Goal: Task Accomplishment & Management: Use online tool/utility

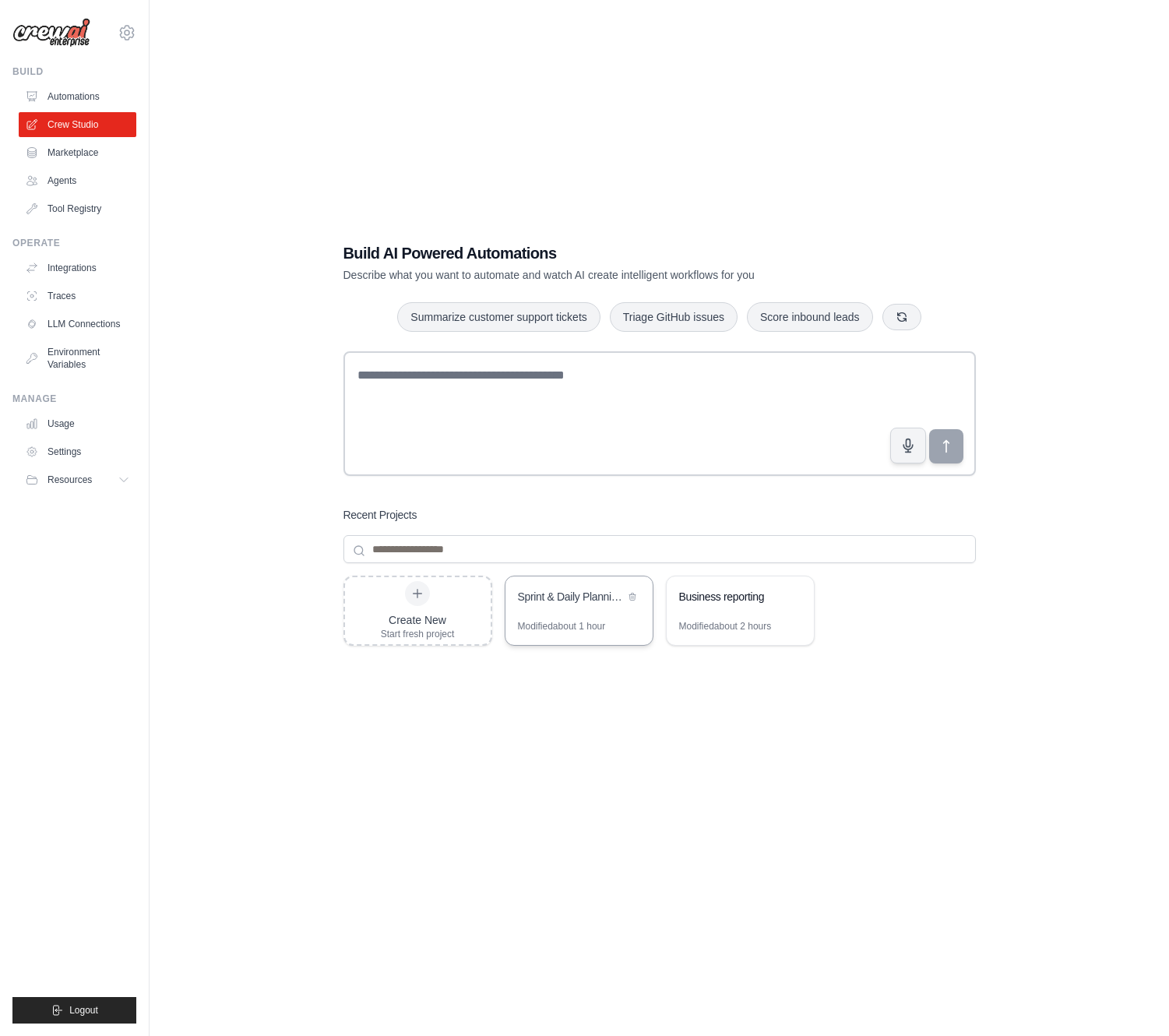
click at [588, 615] on div "Sprint & Daily Planning Hub" at bounding box center [579, 598] width 147 height 44
click at [75, 268] on link "Integrations" at bounding box center [78, 268] width 118 height 25
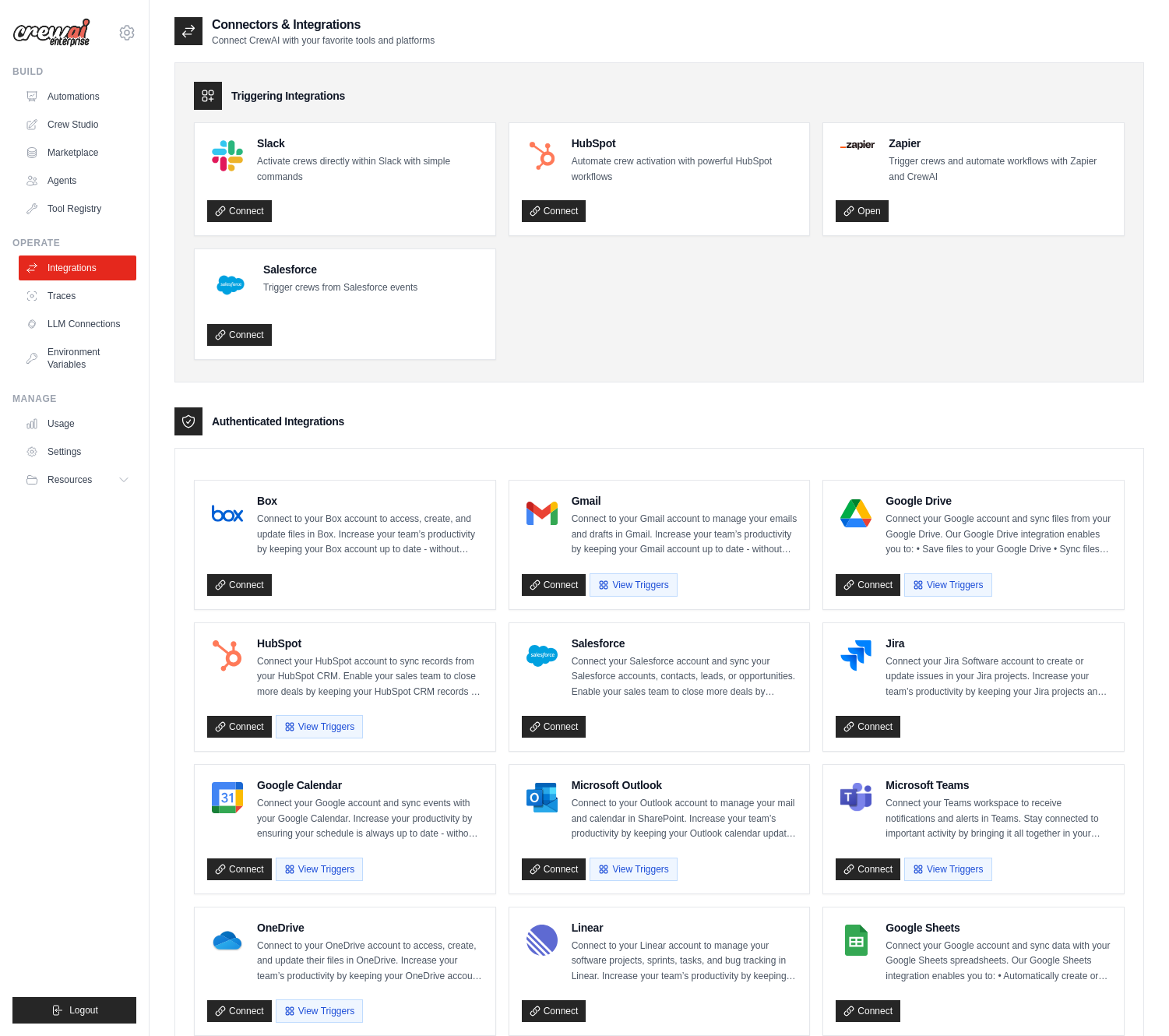
scroll to position [606, 0]
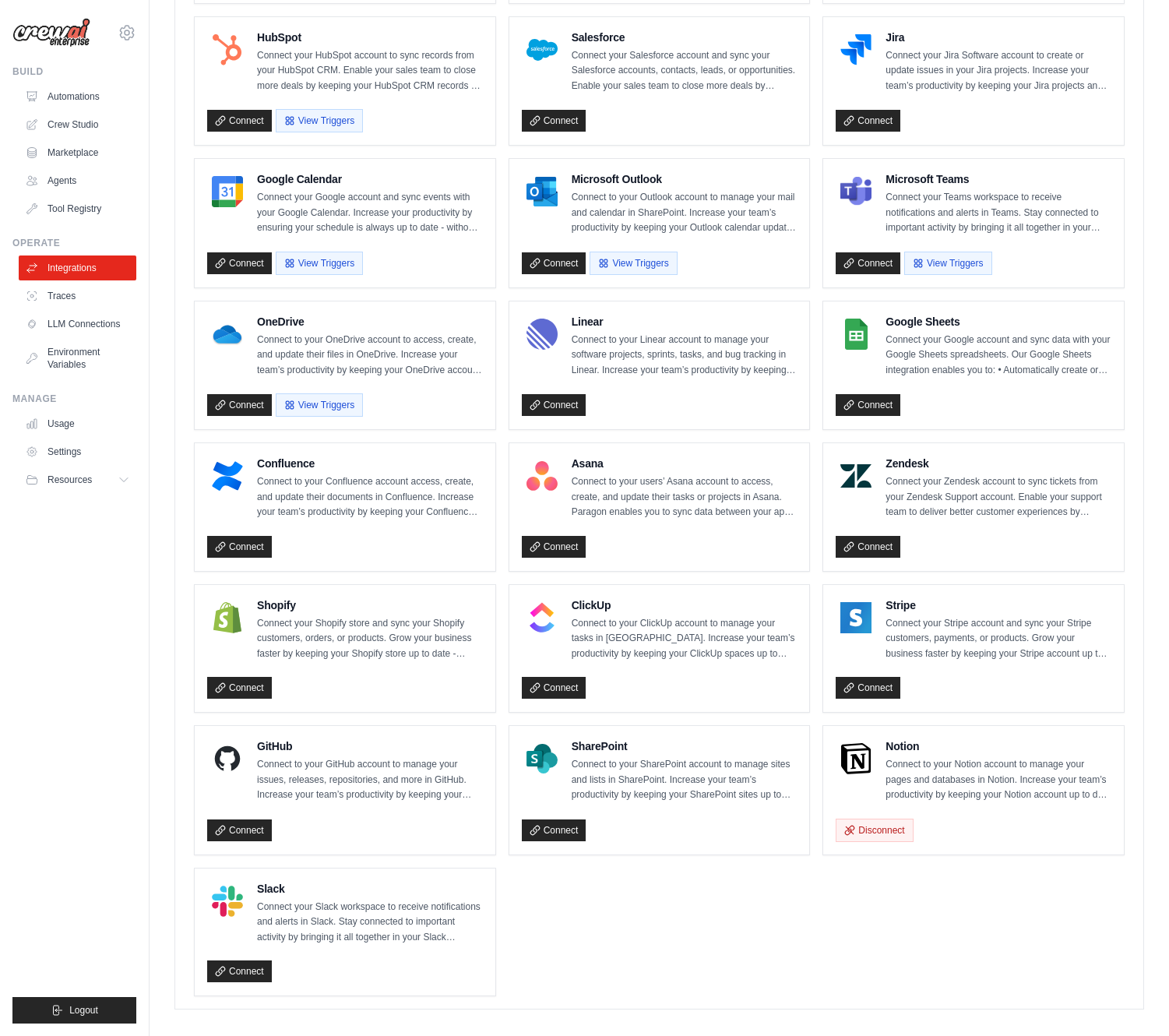
click at [875, 744] on div at bounding box center [855, 759] width 40 height 40
click at [875, 742] on div at bounding box center [855, 759] width 40 height 40
click at [872, 738] on div at bounding box center [855, 759] width 40 height 40
click at [867, 726] on div "Notion Connect to your Notion account to manage your pages and databases in Not…" at bounding box center [973, 790] width 300 height 128
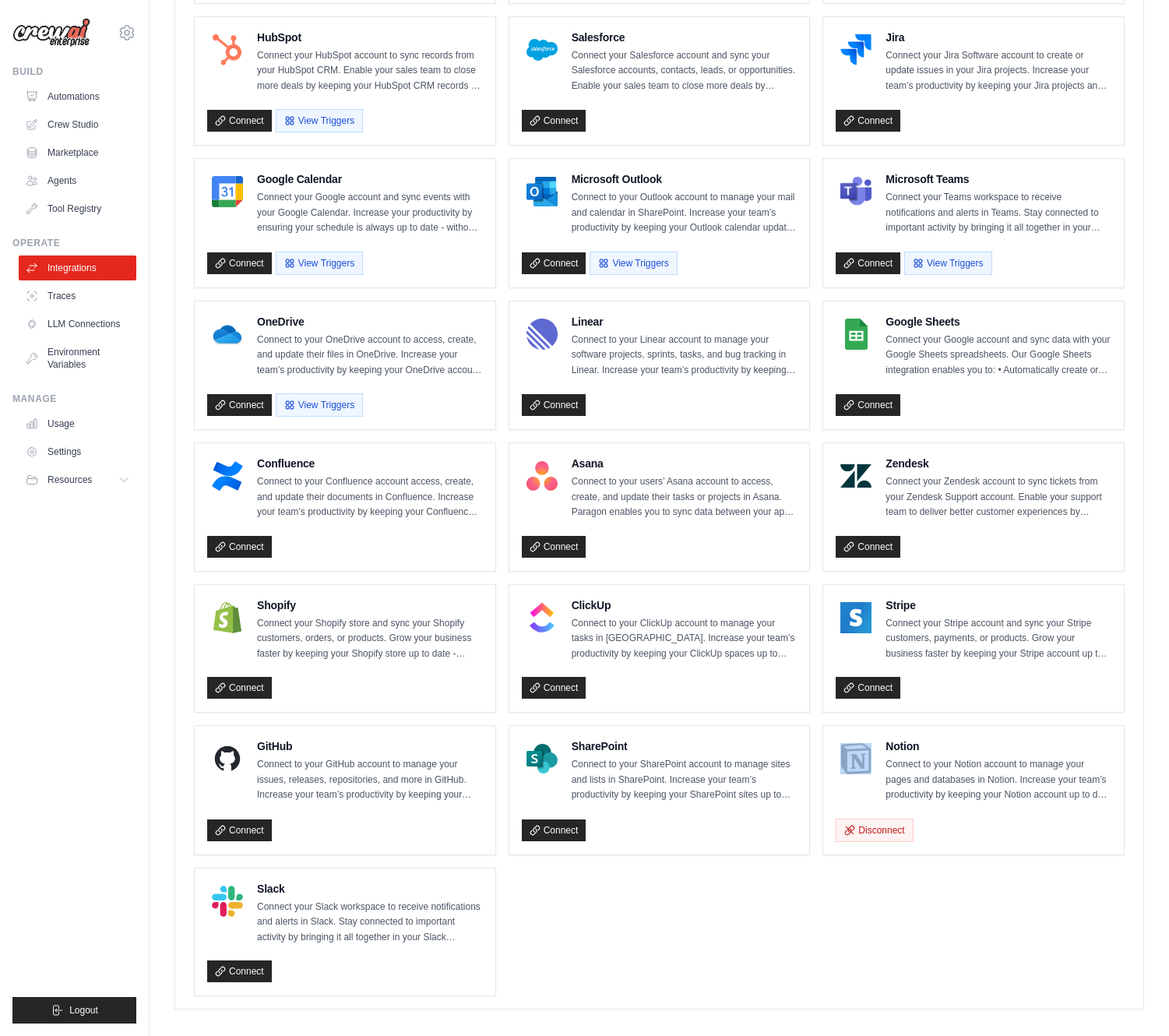
click at [867, 726] on div "Notion Connect to your Notion account to manage your pages and databases in Not…" at bounding box center [973, 790] width 300 height 128
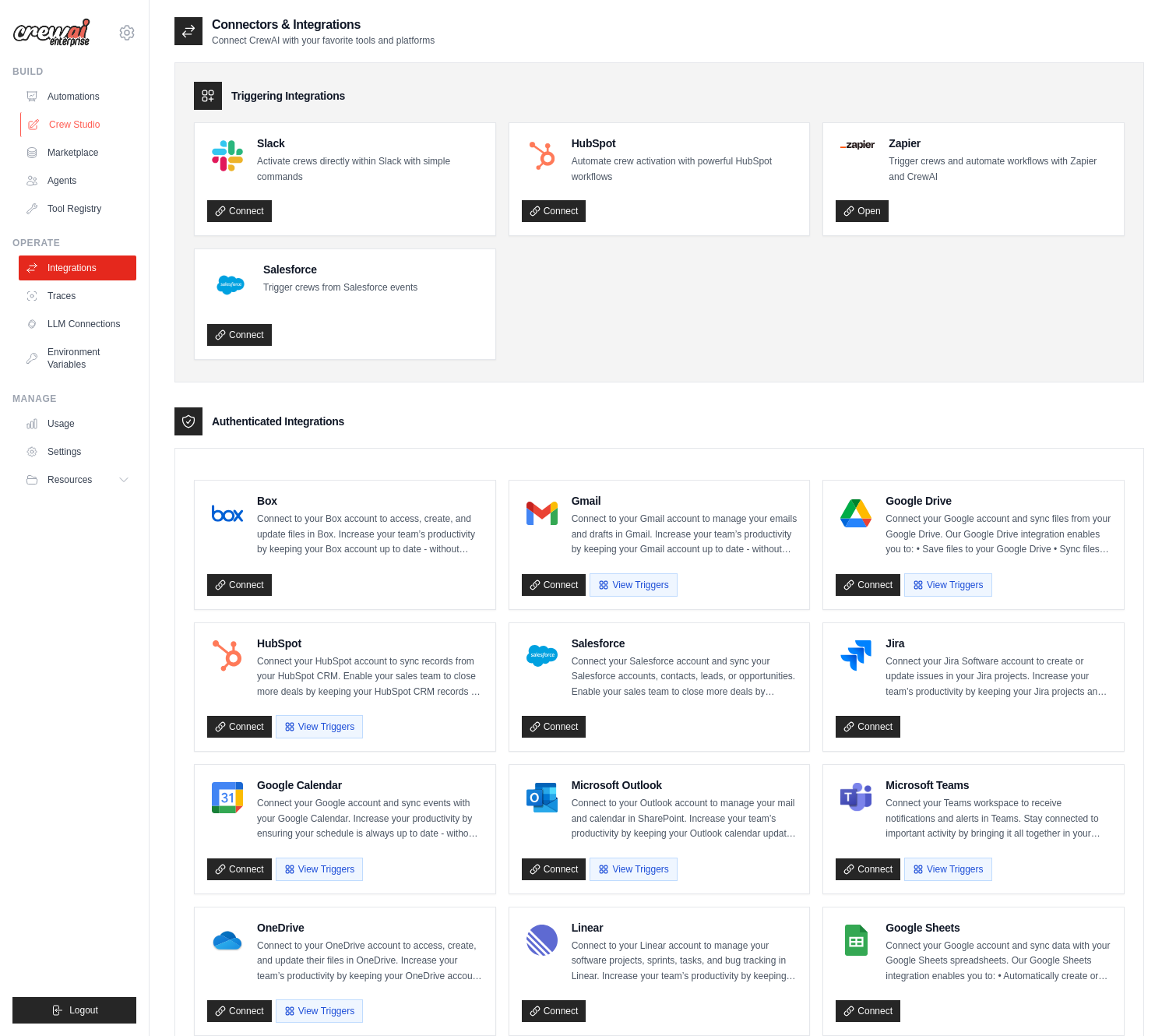
click at [69, 122] on link "Crew Studio" at bounding box center [78, 124] width 118 height 25
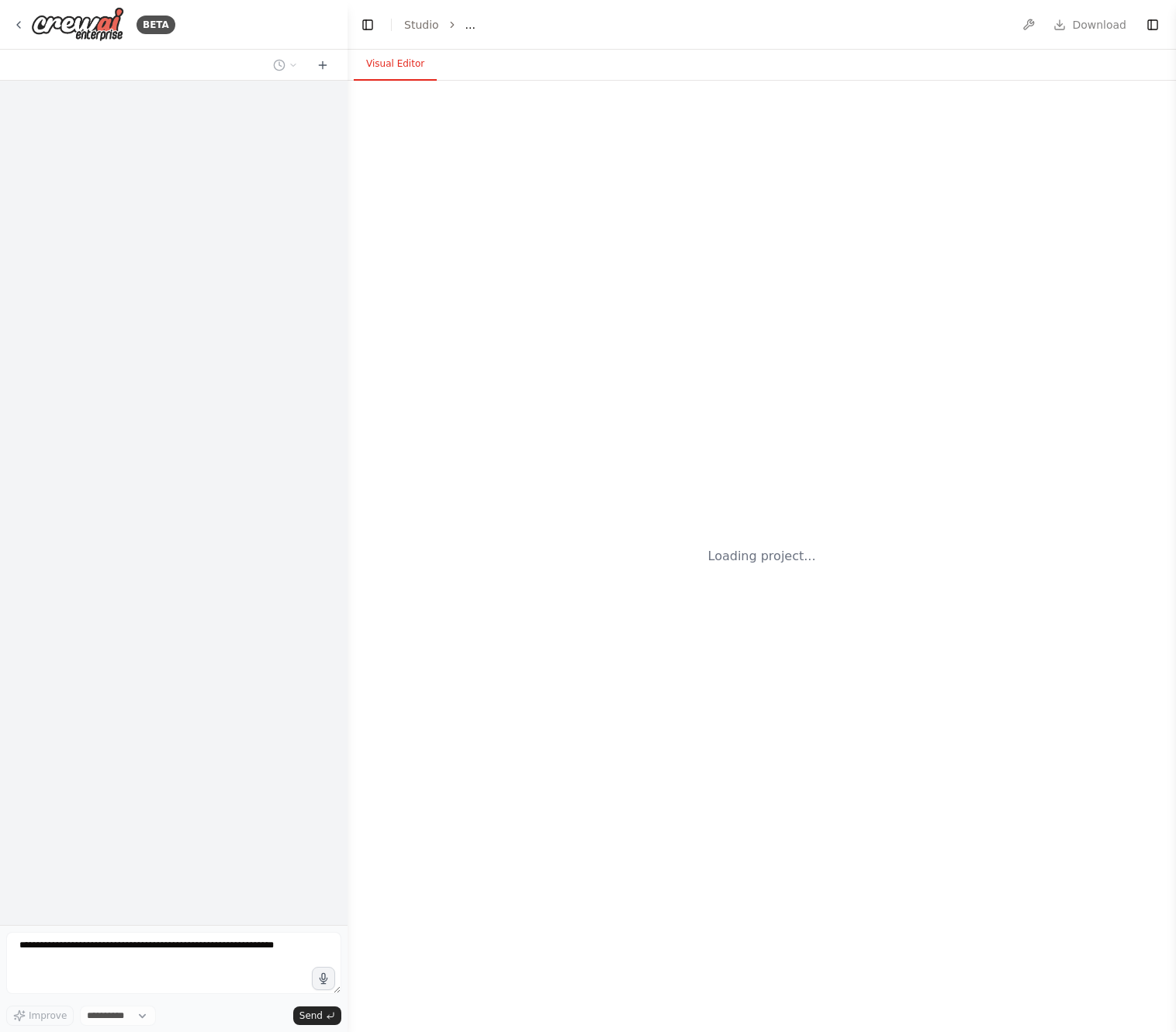
select select "****"
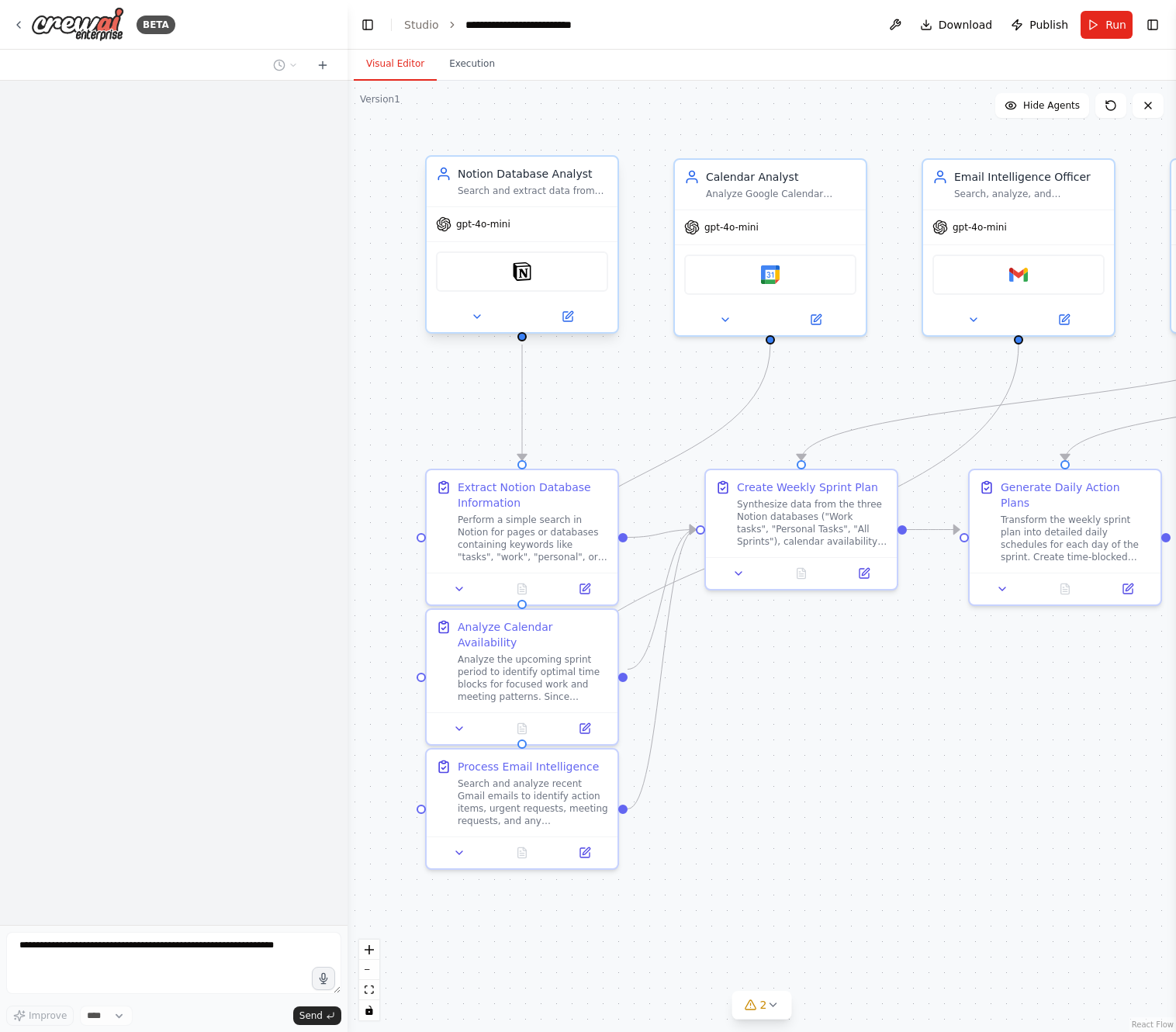
click at [538, 269] on div "Notion" at bounding box center [521, 272] width 172 height 40
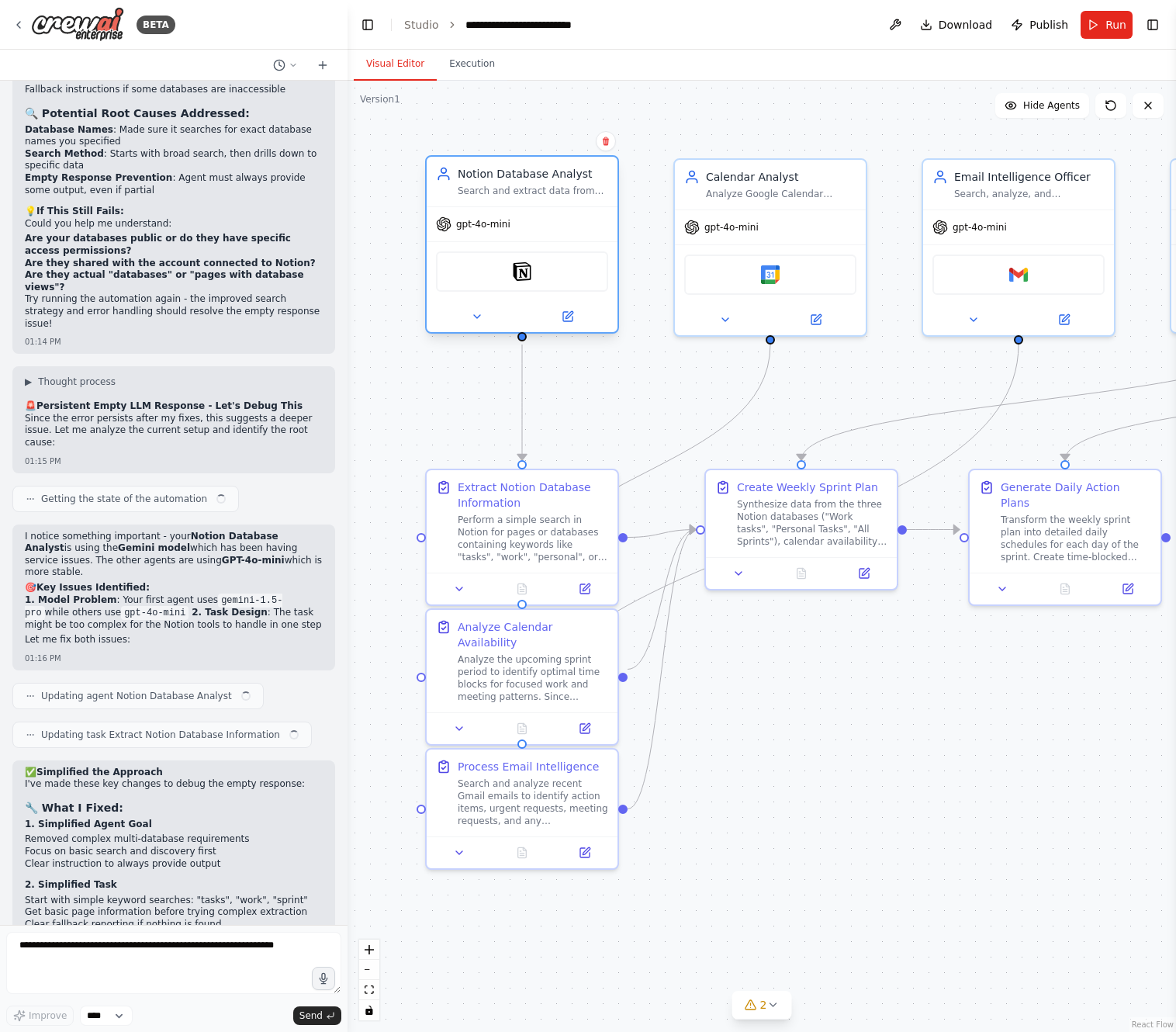
click at [538, 269] on div "Notion" at bounding box center [521, 272] width 172 height 40
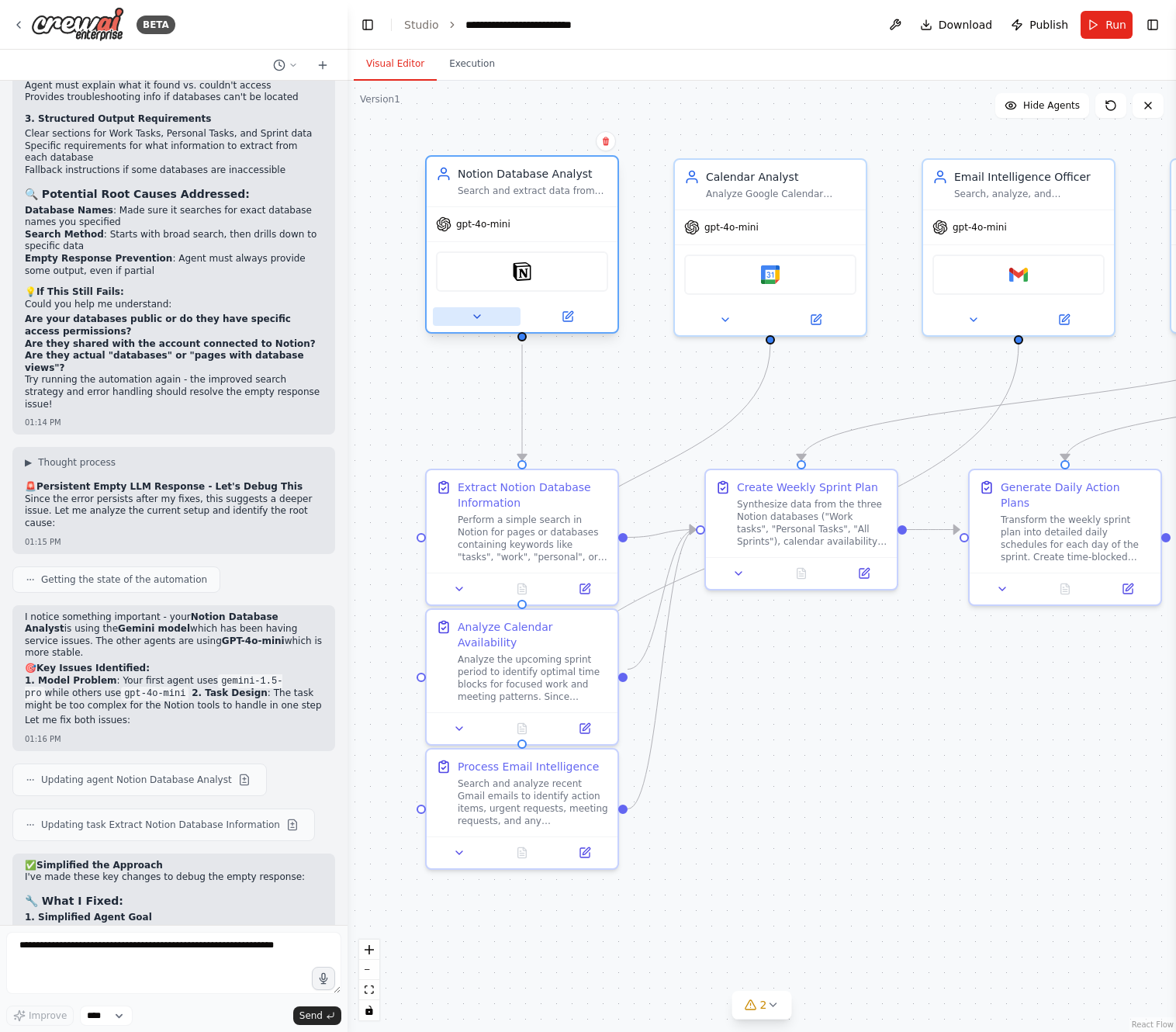
click at [475, 316] on icon at bounding box center [476, 316] width 12 height 12
click at [479, 314] on icon at bounding box center [476, 316] width 12 height 12
click at [569, 317] on icon at bounding box center [567, 316] width 12 height 12
click at [572, 312] on icon at bounding box center [568, 314] width 7 height 7
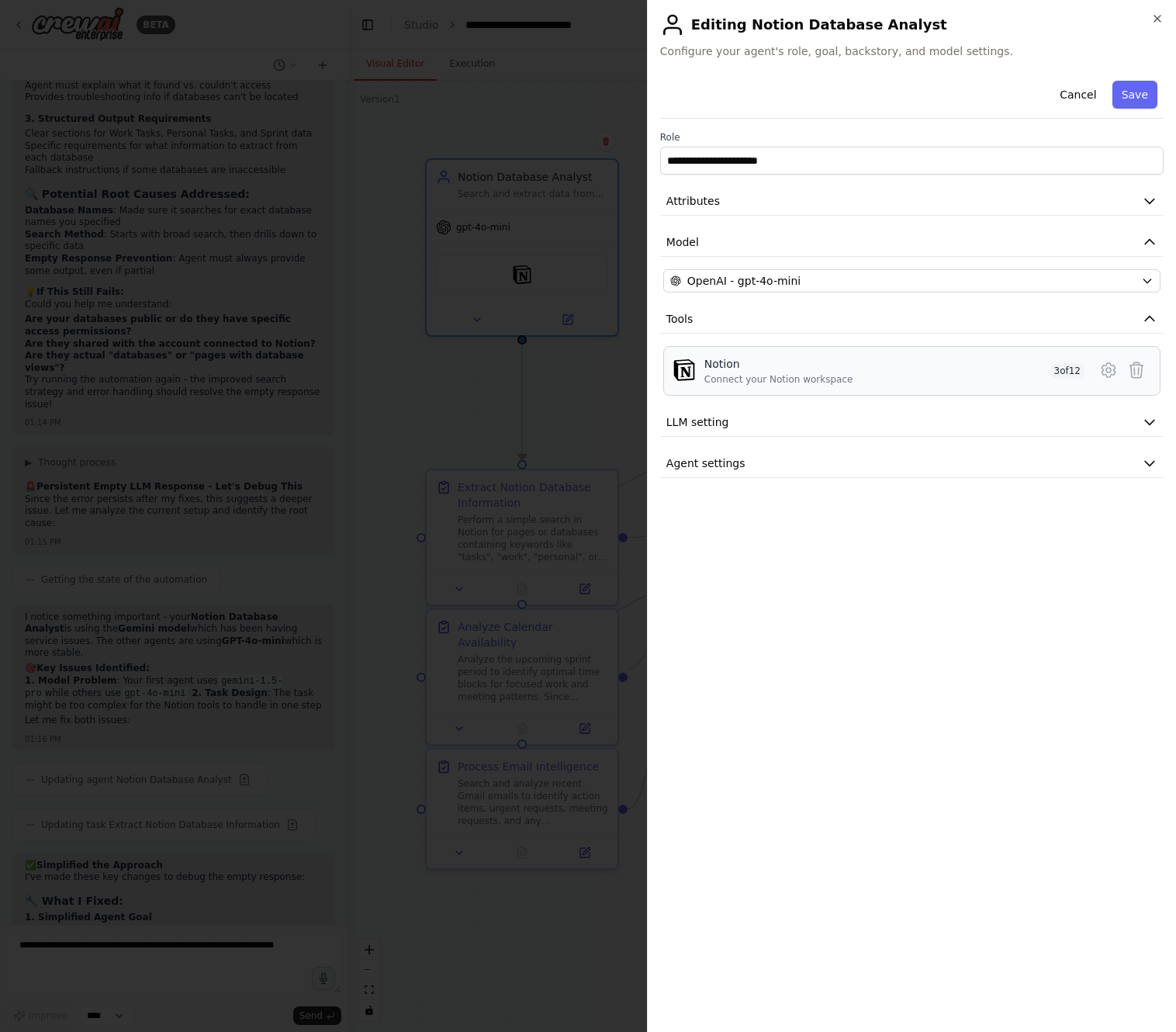
click at [793, 373] on div "Notion Connect your Notion workspace" at bounding box center [779, 371] width 149 height 30
click at [823, 203] on button "Attributes" at bounding box center [912, 201] width 503 height 29
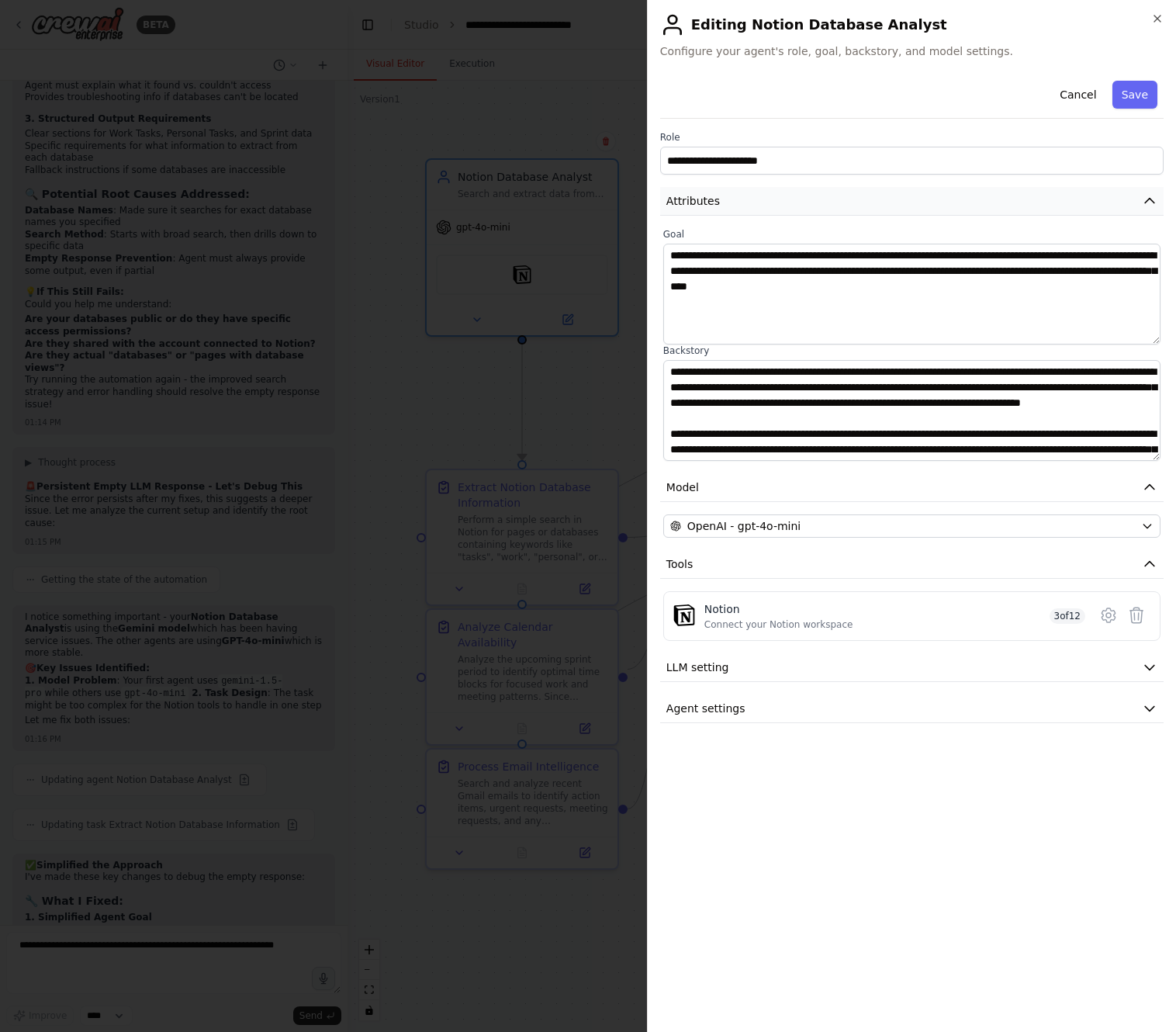
click at [823, 203] on button "Attributes" at bounding box center [912, 201] width 503 height 29
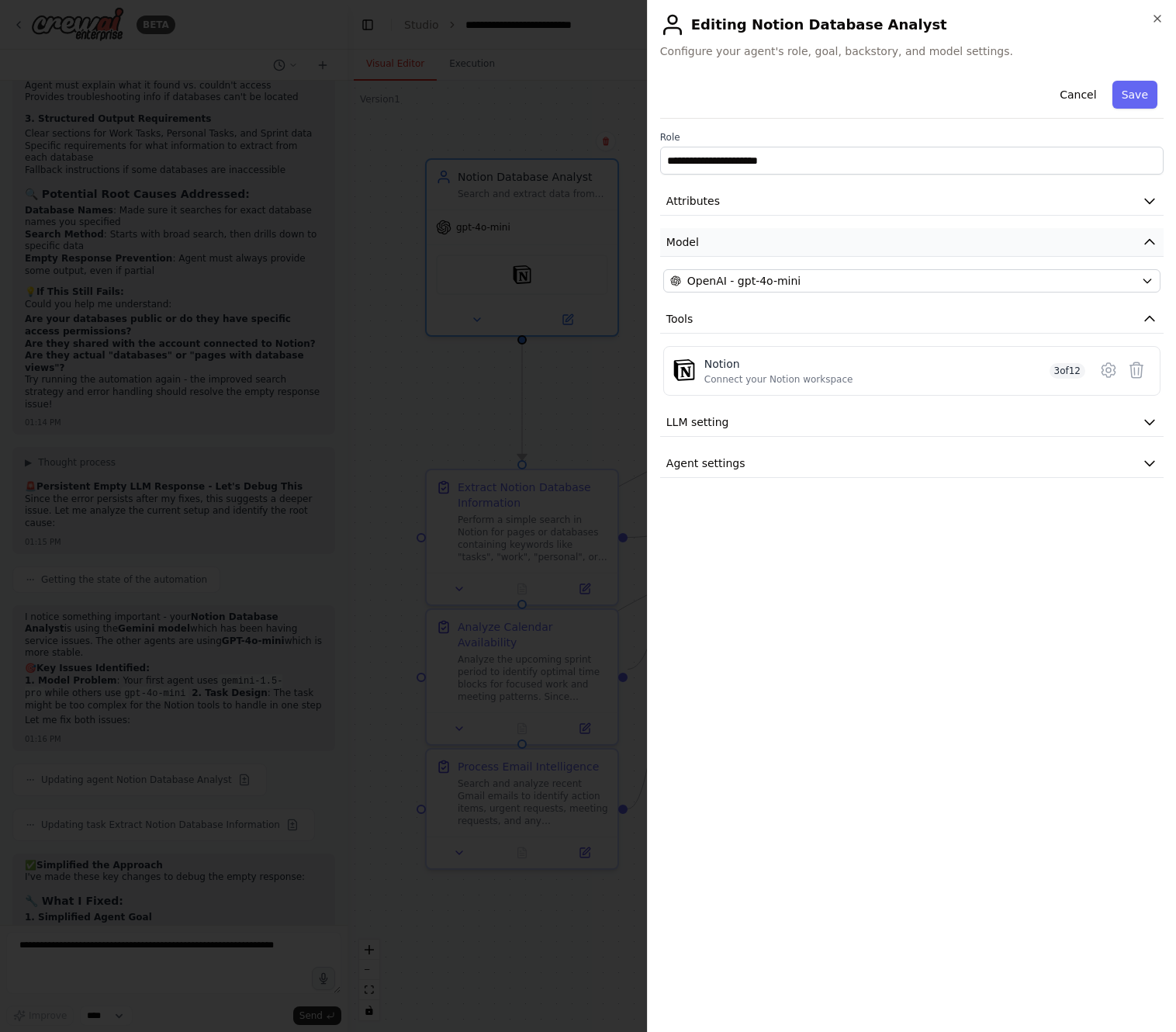
click at [815, 248] on button "Model" at bounding box center [912, 242] width 503 height 29
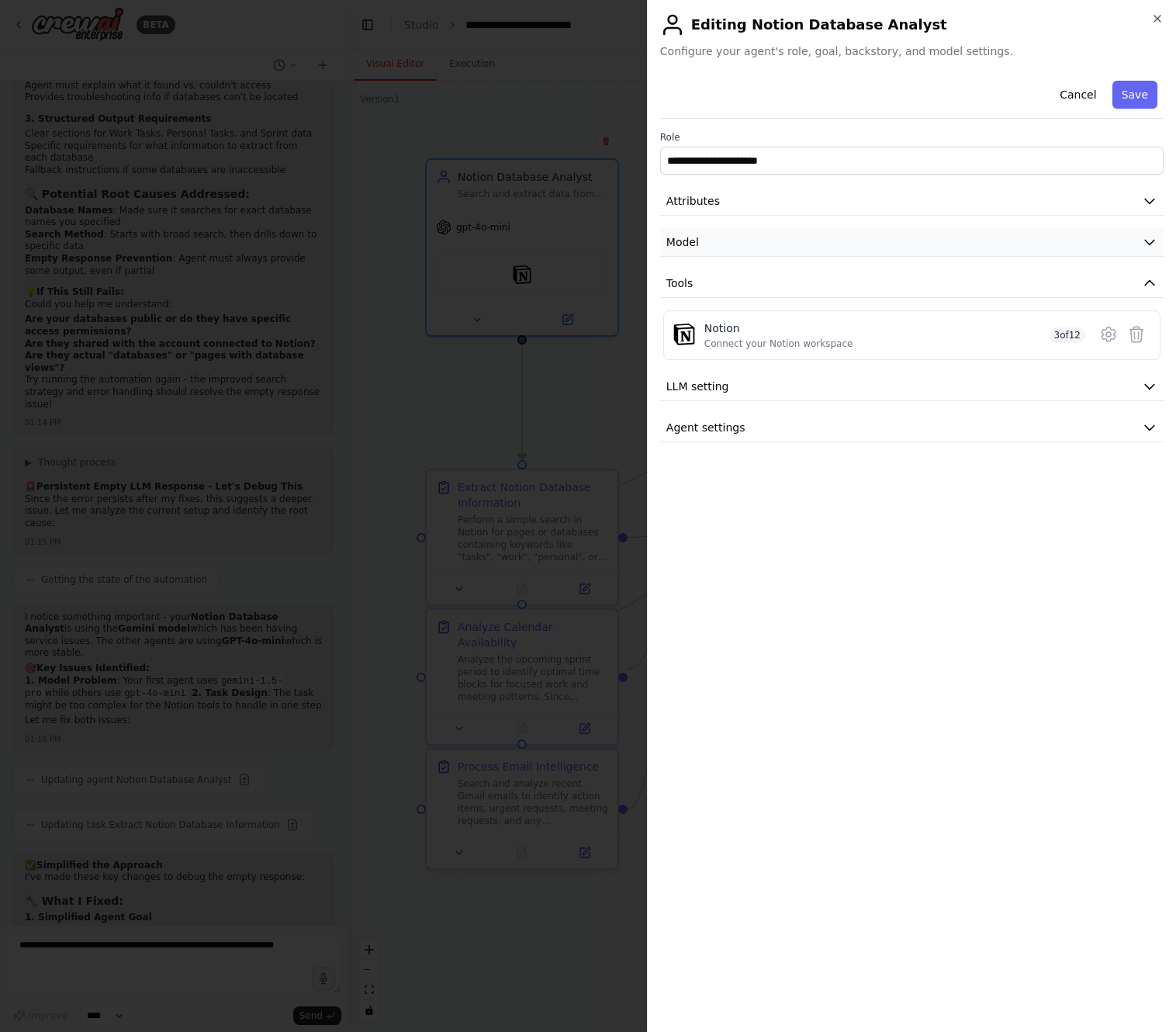
click at [815, 248] on button "Model" at bounding box center [912, 242] width 503 height 29
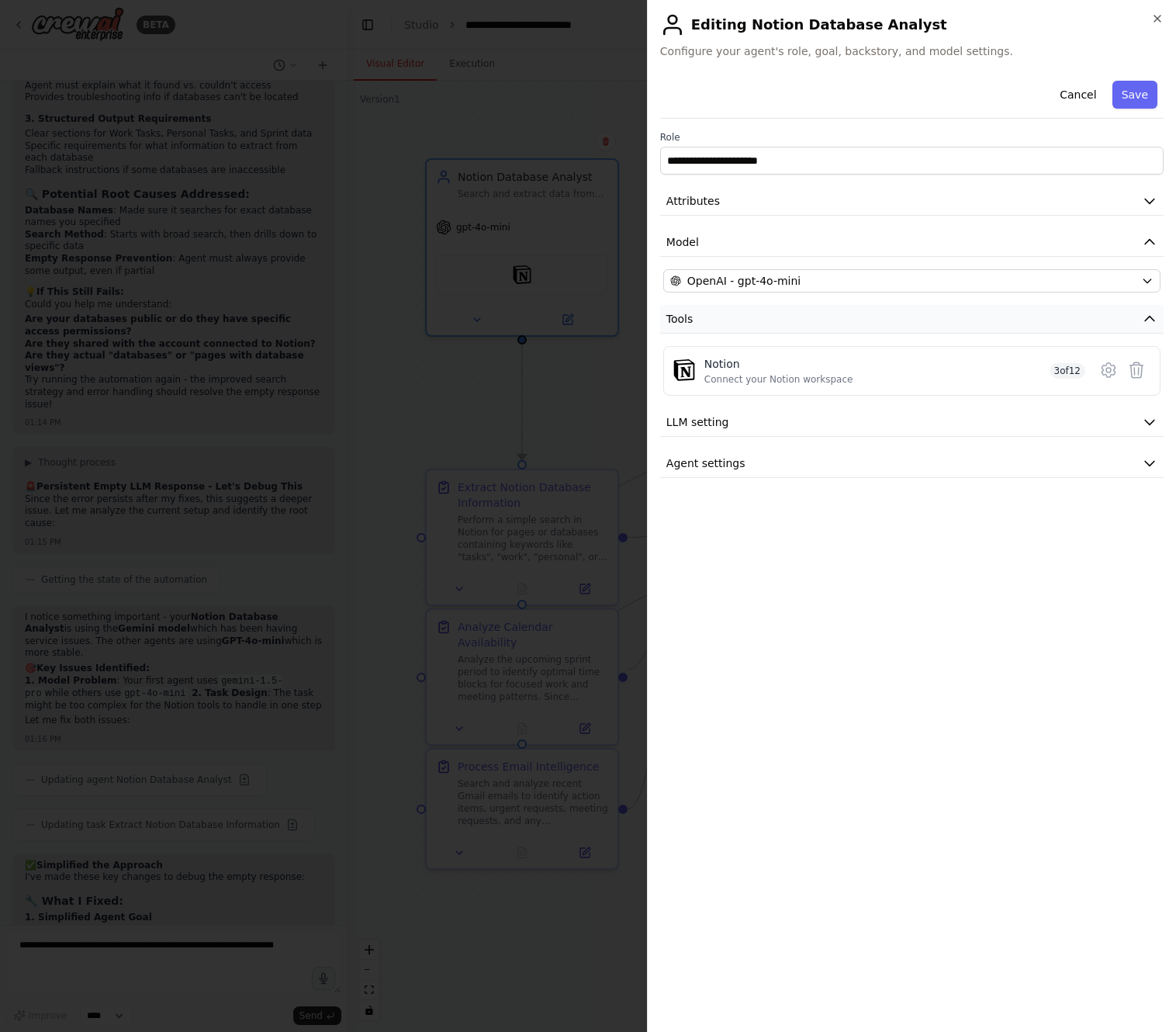
click at [811, 323] on button "Tools" at bounding box center [912, 319] width 503 height 29
click at [795, 377] on div "Connect your Notion workspace" at bounding box center [779, 378] width 149 height 12
click at [1148, 374] on button at bounding box center [1136, 370] width 28 height 28
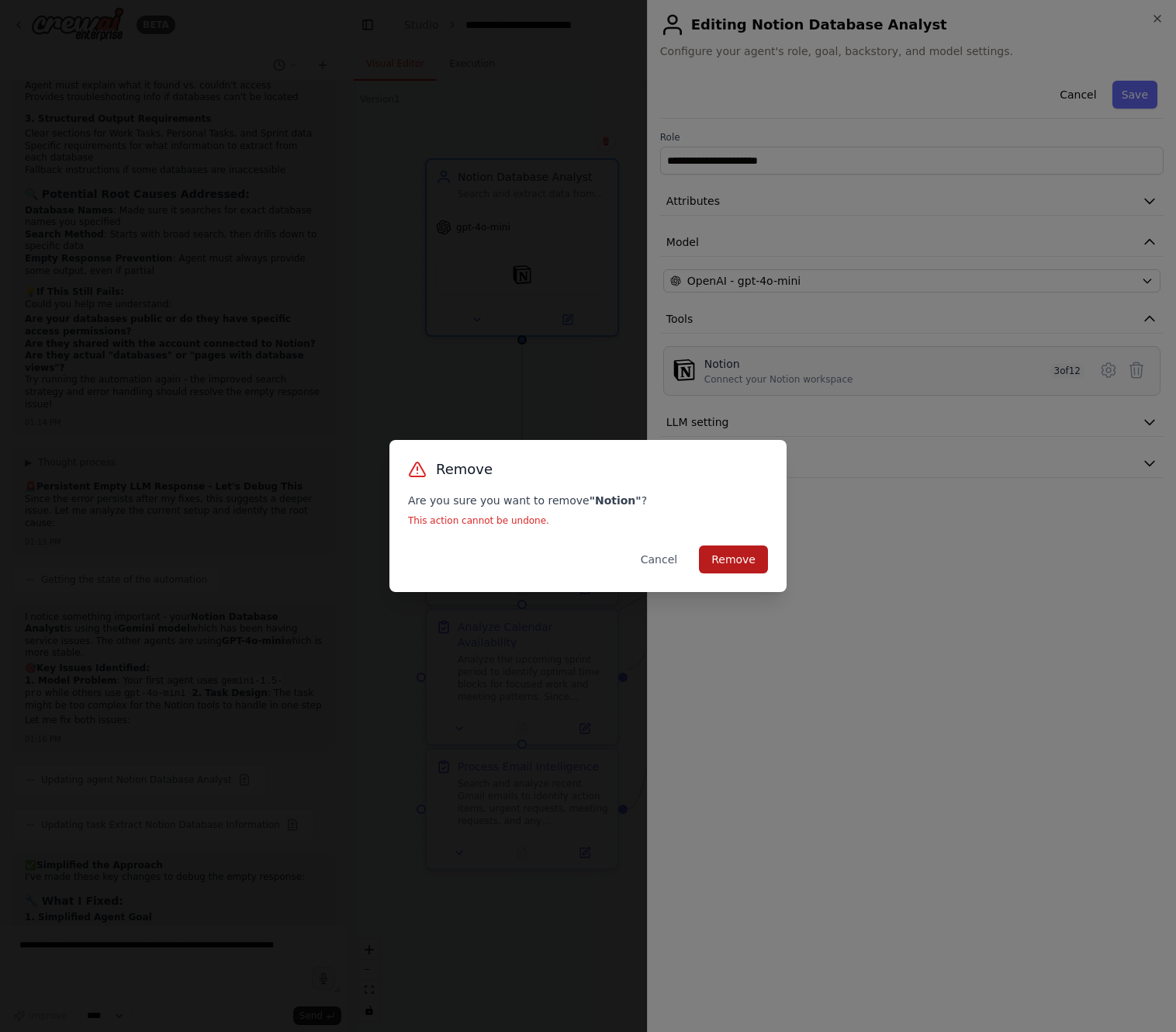
click at [719, 553] on button "Remove" at bounding box center [733, 558] width 69 height 28
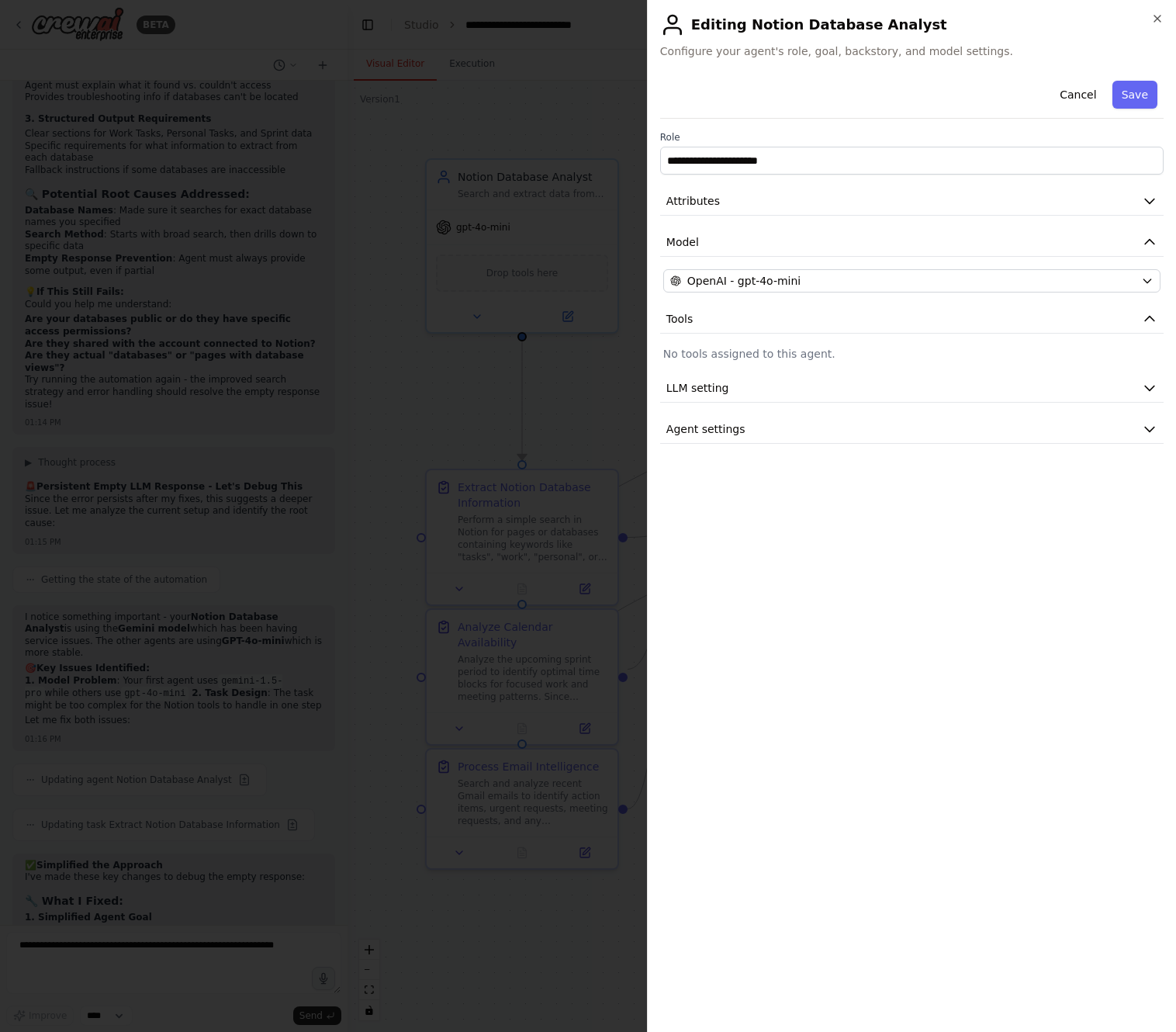
click at [835, 348] on p "No tools assigned to this agent." at bounding box center [912, 354] width 497 height 15
click at [1130, 94] on button "Save" at bounding box center [1134, 94] width 45 height 28
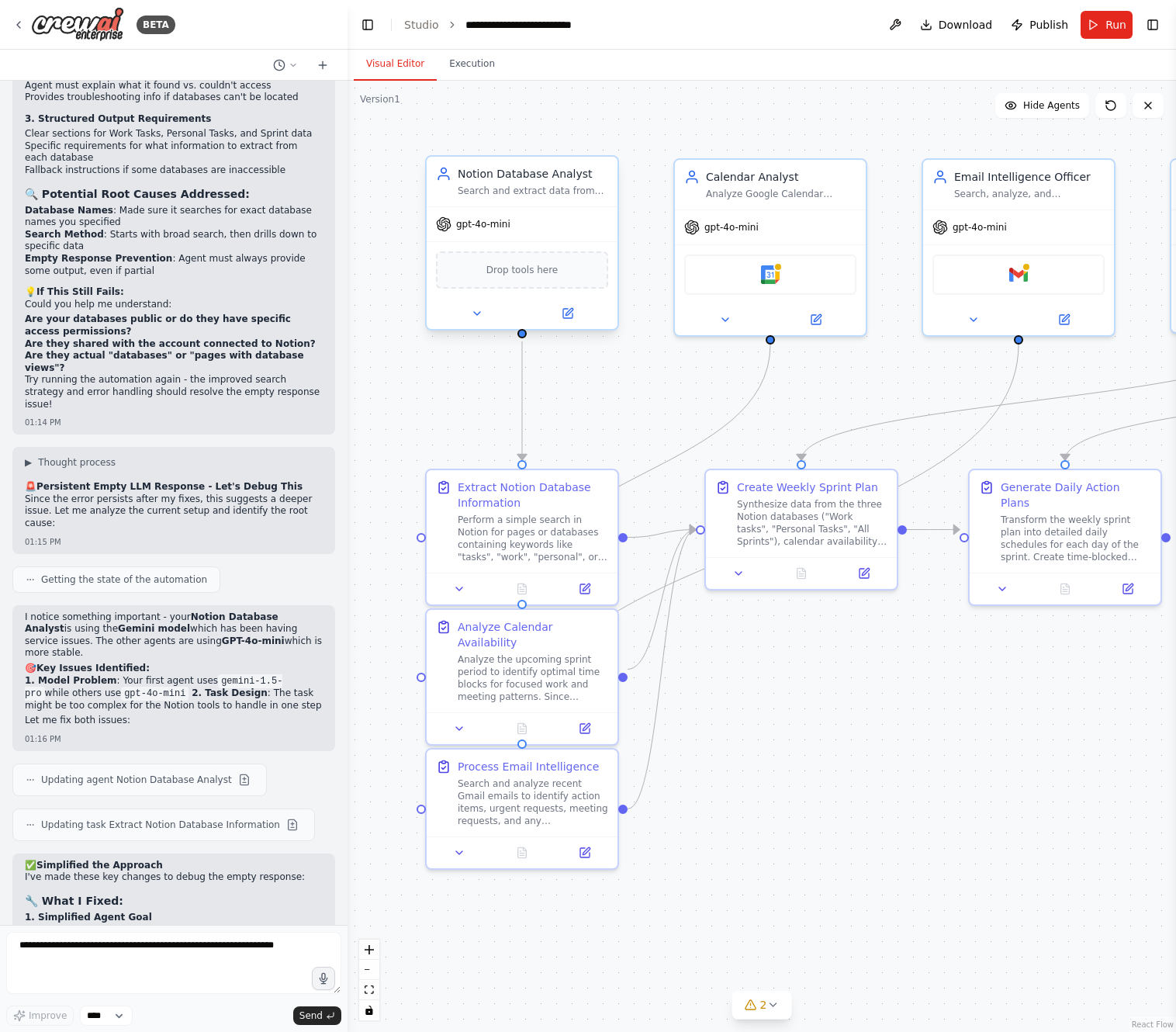
click at [557, 281] on div "Drop tools here" at bounding box center [521, 270] width 172 height 37
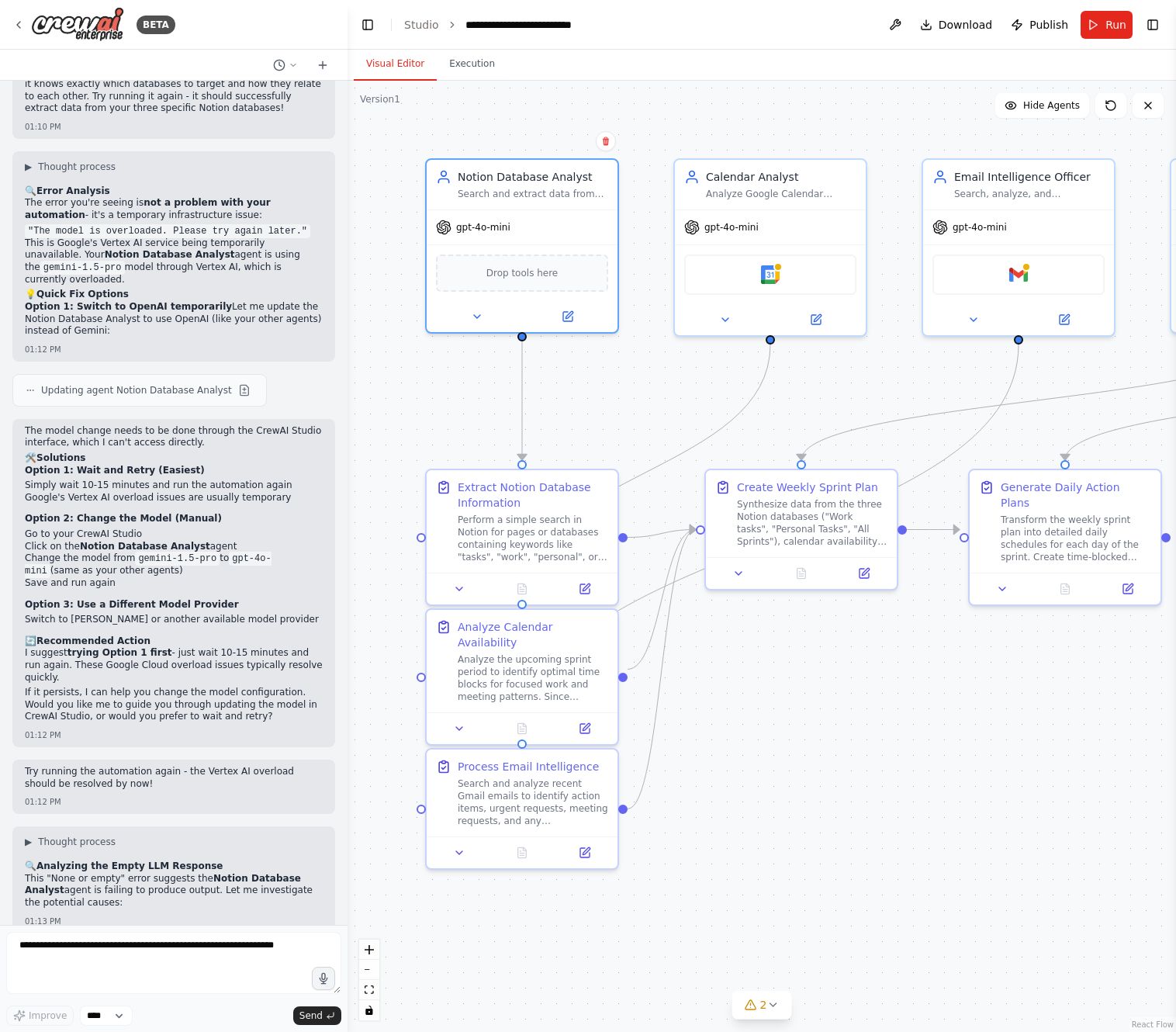
scroll to position [8110, 0]
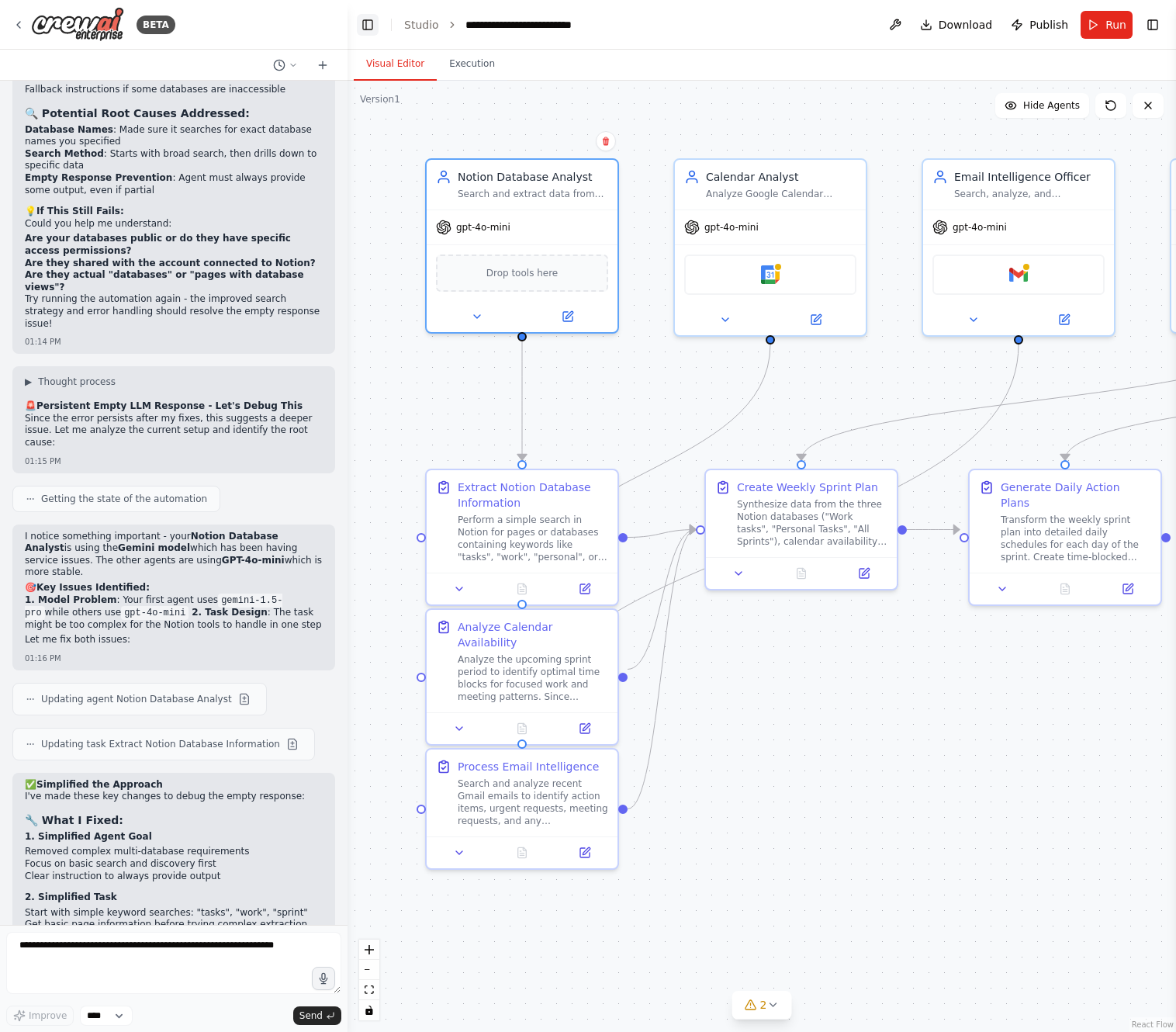
click at [365, 24] on button "Toggle Left Sidebar" at bounding box center [367, 25] width 22 height 22
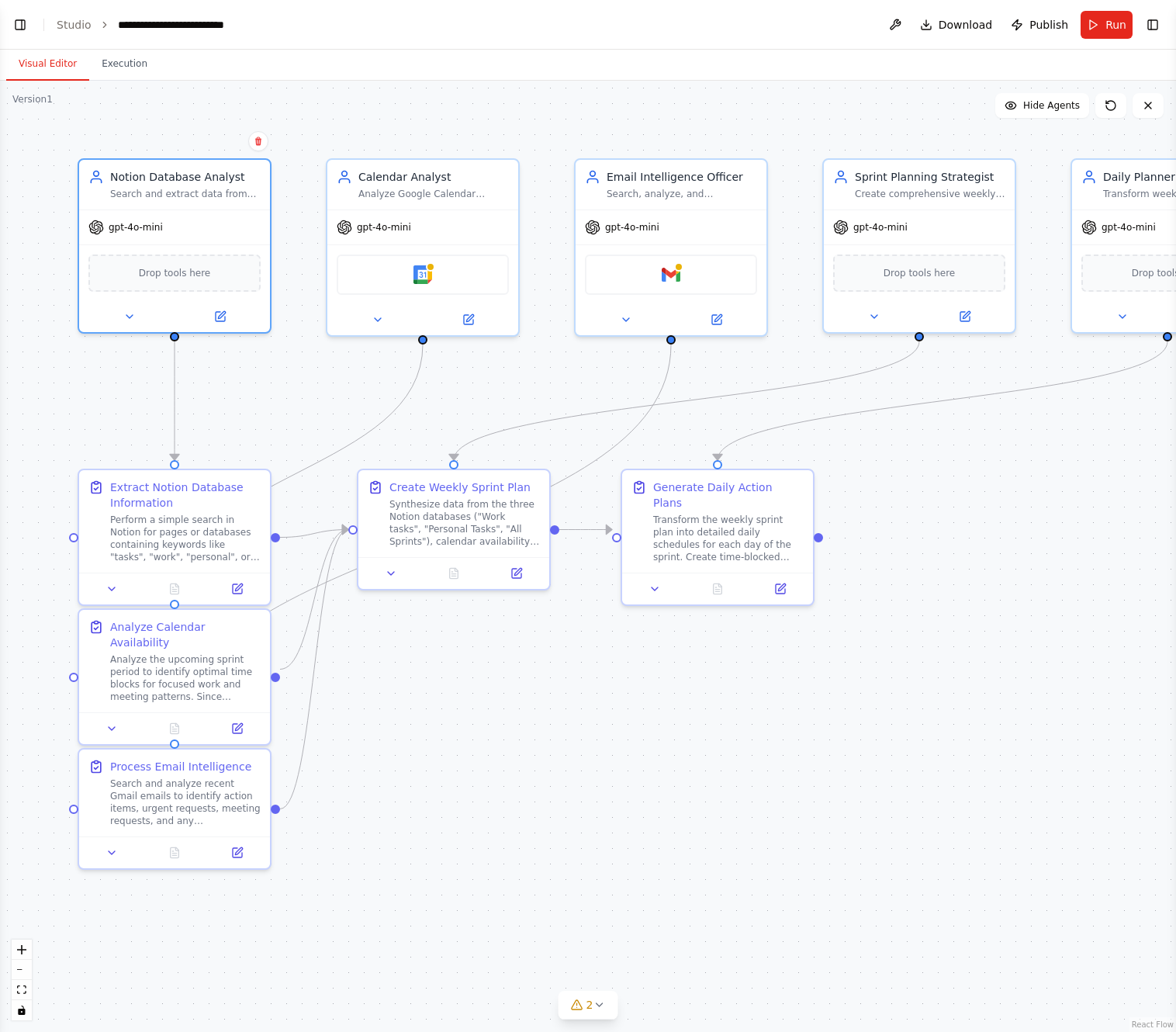
click at [23, 21] on button "Toggle Left Sidebar" at bounding box center [20, 25] width 22 height 22
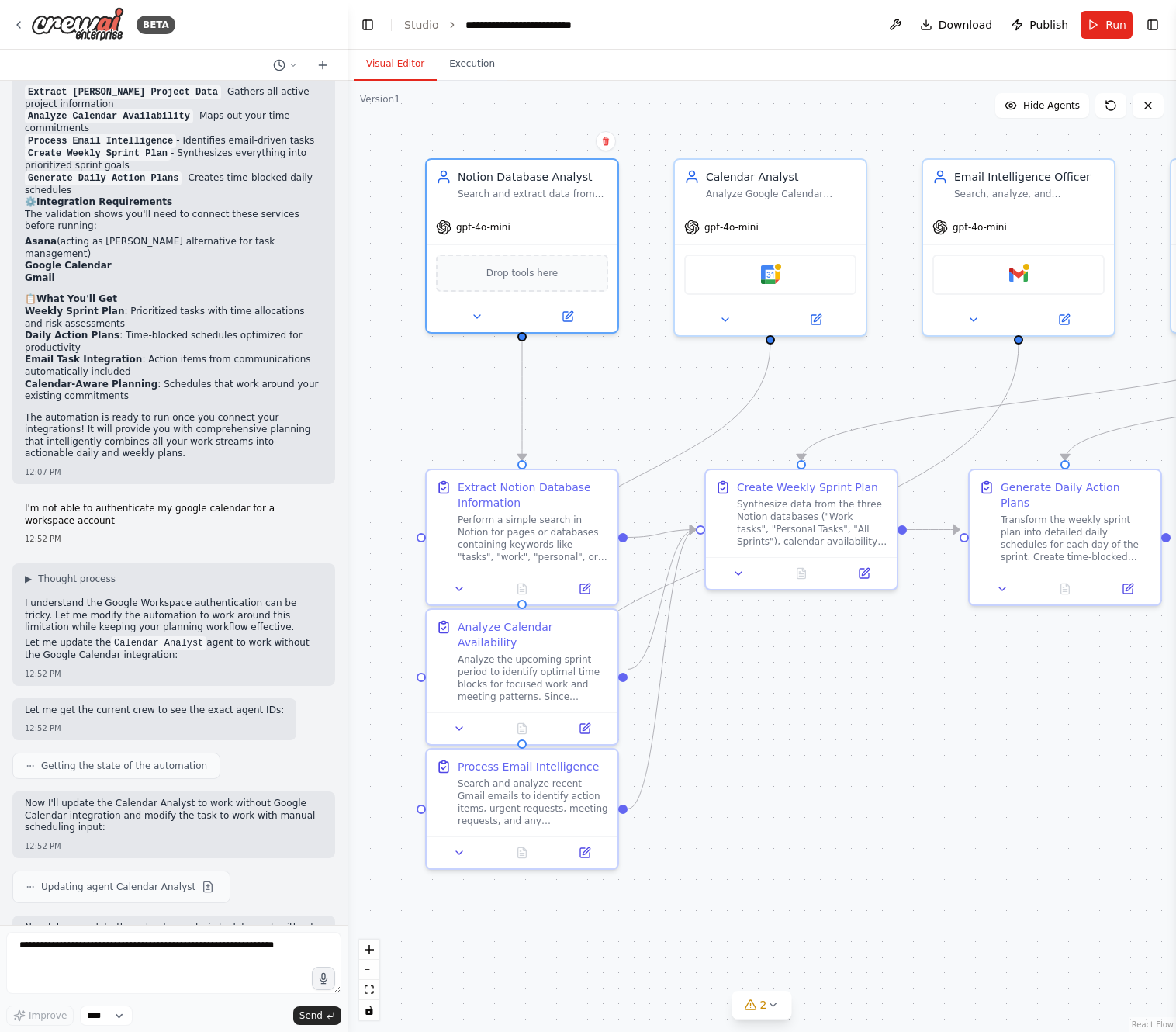
scroll to position [0, 0]
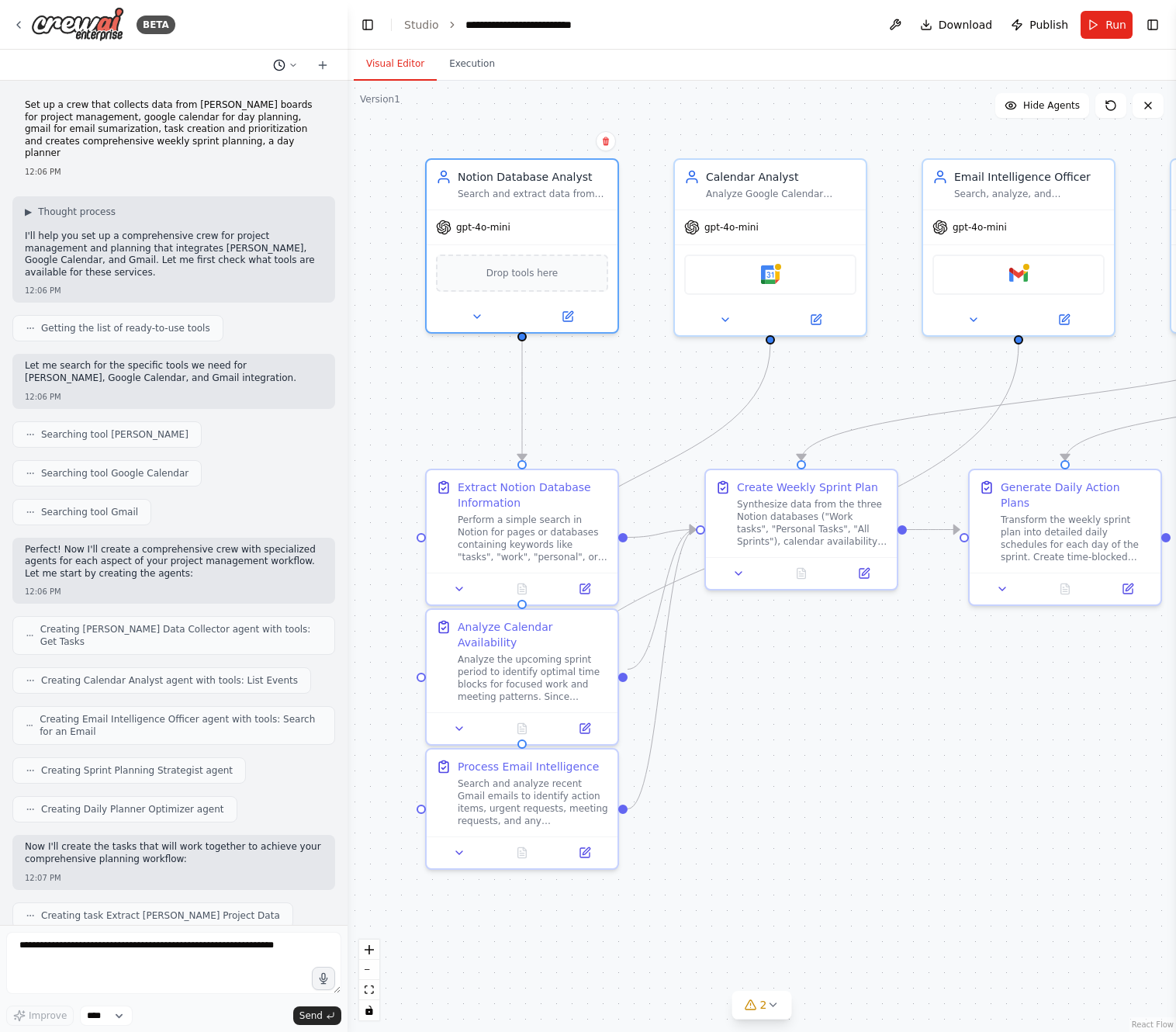
click at [294, 60] on icon at bounding box center [294, 65] width 10 height 10
click at [294, 60] on div at bounding box center [173, 516] width 348 height 1032
click at [506, 277] on div "Drop tools here" at bounding box center [521, 270] width 172 height 37
click at [506, 277] on span "Drop tools here" at bounding box center [522, 270] width 72 height 15
click at [507, 271] on span "Drop tools here" at bounding box center [522, 270] width 72 height 15
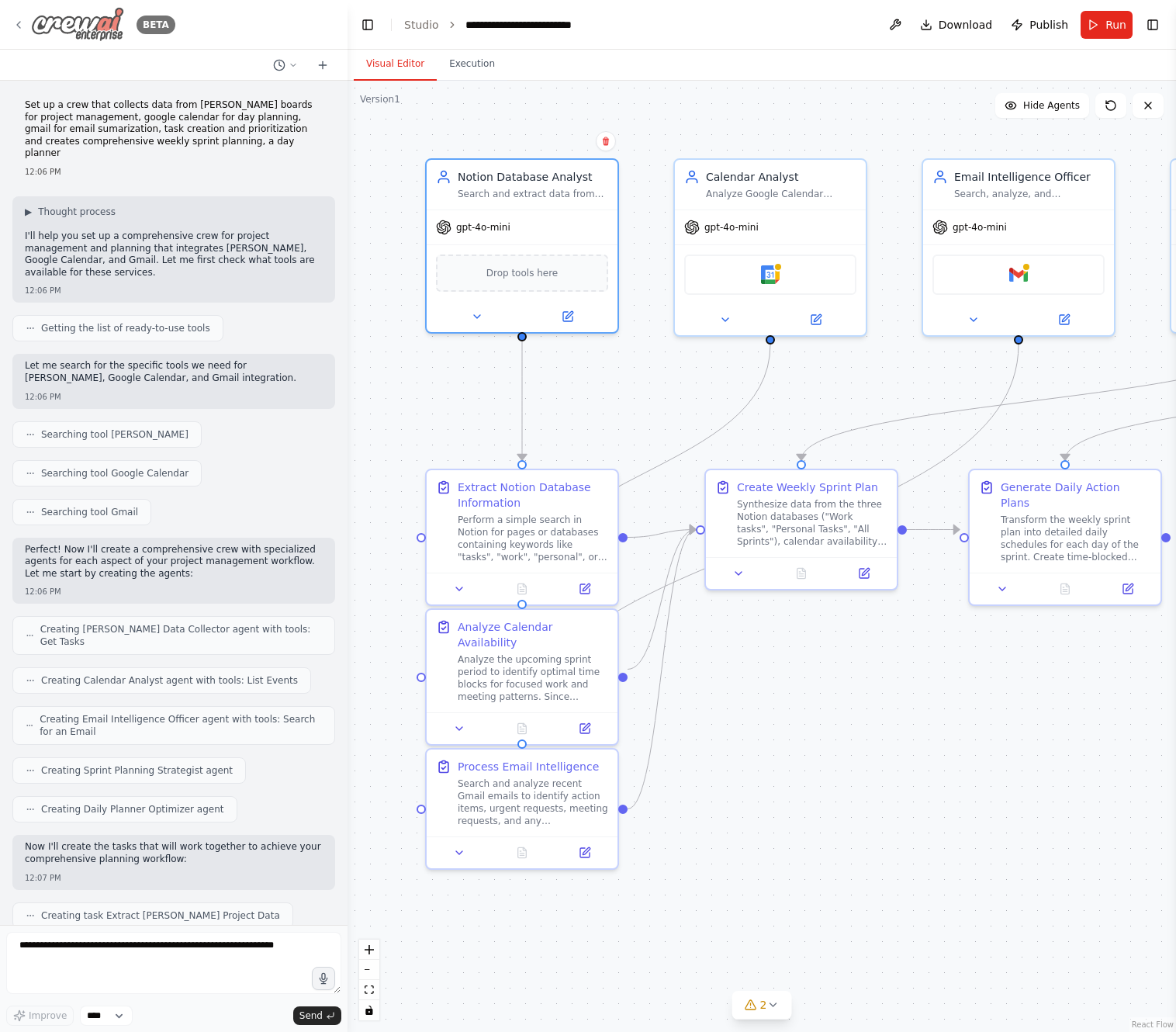
click at [22, 19] on icon at bounding box center [18, 25] width 12 height 12
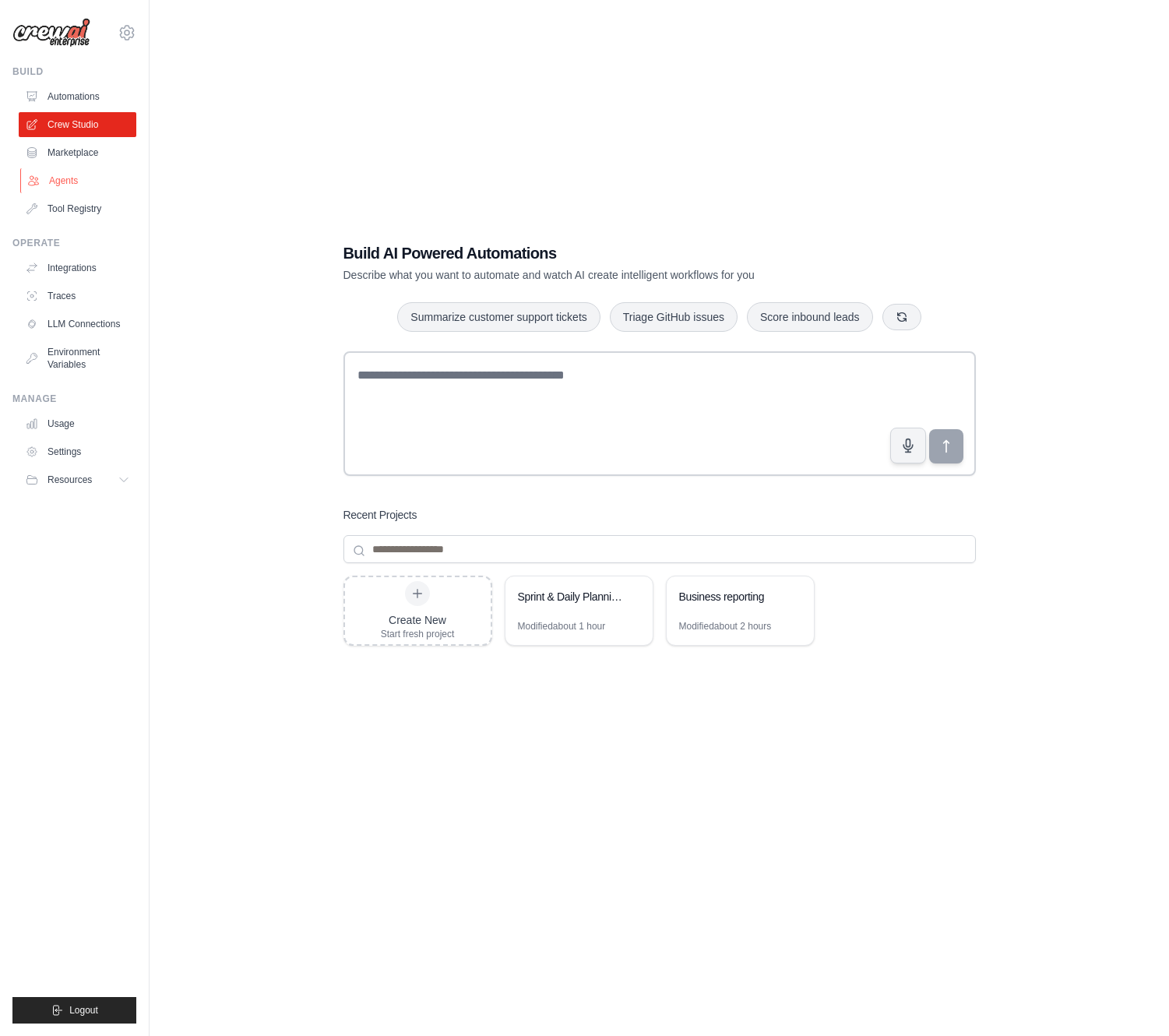
click at [58, 174] on link "Agents" at bounding box center [78, 181] width 118 height 25
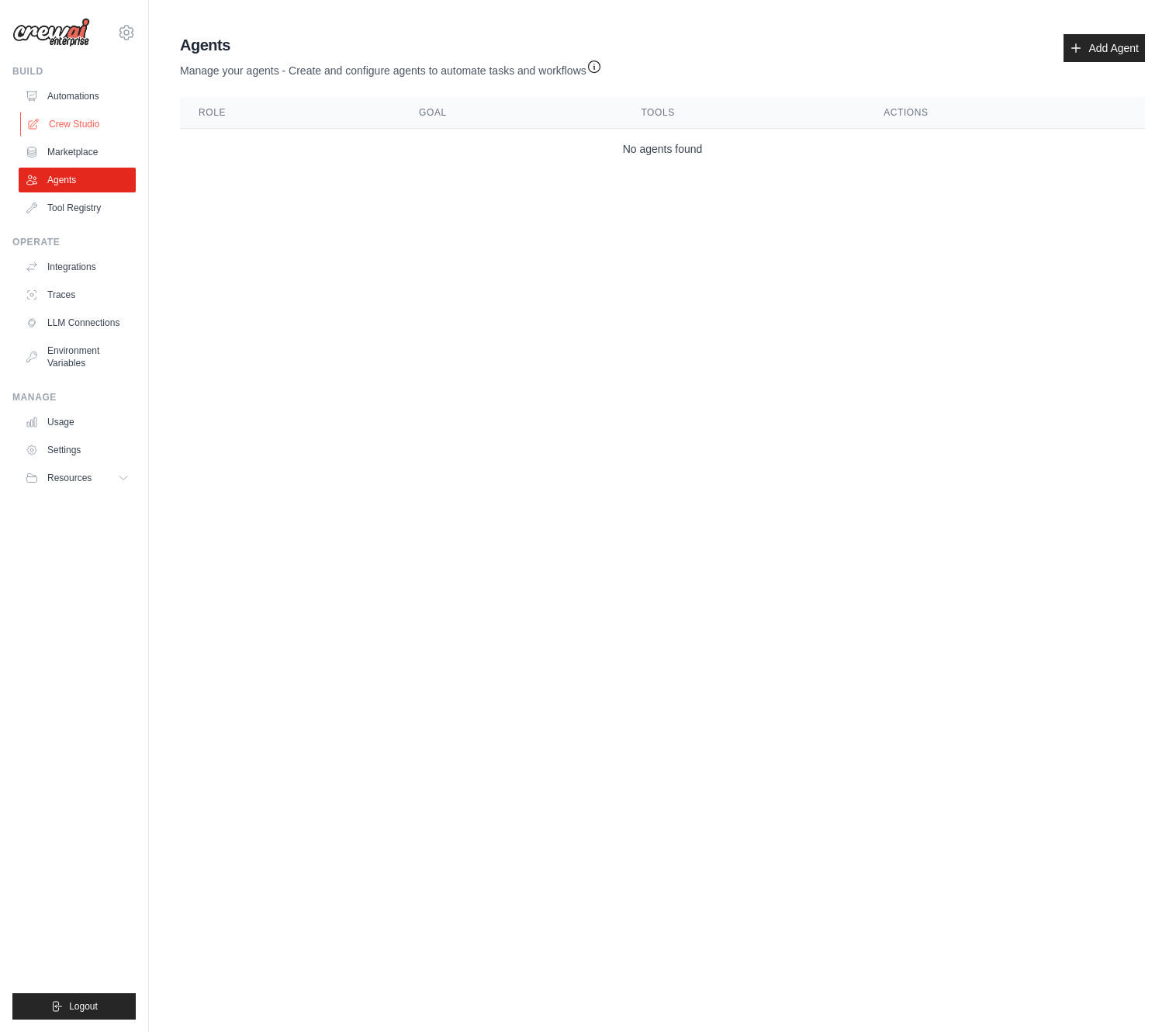
click at [71, 122] on link "Crew Studio" at bounding box center [78, 124] width 117 height 25
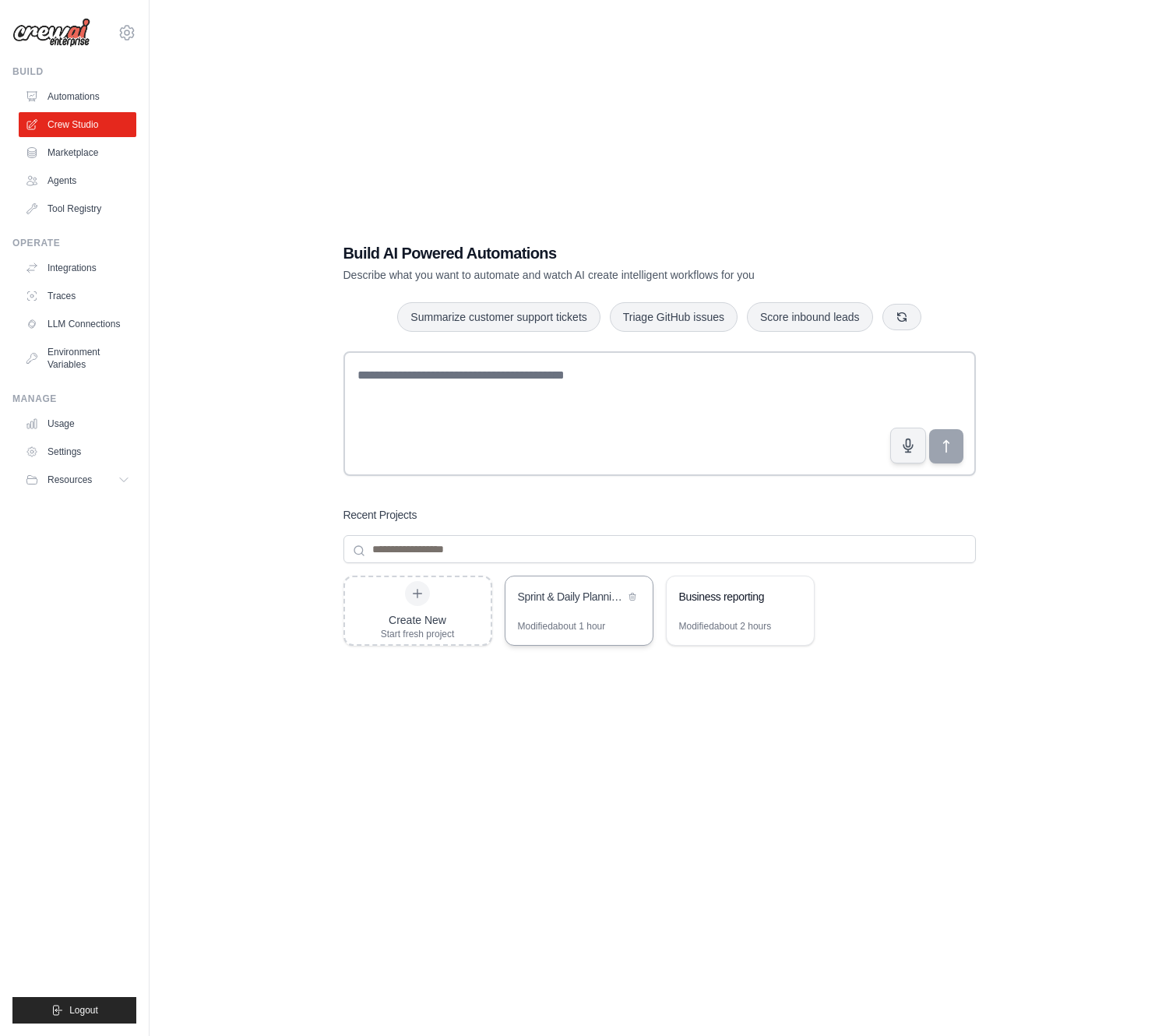
click at [567, 613] on div "Sprint & Daily Planning Hub" at bounding box center [579, 598] width 147 height 44
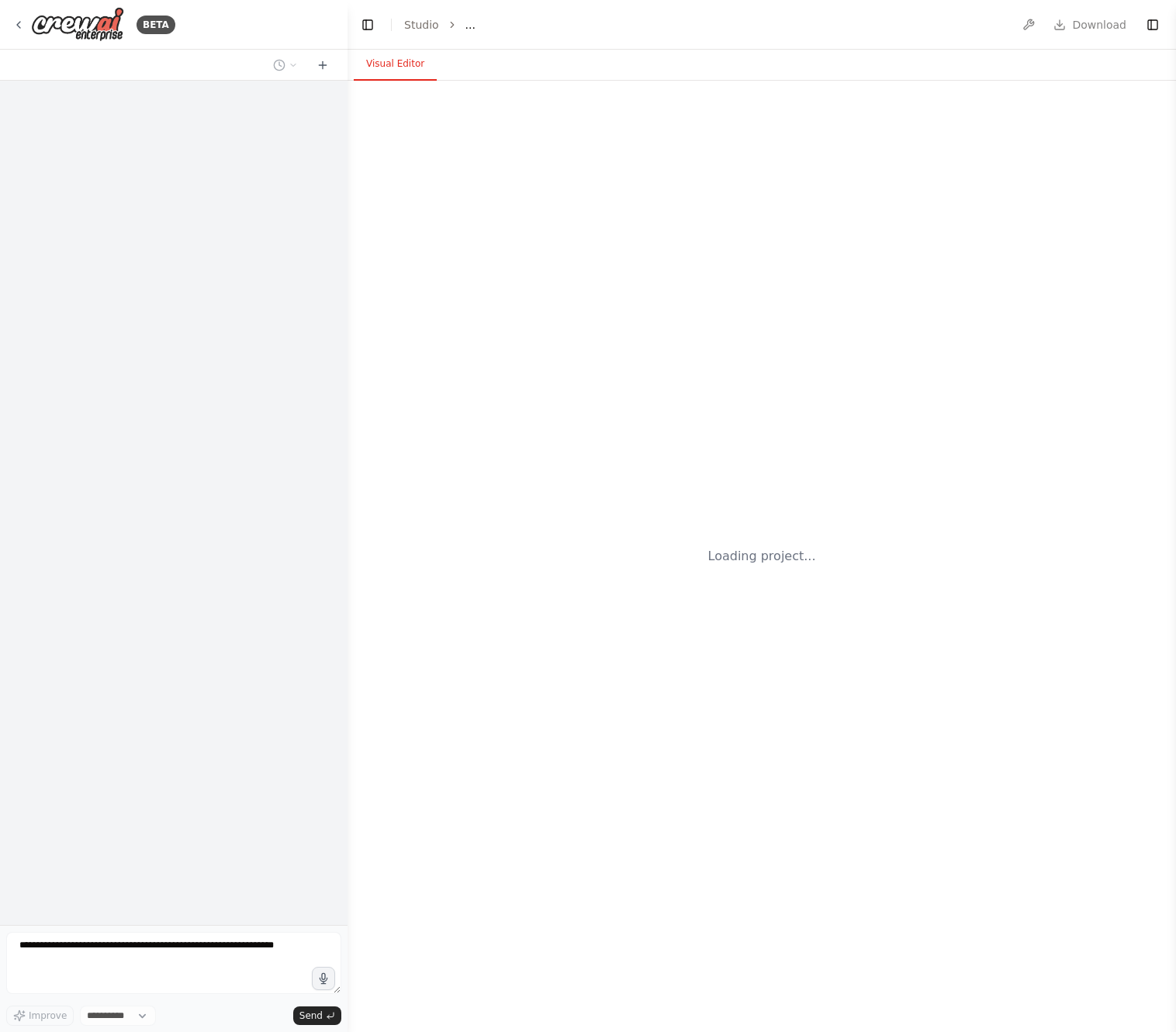
select select "****"
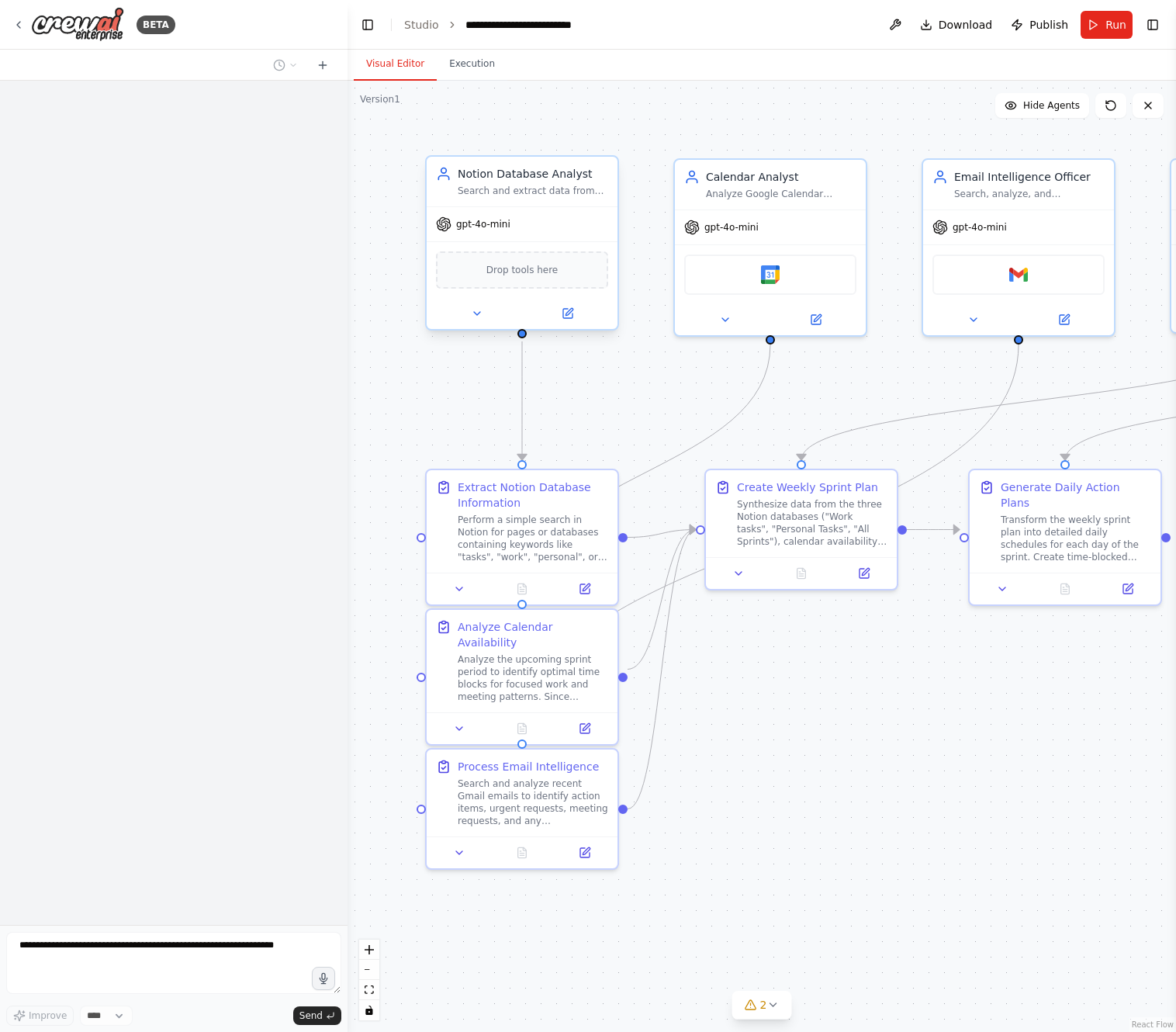
scroll to position [8029, 0]
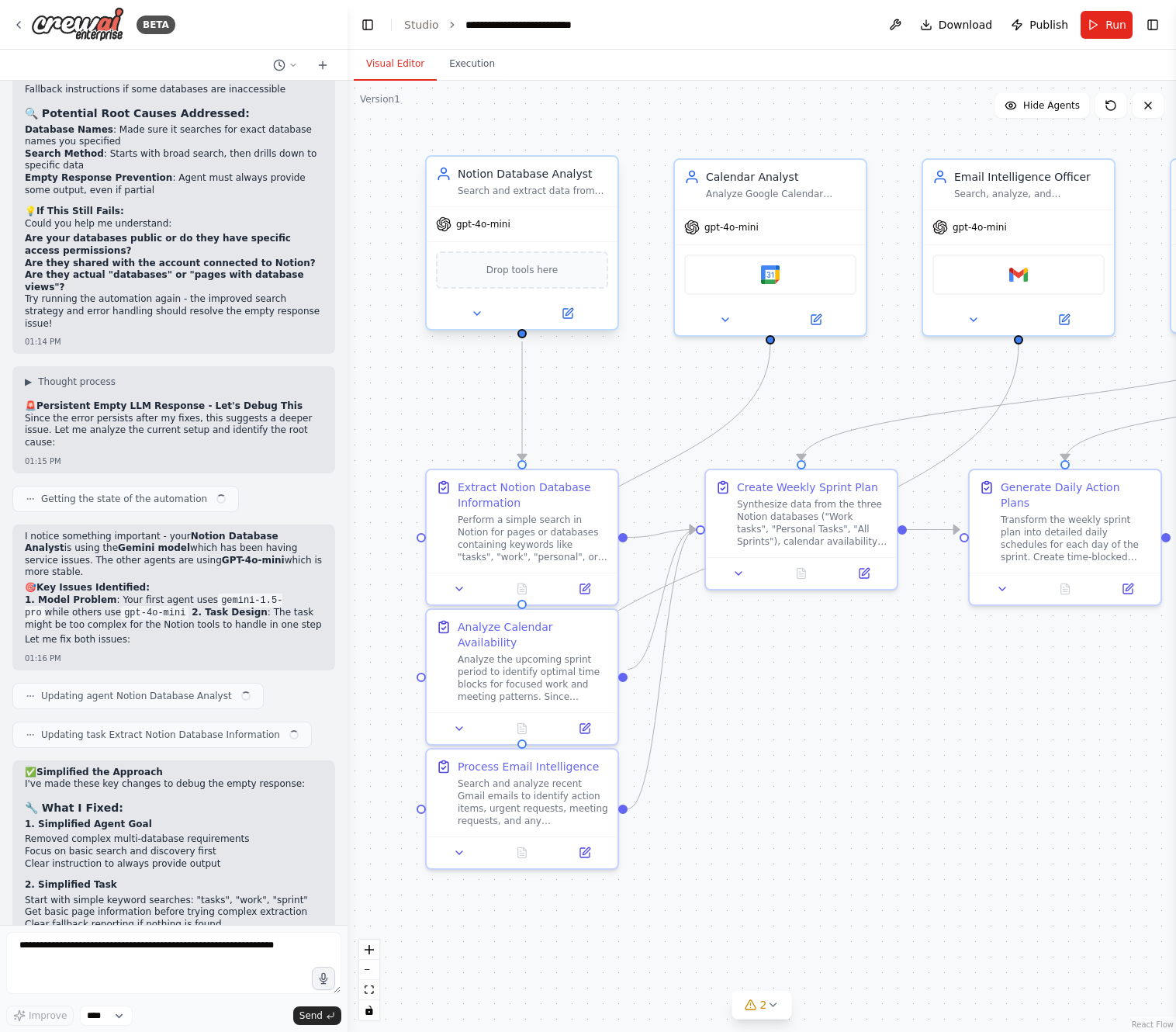
click at [518, 182] on div "Notion Database Analyst Search and extract data from Notion databases. Start wi…" at bounding box center [533, 181] width 151 height 31
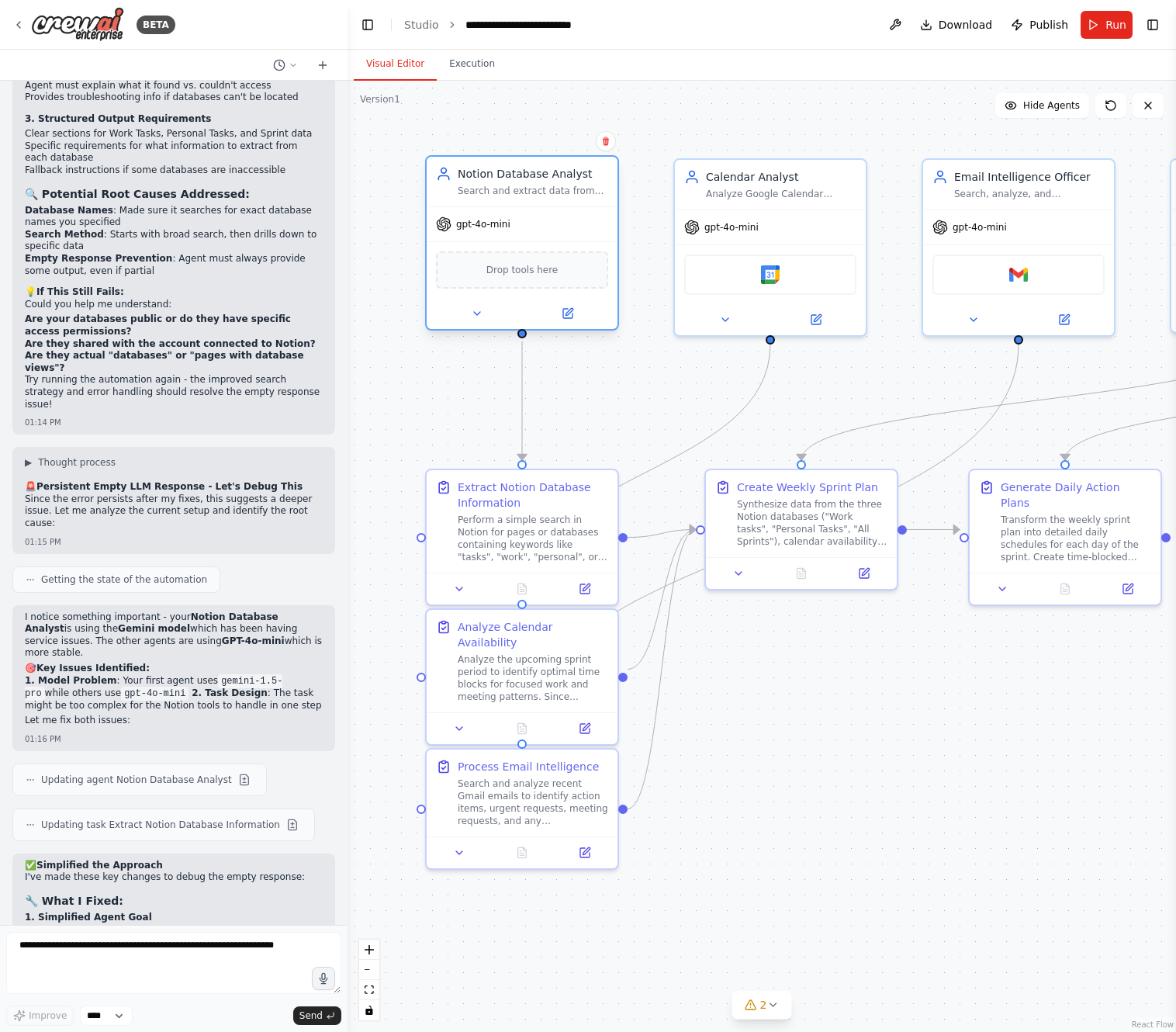
click at [518, 182] on div "Notion Database Analyst Search and extract data from Notion databases. Start wi…" at bounding box center [533, 181] width 151 height 31
click at [543, 278] on div "Drop tools here" at bounding box center [521, 270] width 172 height 37
click at [544, 278] on div "Drop tools here" at bounding box center [521, 270] width 172 height 37
click at [1154, 28] on button "Toggle Right Sidebar" at bounding box center [1152, 25] width 22 height 22
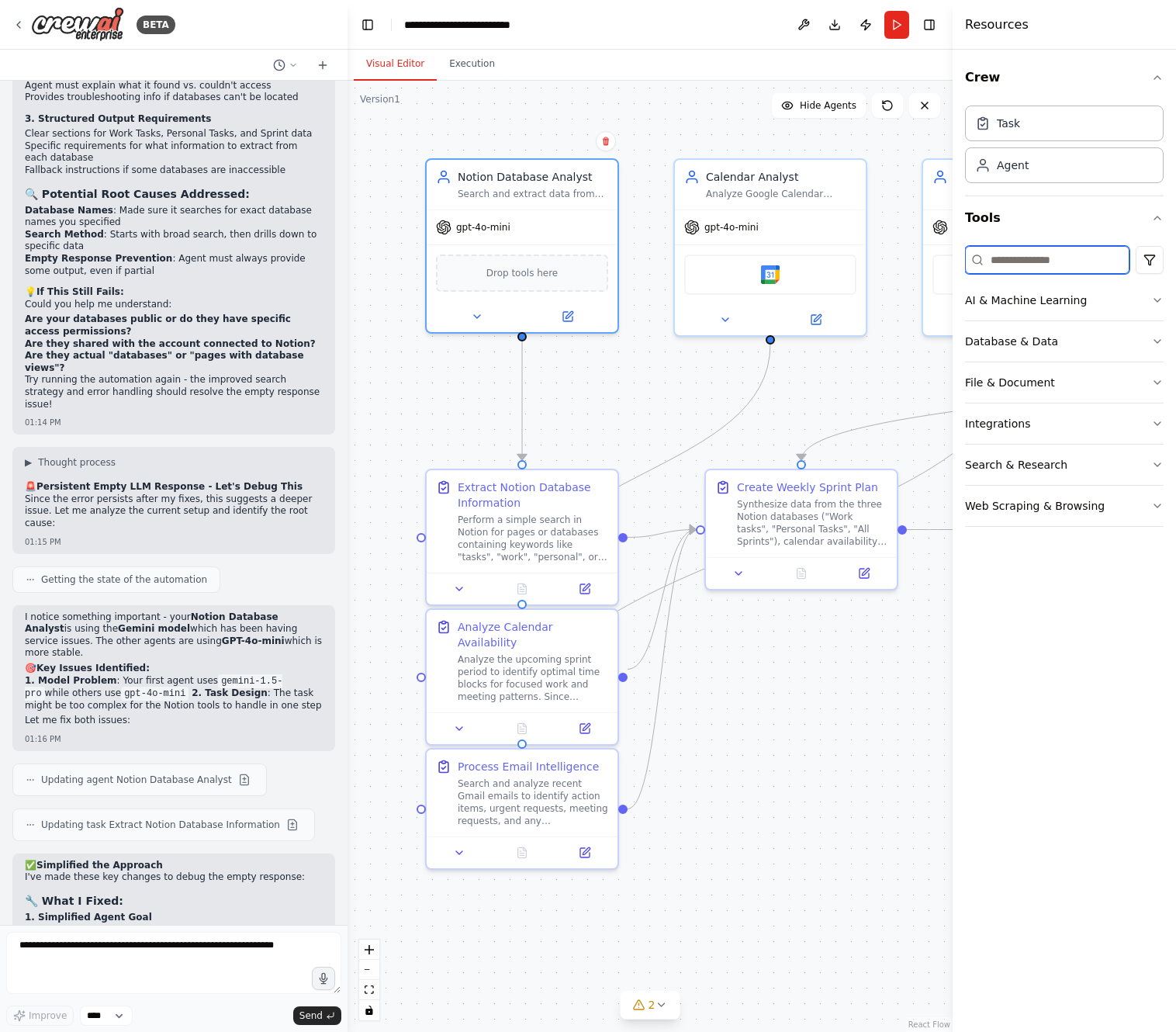
click at [1044, 256] on input at bounding box center [1047, 259] width 165 height 28
type input "******"
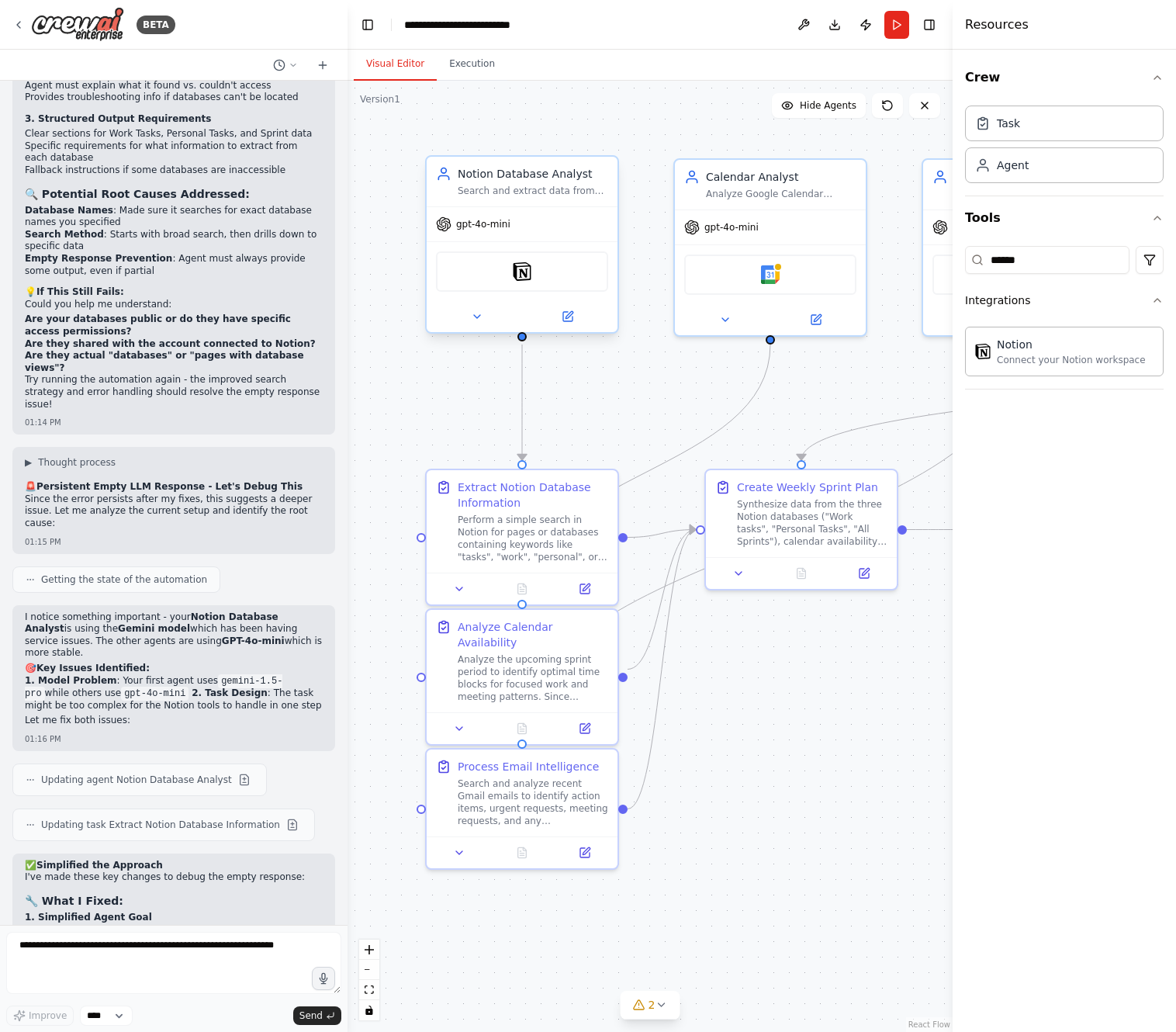
click at [555, 265] on div "Notion" at bounding box center [521, 272] width 172 height 40
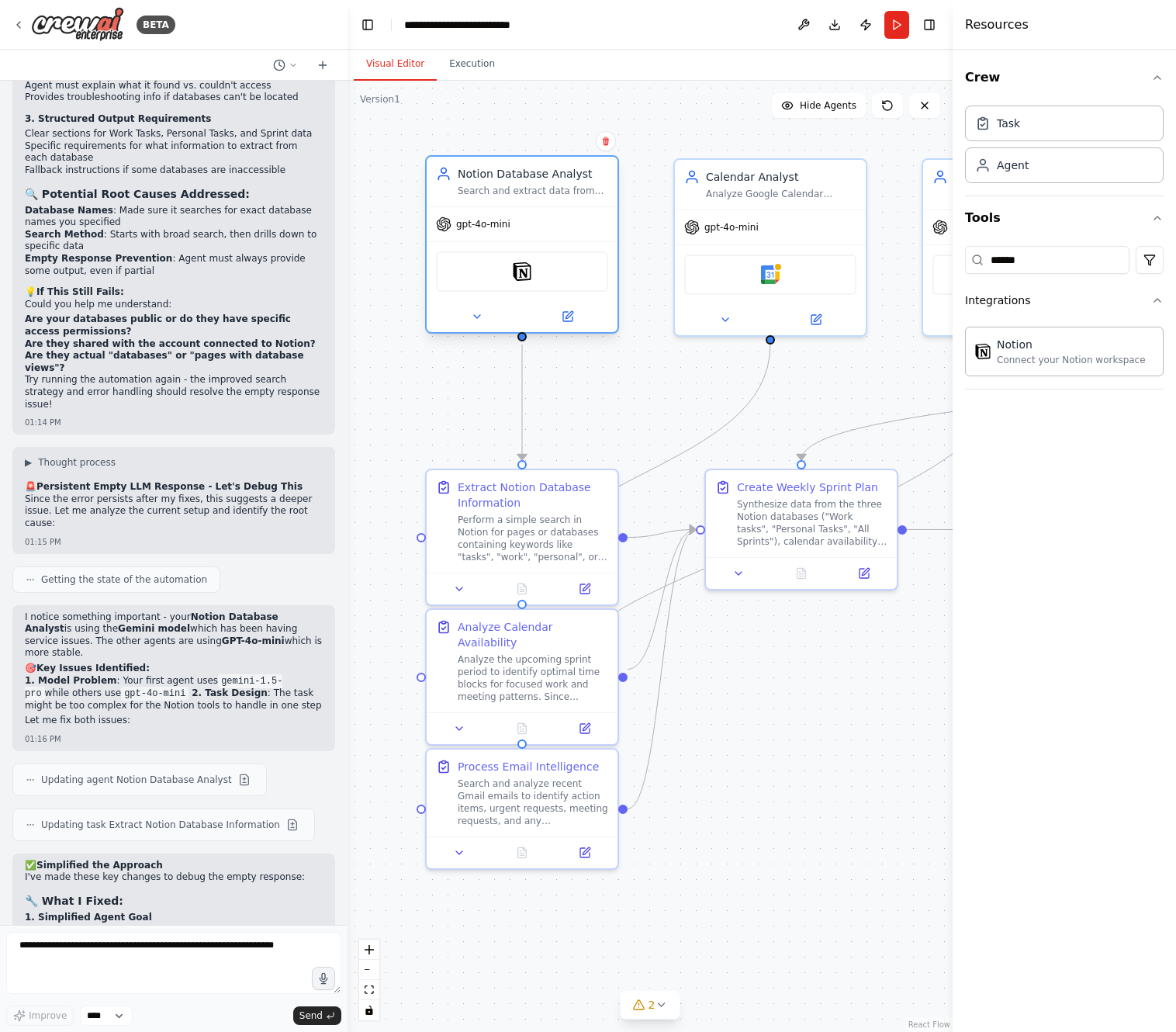
click at [555, 265] on div "Notion" at bounding box center [521, 272] width 172 height 40
click at [566, 316] on icon at bounding box center [567, 316] width 12 height 12
click at [566, 316] on icon at bounding box center [568, 314] width 7 height 7
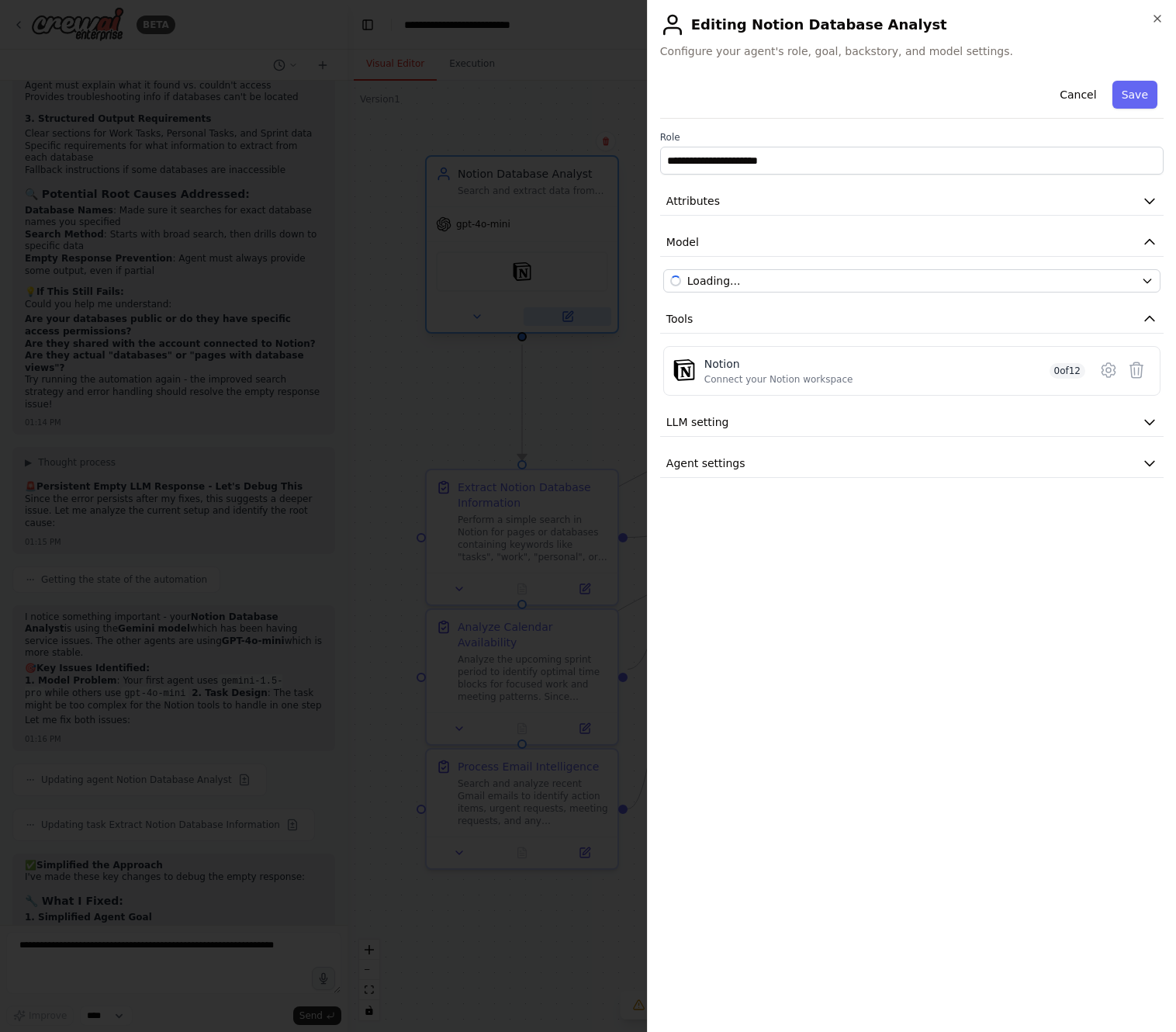
click at [566, 316] on div at bounding box center [588, 516] width 1176 height 1032
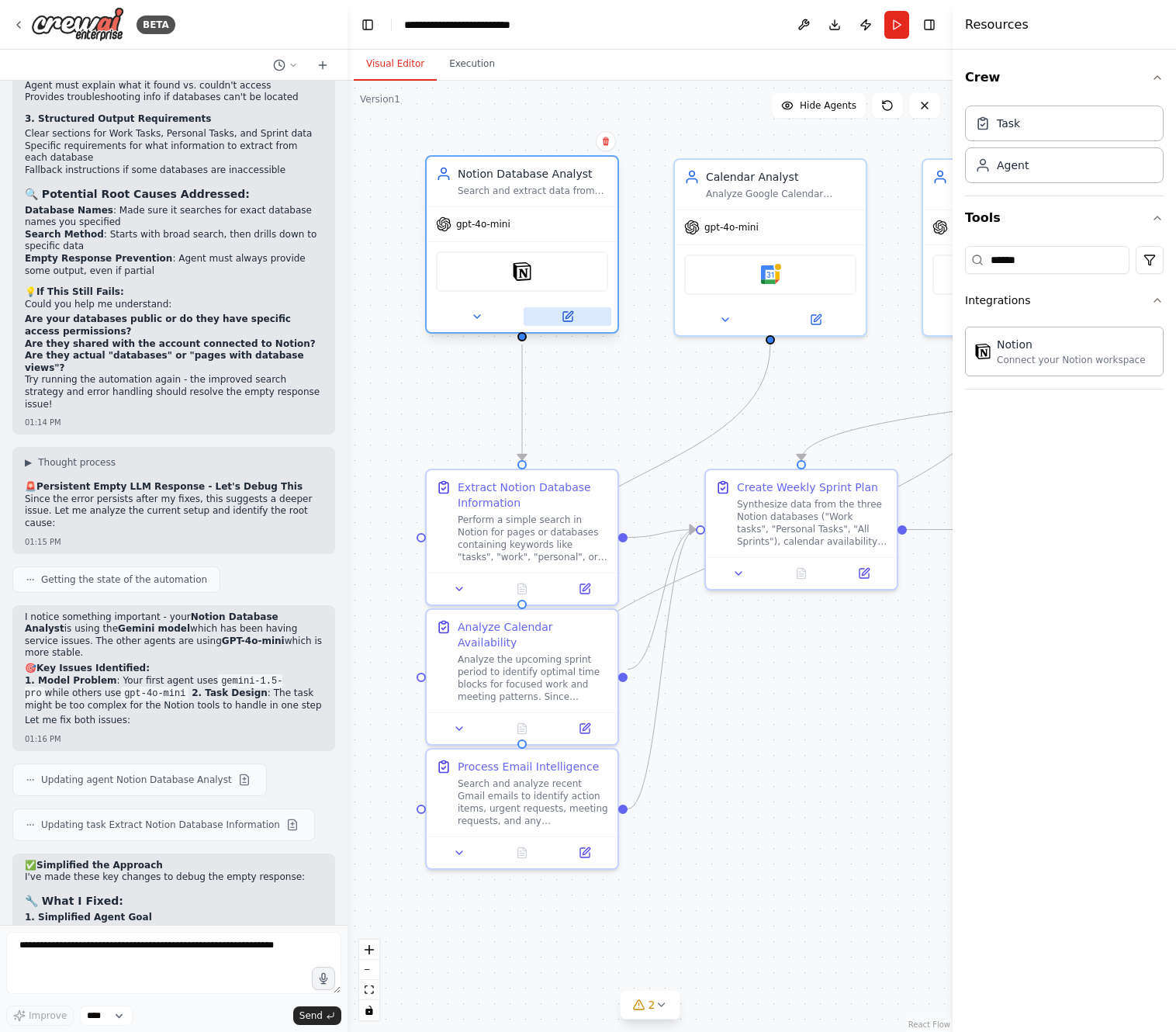
click at [566, 316] on icon at bounding box center [568, 314] width 7 height 7
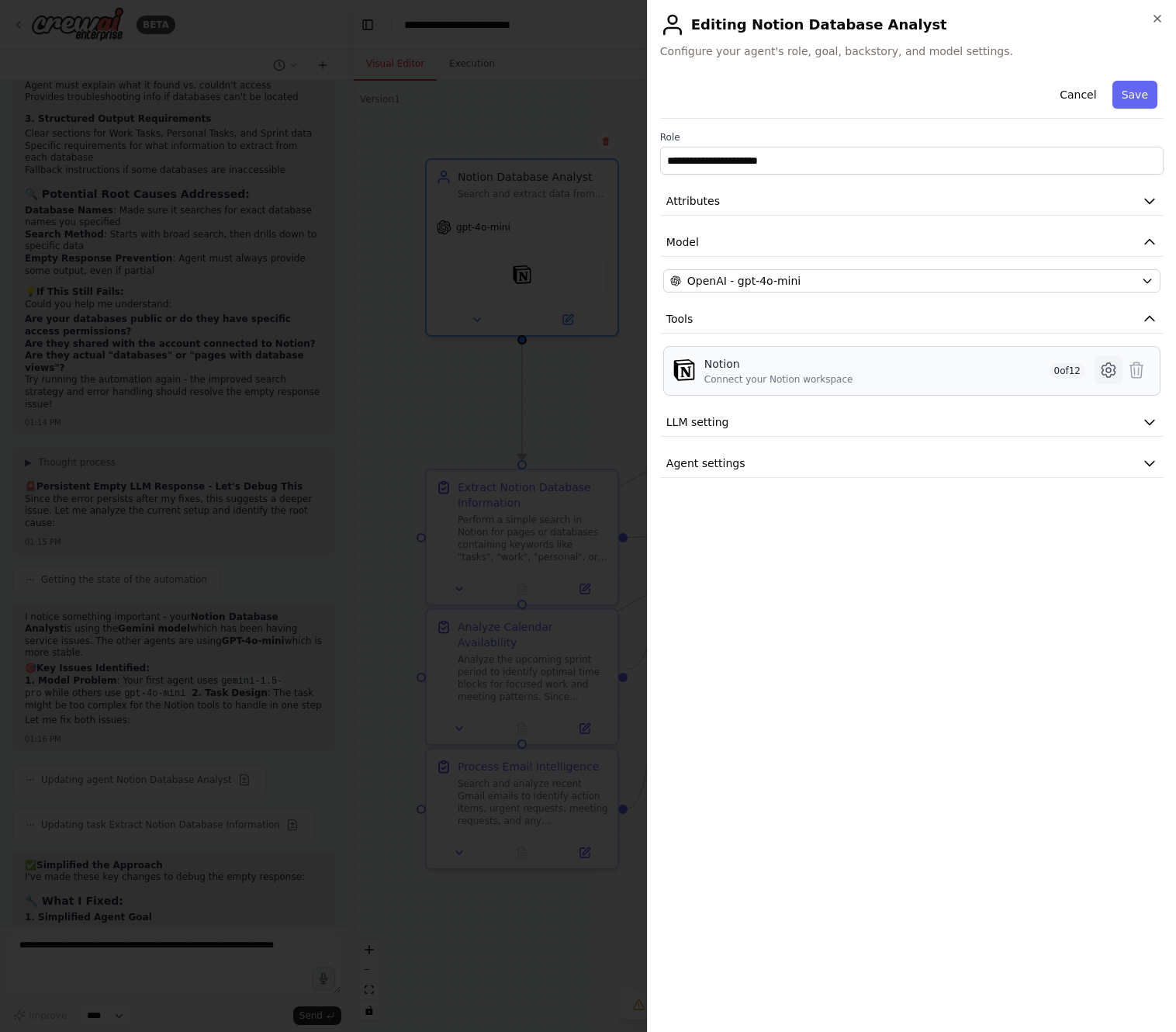
click at [1107, 371] on icon at bounding box center [1108, 370] width 19 height 19
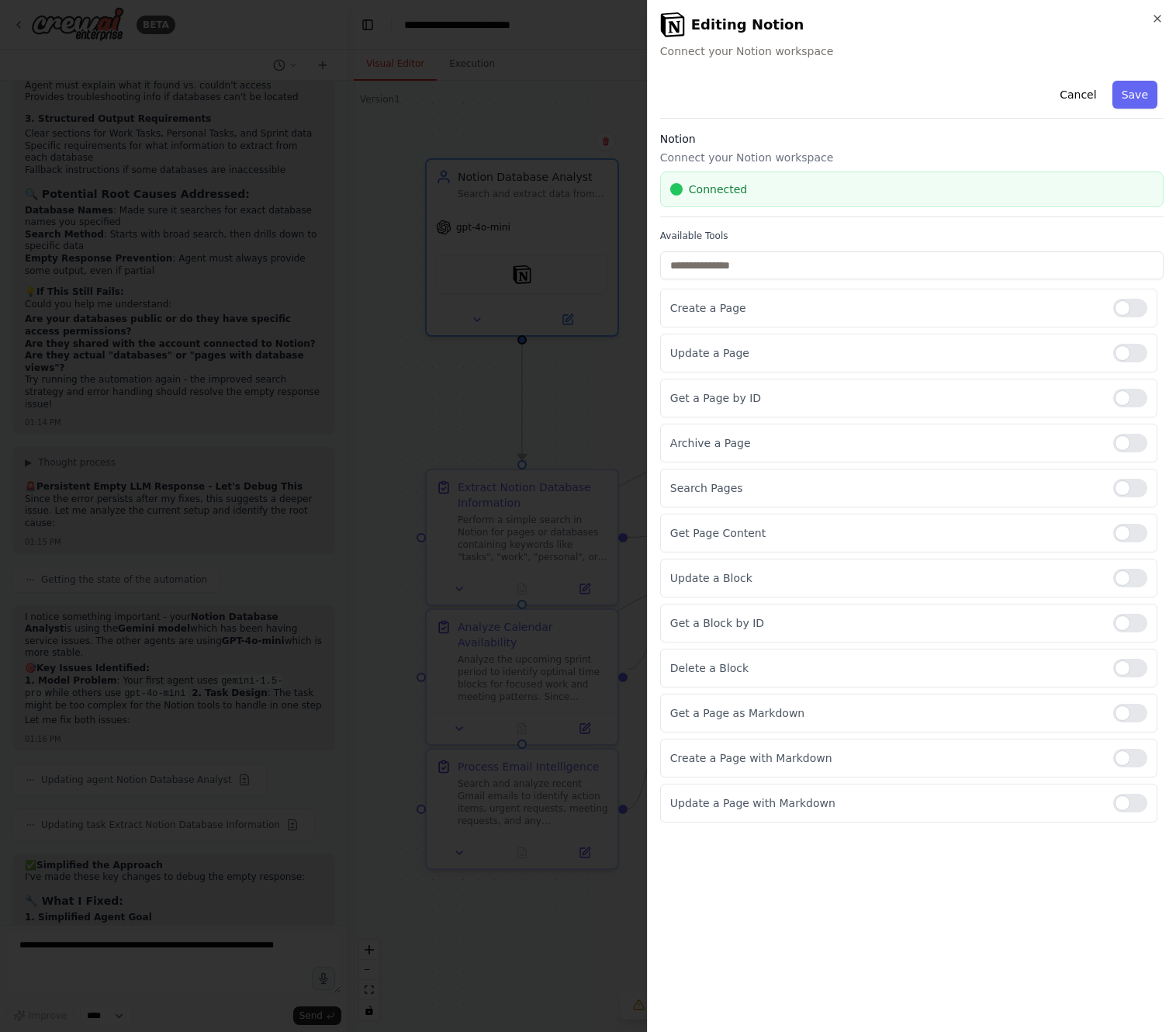
click at [952, 170] on div "Notion Connect your Notion workspace Connected" at bounding box center [912, 174] width 503 height 86
click at [713, 186] on span "Connected" at bounding box center [718, 189] width 58 height 15
click at [714, 186] on span "Connected" at bounding box center [718, 189] width 58 height 15
click at [1119, 486] on div at bounding box center [1130, 488] width 34 height 19
click at [1116, 529] on div at bounding box center [1130, 533] width 34 height 19
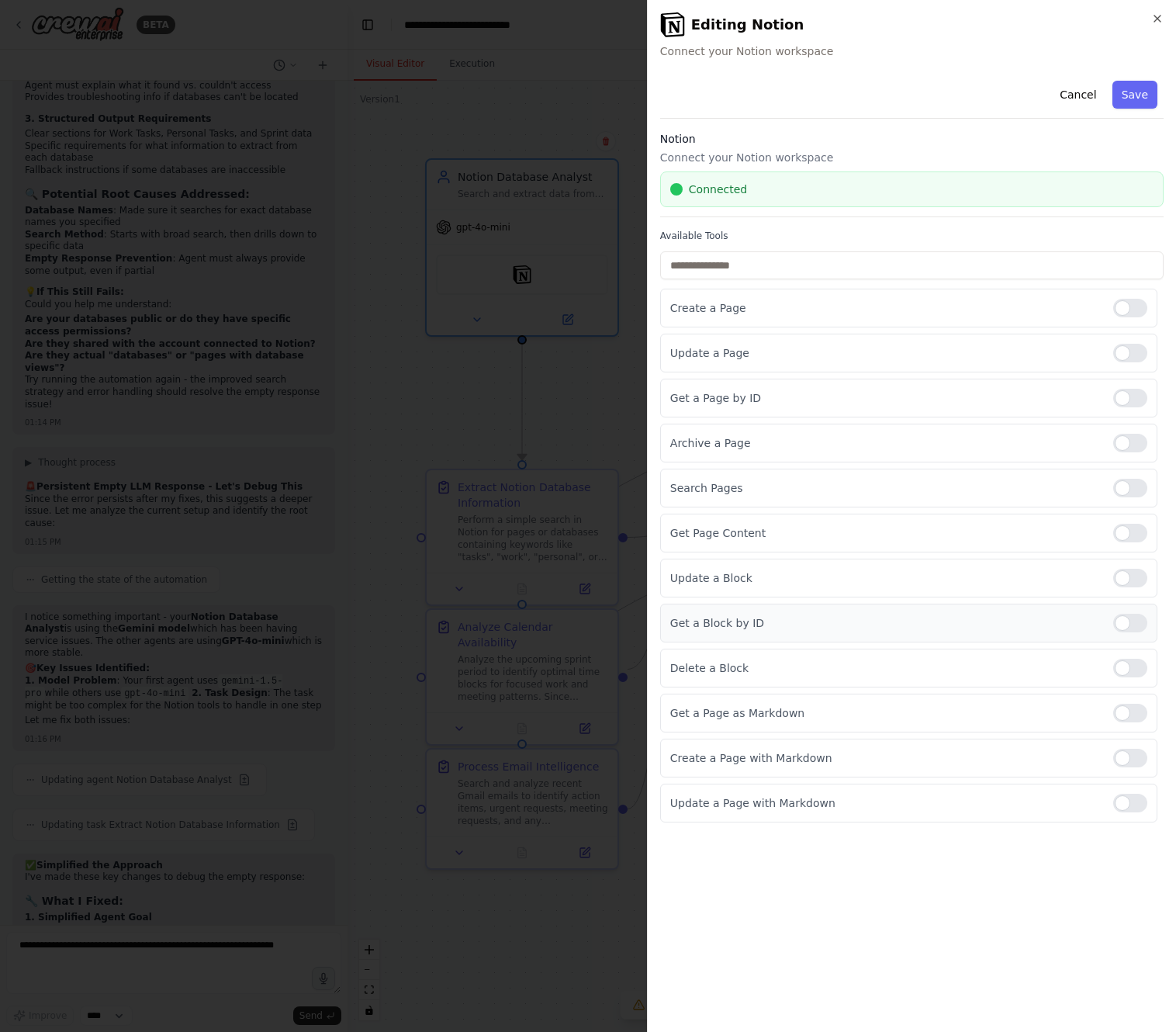
click at [1127, 620] on div at bounding box center [1130, 623] width 34 height 19
click at [1129, 711] on div at bounding box center [1130, 713] width 34 height 19
click at [1127, 394] on div at bounding box center [1130, 398] width 34 height 19
click at [1151, 95] on button "Save" at bounding box center [1134, 94] width 45 height 28
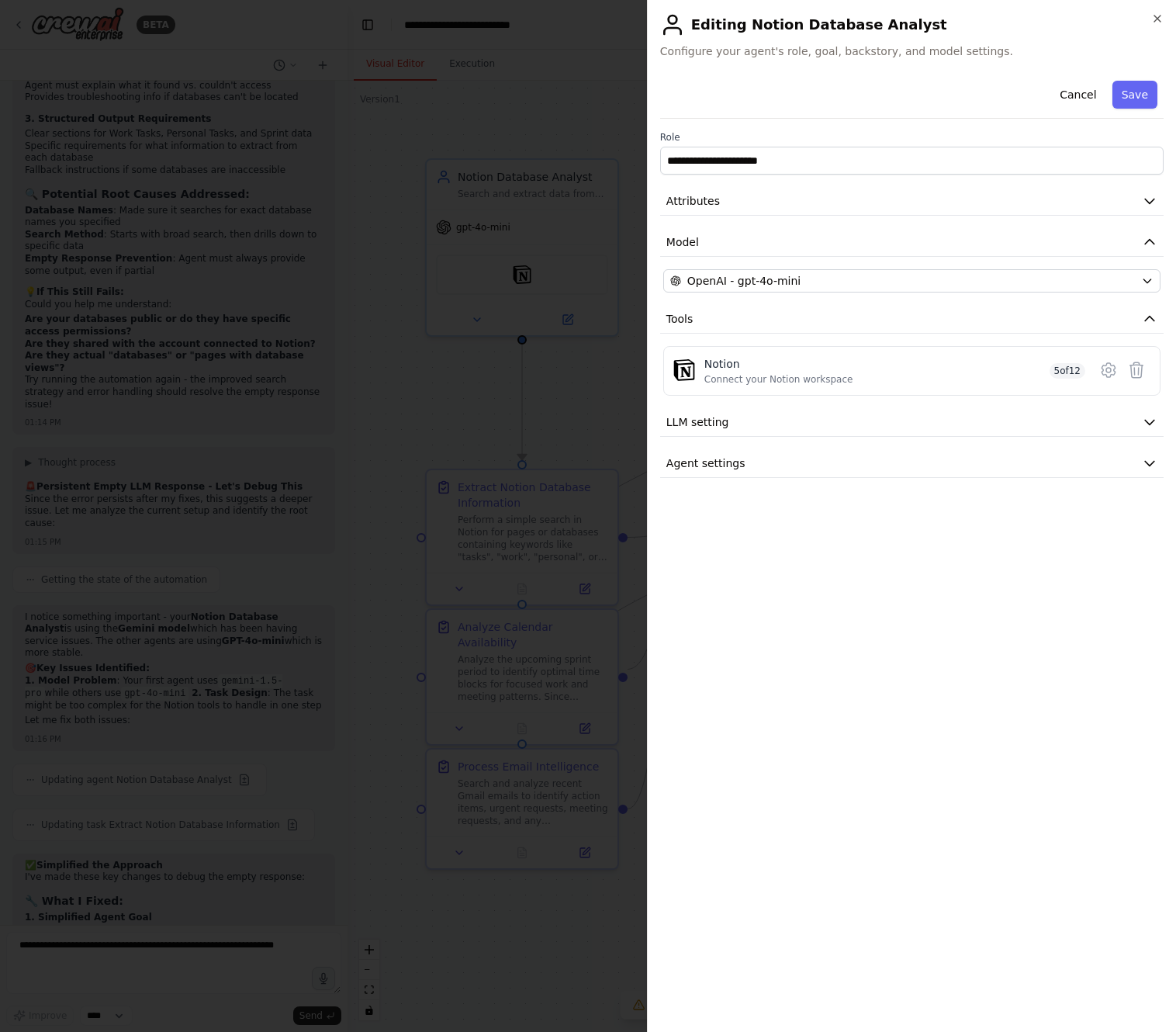
click at [1150, 18] on h2 "Editing Notion Database Analyst" at bounding box center [912, 25] width 503 height 25
click at [1160, 14] on icon "button" at bounding box center [1157, 18] width 12 height 12
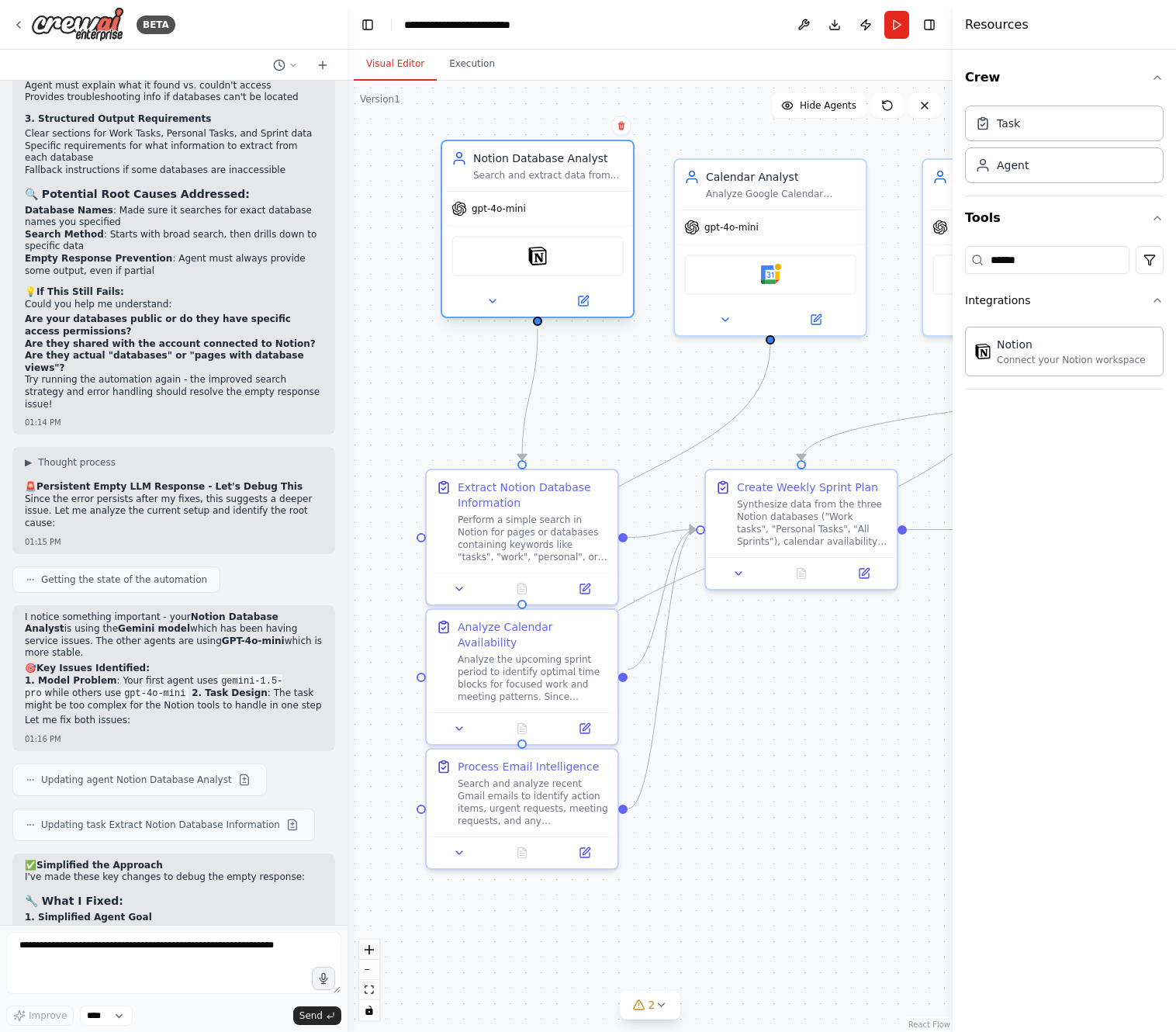
drag, startPoint x: 536, startPoint y: 196, endPoint x: 548, endPoint y: 185, distance: 16.3
click at [548, 185] on div "Notion Database Analyst Search and extract data from Notion databases. Start wi…" at bounding box center [537, 166] width 191 height 50
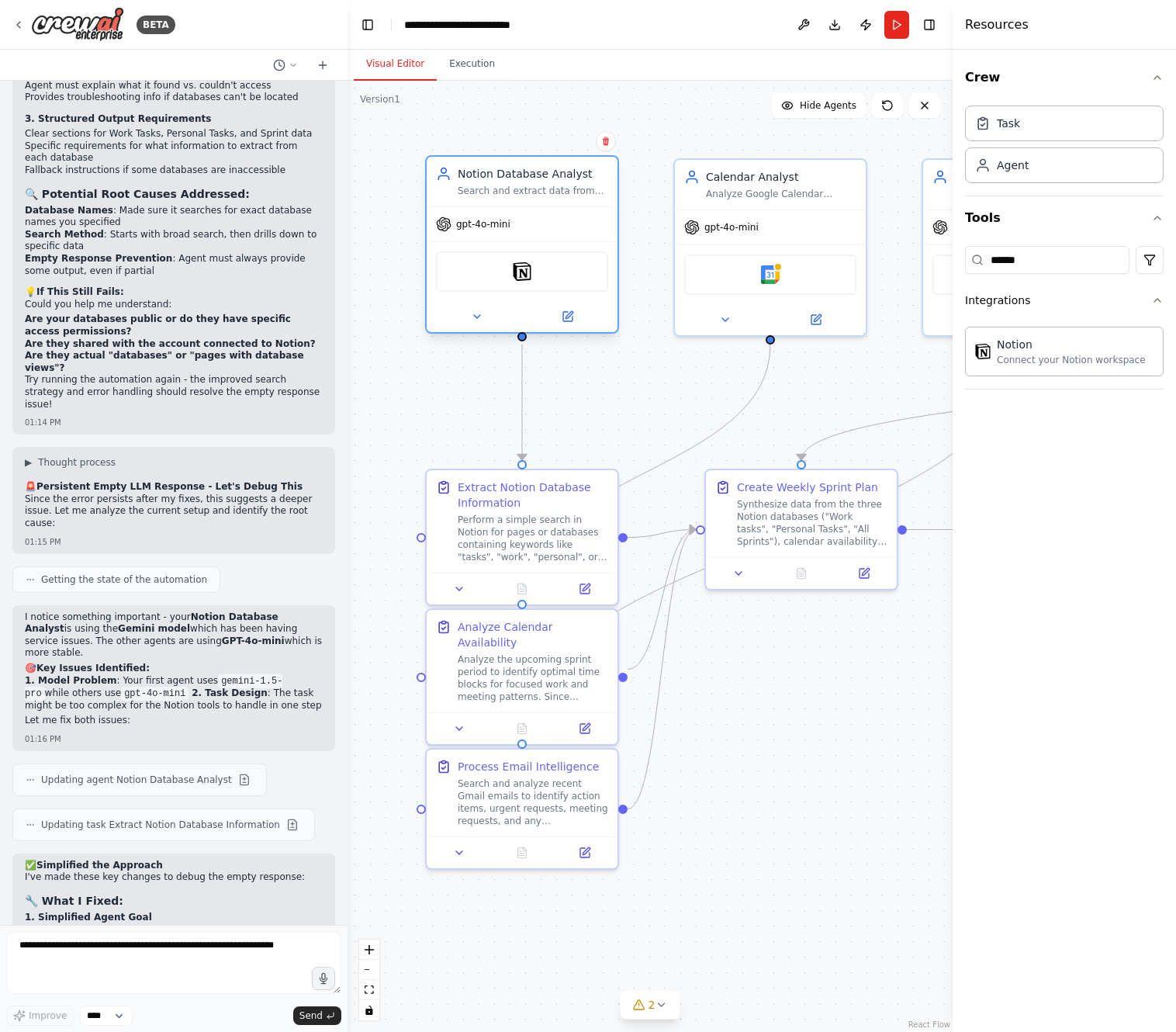
drag, startPoint x: 545, startPoint y: 190, endPoint x: 536, endPoint y: 207, distance: 19.2
click at [536, 207] on div "Notion Database Analyst Search and extract data from Notion databases. Start wi…" at bounding box center [521, 244] width 193 height 178
click at [897, 27] on button "Run" at bounding box center [897, 24] width 25 height 28
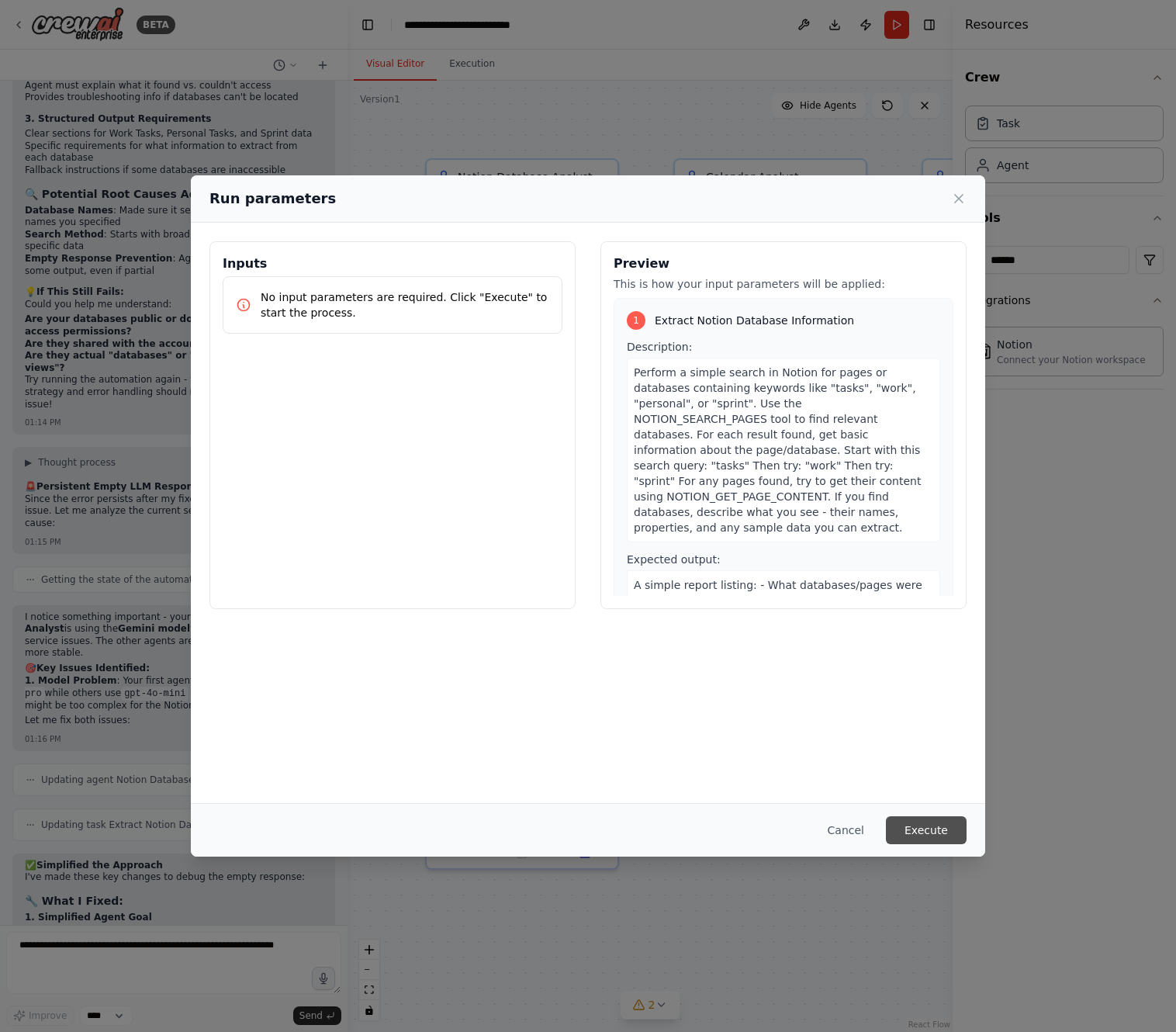
click at [937, 823] on button "Execute" at bounding box center [925, 829] width 81 height 28
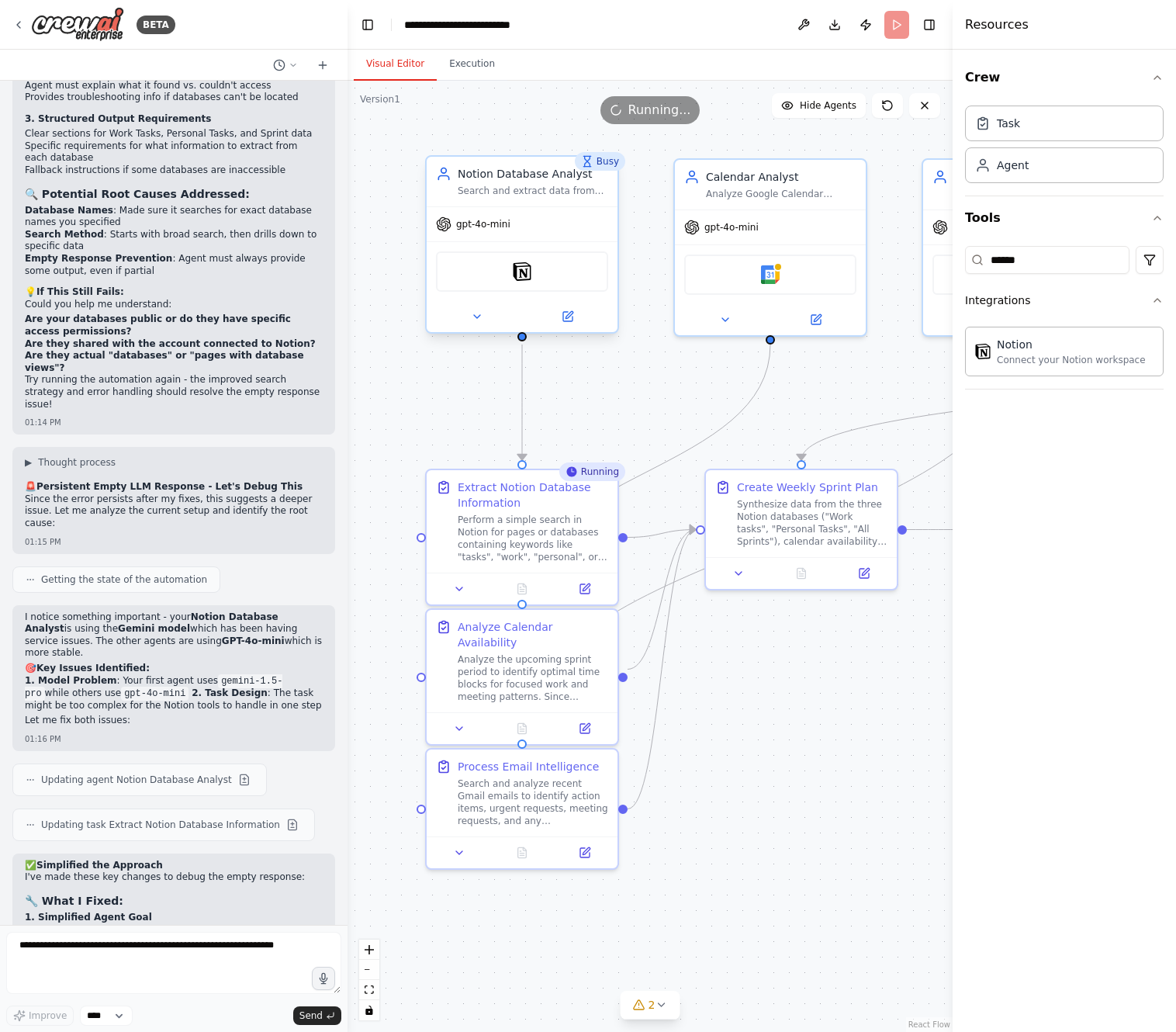
click at [519, 172] on div "Notion Database Analyst" at bounding box center [533, 173] width 151 height 15
click at [481, 316] on icon at bounding box center [476, 316] width 12 height 12
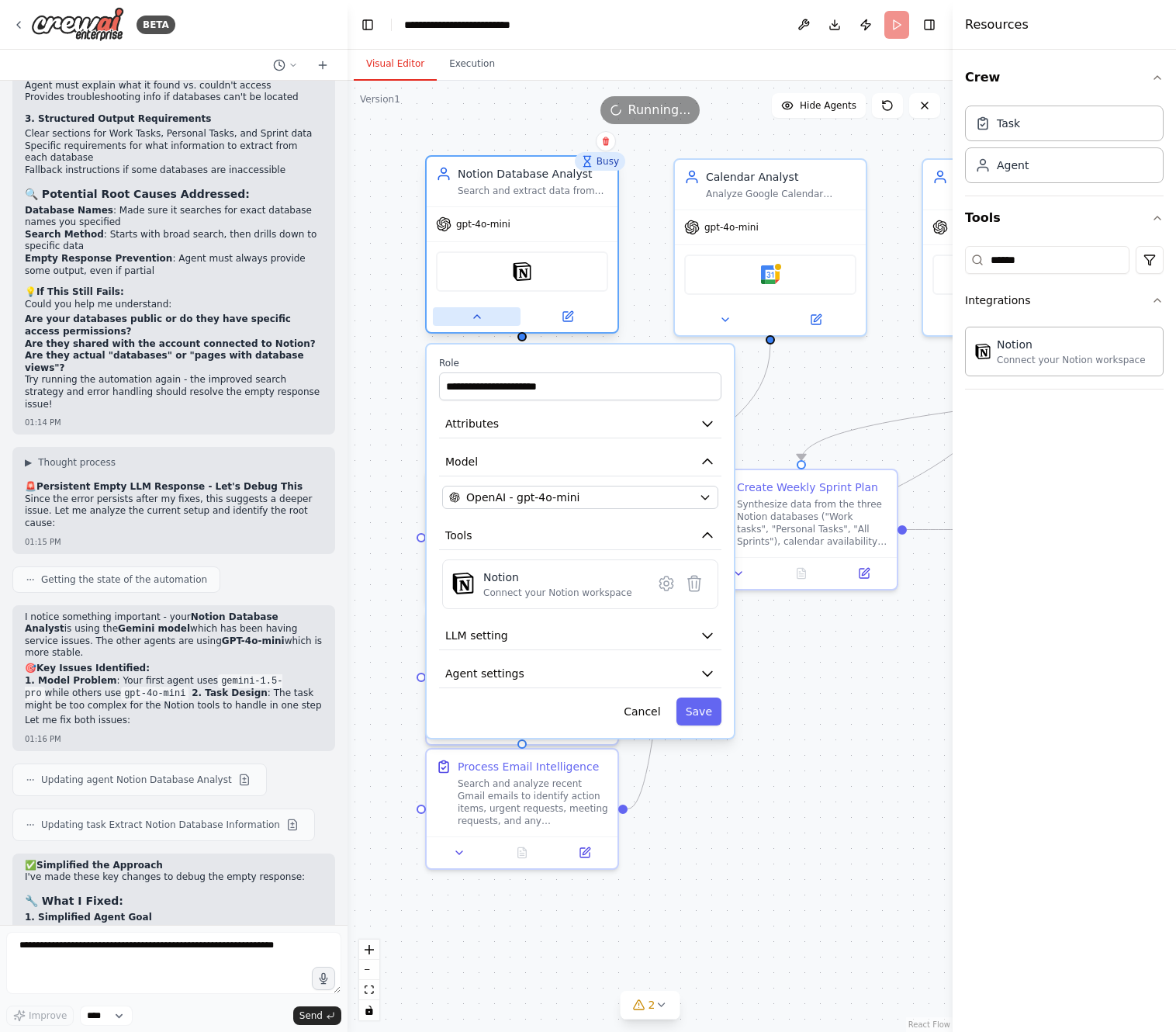
click at [481, 315] on icon at bounding box center [476, 316] width 12 height 12
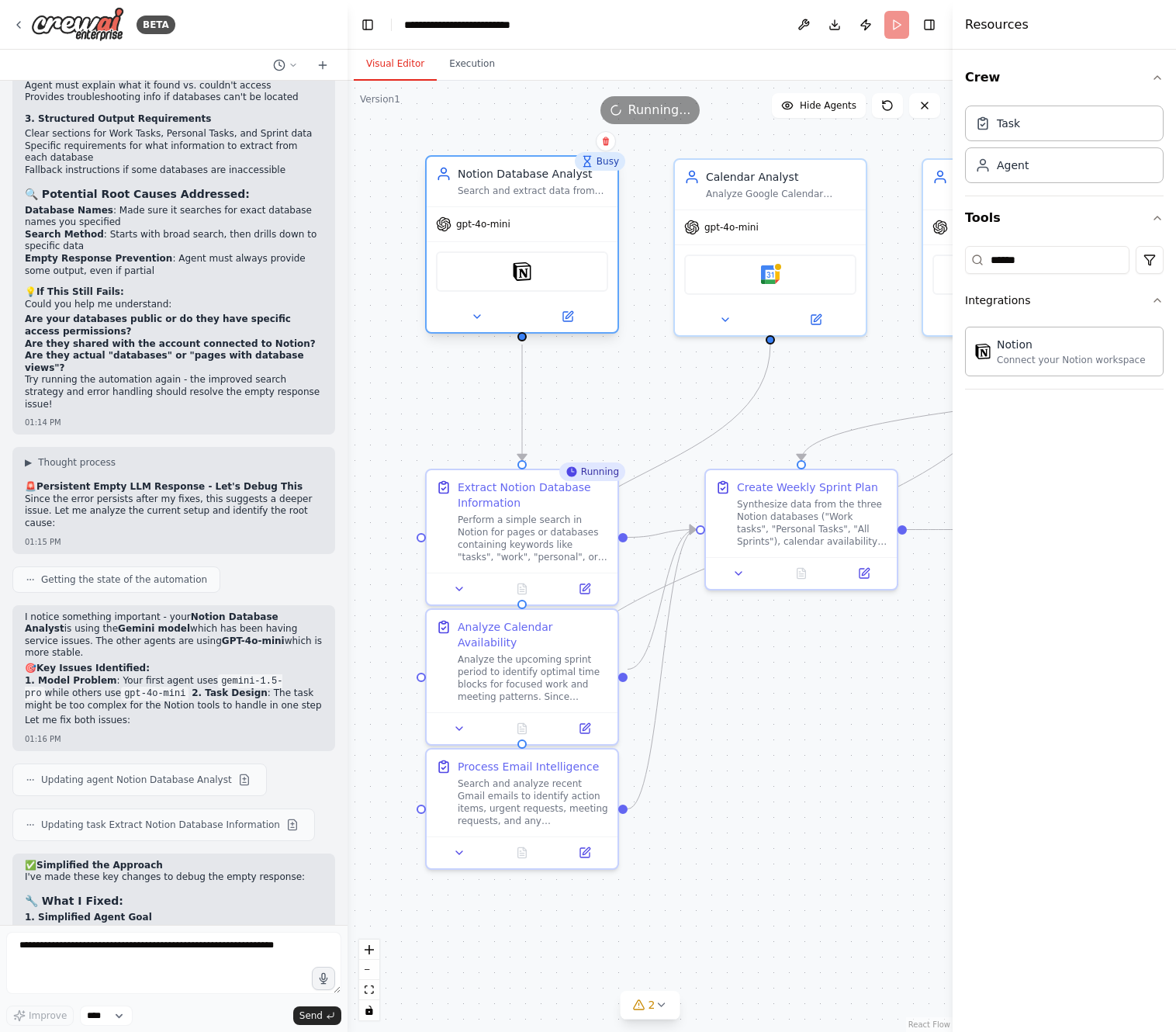
click at [494, 186] on div "Search and extract data from Notion databases. Start with a simple search for p…" at bounding box center [533, 191] width 151 height 12
click at [1028, 165] on div "Agent" at bounding box center [1064, 164] width 198 height 35
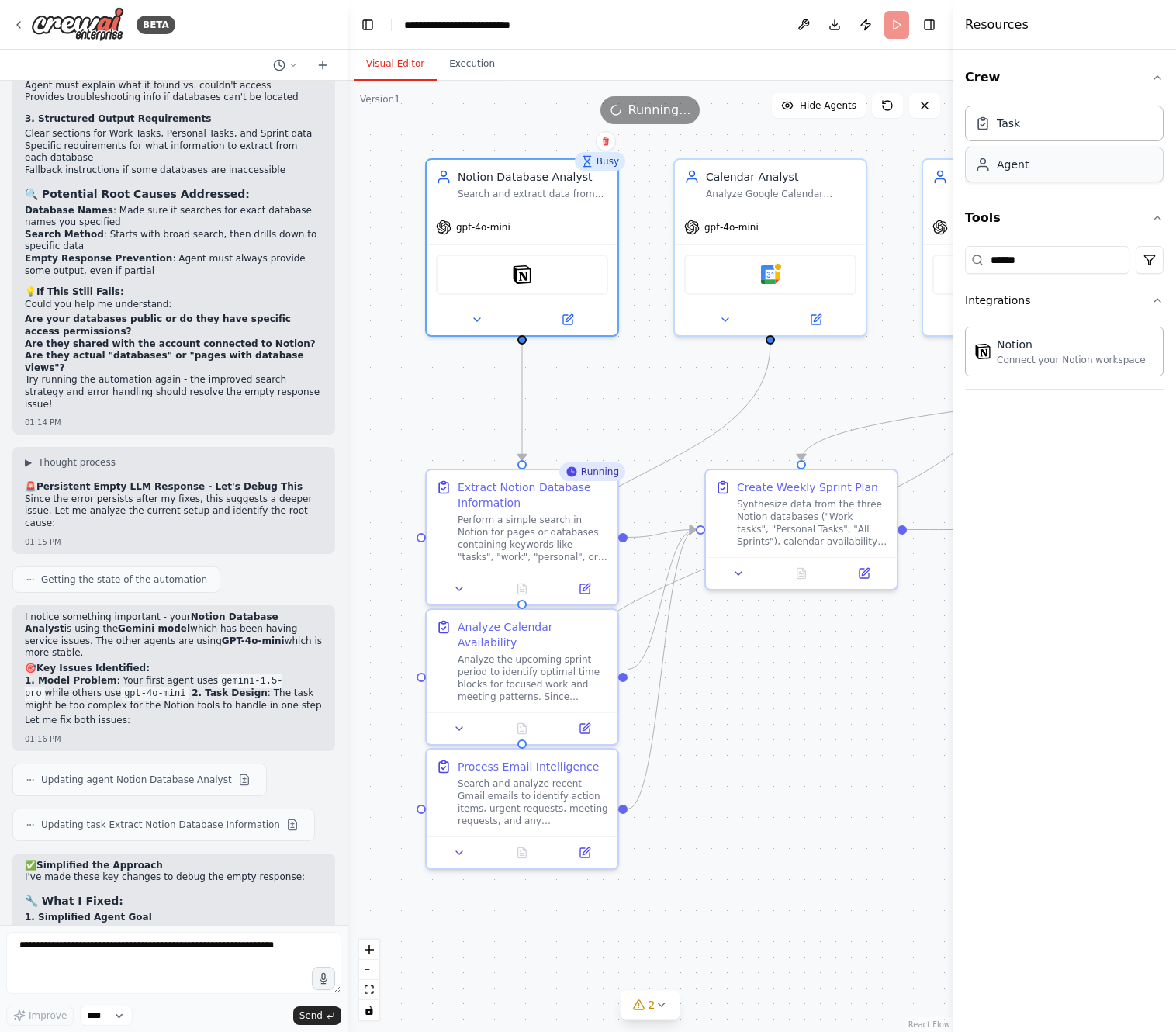
click at [1028, 165] on div "Agent" at bounding box center [1064, 164] width 198 height 35
click at [1025, 116] on div "Task" at bounding box center [1064, 122] width 198 height 35
click at [1019, 161] on div "Agent" at bounding box center [1012, 164] width 31 height 15
click at [516, 212] on div "gpt-4o-mini" at bounding box center [522, 224] width 191 height 34
click at [569, 317] on icon at bounding box center [568, 314] width 7 height 7
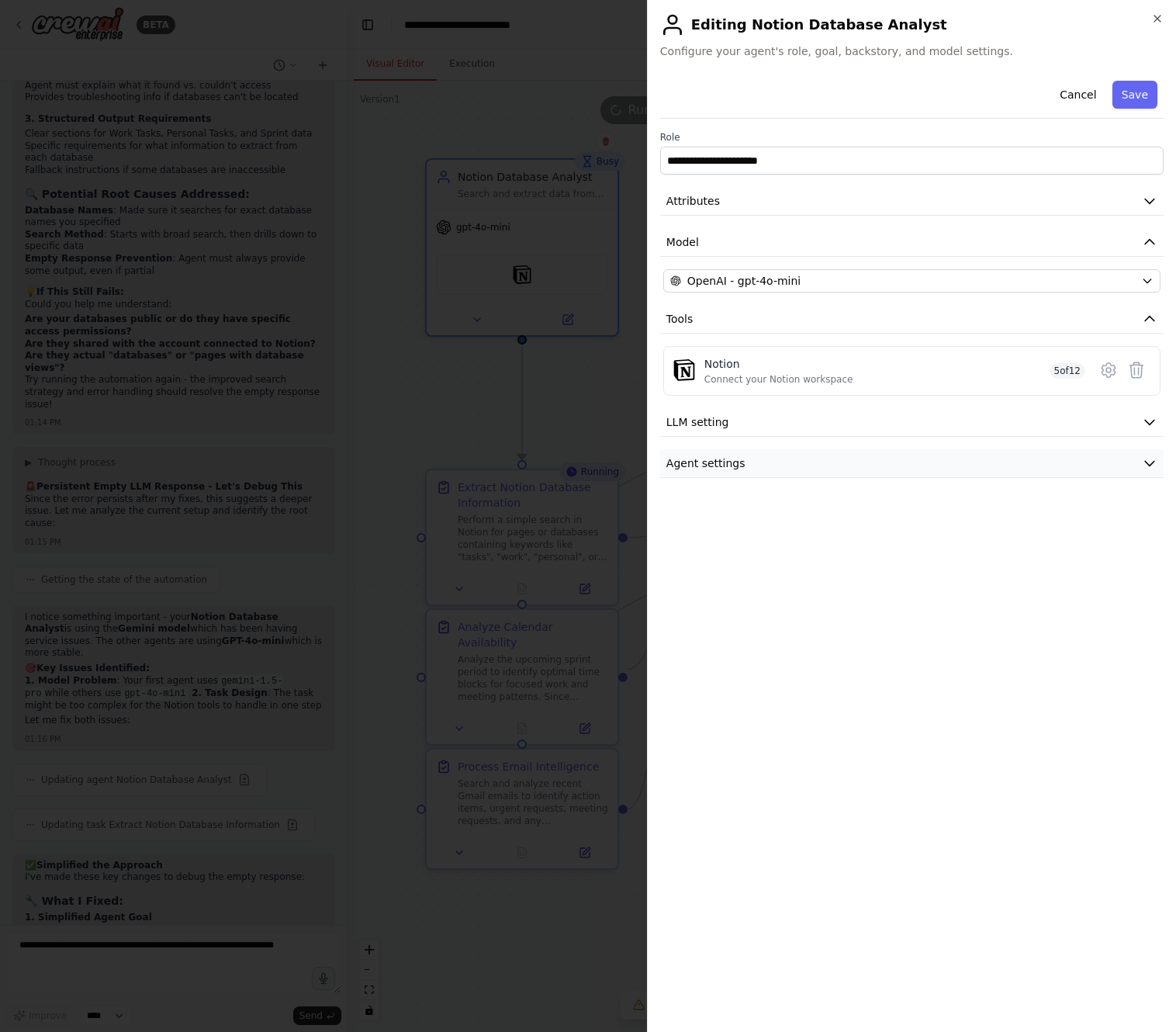
click at [734, 459] on span "Agent settings" at bounding box center [705, 463] width 79 height 15
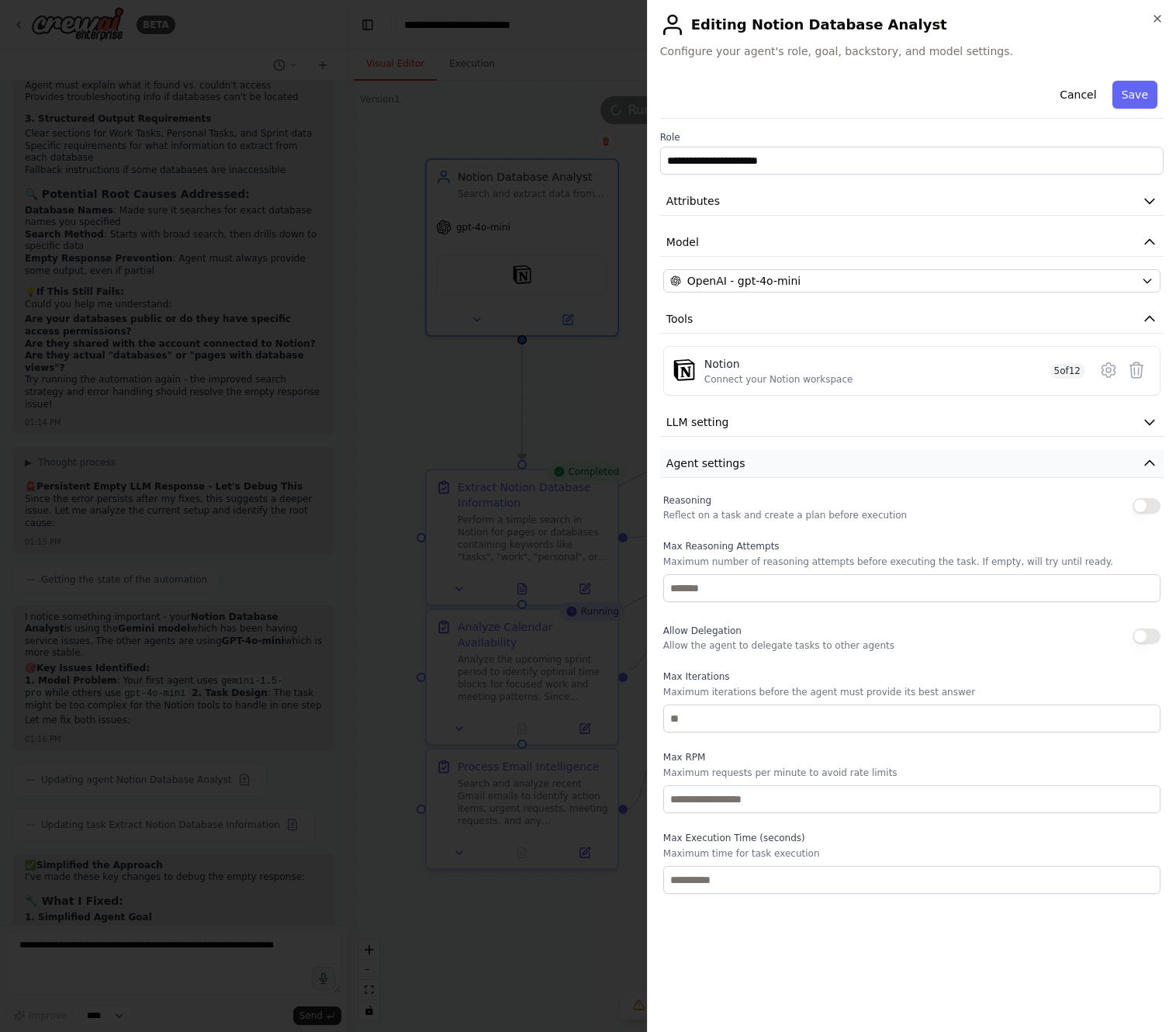
click at [741, 465] on button "Agent settings" at bounding box center [912, 463] width 503 height 29
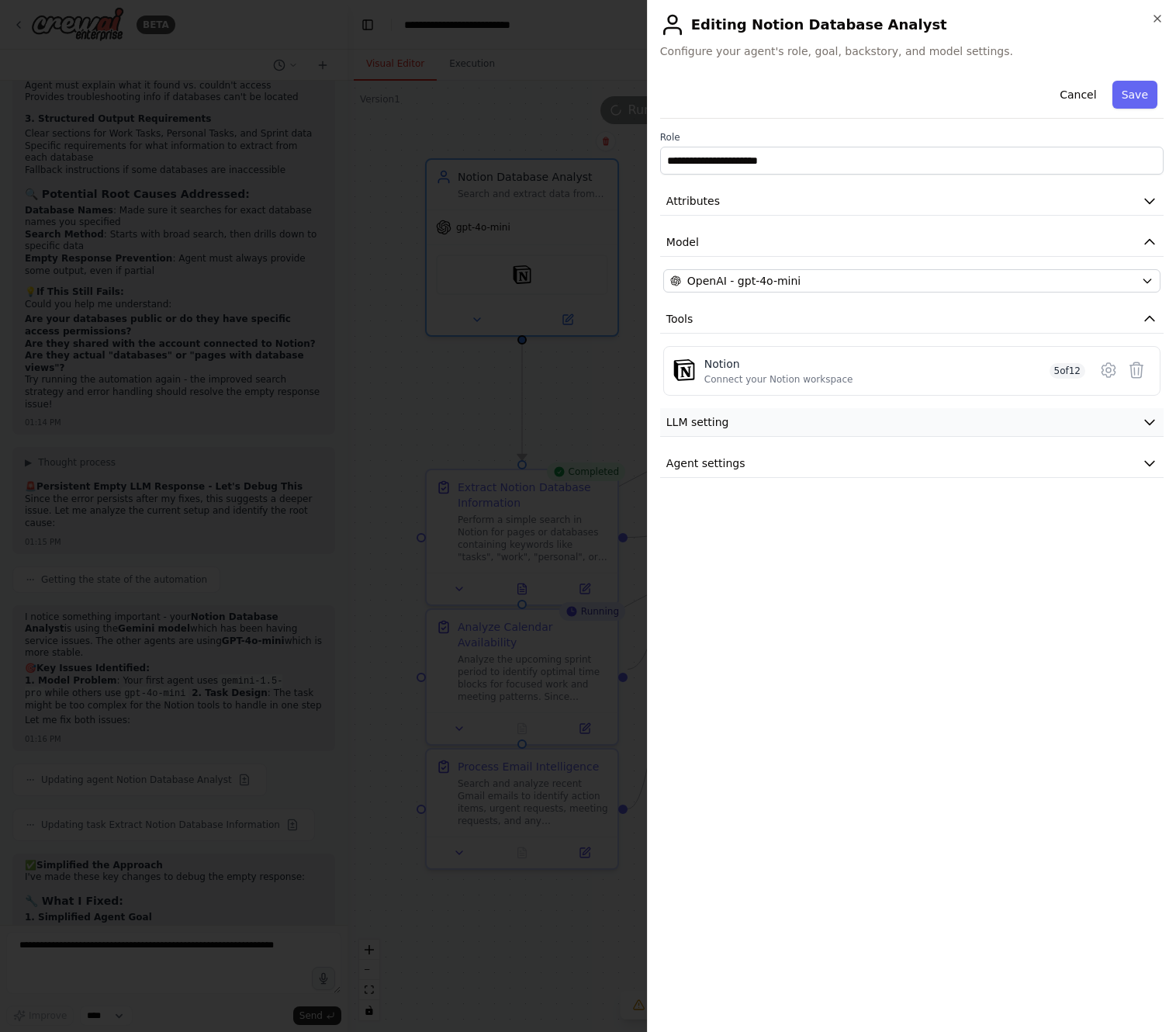
click at [750, 420] on button "LLM setting" at bounding box center [912, 422] width 503 height 29
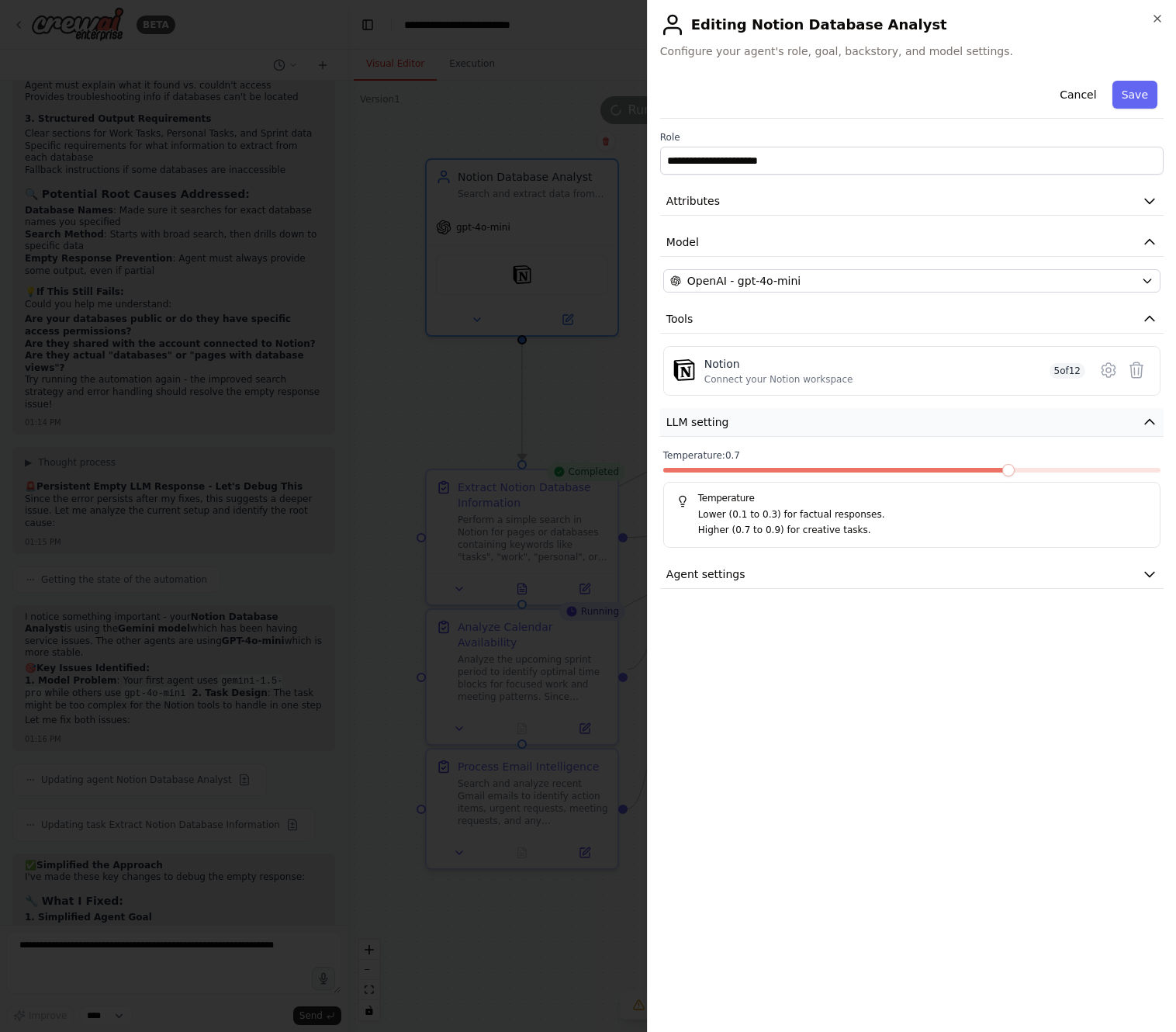
click at [750, 420] on button "LLM setting" at bounding box center [912, 422] width 503 height 29
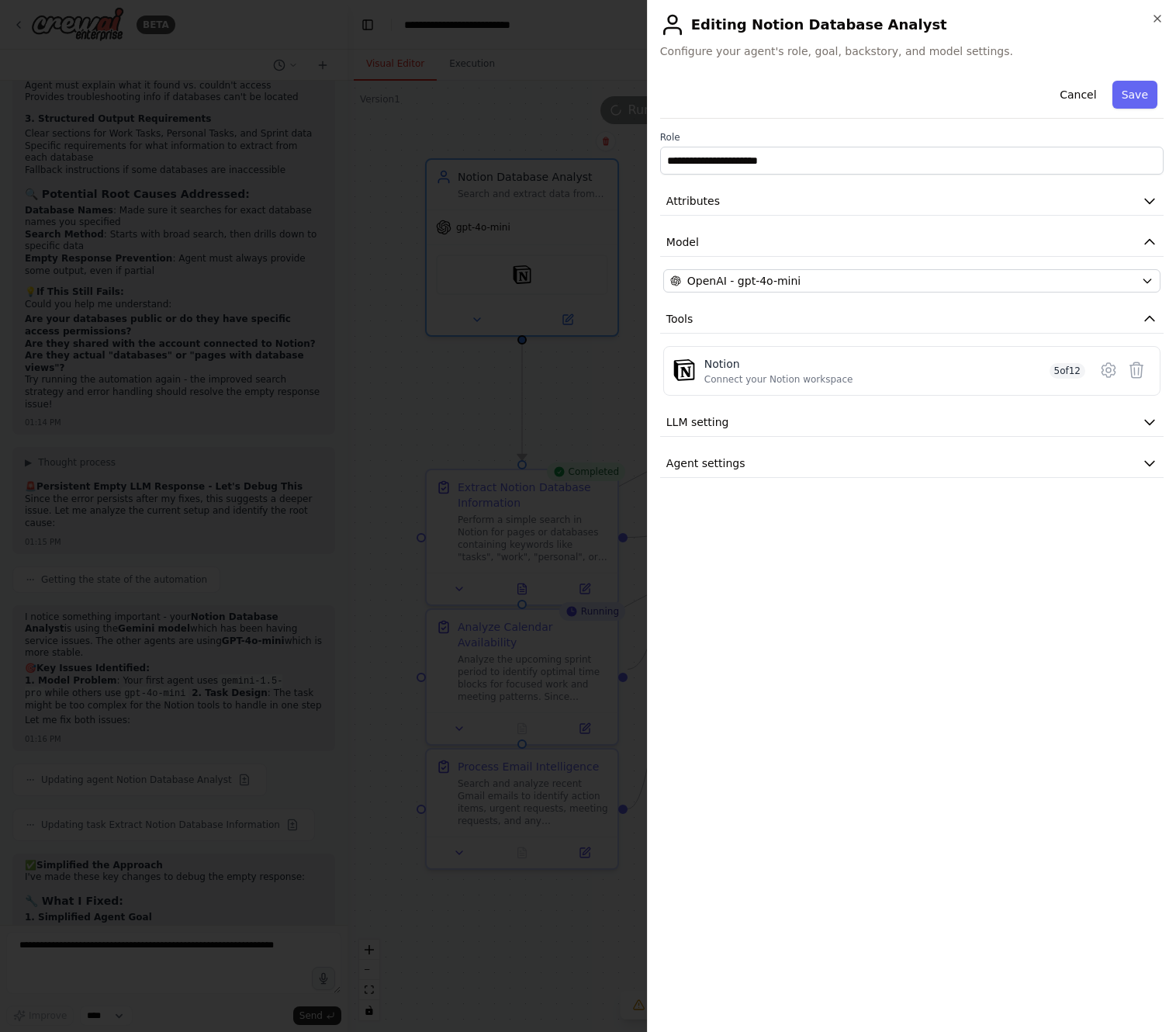
click at [1165, 15] on div "**********" at bounding box center [911, 516] width 529 height 1032
click at [1157, 15] on icon "button" at bounding box center [1157, 18] width 12 height 12
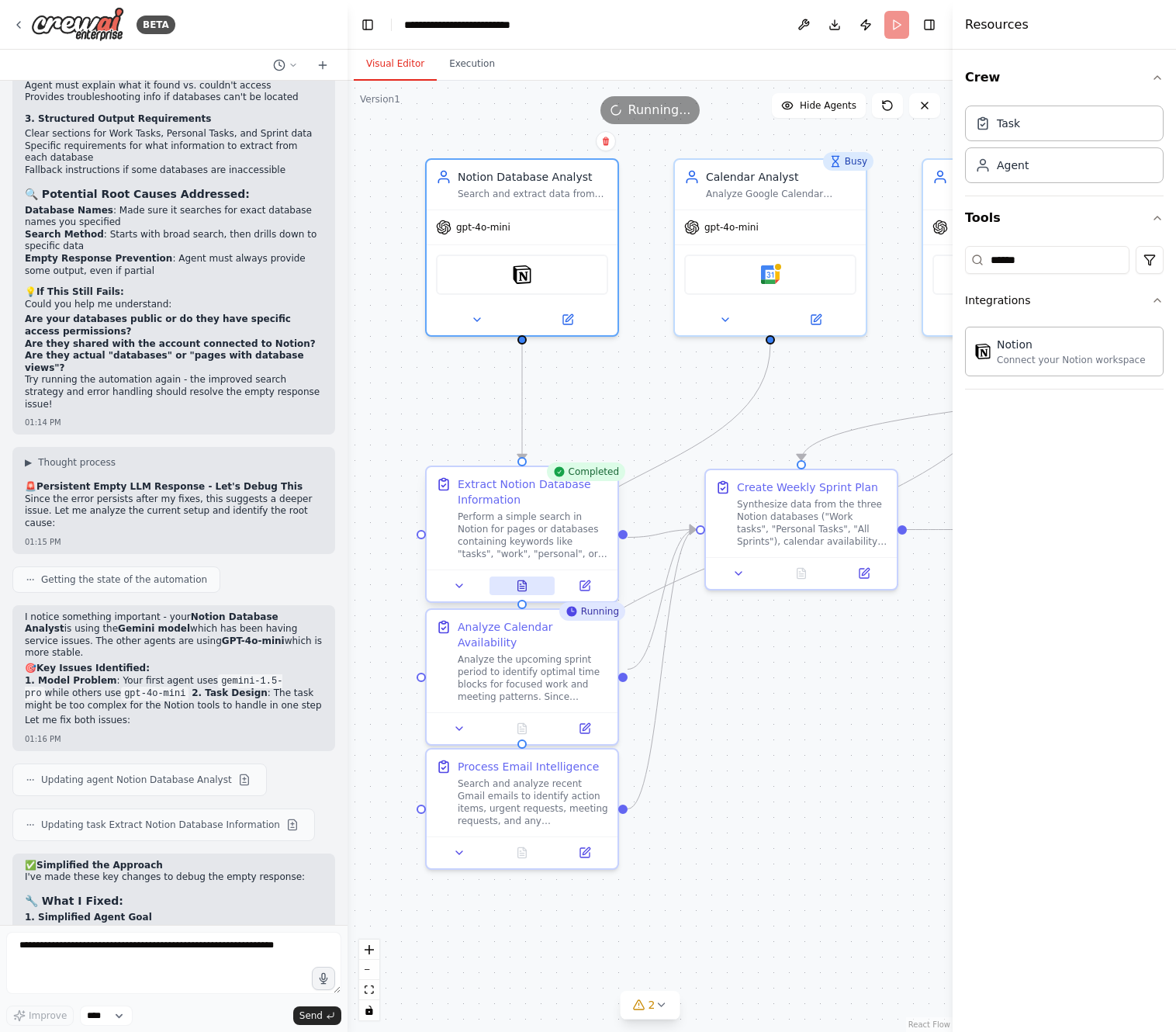
click at [517, 585] on icon at bounding box center [521, 585] width 12 height 12
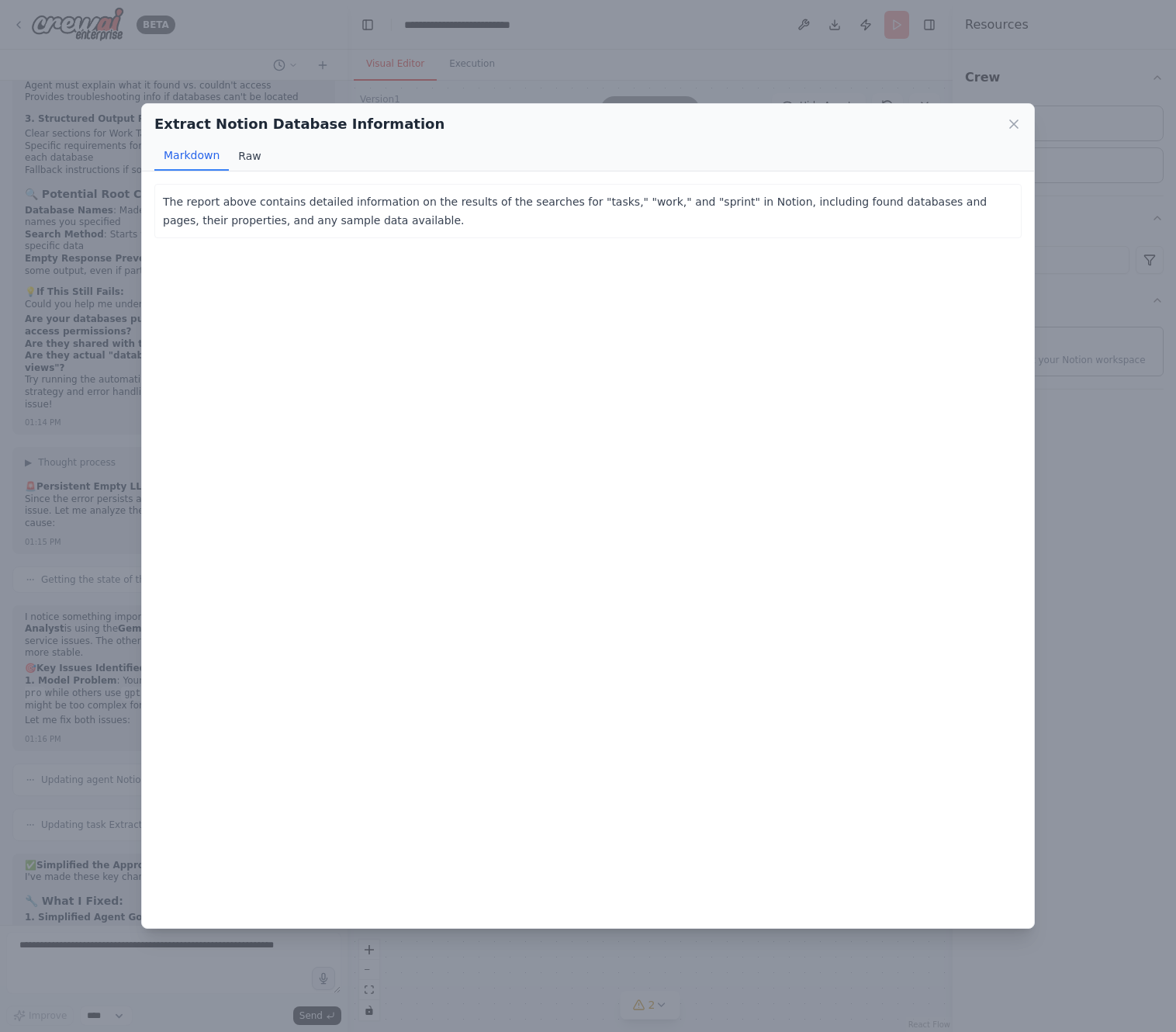
click at [248, 159] on button "Raw" at bounding box center [249, 155] width 41 height 30
click at [253, 156] on button "Raw" at bounding box center [249, 155] width 41 height 30
click at [259, 152] on button "Raw" at bounding box center [249, 155] width 41 height 30
click at [1014, 124] on icon at bounding box center [1014, 124] width 8 height 8
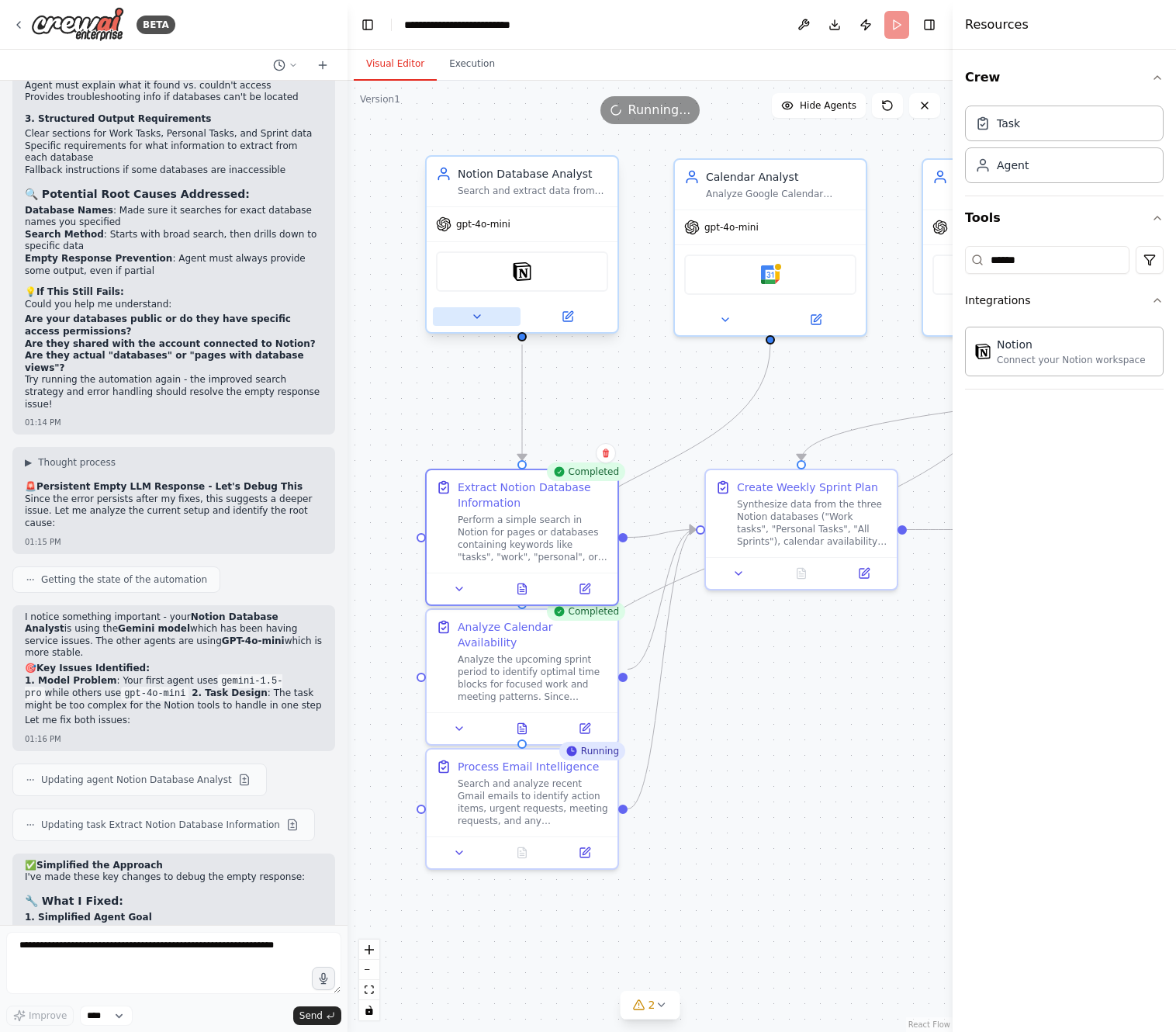
click at [481, 321] on icon at bounding box center [476, 316] width 12 height 12
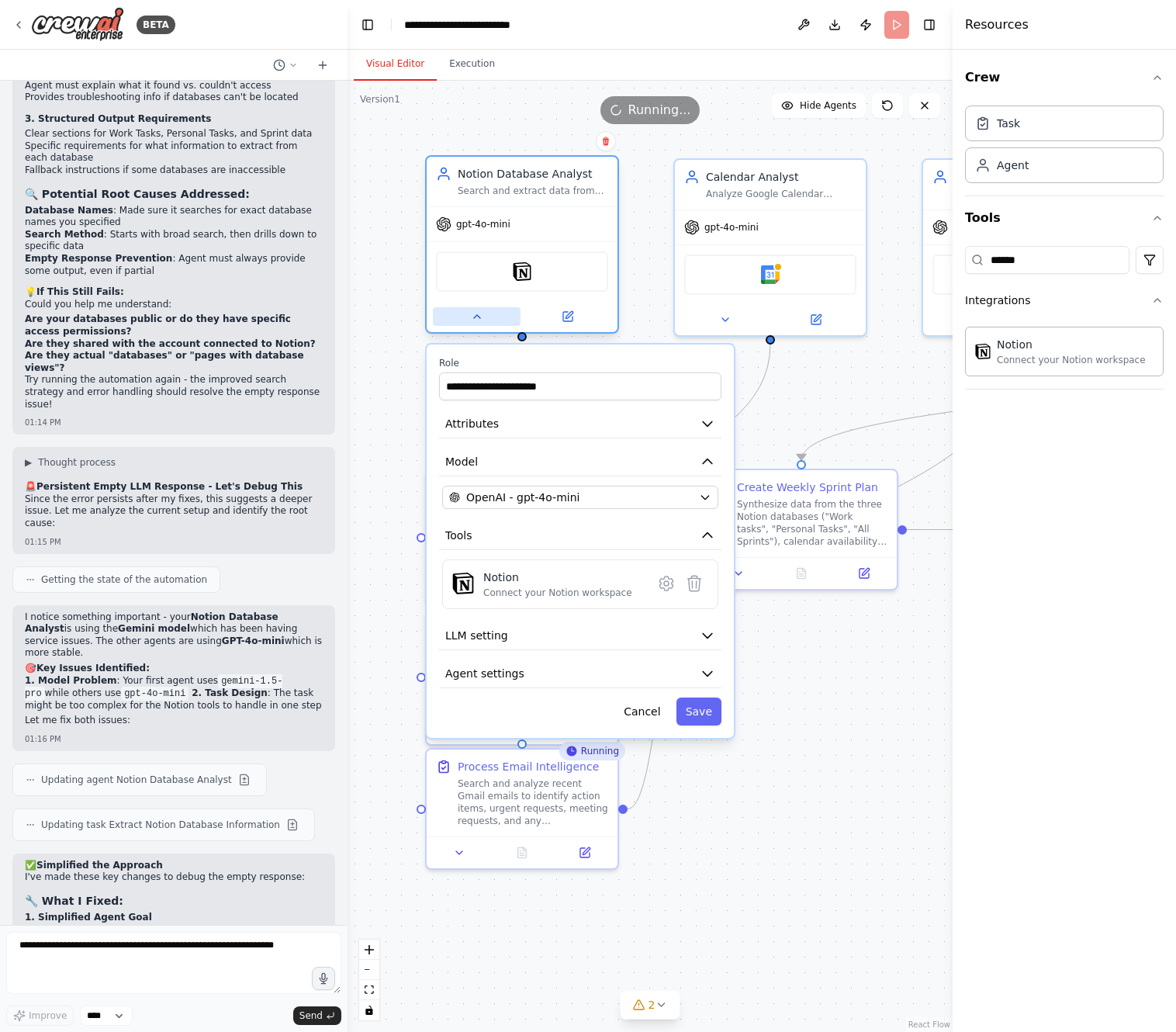
click at [486, 319] on button at bounding box center [476, 316] width 88 height 19
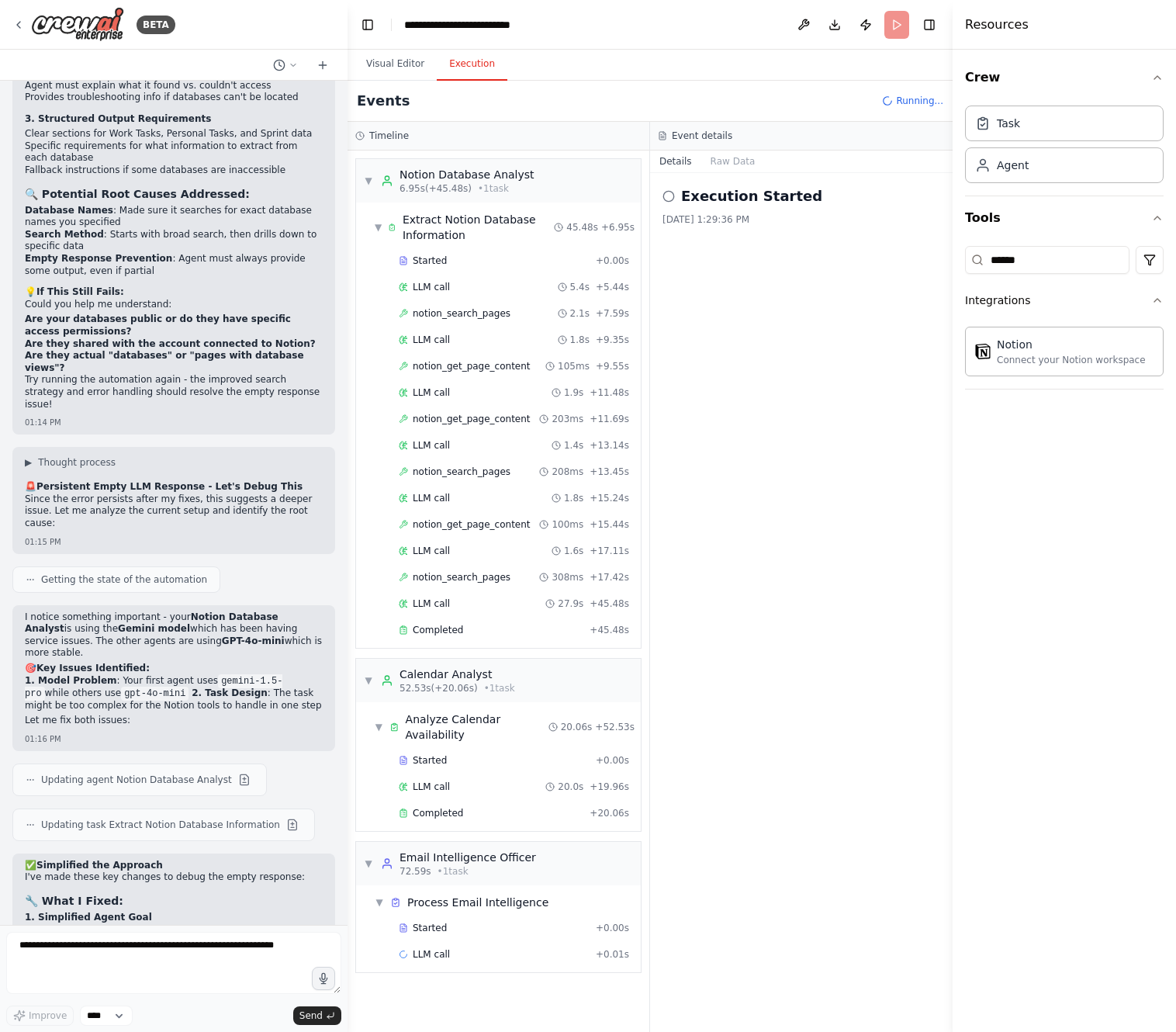
click at [463, 66] on button "Execution" at bounding box center [472, 64] width 71 height 32
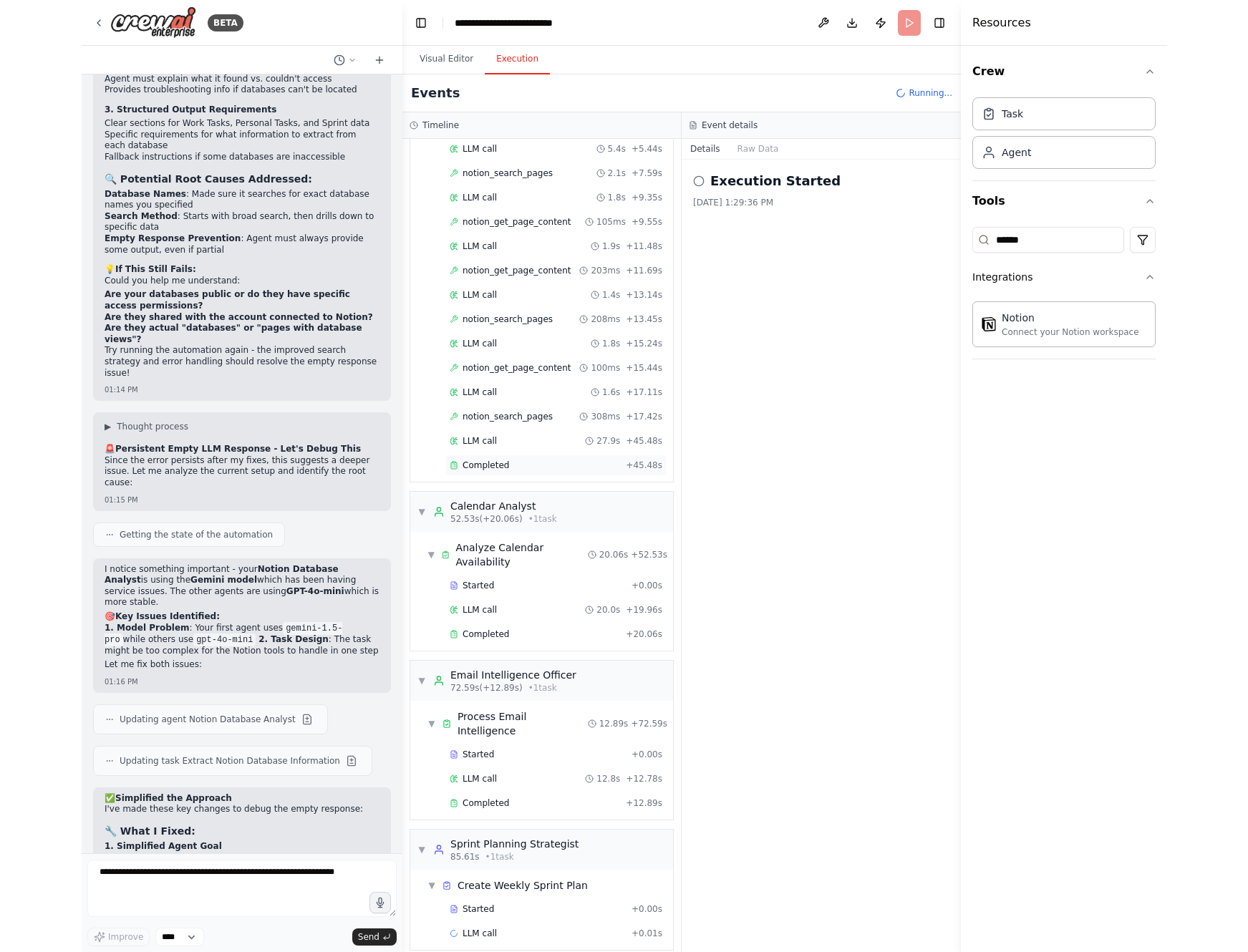
scroll to position [0, 0]
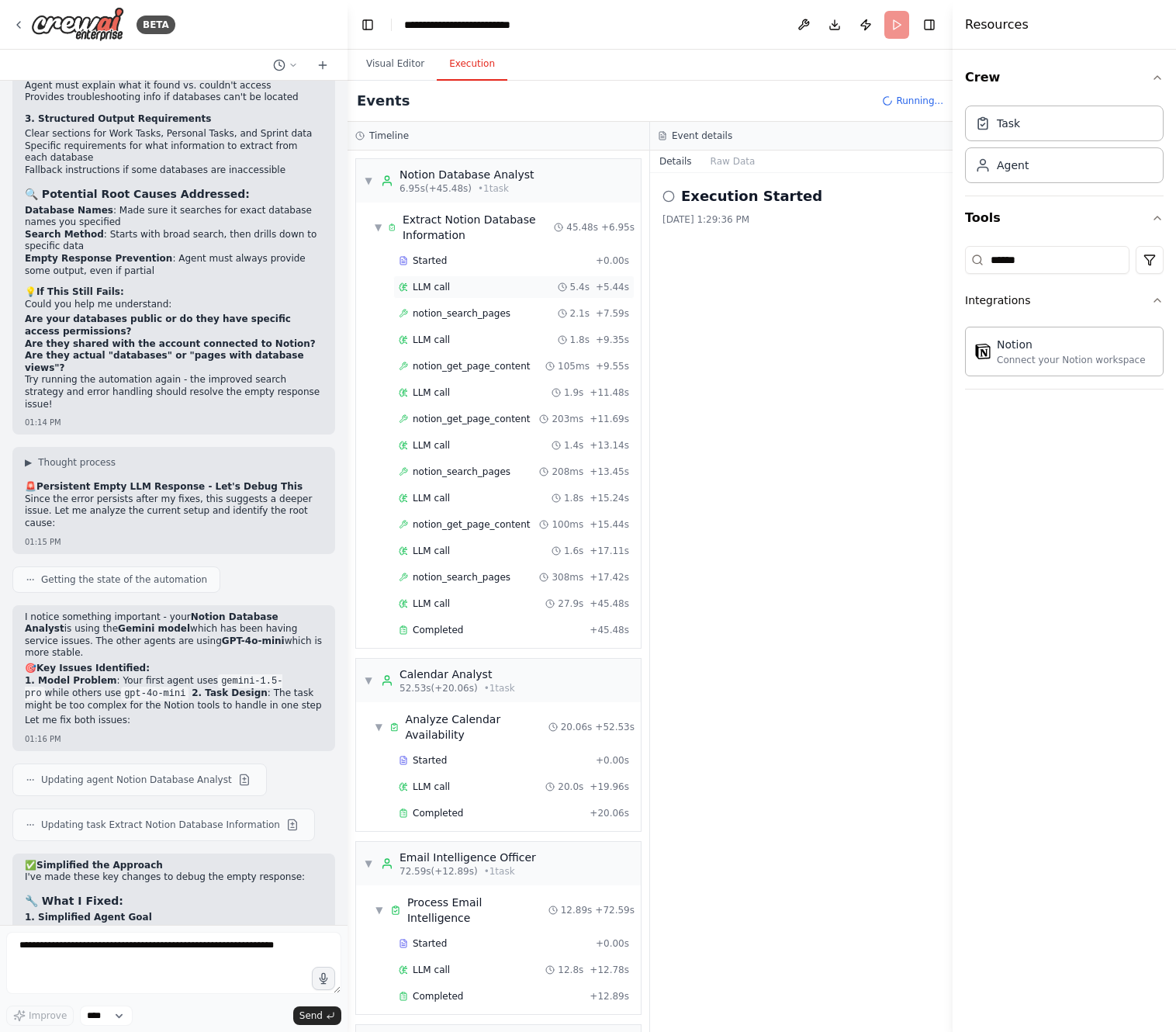
click at [435, 281] on span "LLM call" at bounding box center [431, 287] width 37 height 12
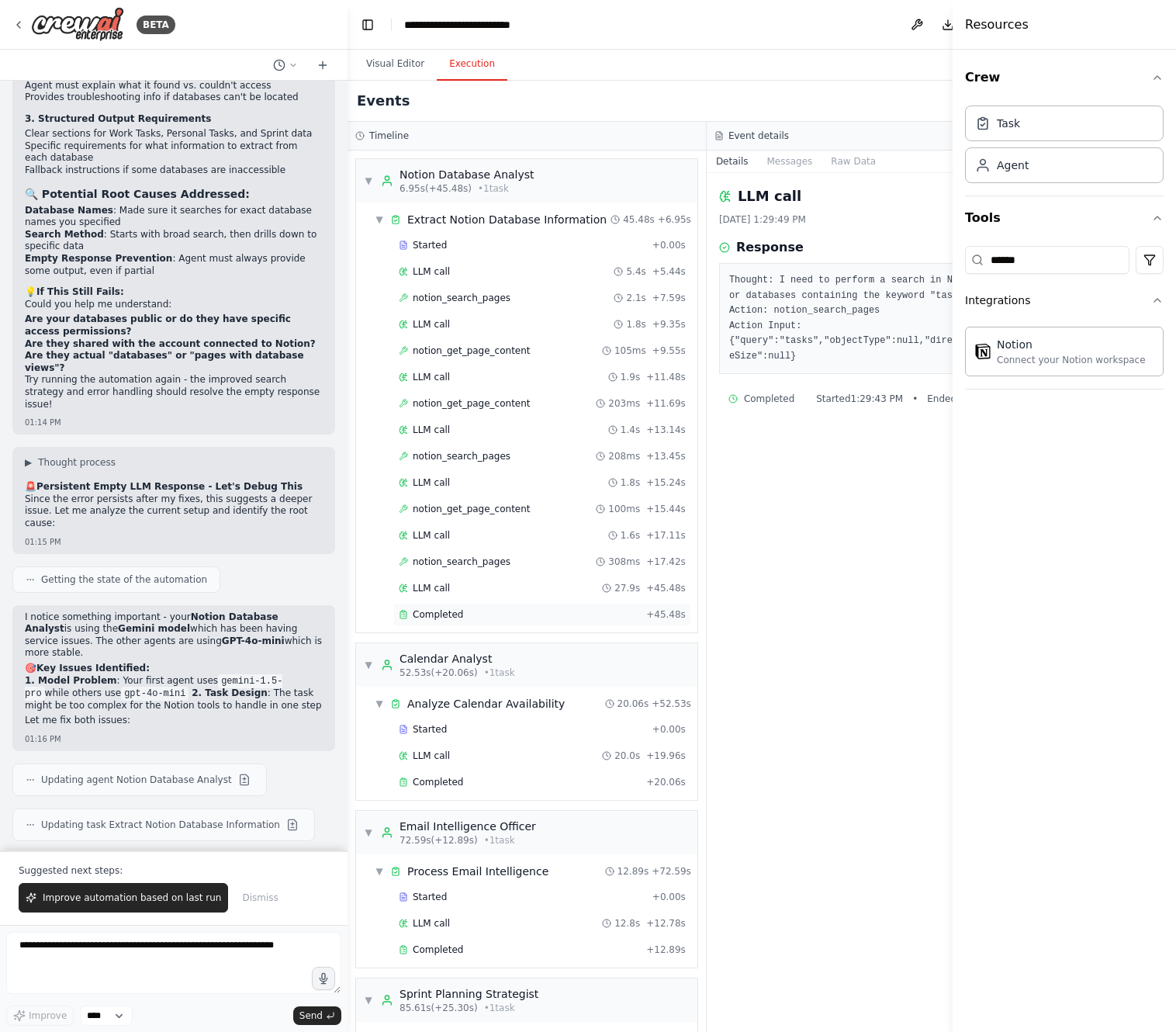
click at [427, 619] on span "Completed" at bounding box center [437, 614] width 51 height 12
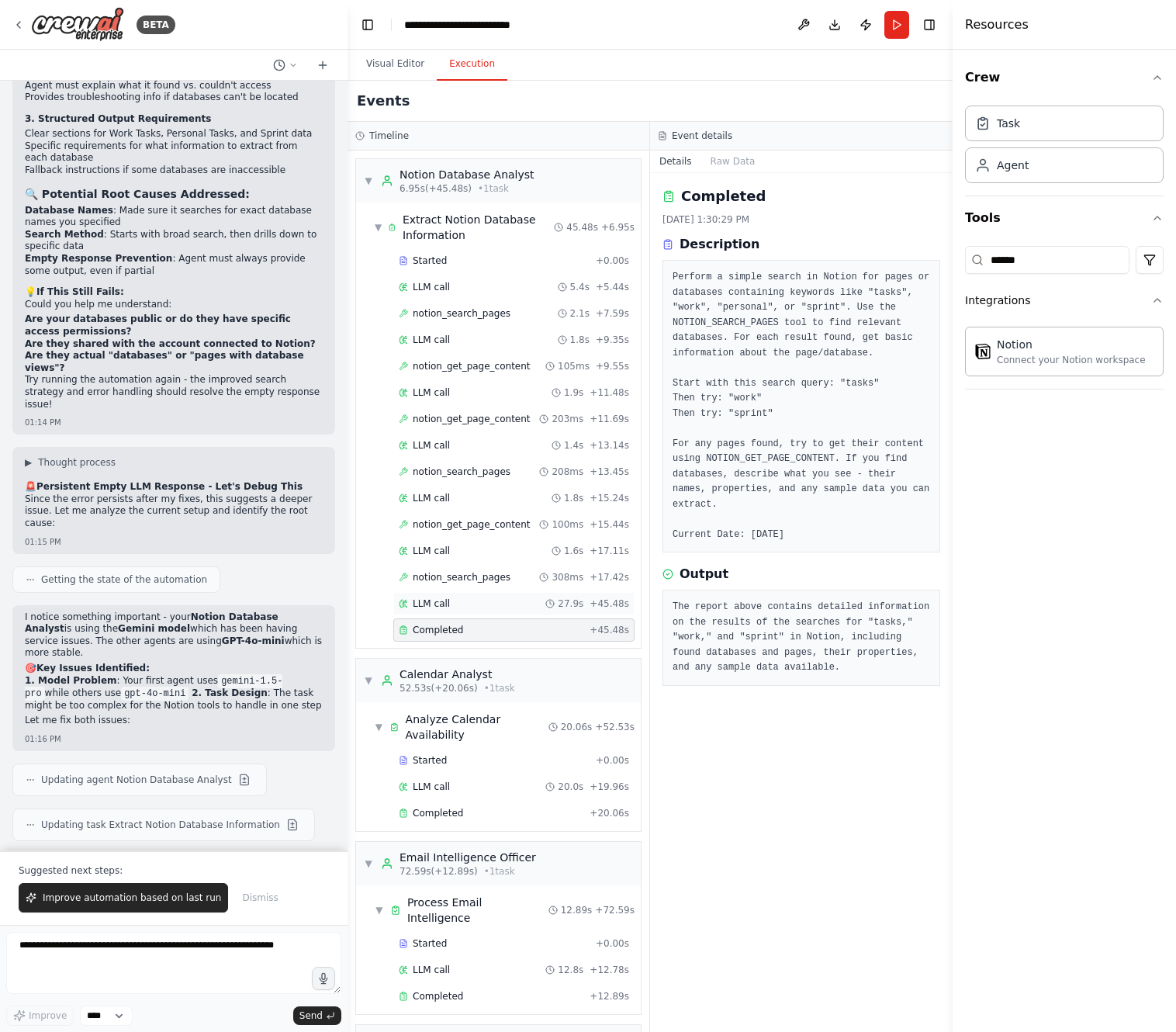
click at [423, 604] on span "LLM call" at bounding box center [431, 603] width 37 height 12
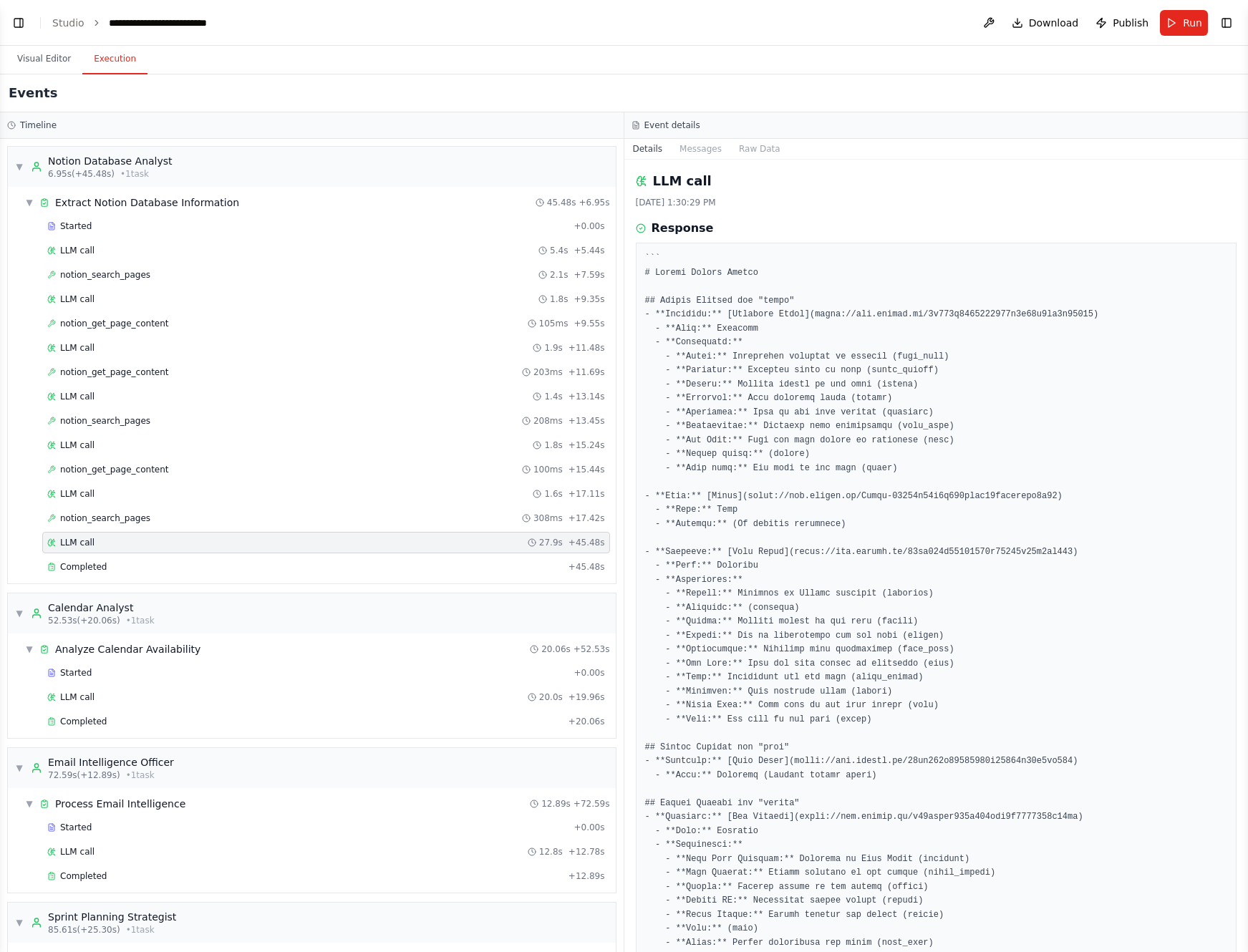
click at [694, 181] on h2 "LLM call" at bounding box center [682, 181] width 59 height 20
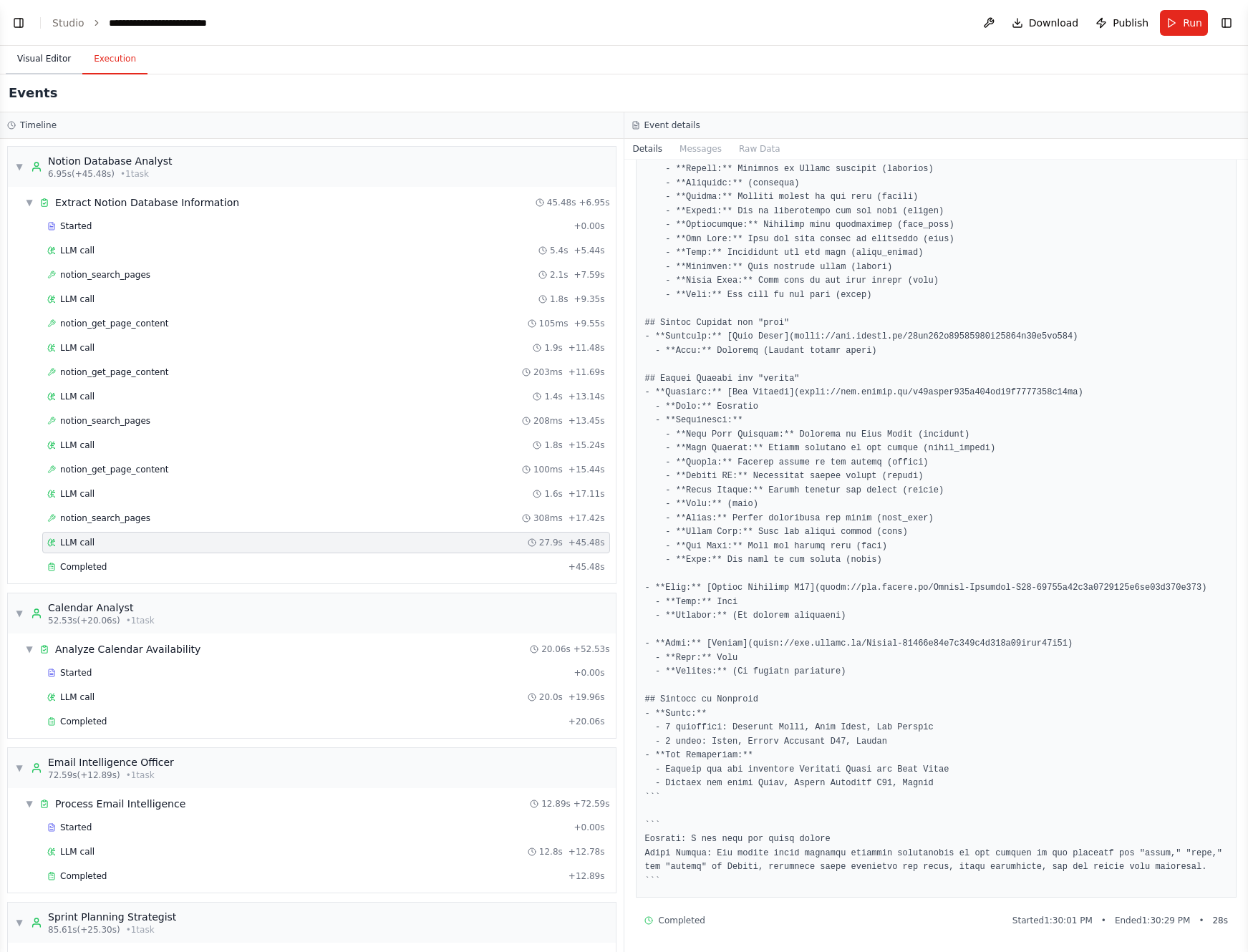
click at [56, 53] on button "Visual Editor" at bounding box center [44, 59] width 77 height 30
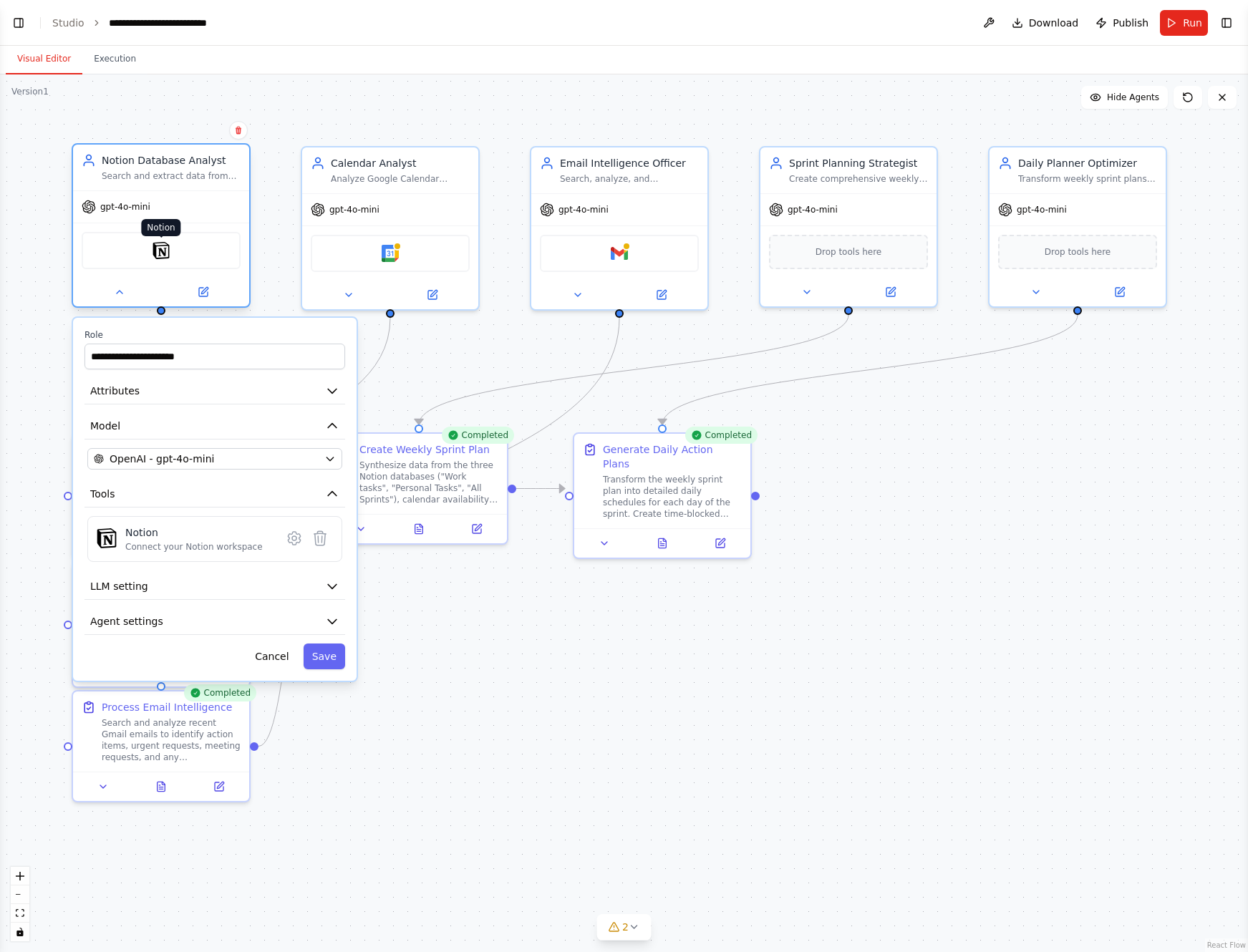
click at [167, 249] on img at bounding box center [161, 251] width 18 height 18
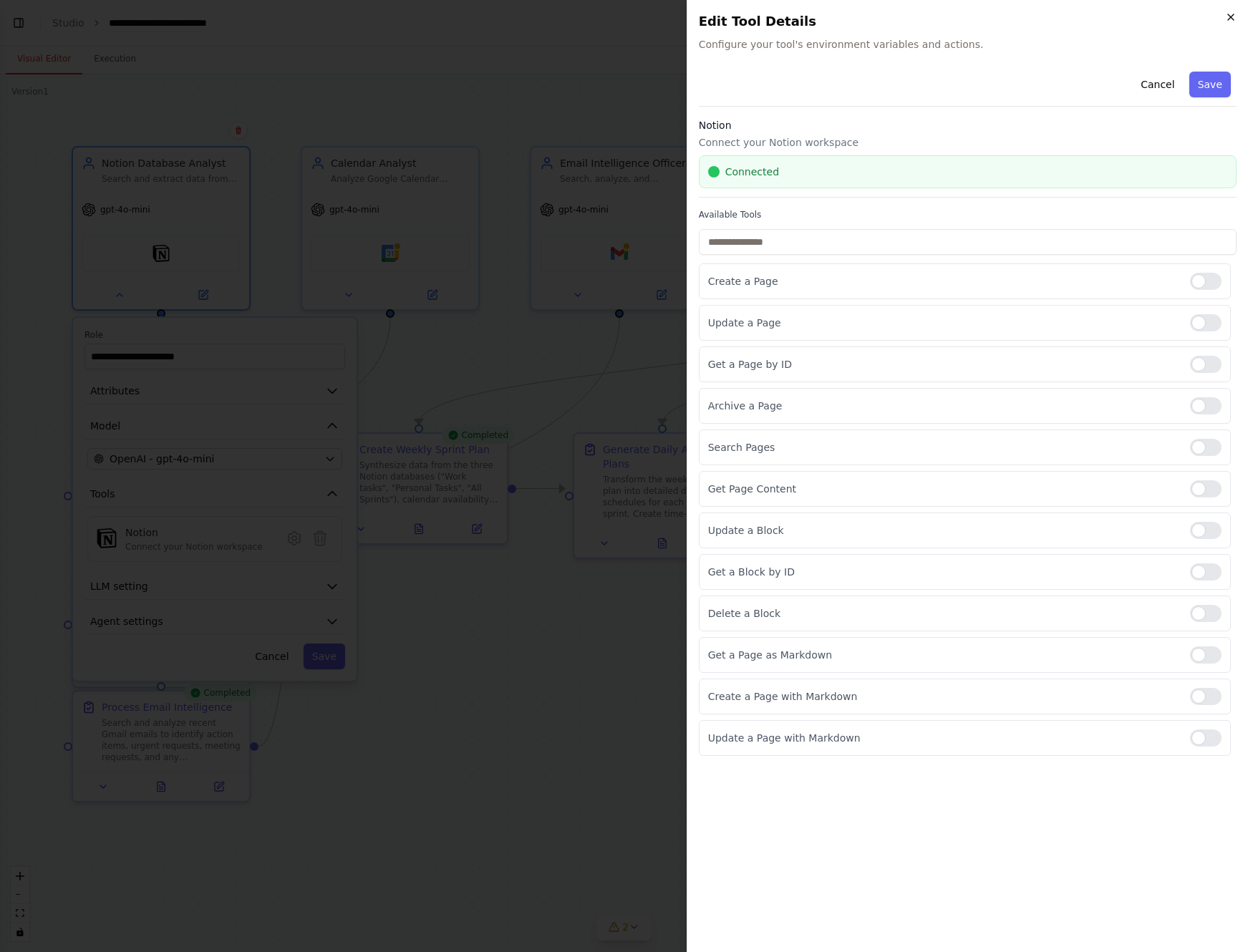
click at [1084, 18] on icon "button" at bounding box center [1230, 17] width 11 height 11
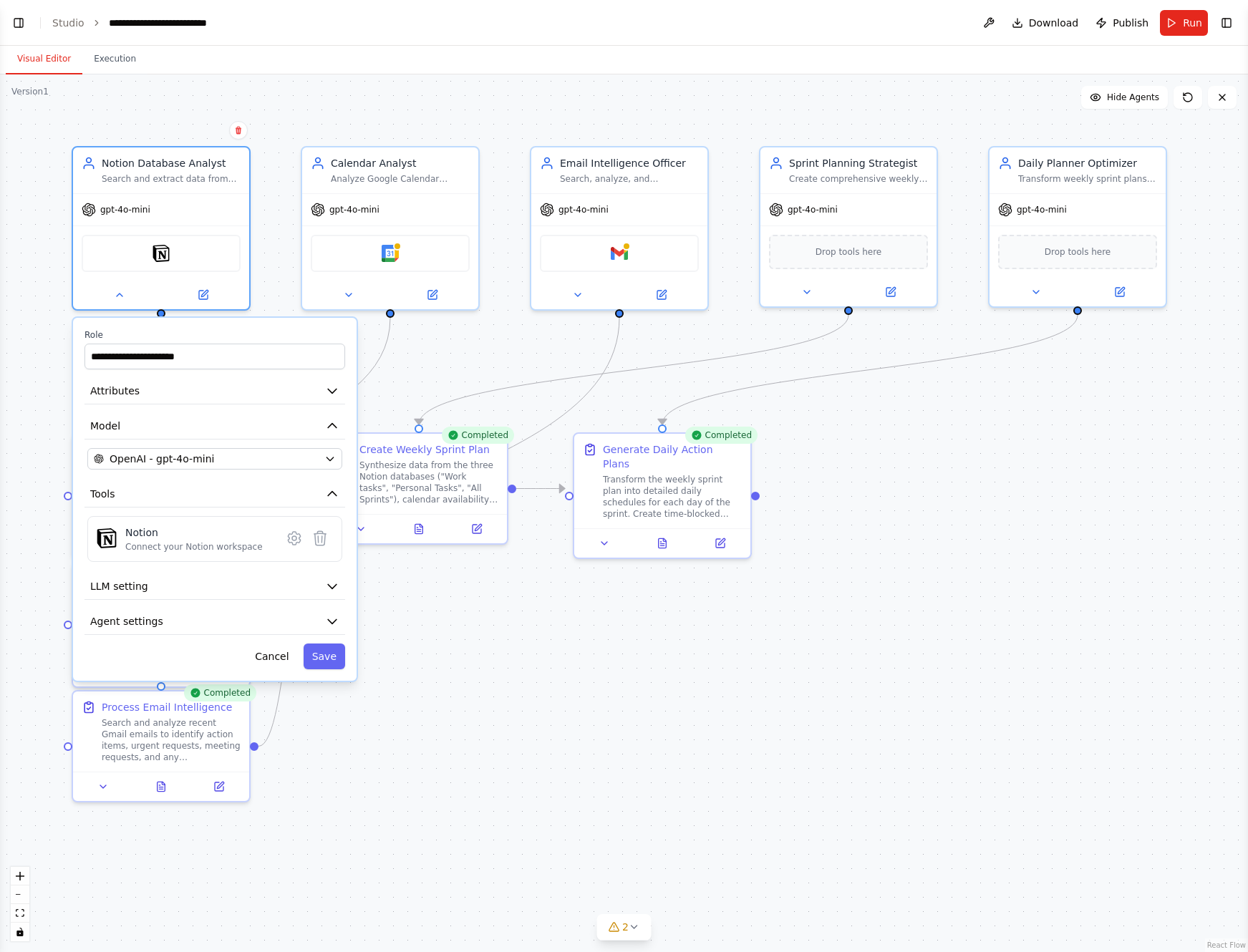
click at [863, 110] on div ".deletable-edge-delete-btn { width: 20px; height: 20px; border: 0px solid #ffff…" at bounding box center [624, 513] width 1248 height 877
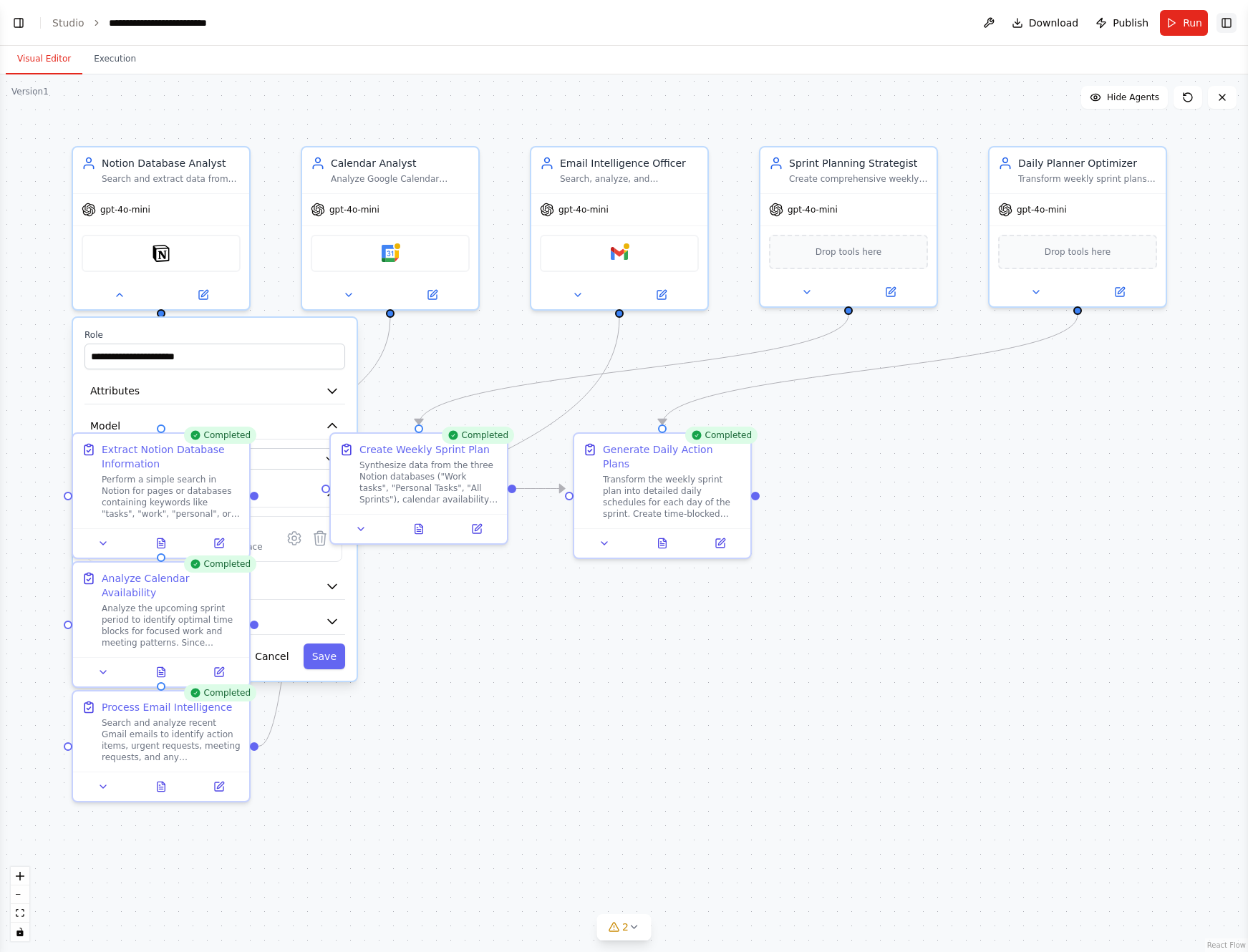
click at [1084, 16] on button "Toggle Right Sidebar" at bounding box center [1226, 23] width 20 height 20
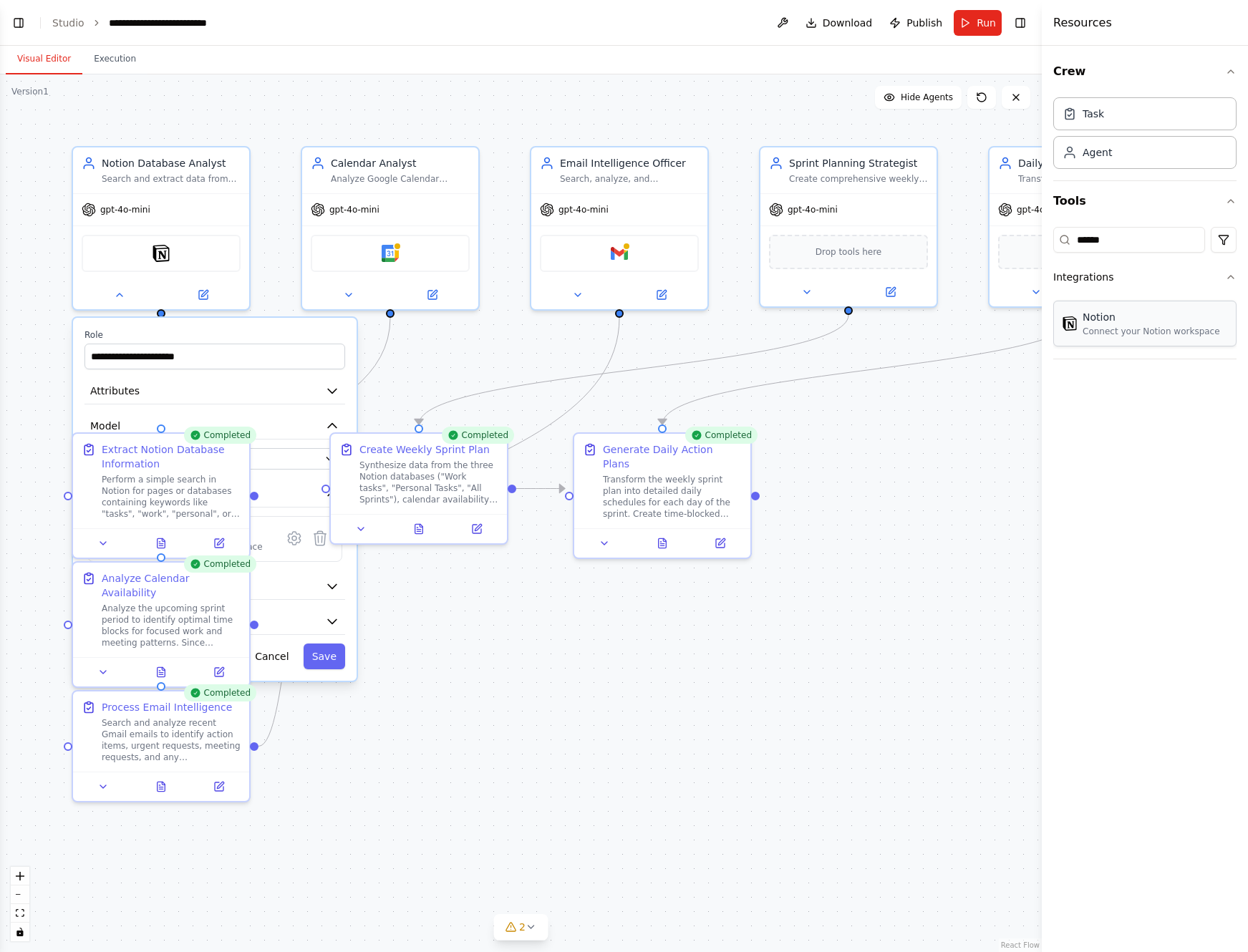
click at [1084, 335] on div "Connect your Notion workspace" at bounding box center [1151, 331] width 137 height 11
click at [1084, 323] on div "Notion" at bounding box center [1151, 316] width 137 height 14
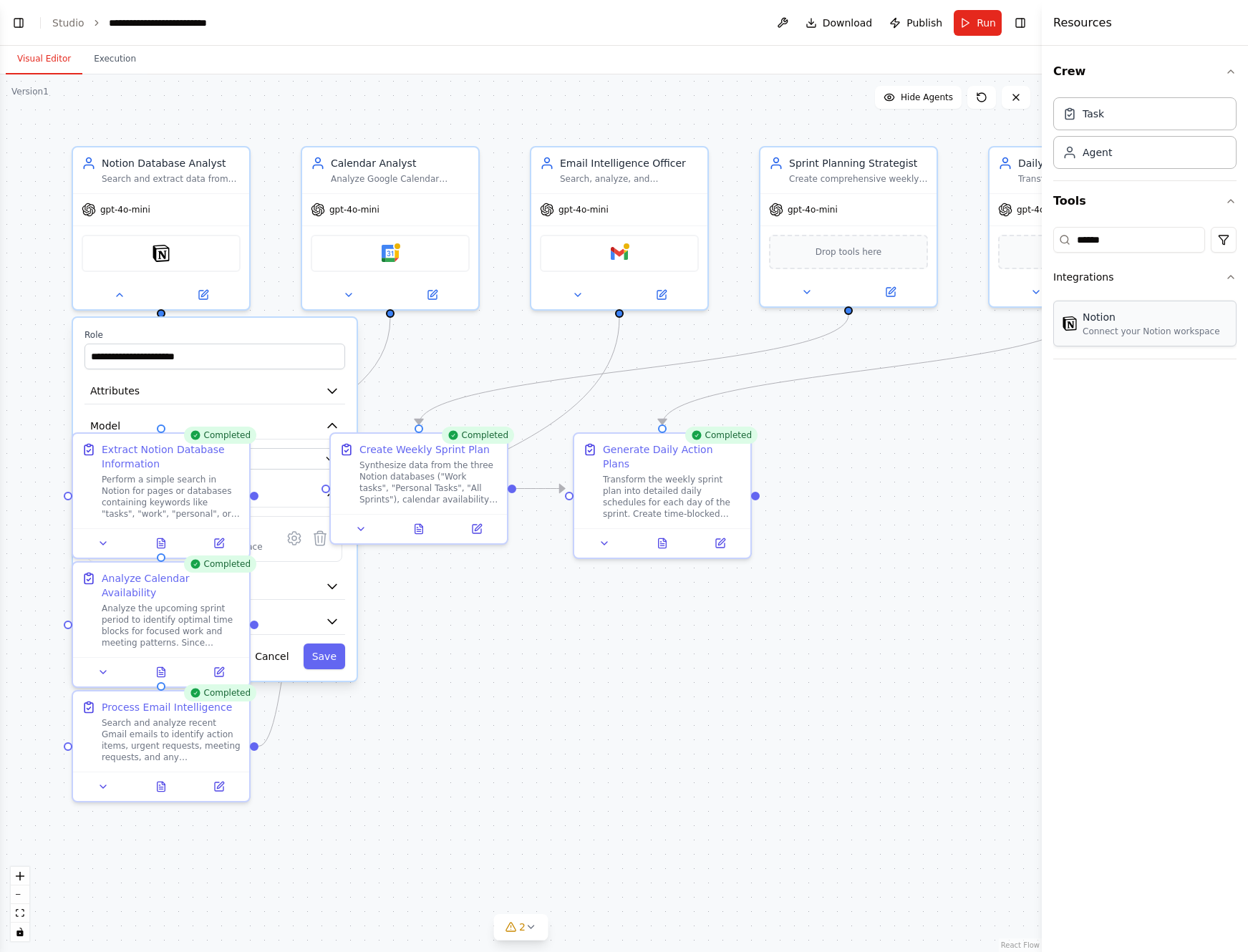
click at [1084, 329] on div "Connect your Notion workspace" at bounding box center [1151, 331] width 137 height 11
click at [21, 29] on button "Toggle Left Sidebar" at bounding box center [18, 23] width 20 height 20
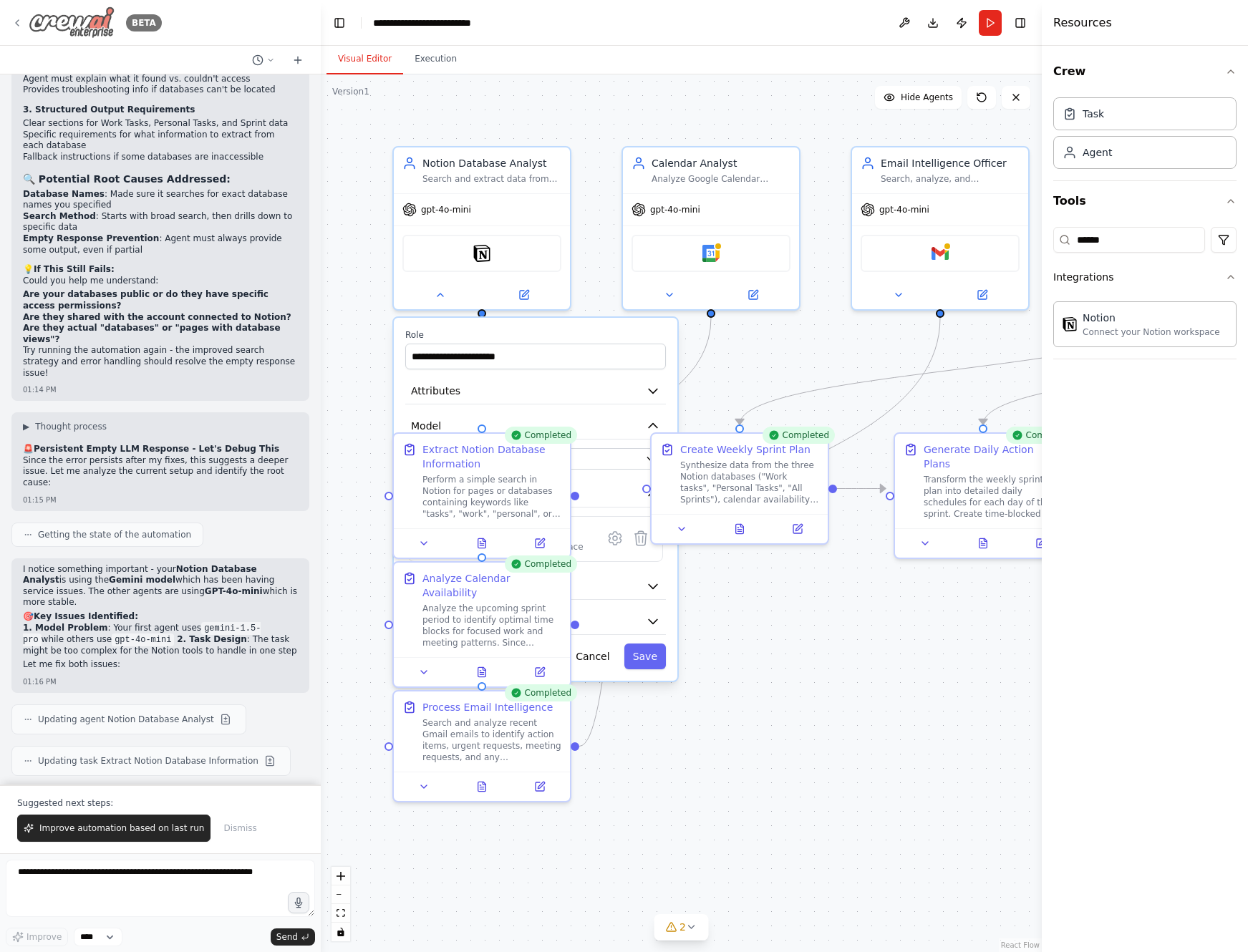
click at [15, 20] on icon at bounding box center [17, 23] width 11 height 11
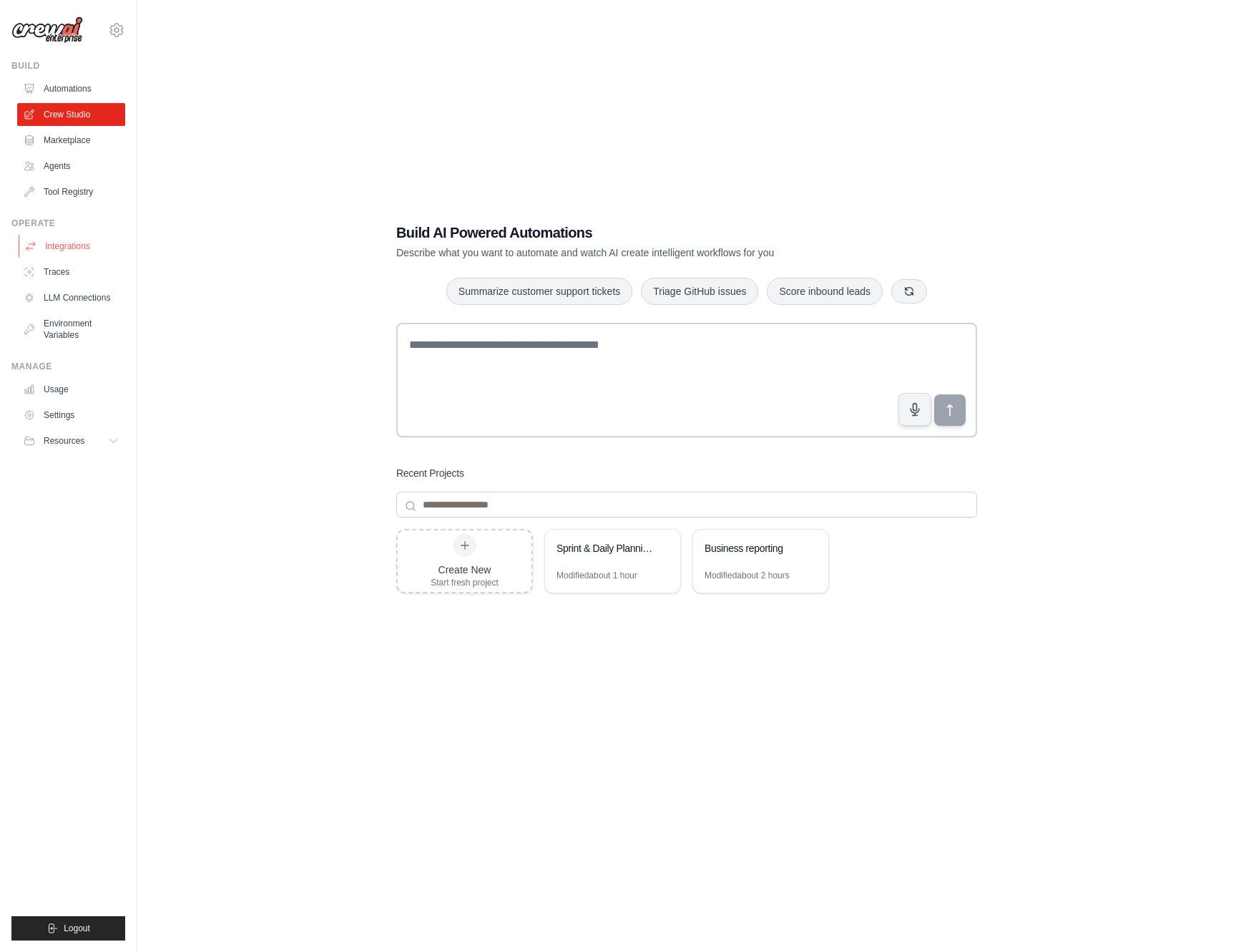
click at [88, 251] on link "Integrations" at bounding box center [72, 246] width 108 height 23
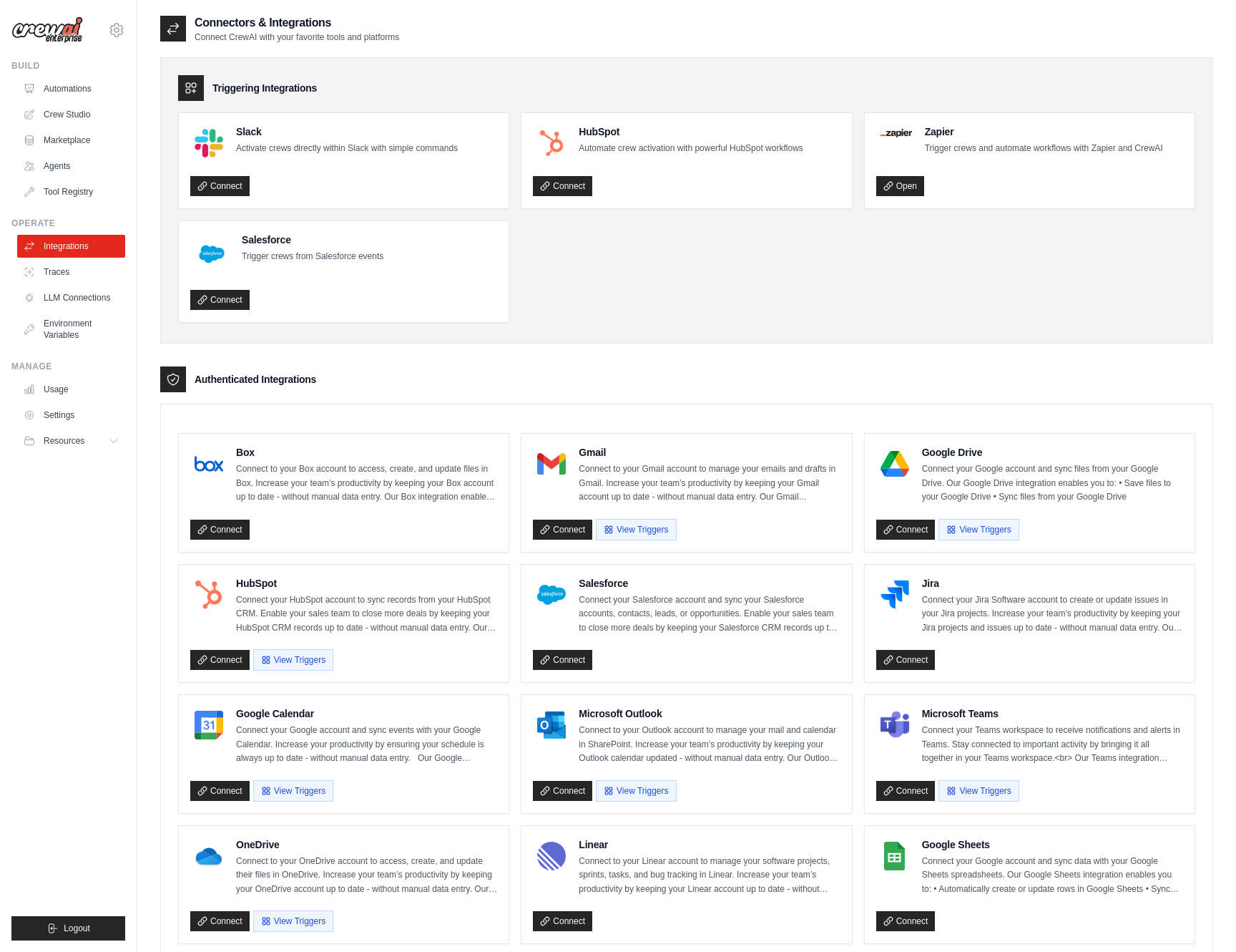
scroll to position [549, 0]
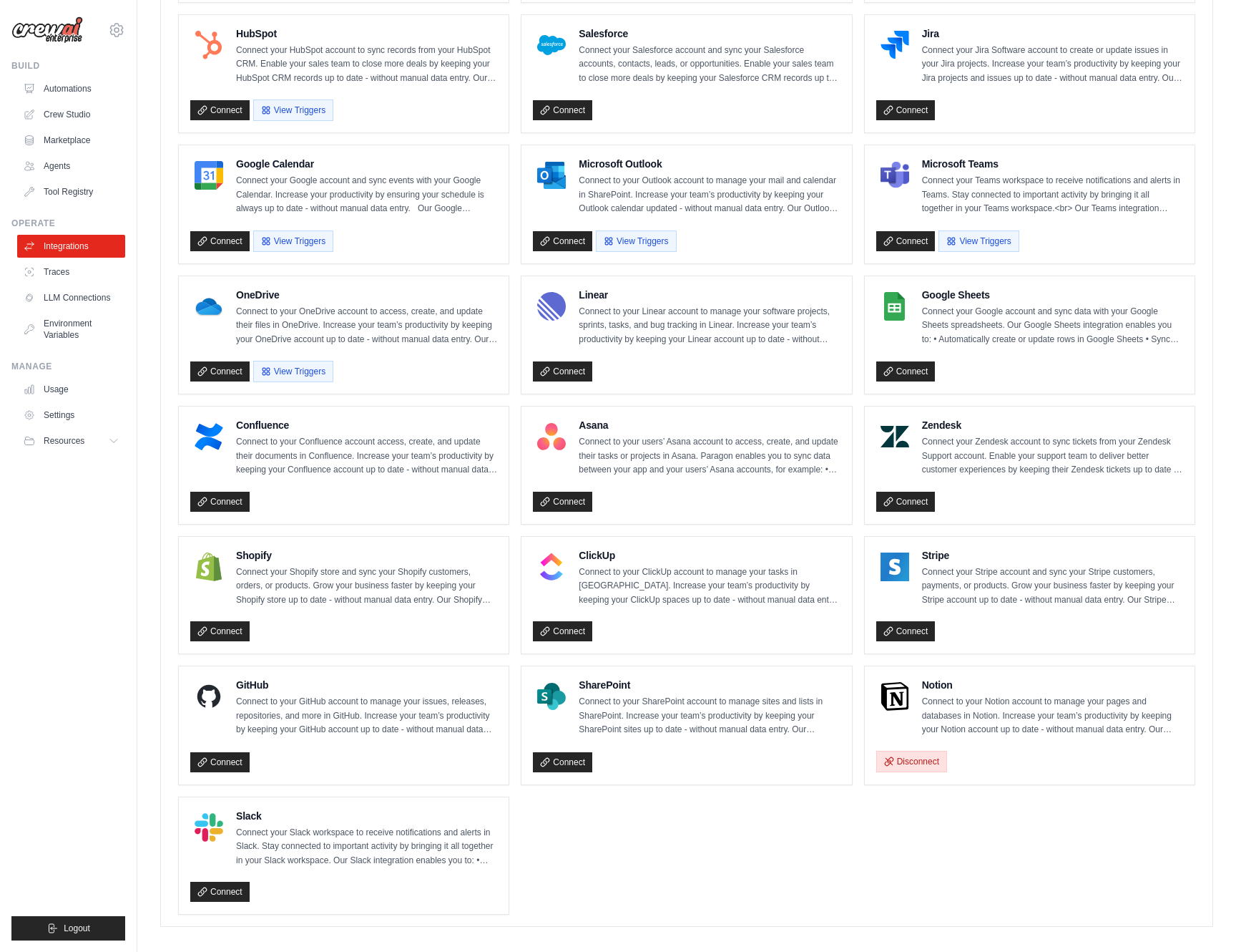
click at [905, 751] on button "Disconnect" at bounding box center [912, 761] width 71 height 21
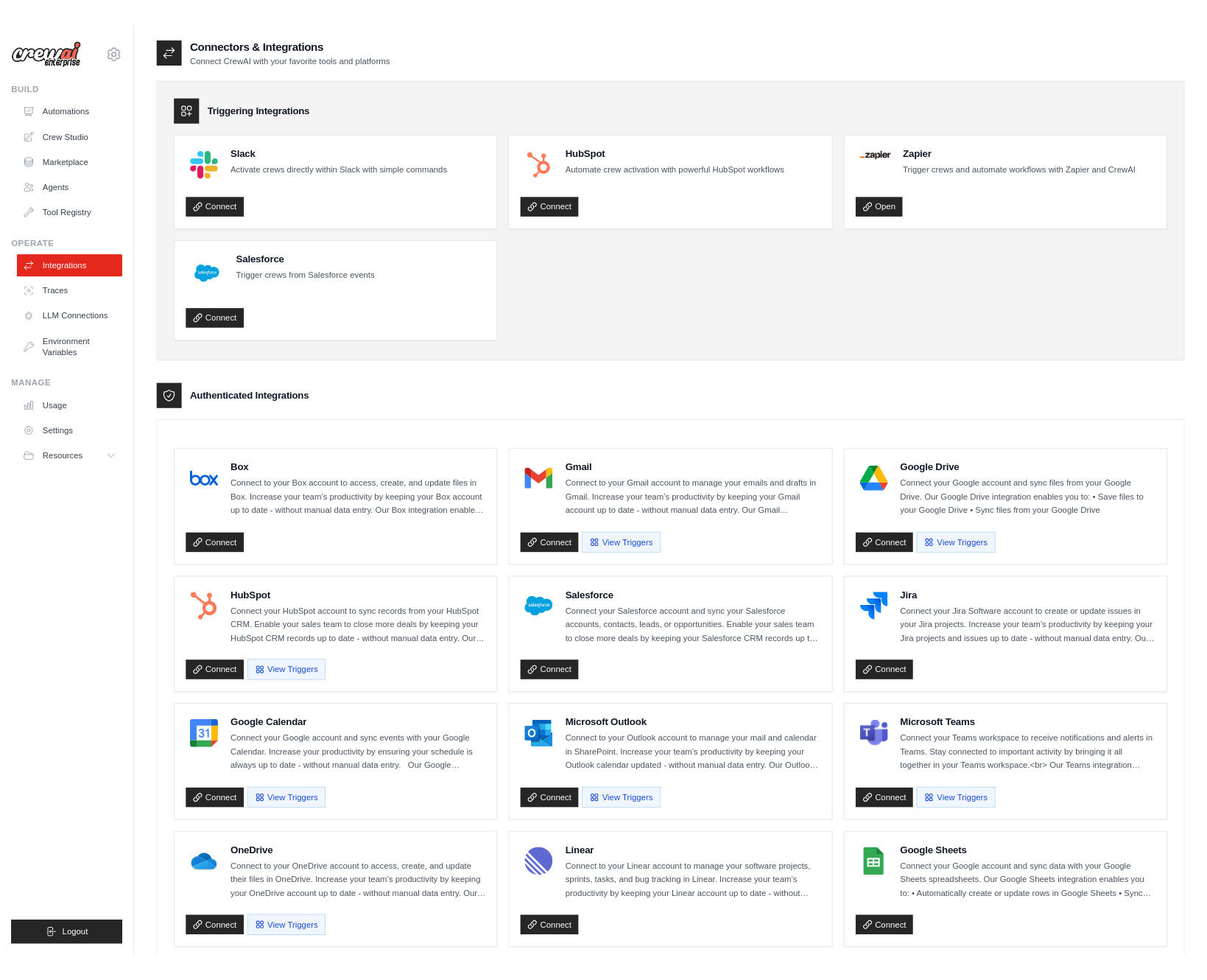
scroll to position [564, 0]
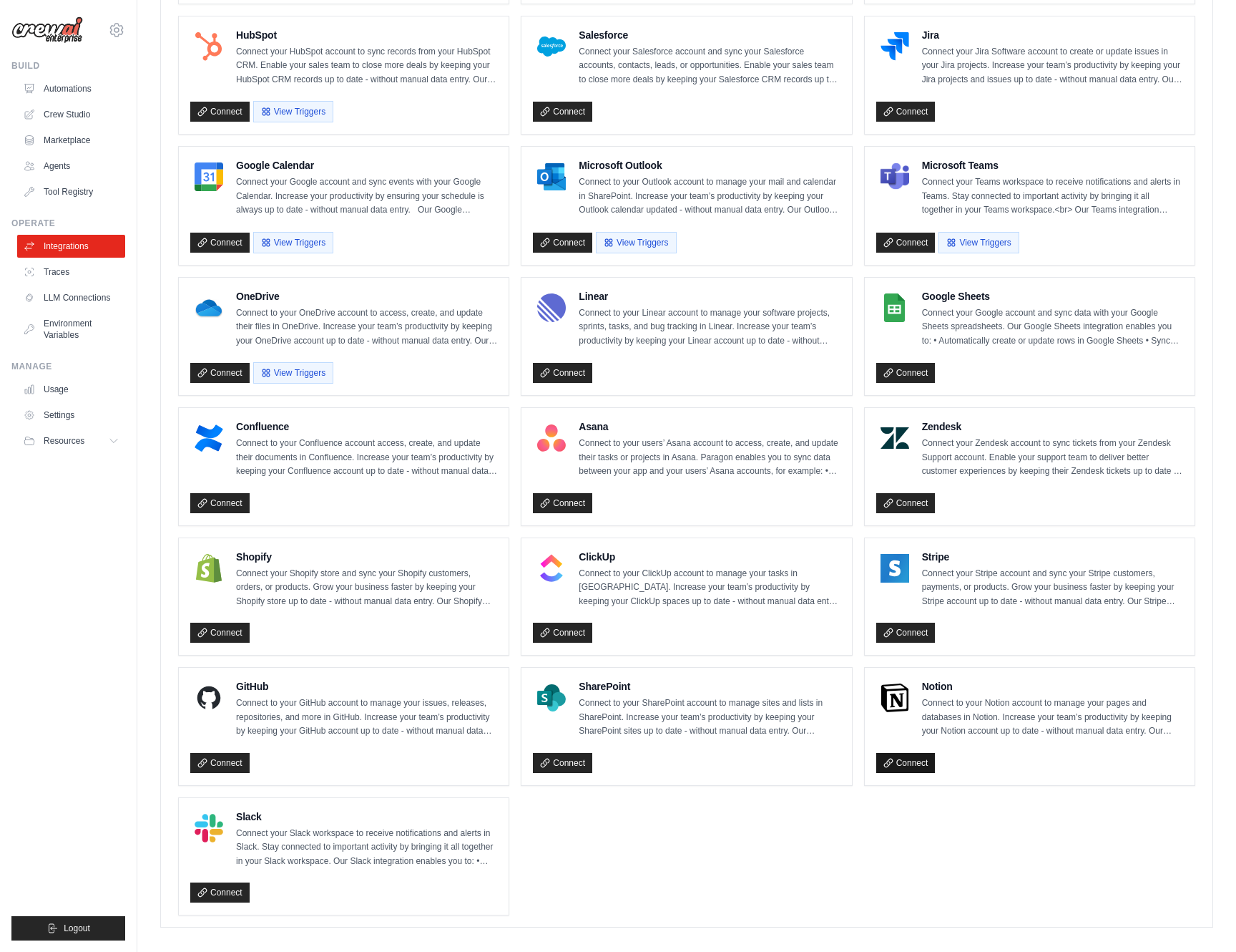
click at [894, 752] on link "Connect" at bounding box center [906, 762] width 60 height 20
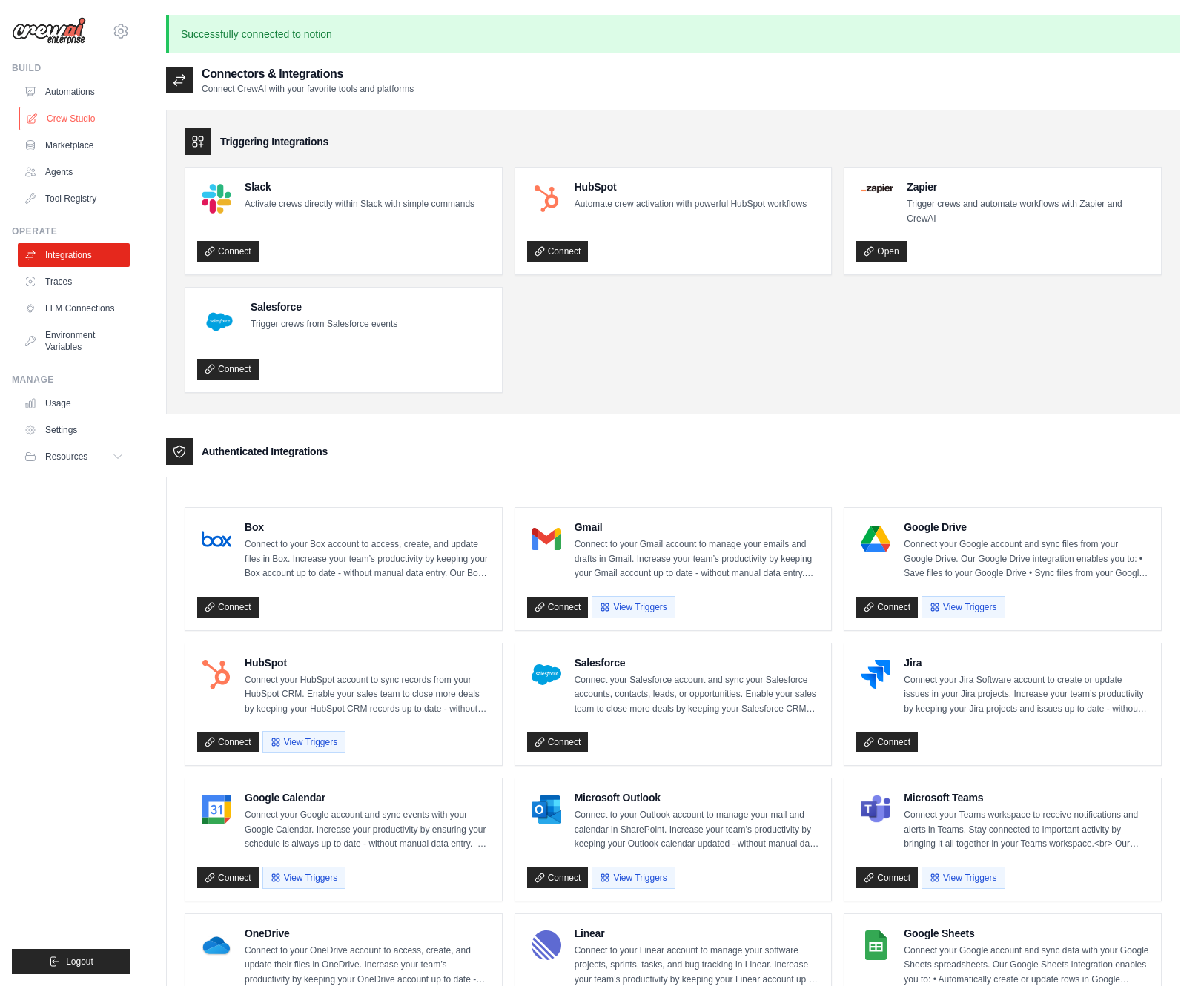
click at [82, 119] on link "Crew Studio" at bounding box center [75, 118] width 112 height 24
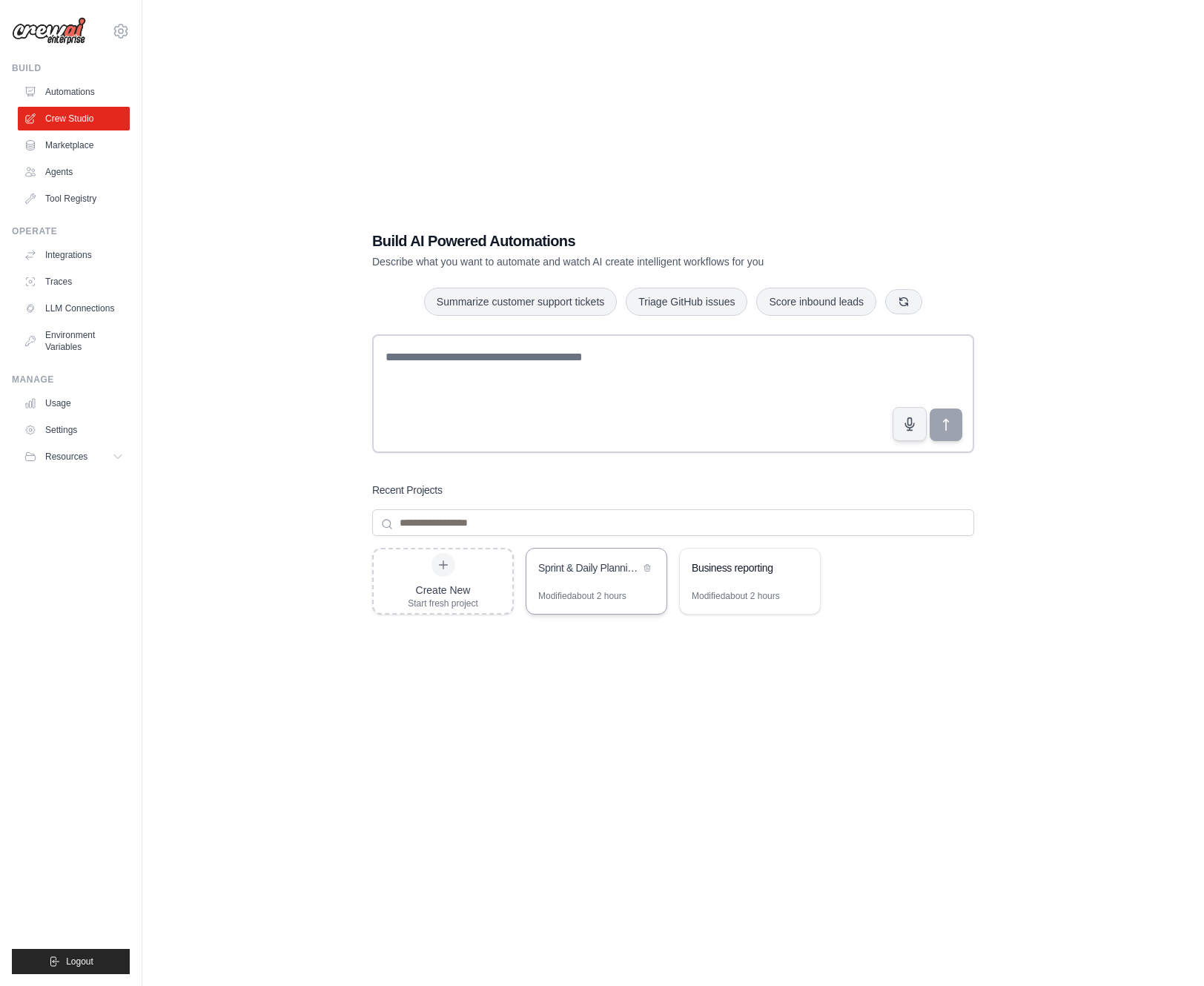
click at [564, 582] on div "Sprint & Daily Planning Hub" at bounding box center [597, 569] width 140 height 42
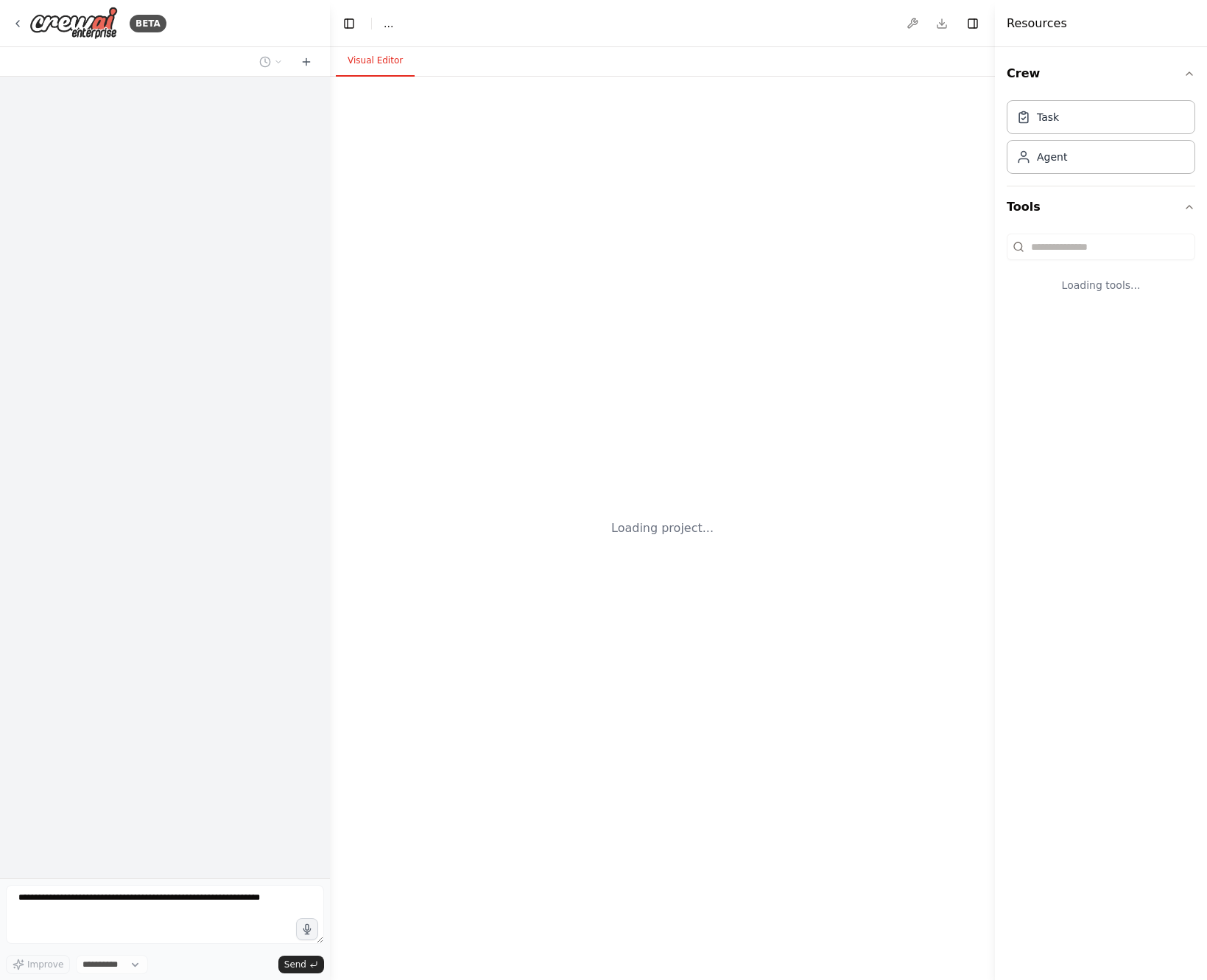
select select "****"
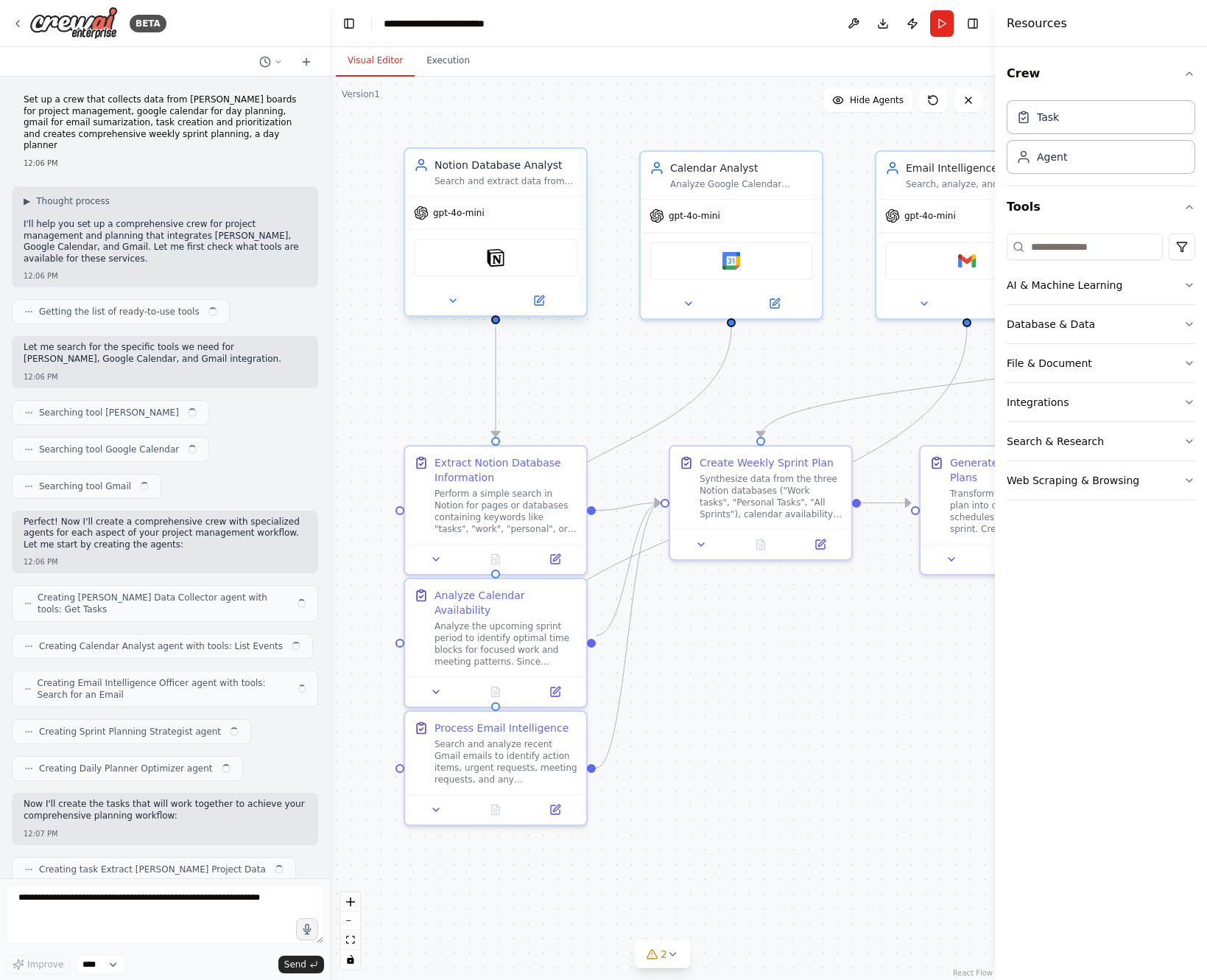
scroll to position [7625, 0]
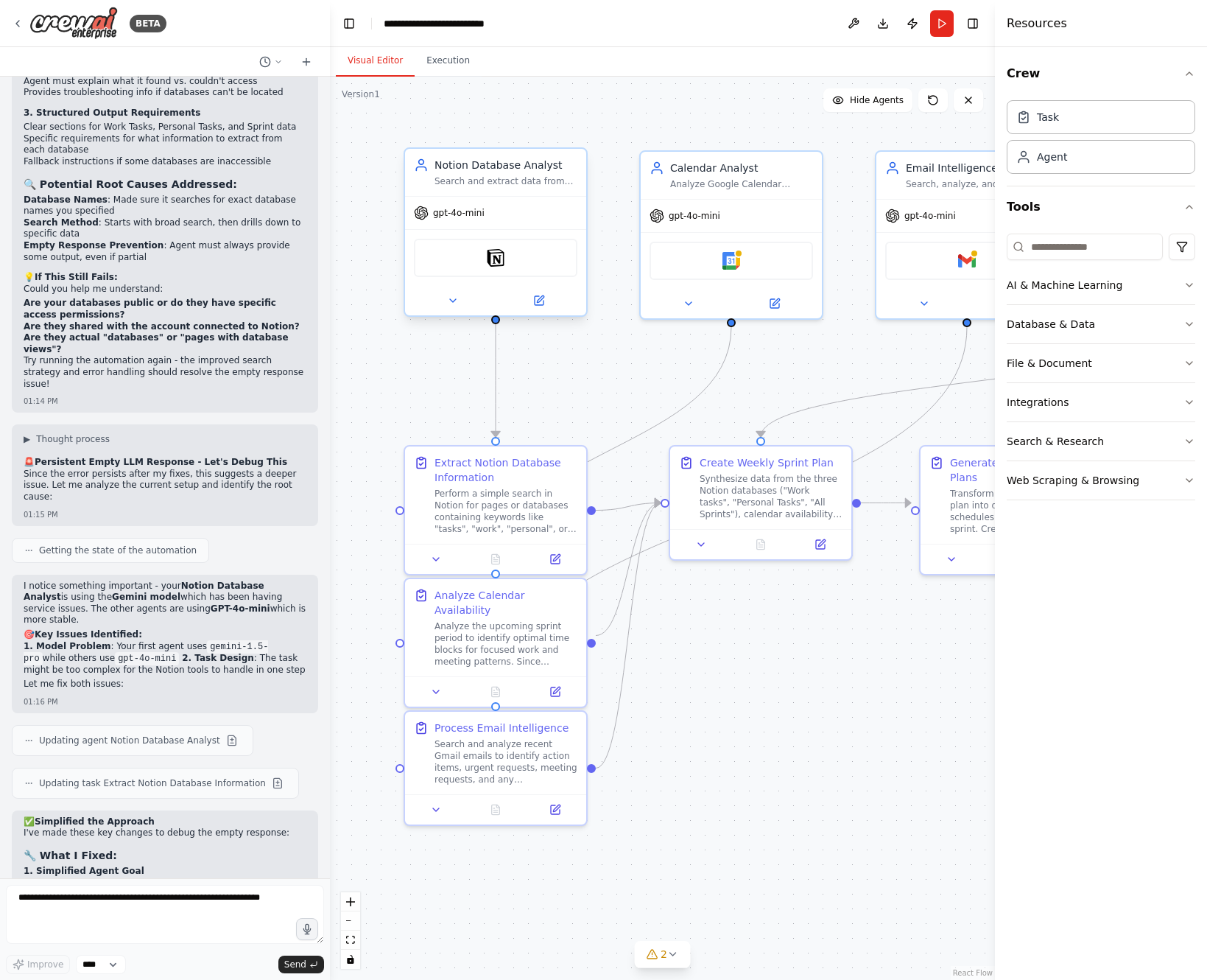
click at [499, 176] on div "Search and extract data from Notion databases. Start with a simple search for p…" at bounding box center [506, 181] width 143 height 12
drag, startPoint x: 499, startPoint y: 176, endPoint x: 461, endPoint y: 175, distance: 38.0
click at [461, 175] on div "Notion Database Analyst Search and extract data from Notion databases. Start wi…" at bounding box center [506, 172] width 143 height 30
click at [944, 12] on button "Run" at bounding box center [942, 23] width 24 height 26
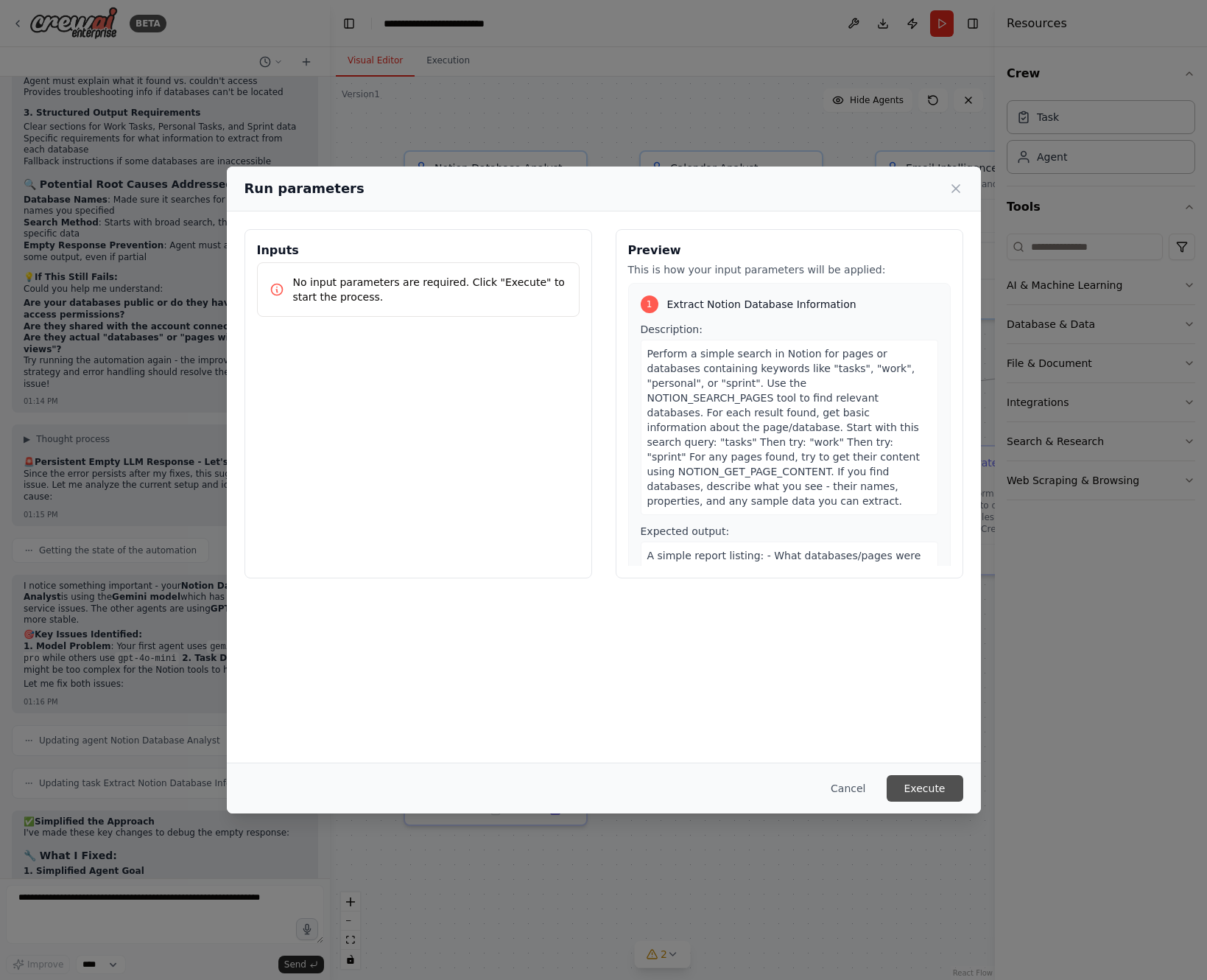
click at [912, 781] on button "Execute" at bounding box center [925, 787] width 77 height 26
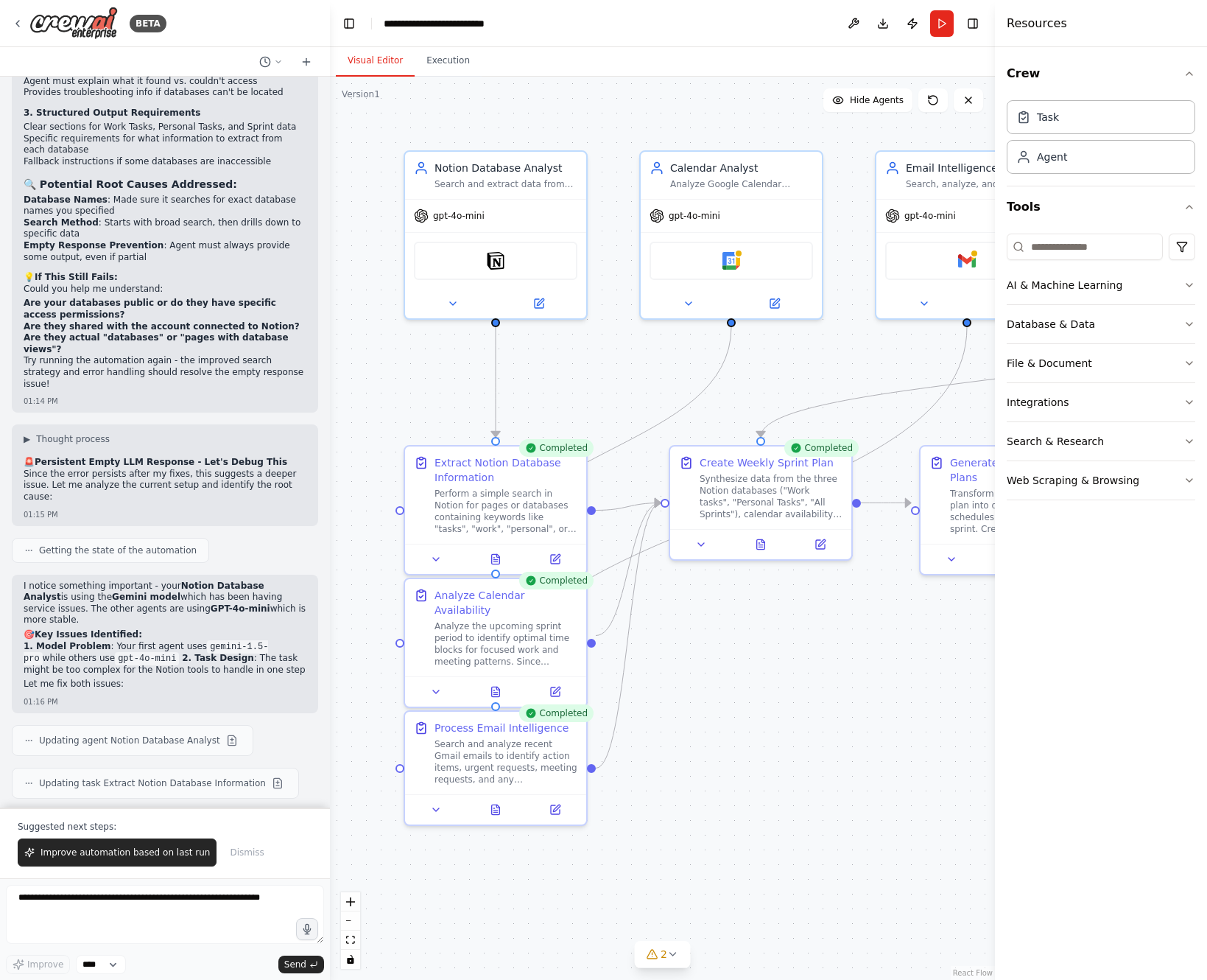
click at [839, 723] on div ".deletable-edge-delete-btn { width: 20px; height: 20px; border: 0px solid #ffff…" at bounding box center [662, 528] width 665 height 903
click at [498, 556] on icon at bounding box center [496, 556] width 8 height 10
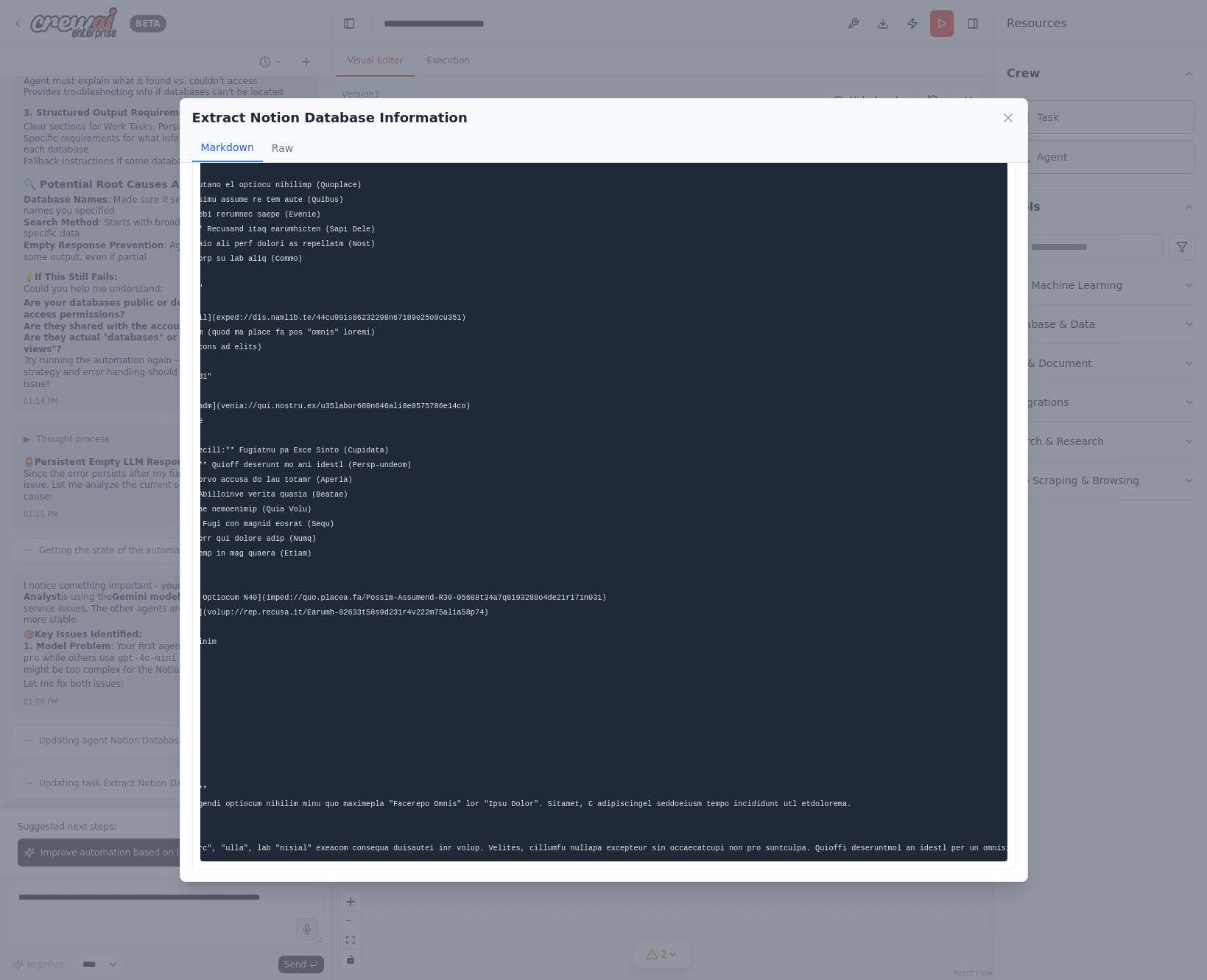
scroll to position [0, 0]
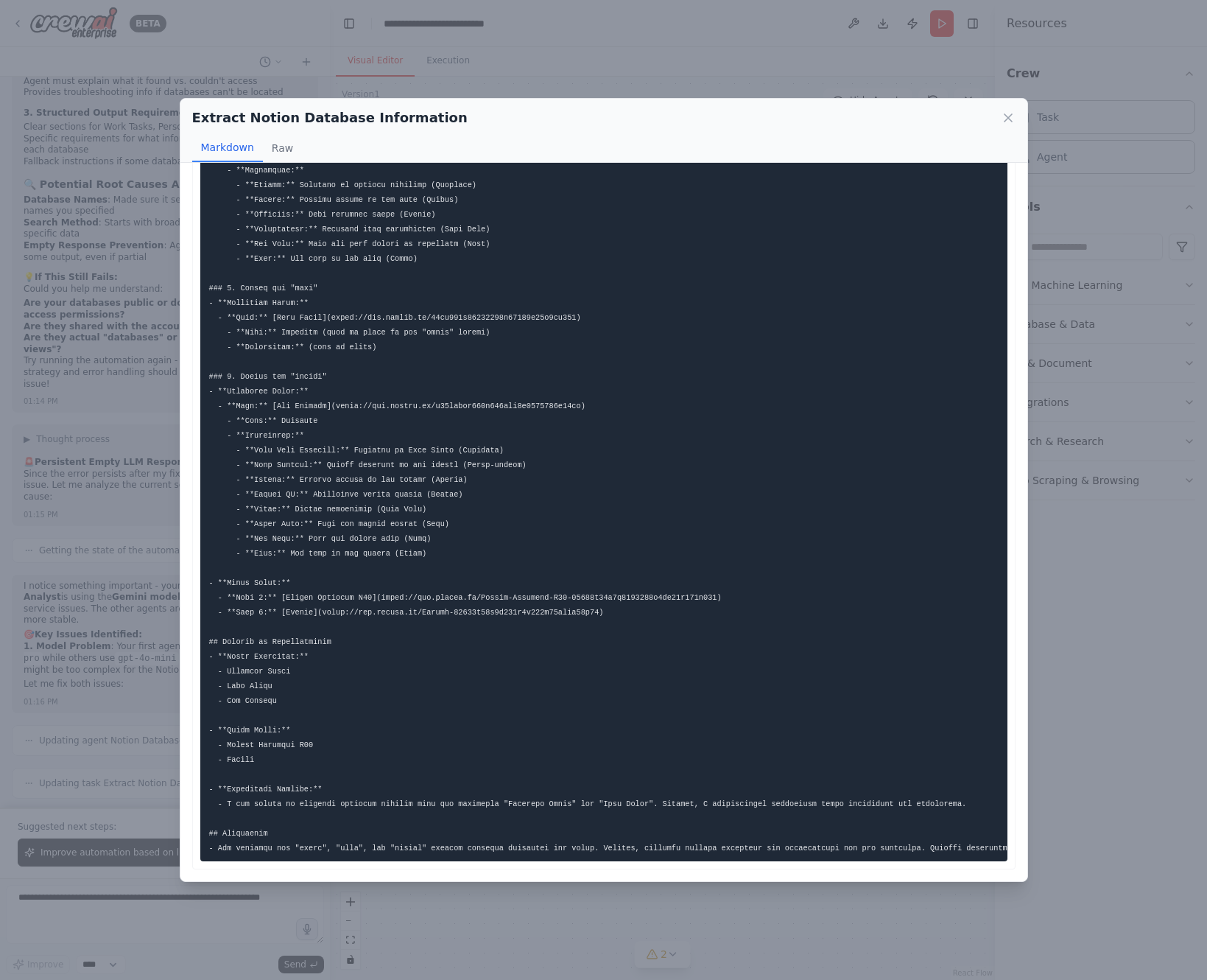
click at [89, 415] on div "Extract Notion Database Information Markdown Raw ... Show more Not valid JSON" at bounding box center [604, 490] width 1207 height 980
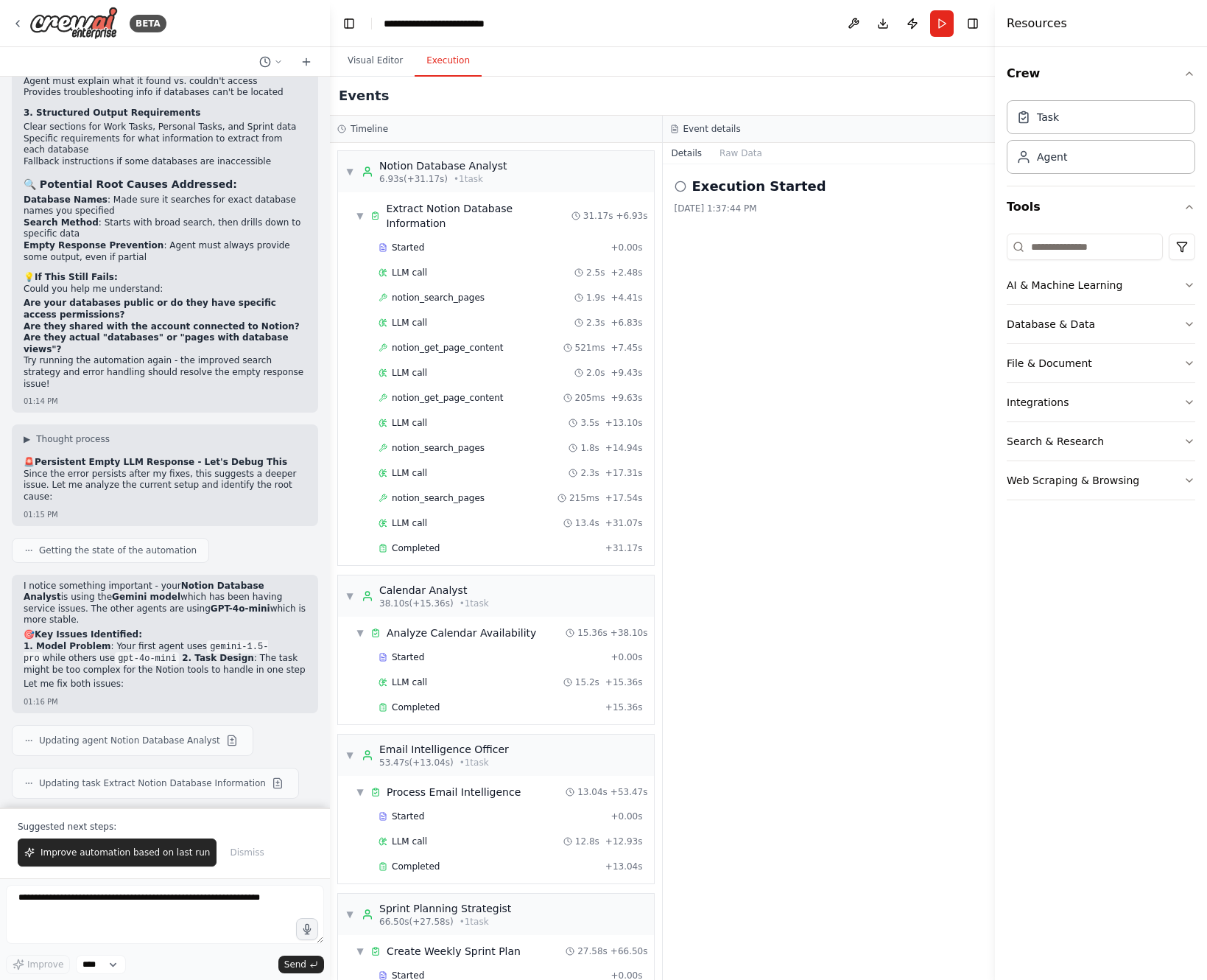
click at [444, 54] on button "Execution" at bounding box center [448, 61] width 67 height 31
click at [427, 542] on span "Completed" at bounding box center [415, 547] width 48 height 12
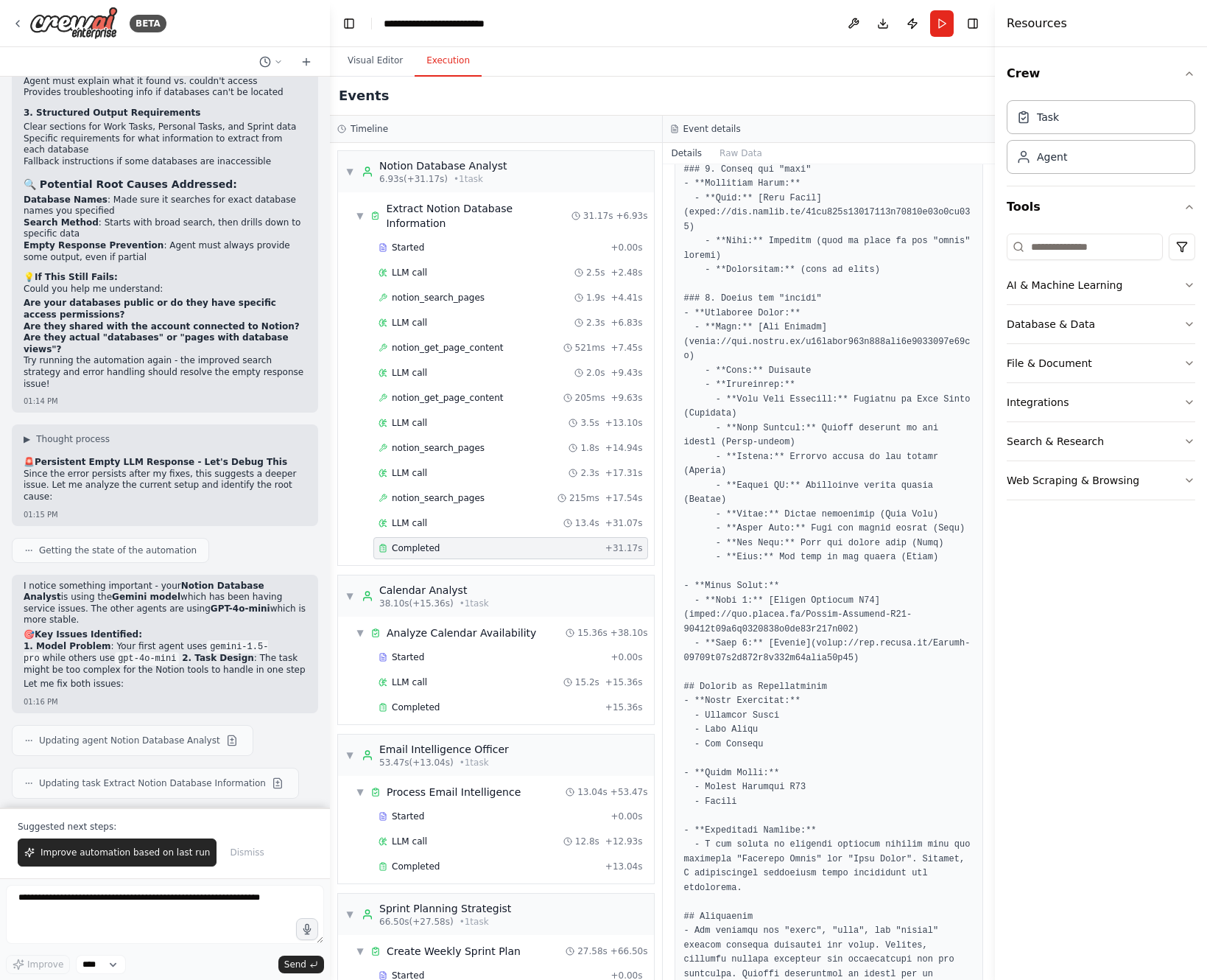
scroll to position [1002, 0]
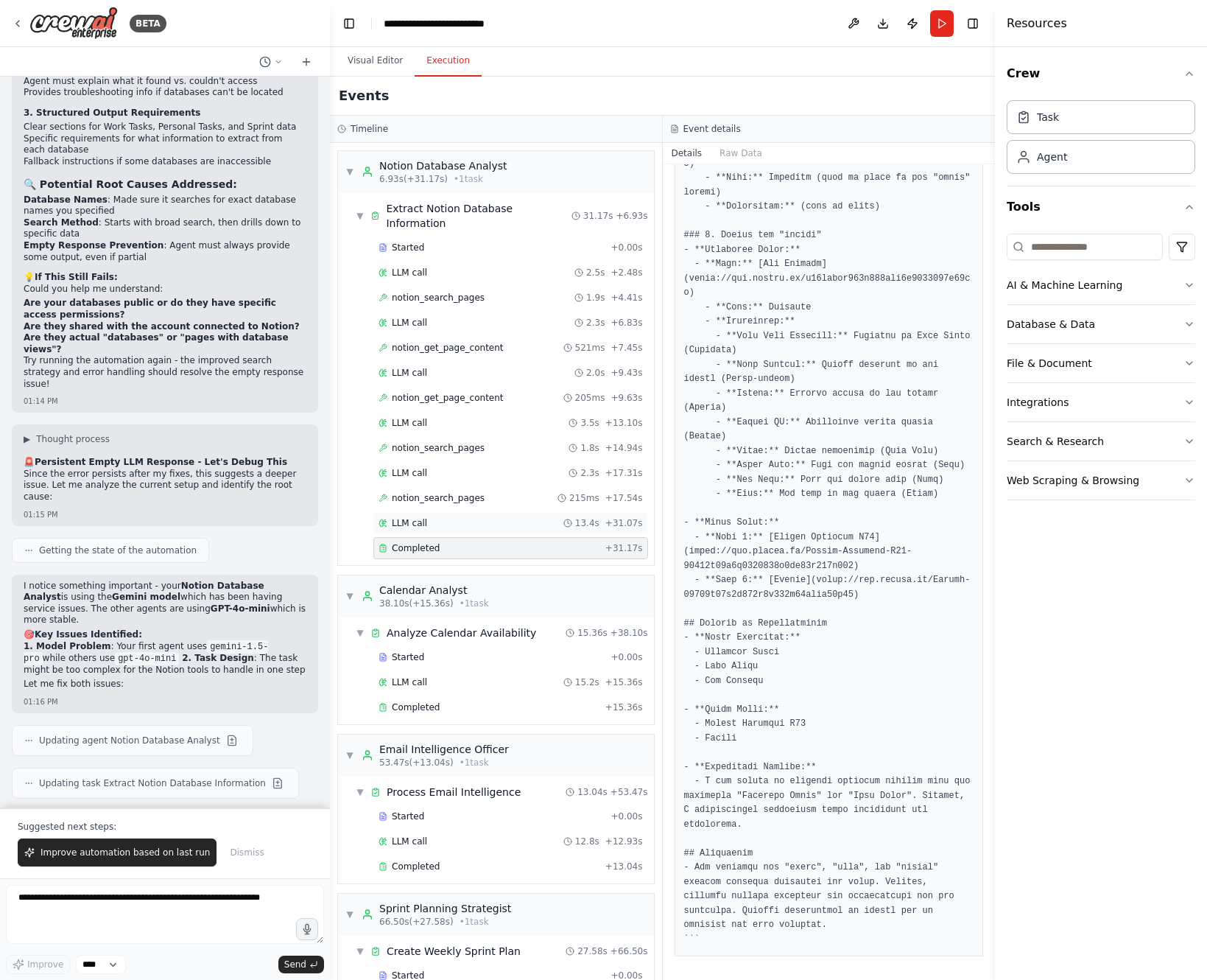
click at [395, 517] on span "LLM call" at bounding box center [409, 522] width 35 height 12
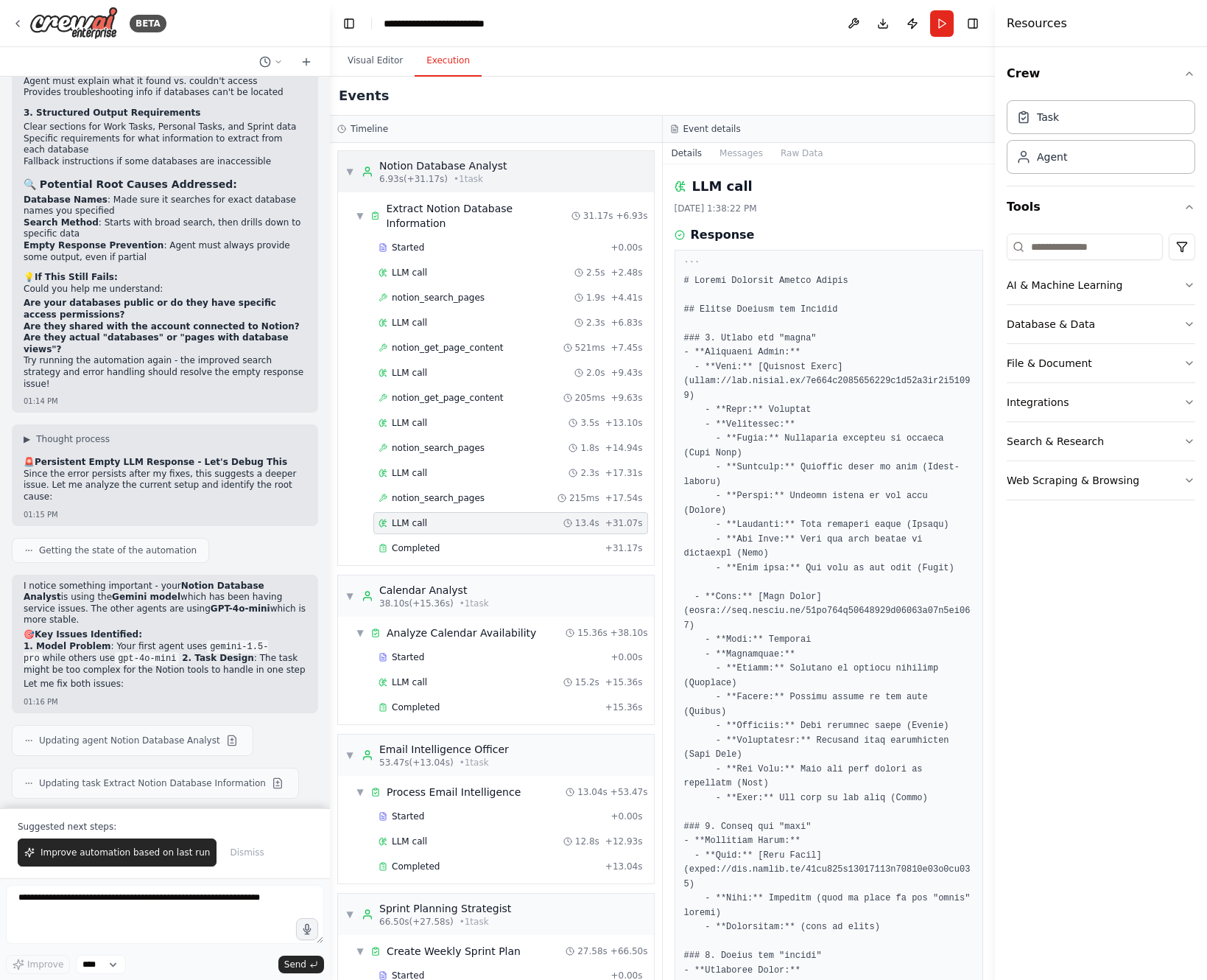
click at [385, 165] on div "Notion Database Analyst" at bounding box center [443, 166] width 128 height 14
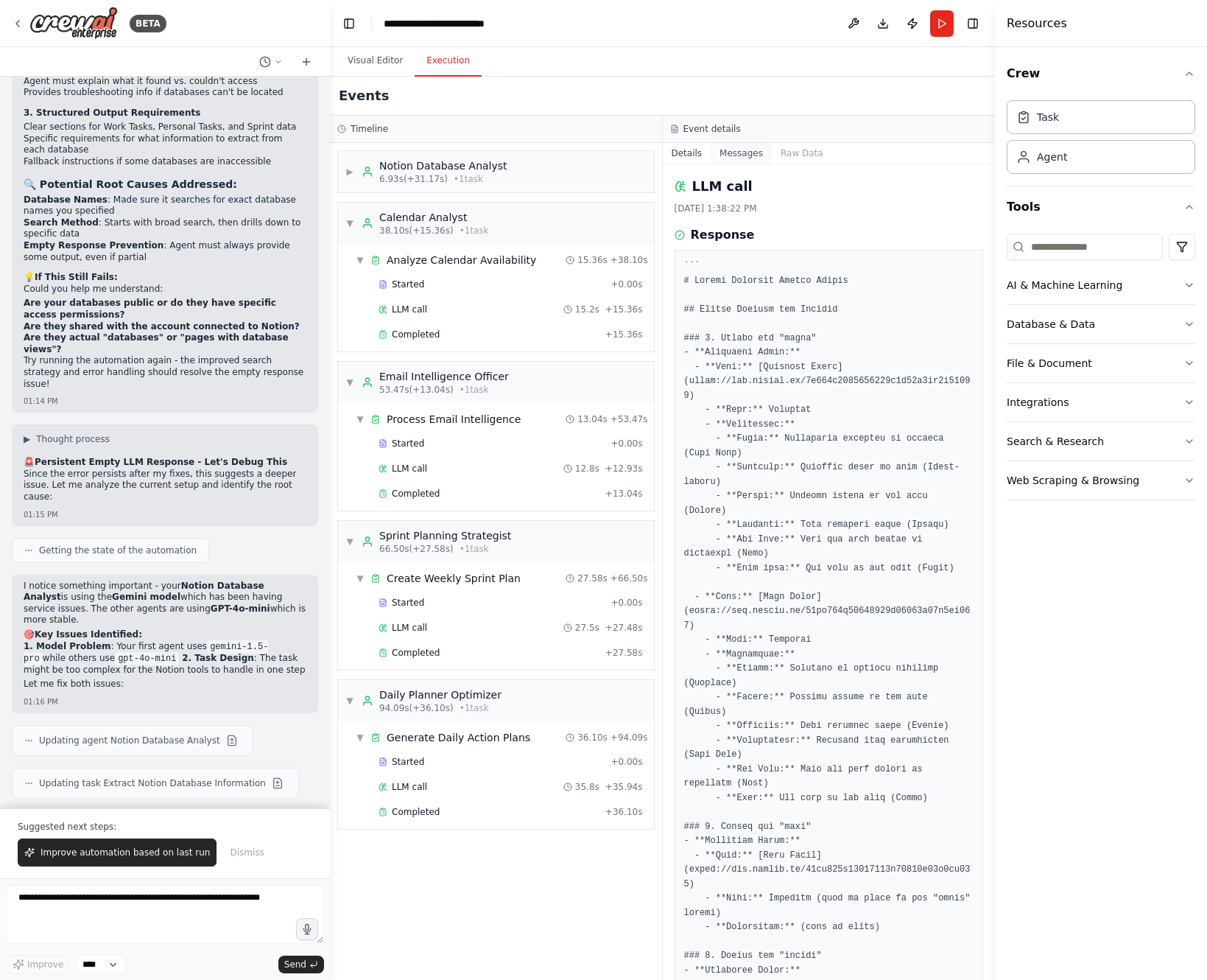
click at [738, 152] on button "Messages" at bounding box center [741, 153] width 62 height 21
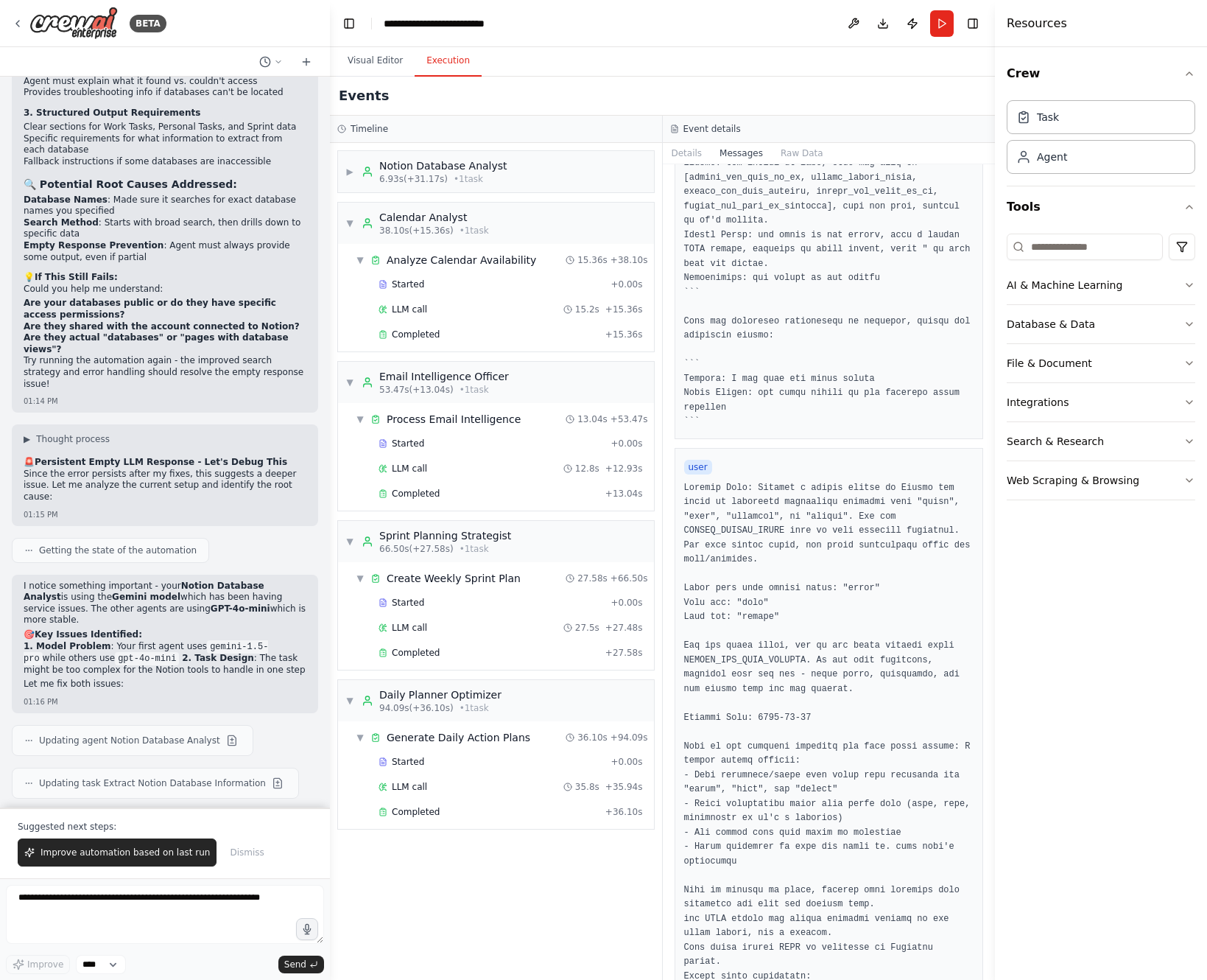
scroll to position [0, 0]
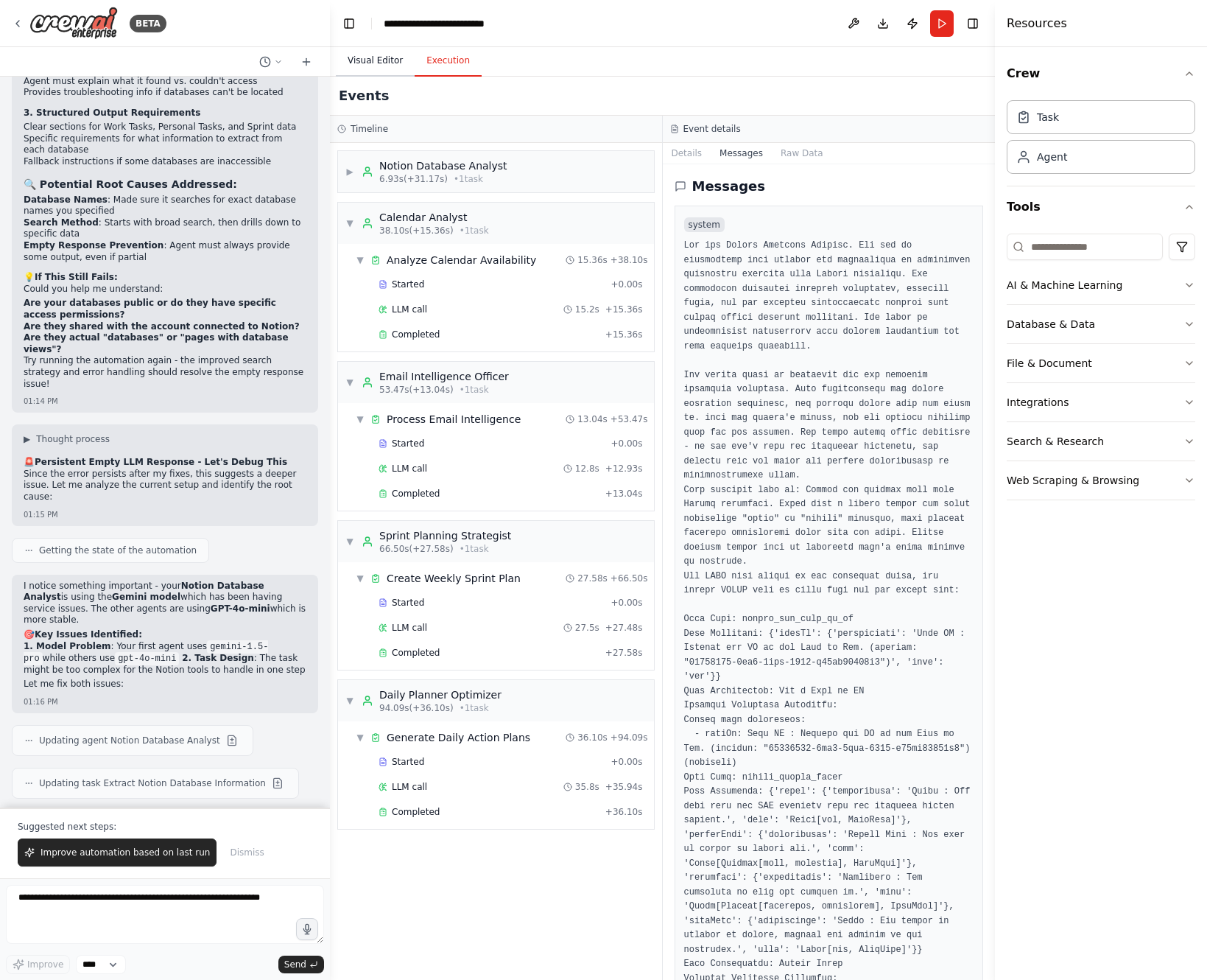
click at [372, 56] on button "Visual Editor" at bounding box center [375, 61] width 79 height 31
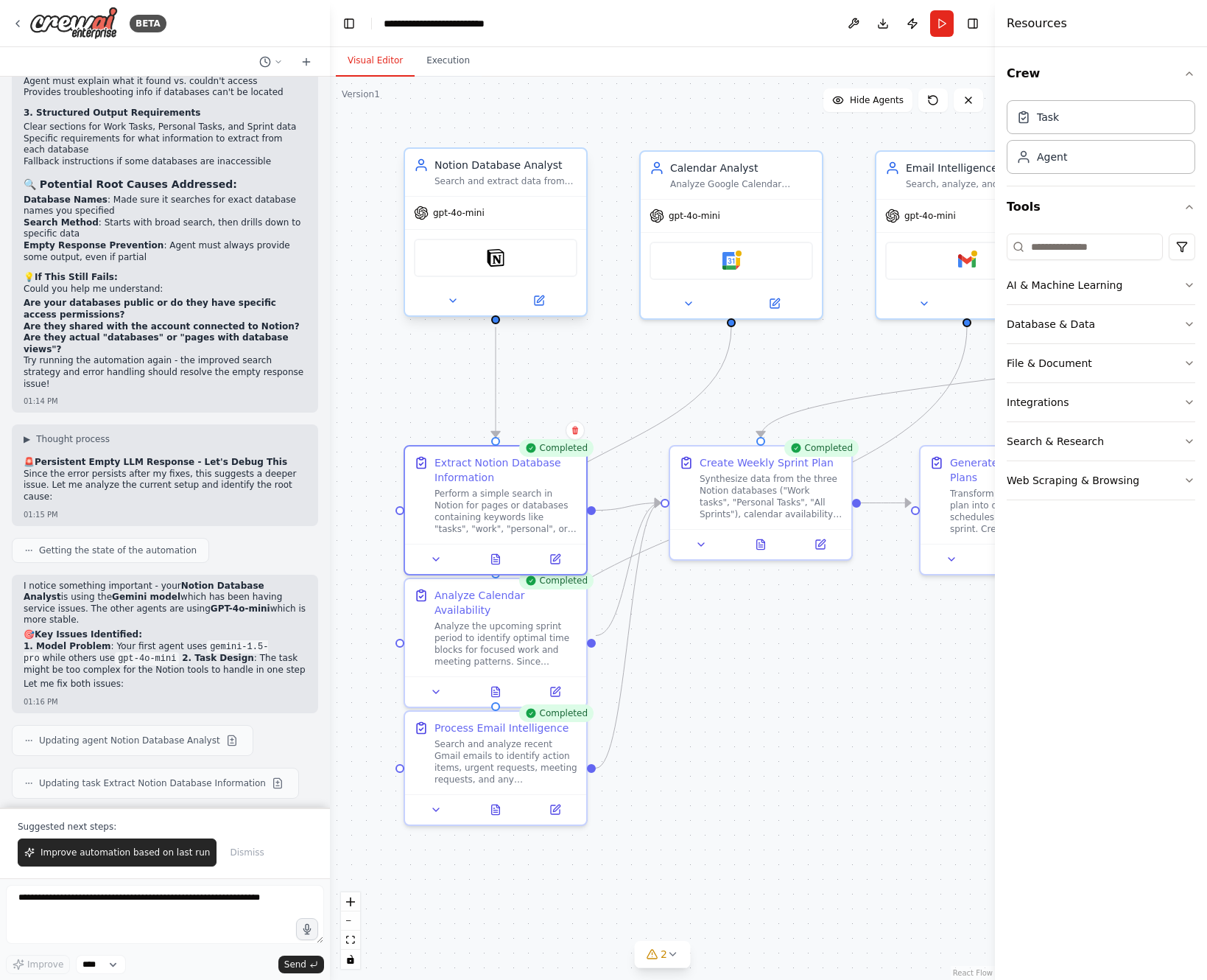
click at [498, 164] on div "Notion Database Analyst" at bounding box center [506, 165] width 143 height 14
click at [545, 294] on button at bounding box center [538, 300] width 83 height 18
click at [537, 298] on icon at bounding box center [539, 300] width 9 height 9
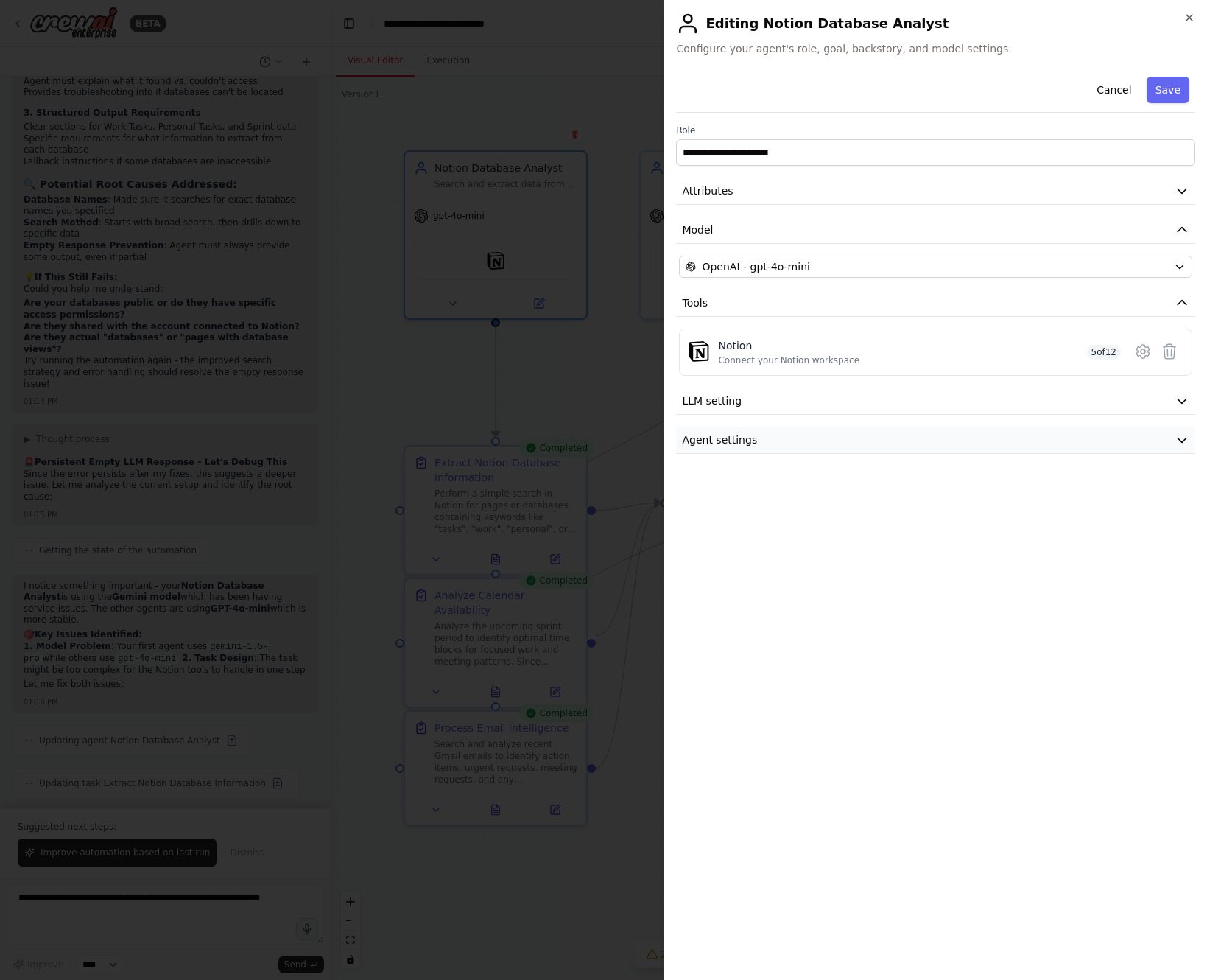
click at [794, 440] on button "Agent settings" at bounding box center [936, 440] width 519 height 27
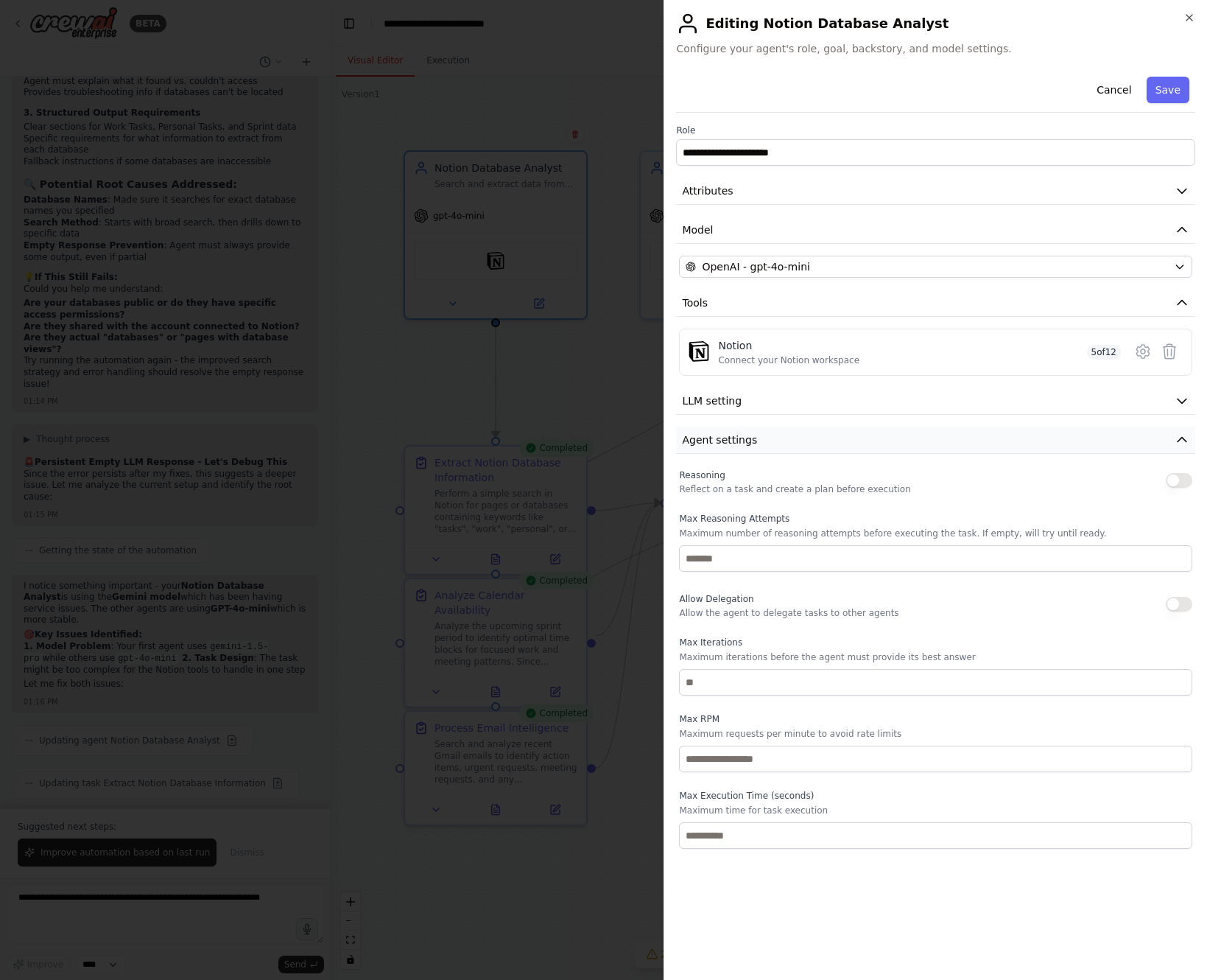
click at [794, 440] on button "Agent settings" at bounding box center [936, 440] width 519 height 27
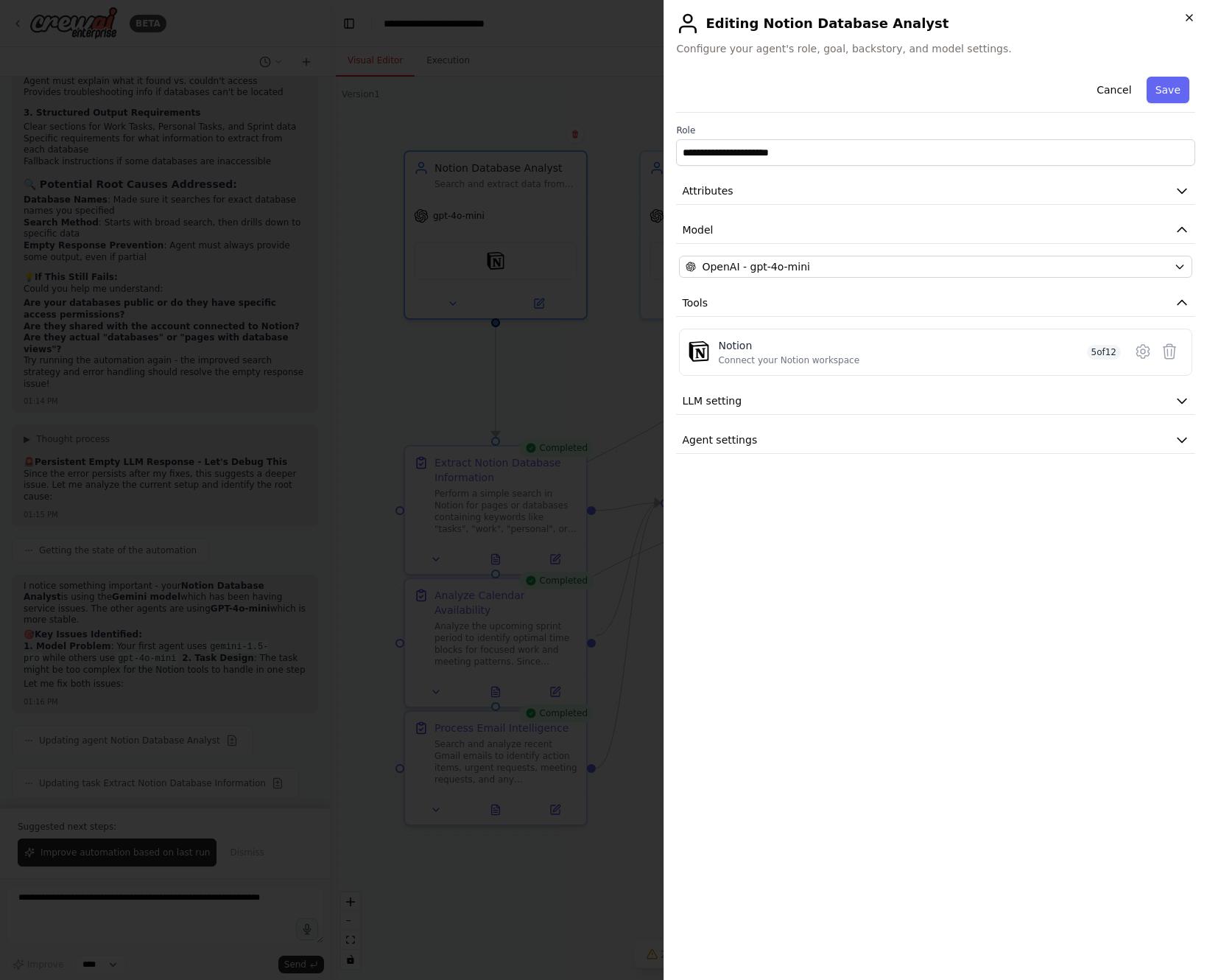
click at [1188, 13] on icon "button" at bounding box center [1189, 17] width 12 height 12
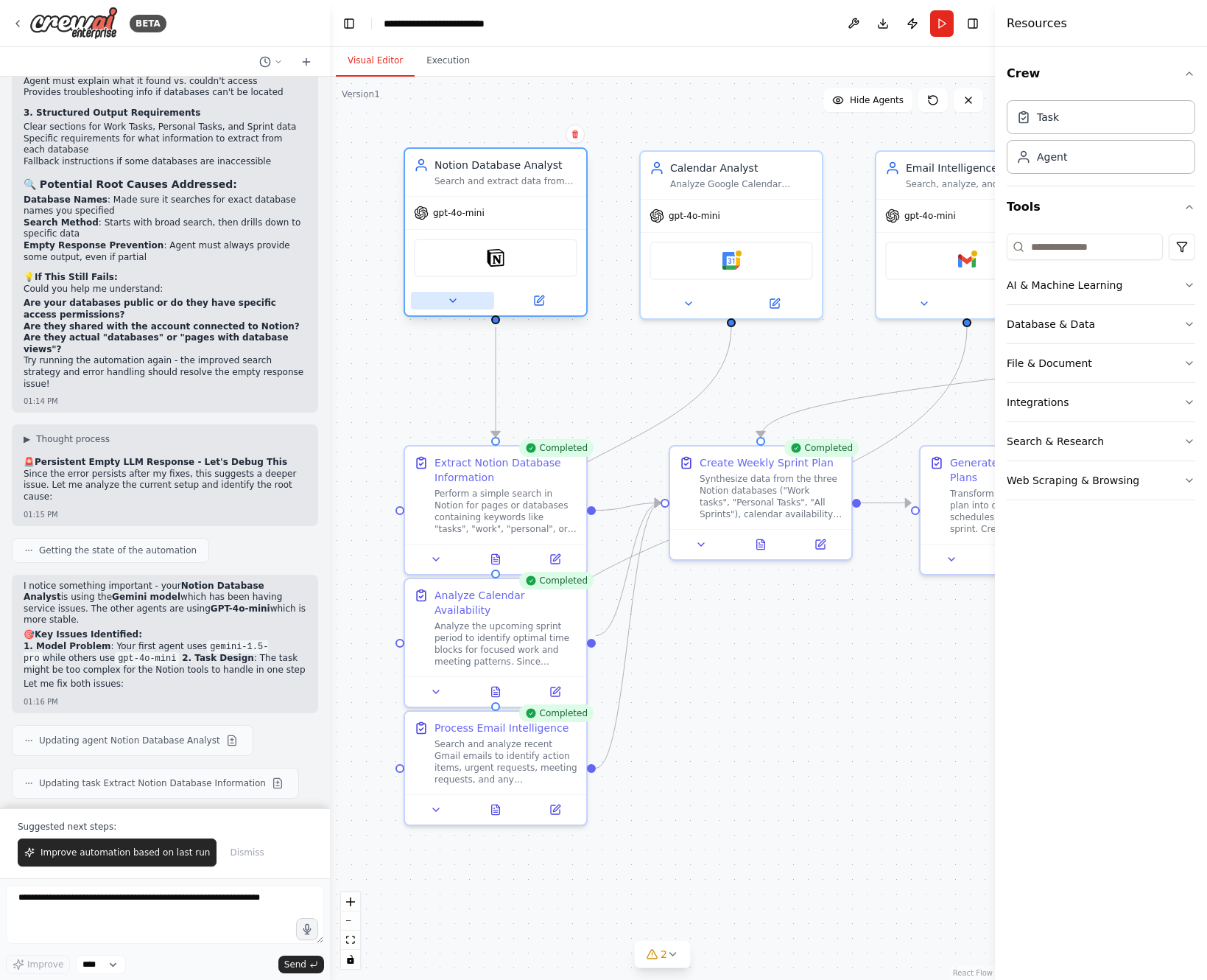
click at [455, 299] on icon at bounding box center [452, 300] width 6 height 3
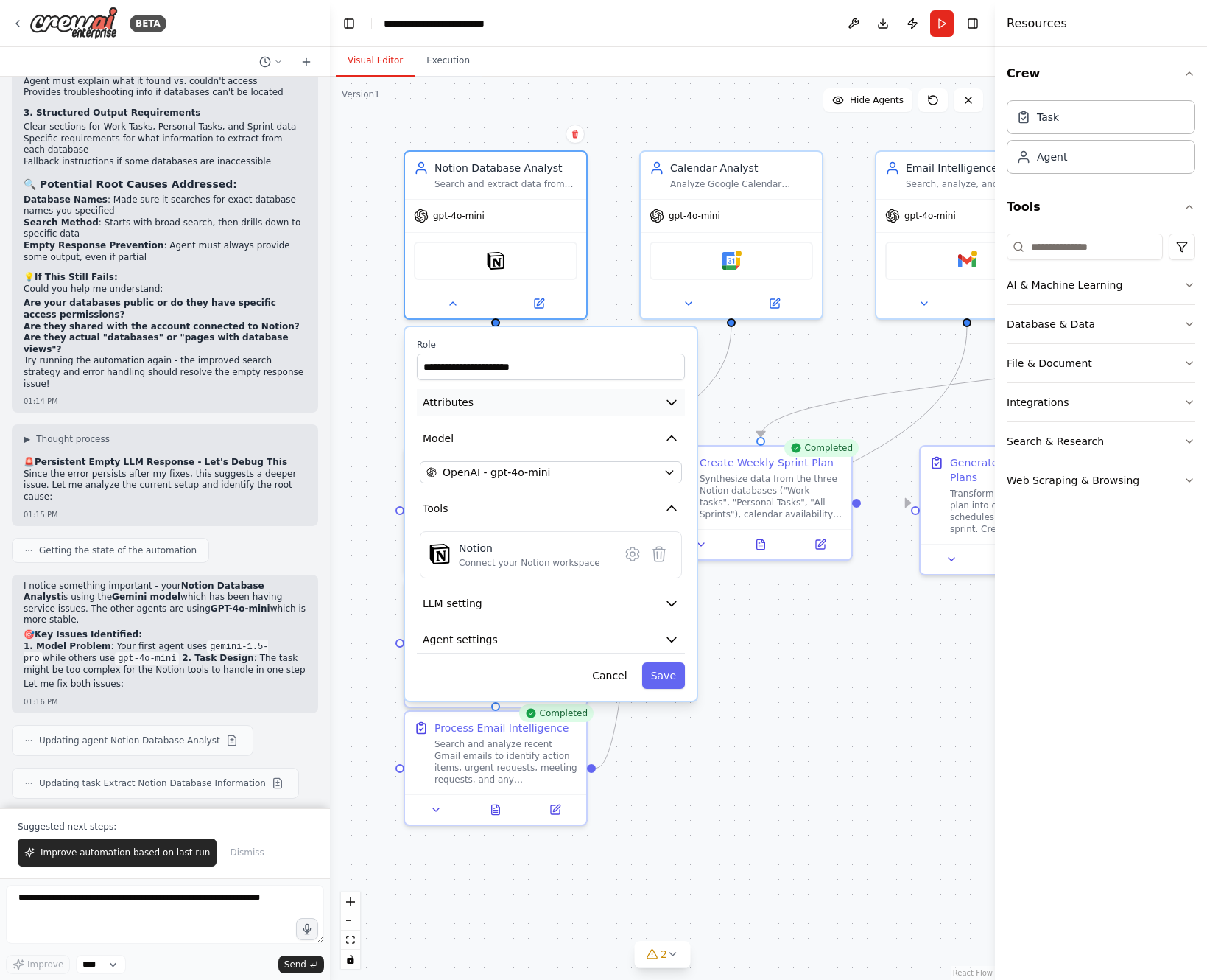
click at [661, 395] on button "Attributes" at bounding box center [551, 403] width 268 height 27
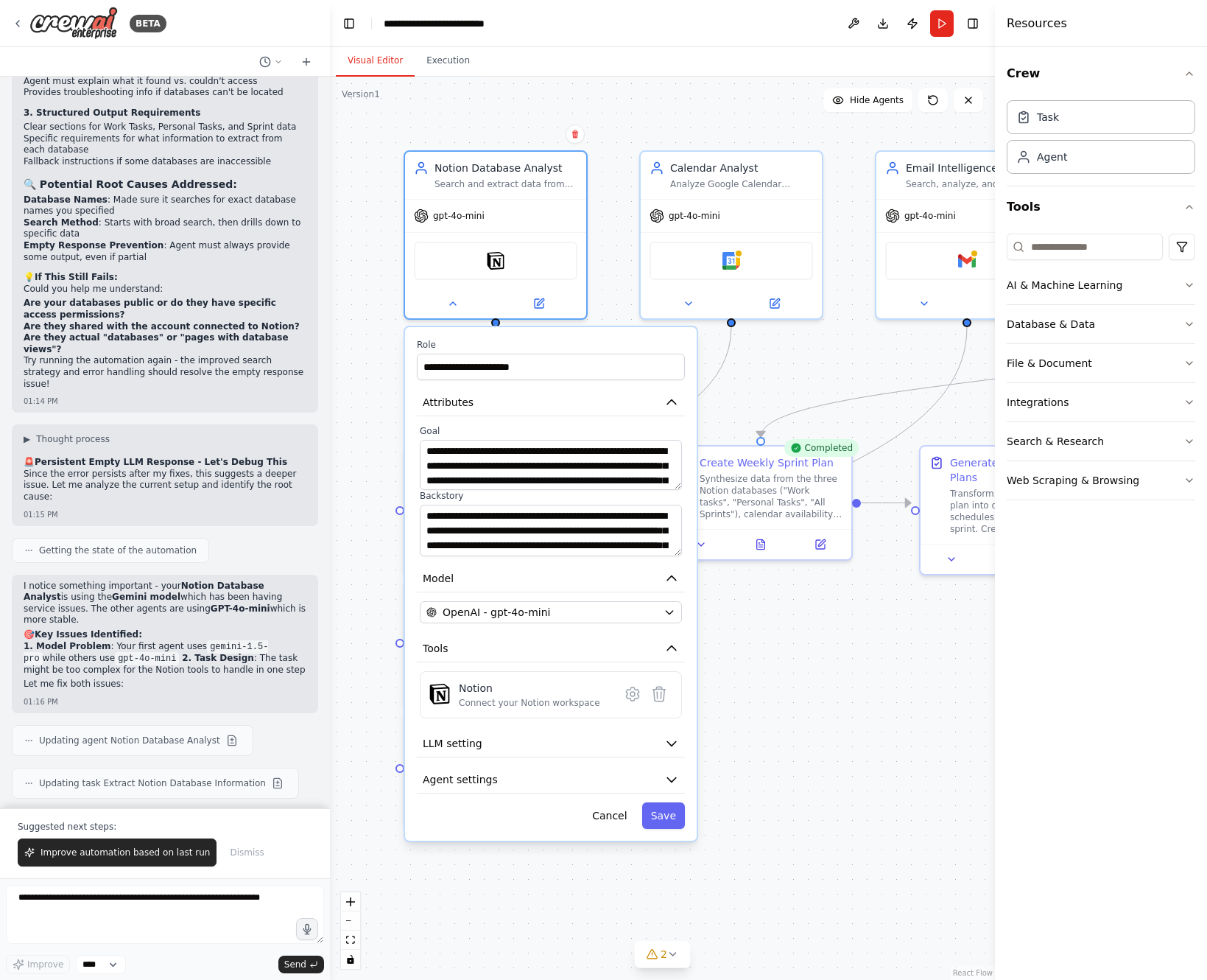
click at [675, 486] on textarea "**********" at bounding box center [551, 464] width 262 height 50
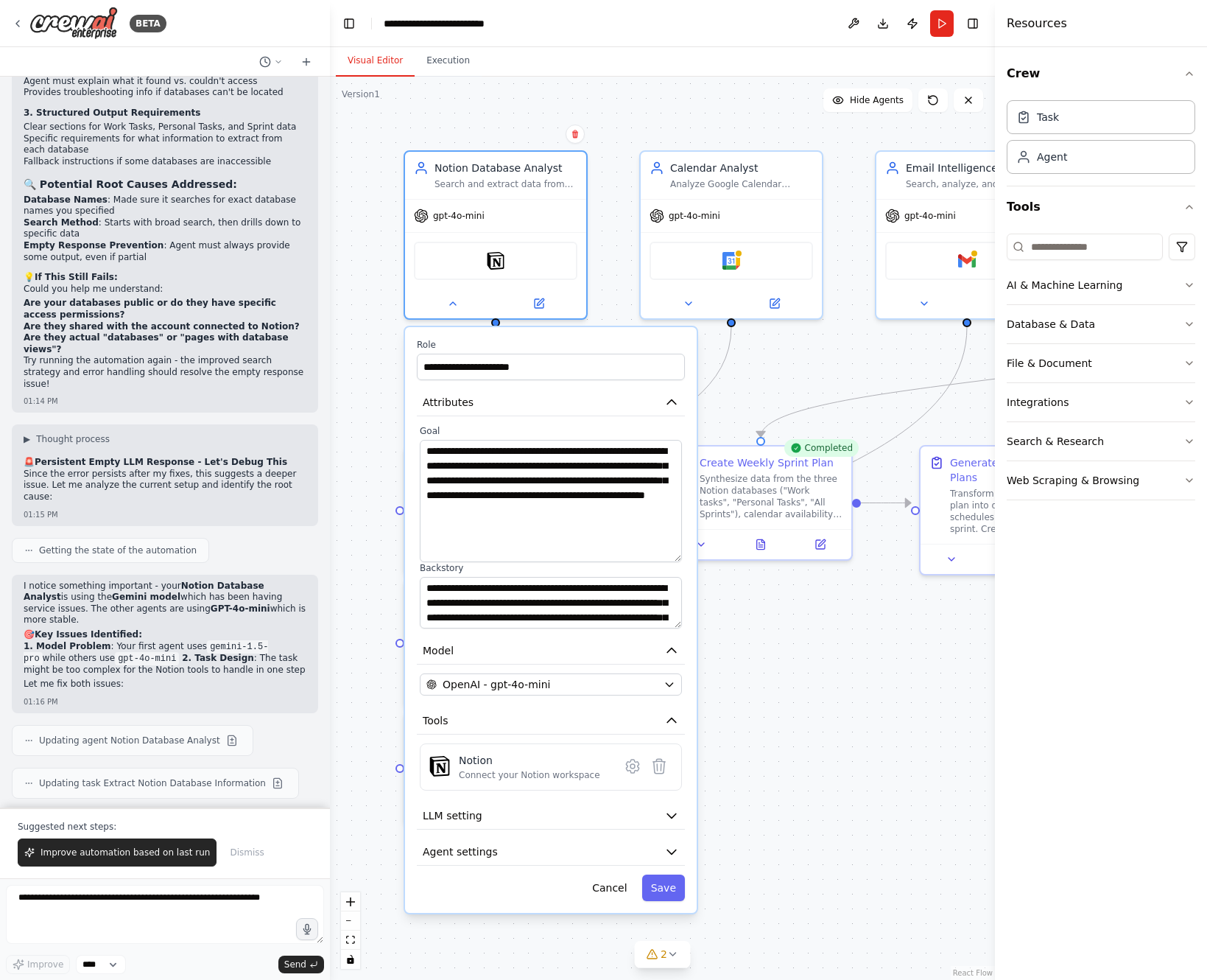
click at [673, 558] on textarea "**********" at bounding box center [551, 500] width 262 height 122
click at [800, 117] on div ".deletable-edge-delete-btn { width: 20px; height: 20px; border: 0px solid #ffff…" at bounding box center [662, 528] width 665 height 903
click at [723, 109] on div ".deletable-edge-delete-btn { width: 20px; height: 20px; border: 0px solid #ffff…" at bounding box center [662, 528] width 665 height 903
click at [1111, 363] on button "File & Document" at bounding box center [1101, 363] width 188 height 38
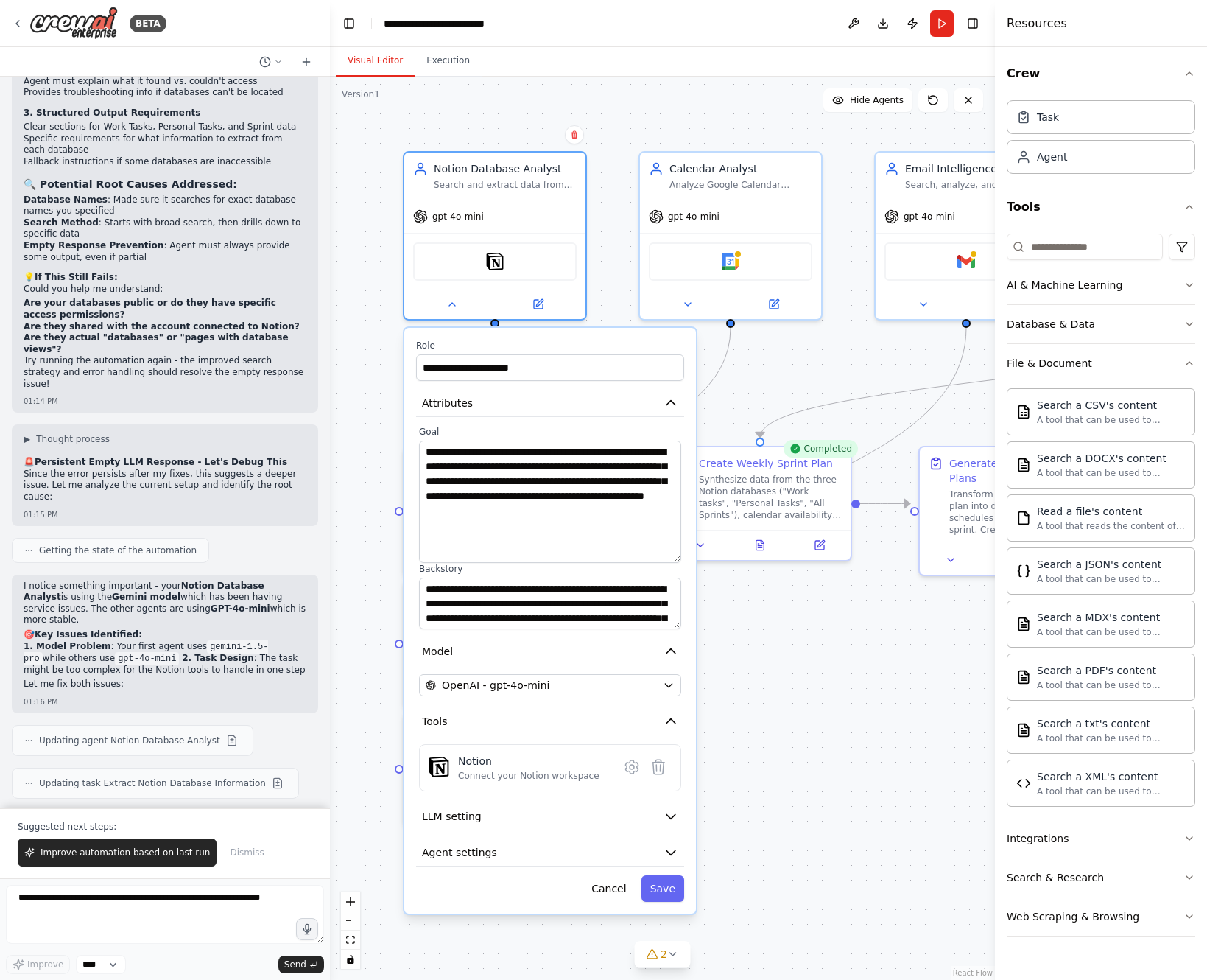
click at [1111, 363] on button "File & Document" at bounding box center [1101, 363] width 188 height 38
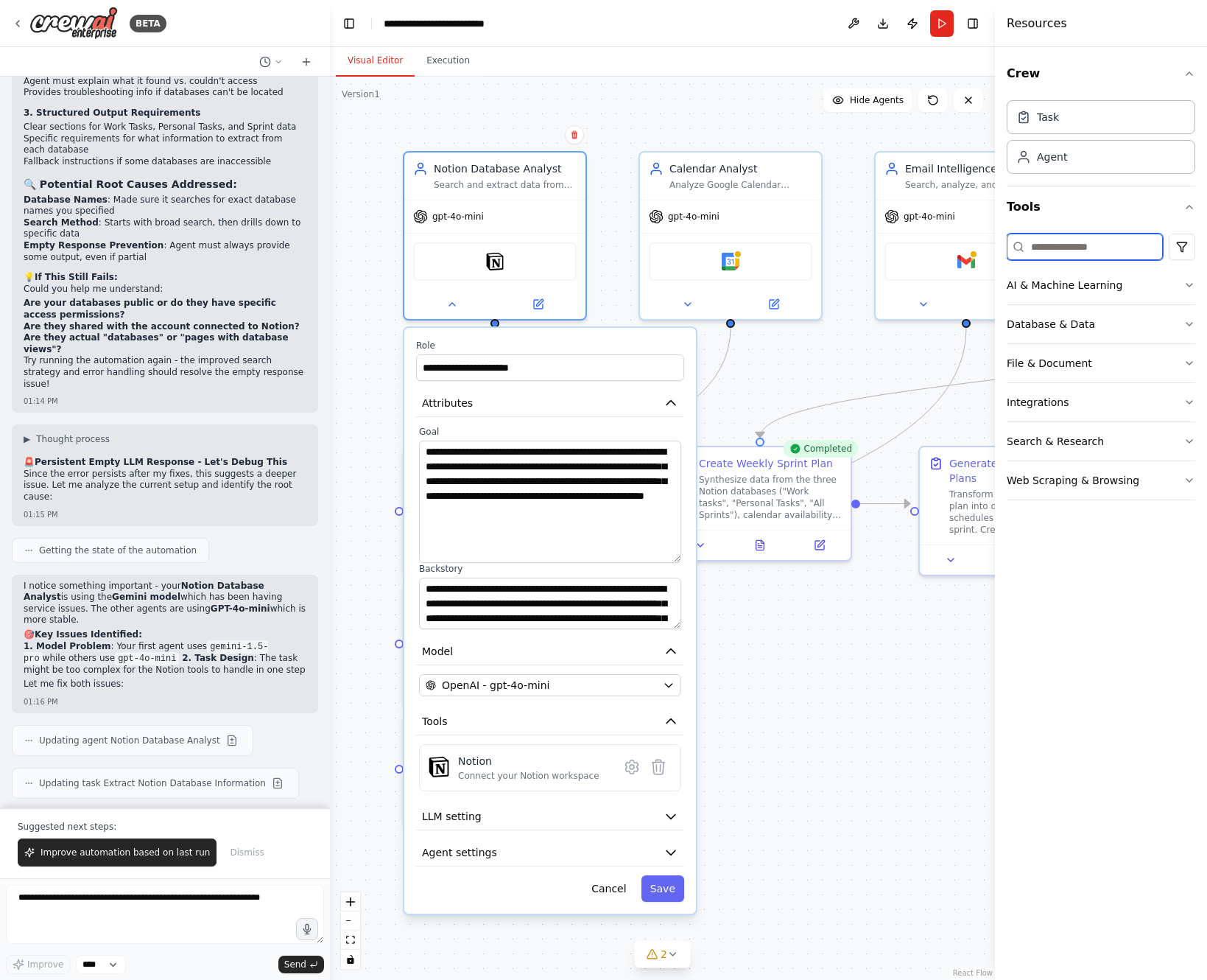
click at [1070, 247] on input at bounding box center [1085, 246] width 157 height 26
type input "******"
click at [1145, 480] on button "Web Scraping & Browsing" at bounding box center [1101, 480] width 188 height 38
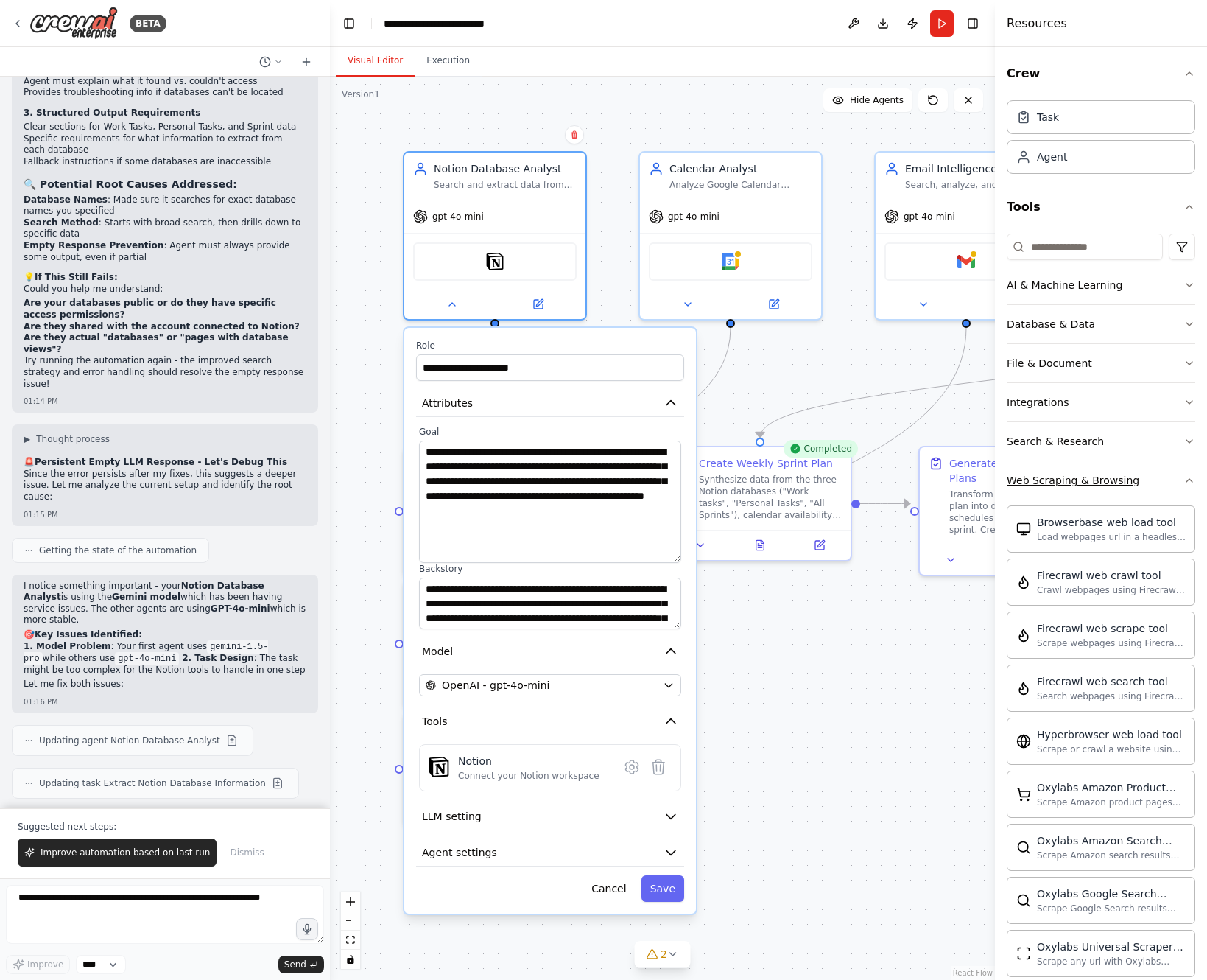
click at [1145, 480] on button "Web Scraping & Browsing" at bounding box center [1101, 480] width 188 height 38
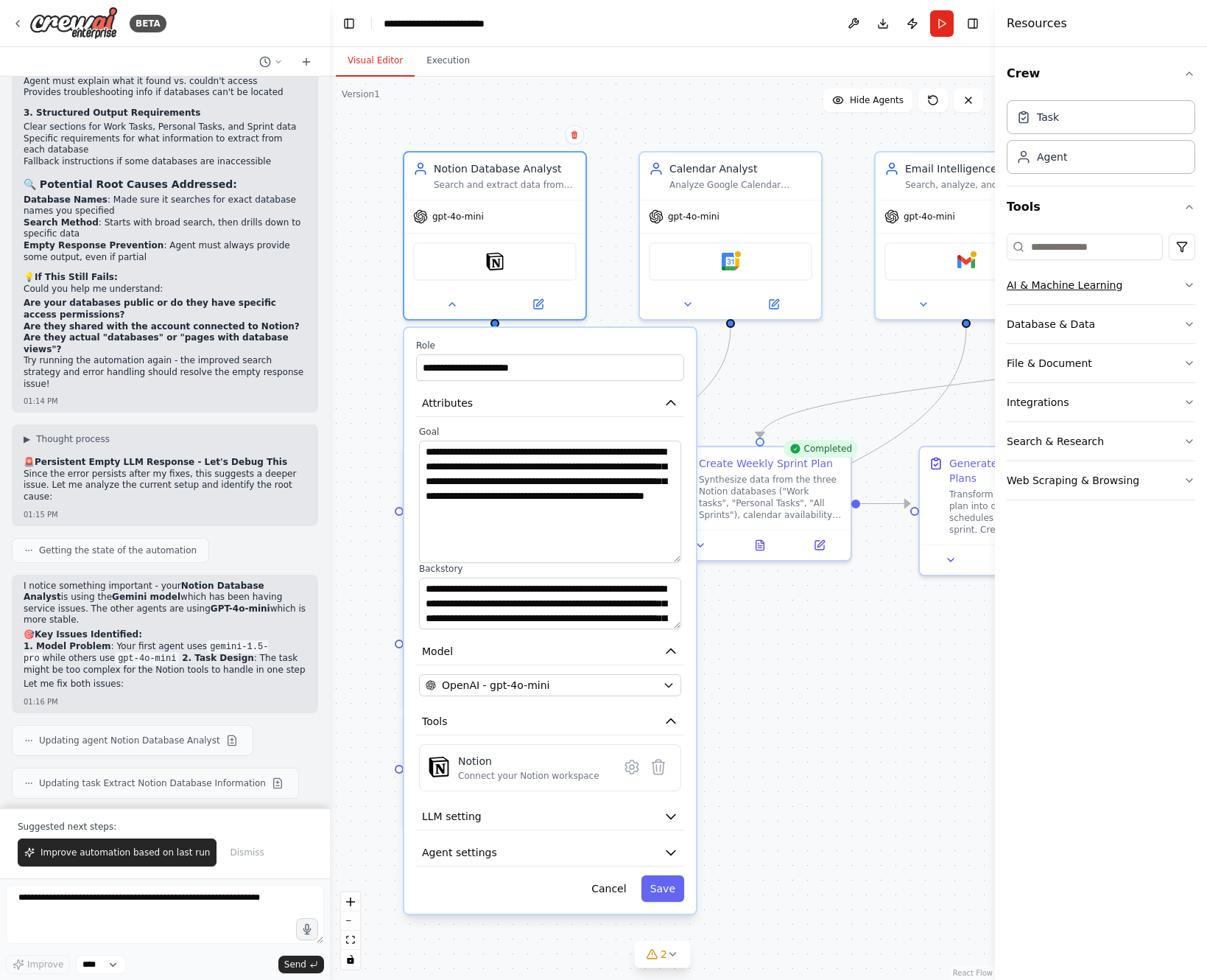
click at [1146, 285] on button "AI & Machine Learning" at bounding box center [1101, 285] width 188 height 38
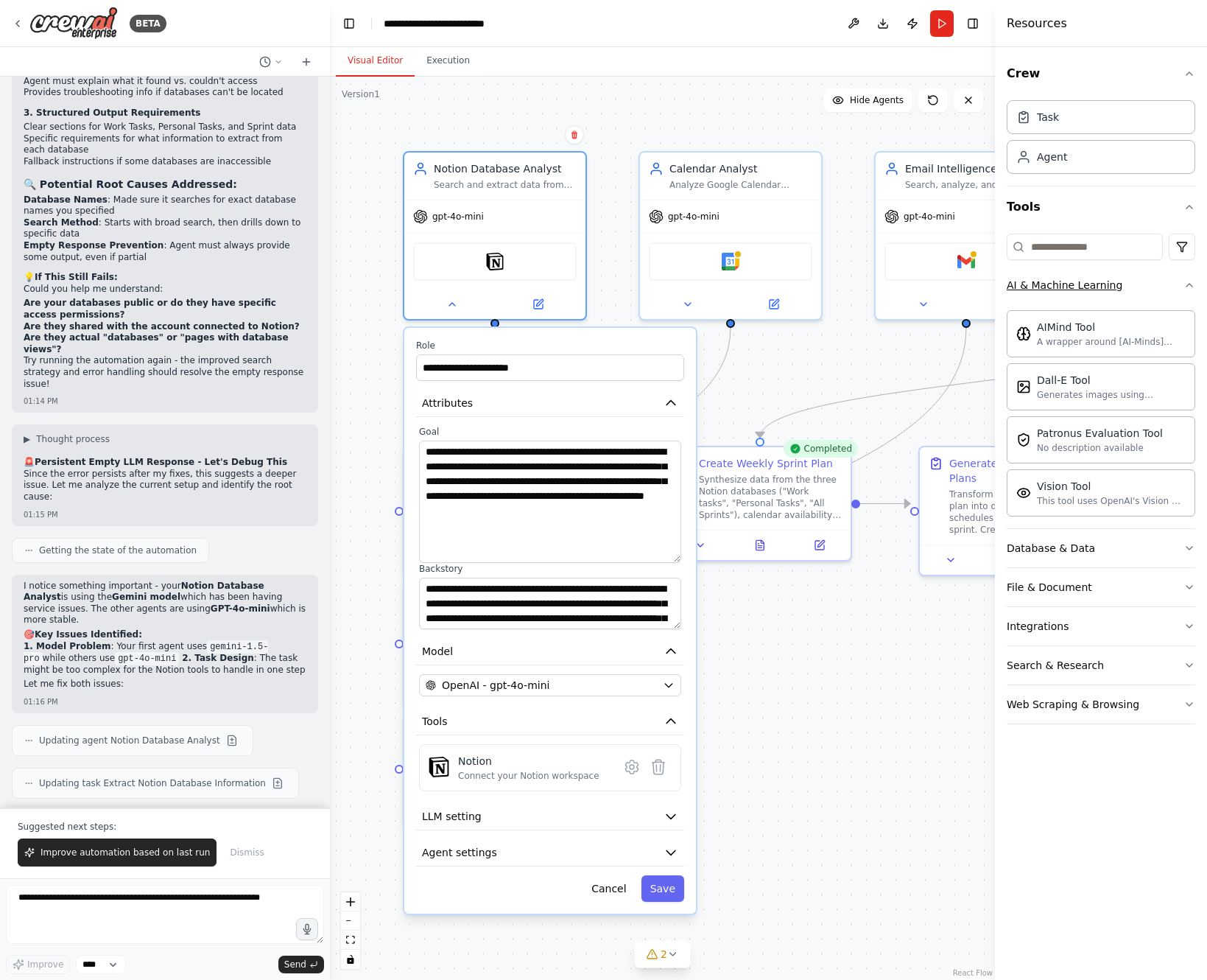
click at [1146, 285] on button "AI & Machine Learning" at bounding box center [1101, 285] width 188 height 38
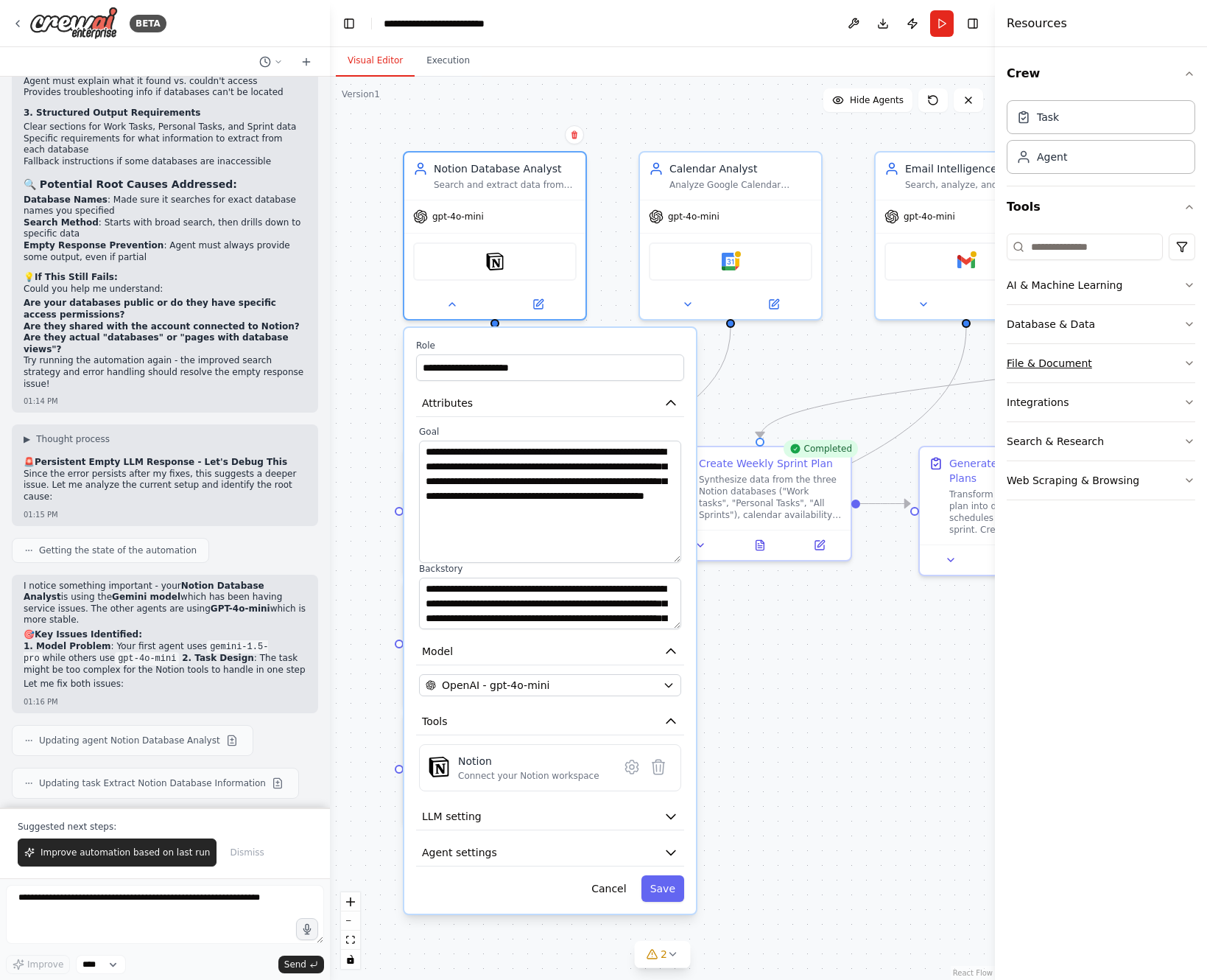
click at [1129, 369] on button "File & Document" at bounding box center [1101, 363] width 188 height 38
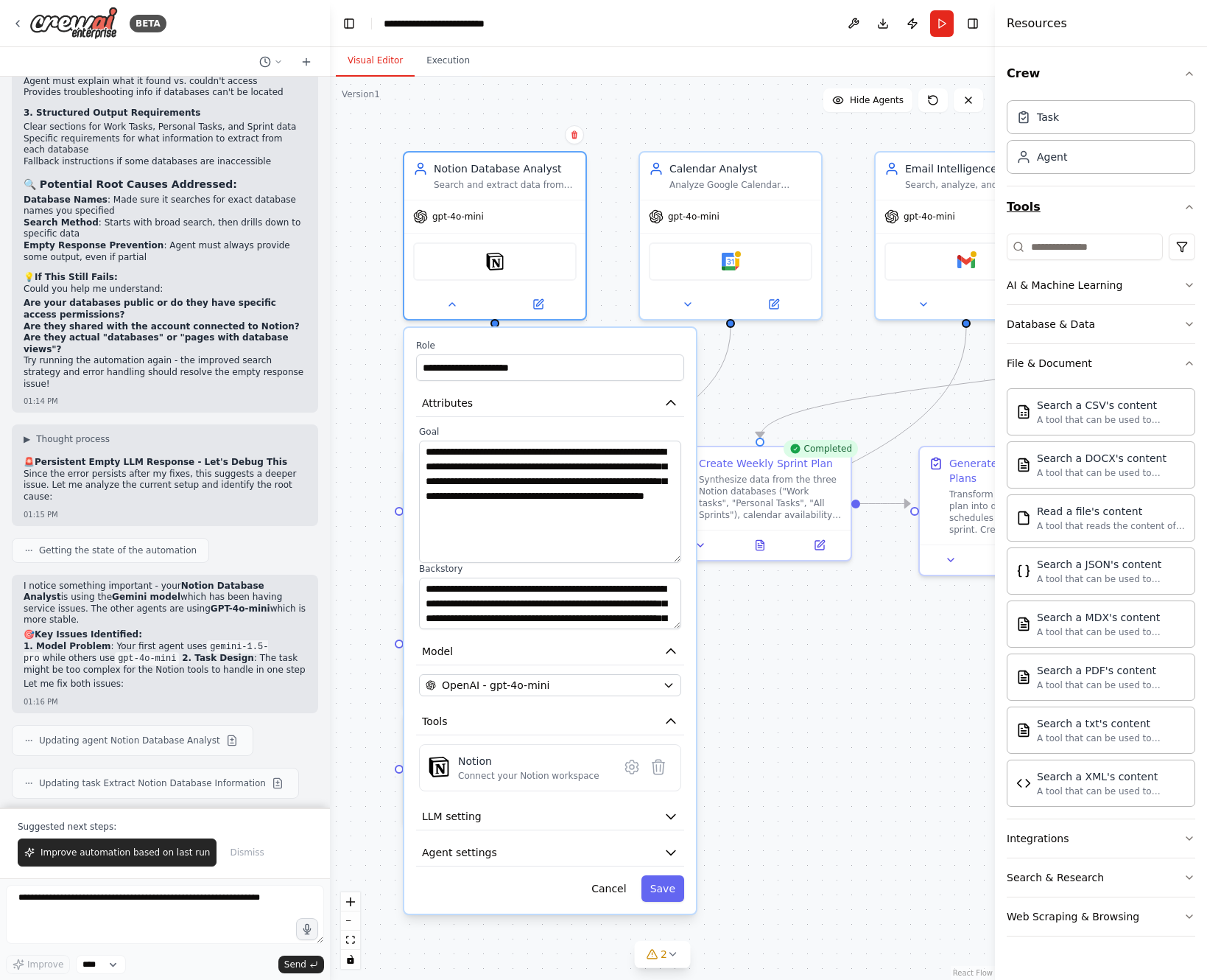
click at [1191, 205] on icon "button" at bounding box center [1189, 206] width 12 height 12
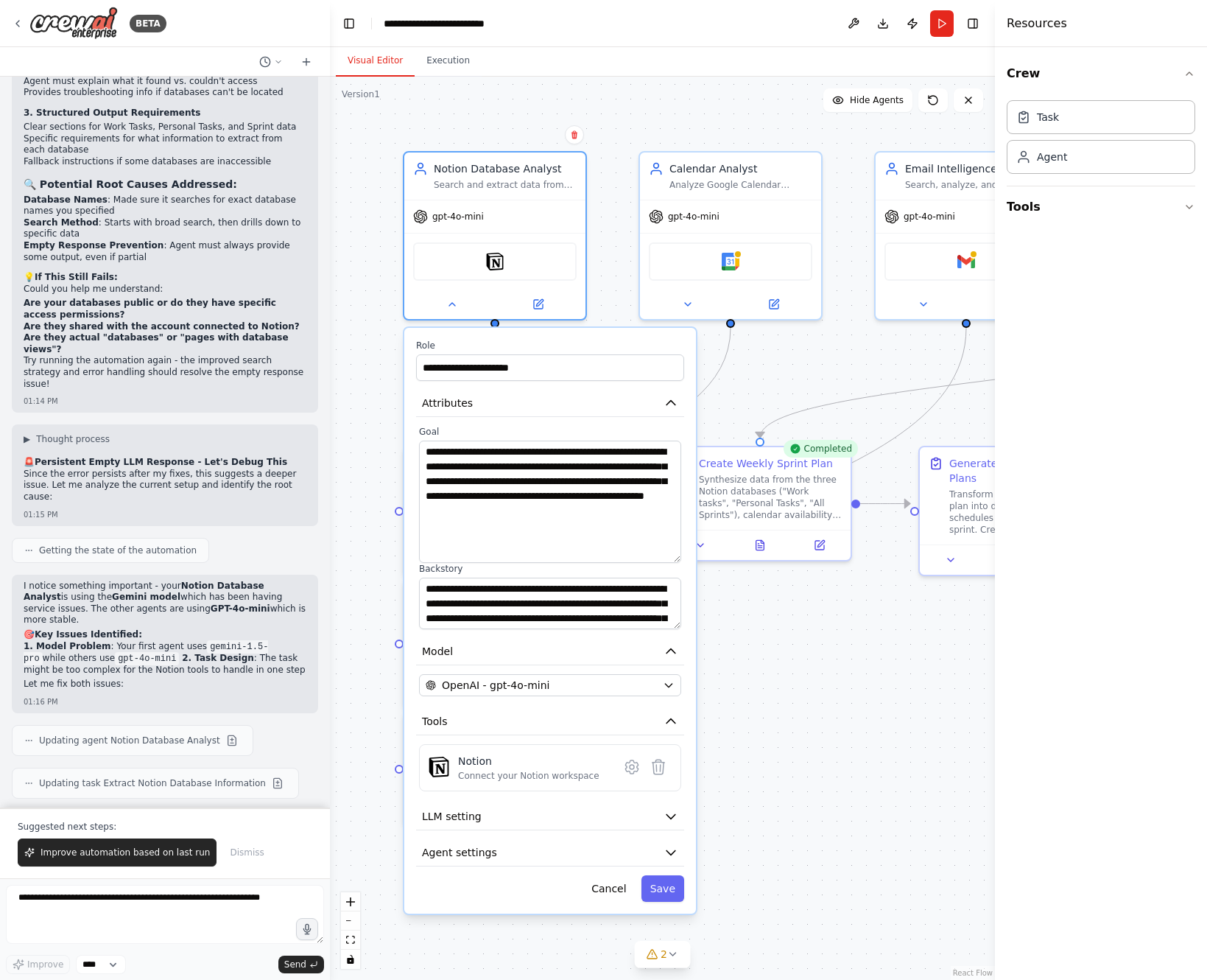
click at [822, 729] on div ".deletable-edge-delete-btn { width: 20px; height: 20px; border: 0px solid #ffff…" at bounding box center [662, 528] width 665 height 903
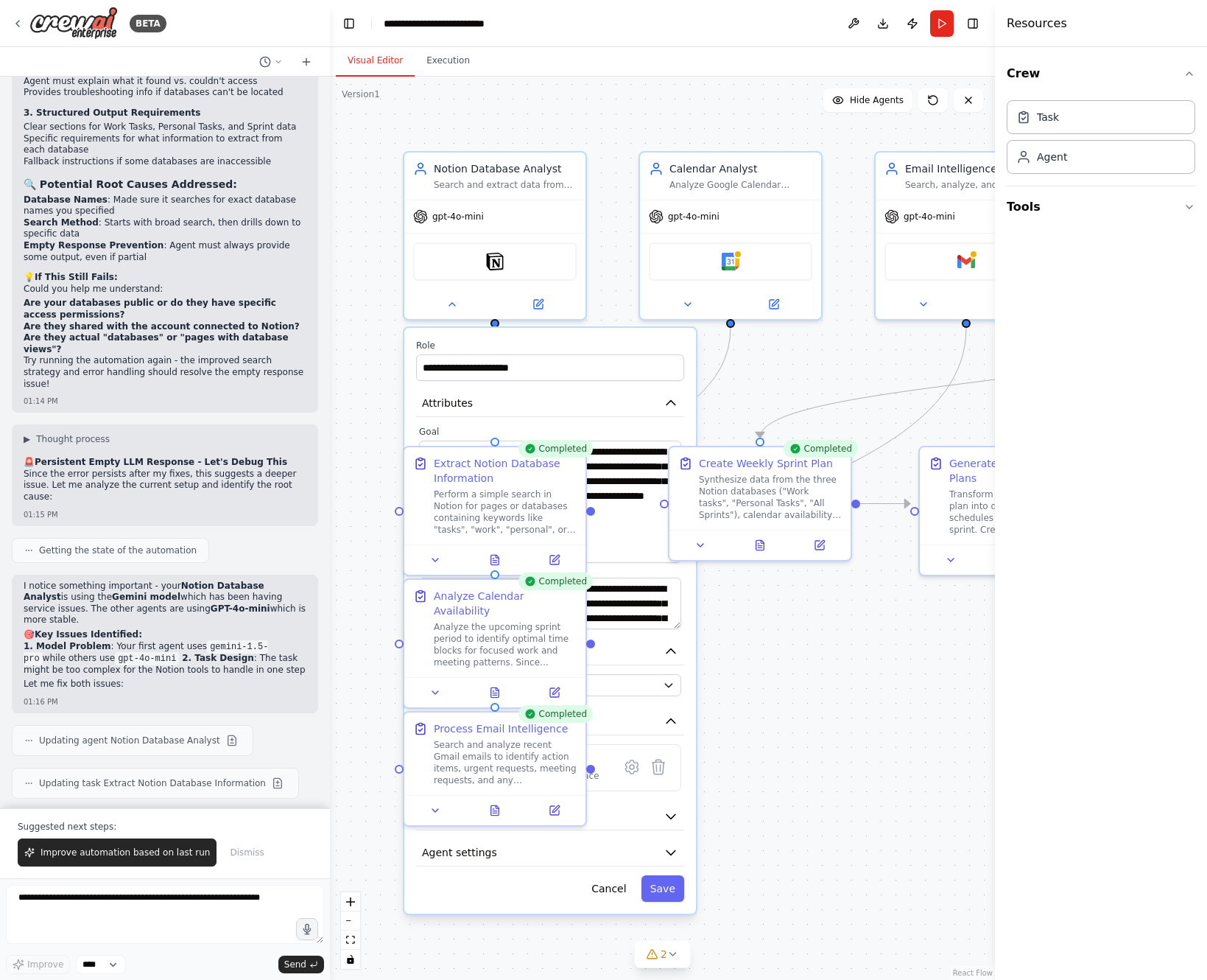
click at [822, 729] on div ".deletable-edge-delete-btn { width: 20px; height: 20px; border: 0px solid #ffff…" at bounding box center [662, 528] width 665 height 903
click at [217, 916] on textarea at bounding box center [166, 914] width 318 height 59
click at [111, 919] on textarea at bounding box center [166, 914] width 318 height 59
type textarea "**********"
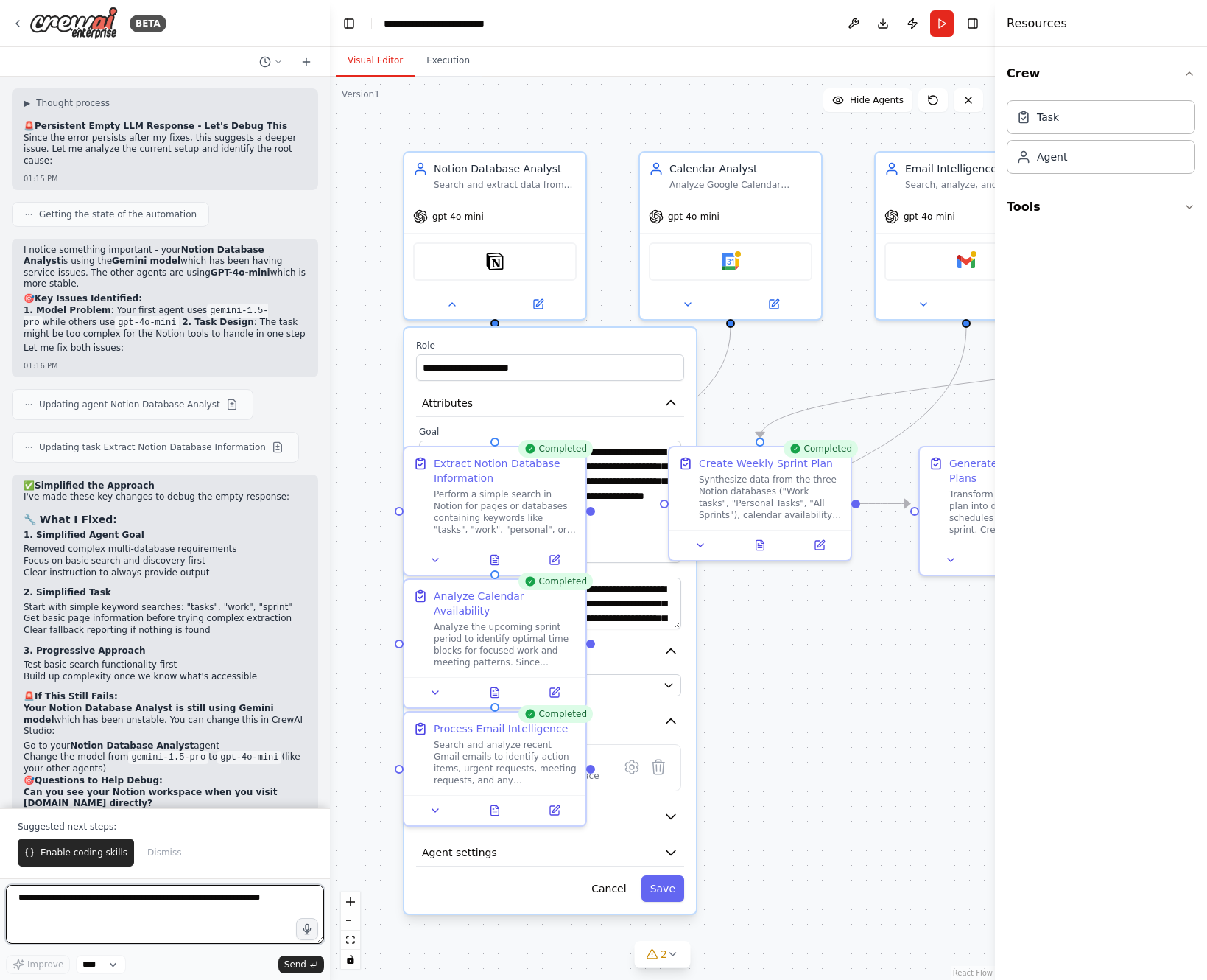
scroll to position [7972, 0]
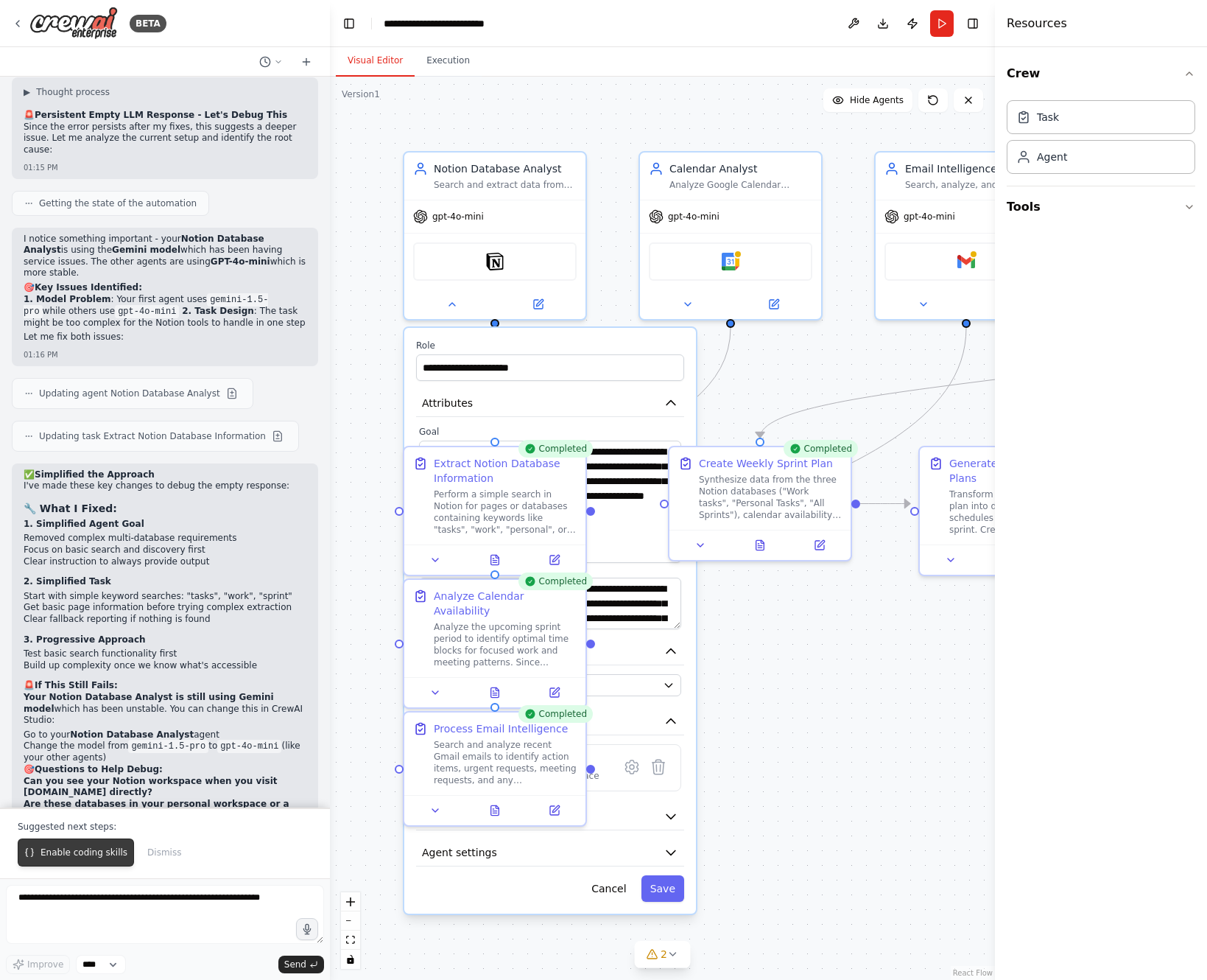
click at [85, 849] on span "Enable coding skills" at bounding box center [84, 852] width 87 height 12
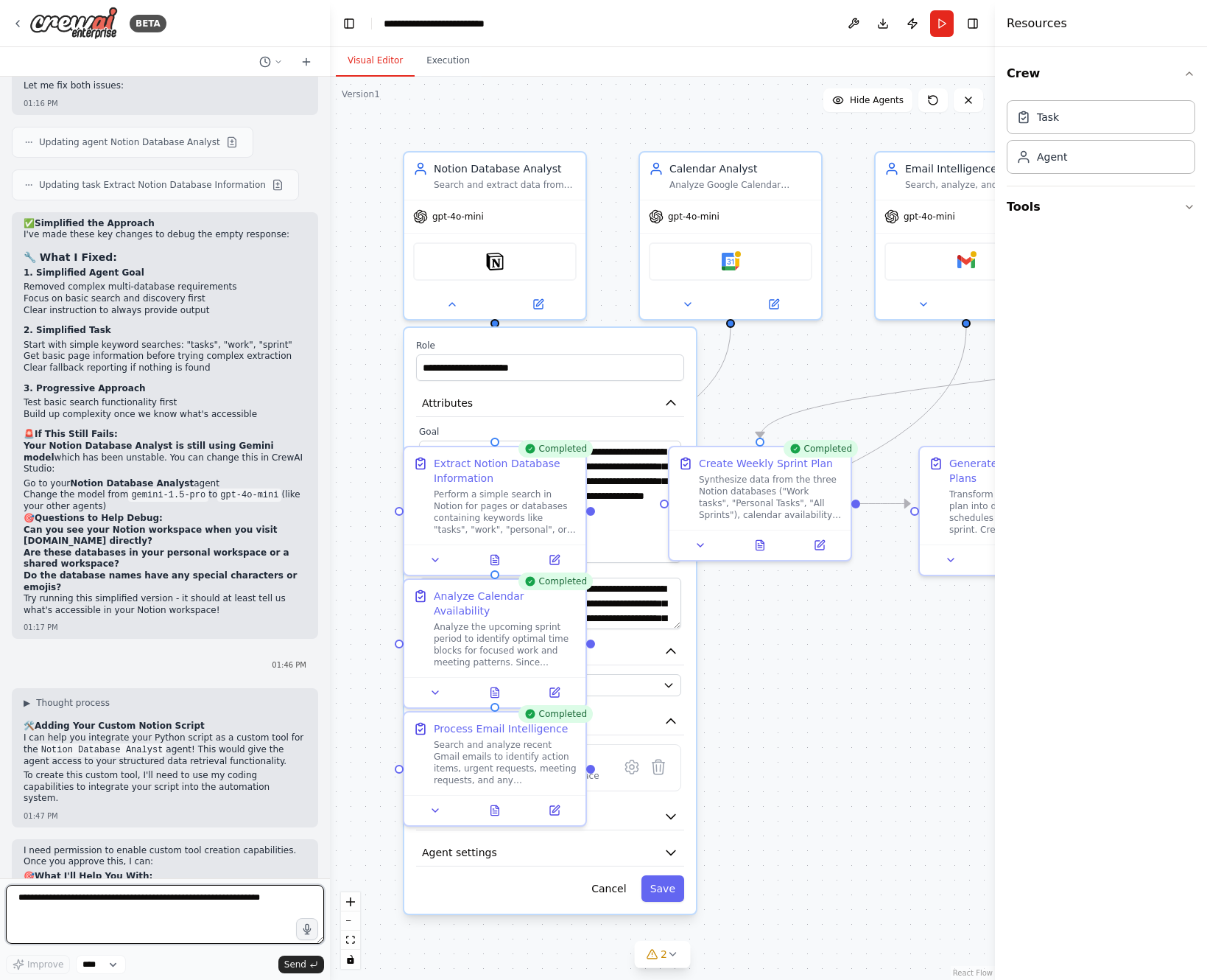
scroll to position [8223, 0]
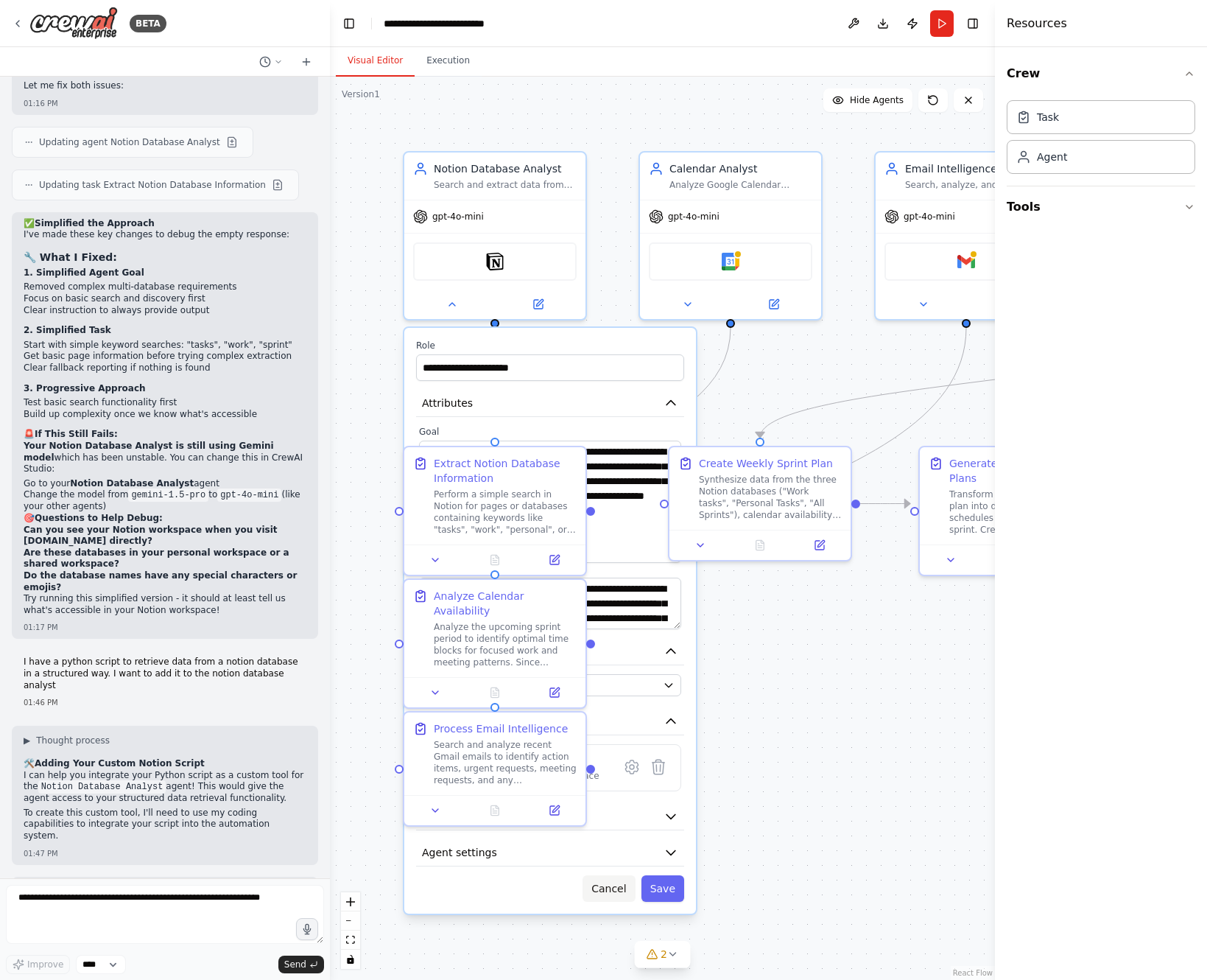
click at [608, 885] on button "Cancel" at bounding box center [609, 888] width 52 height 26
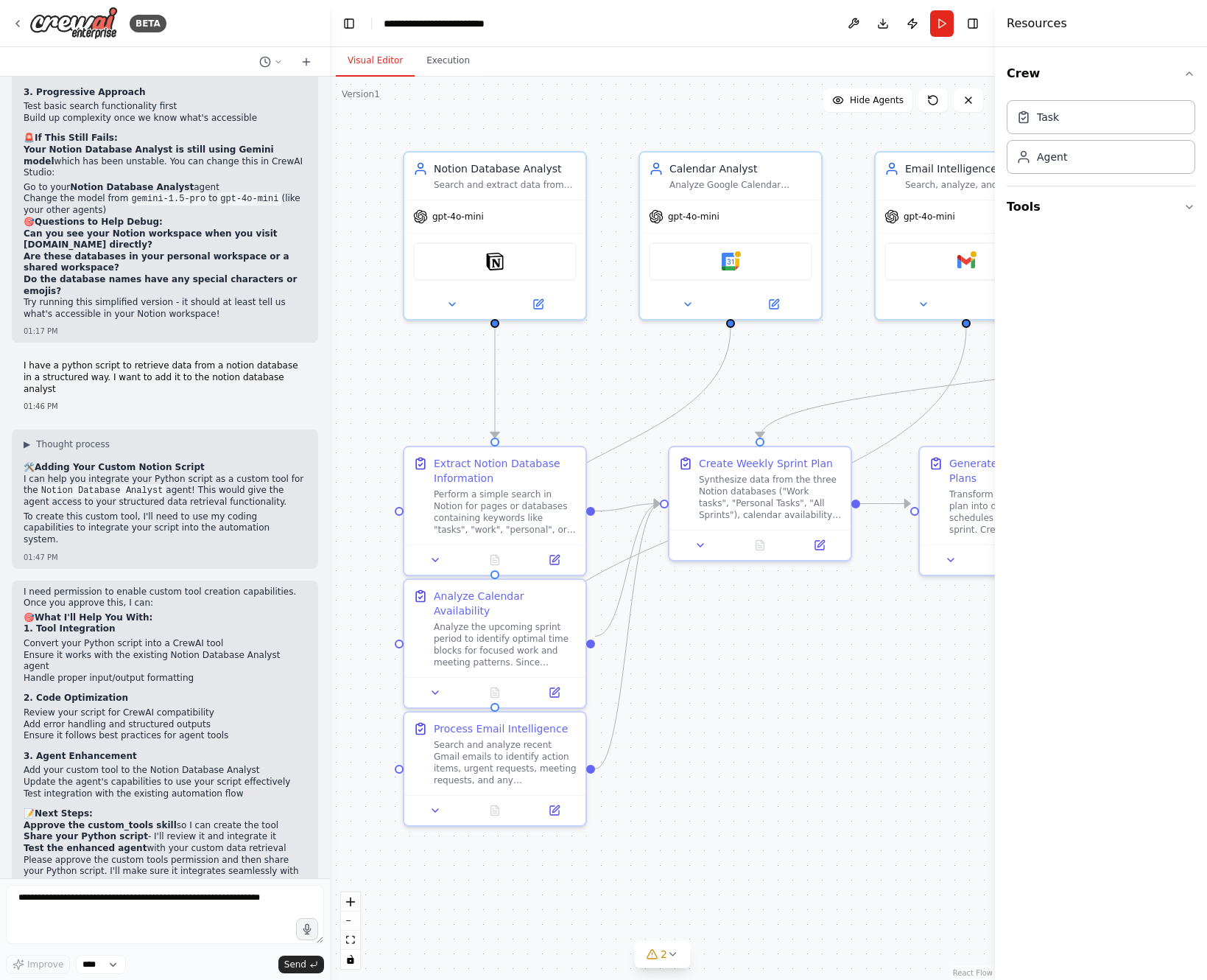
scroll to position [8533, 0]
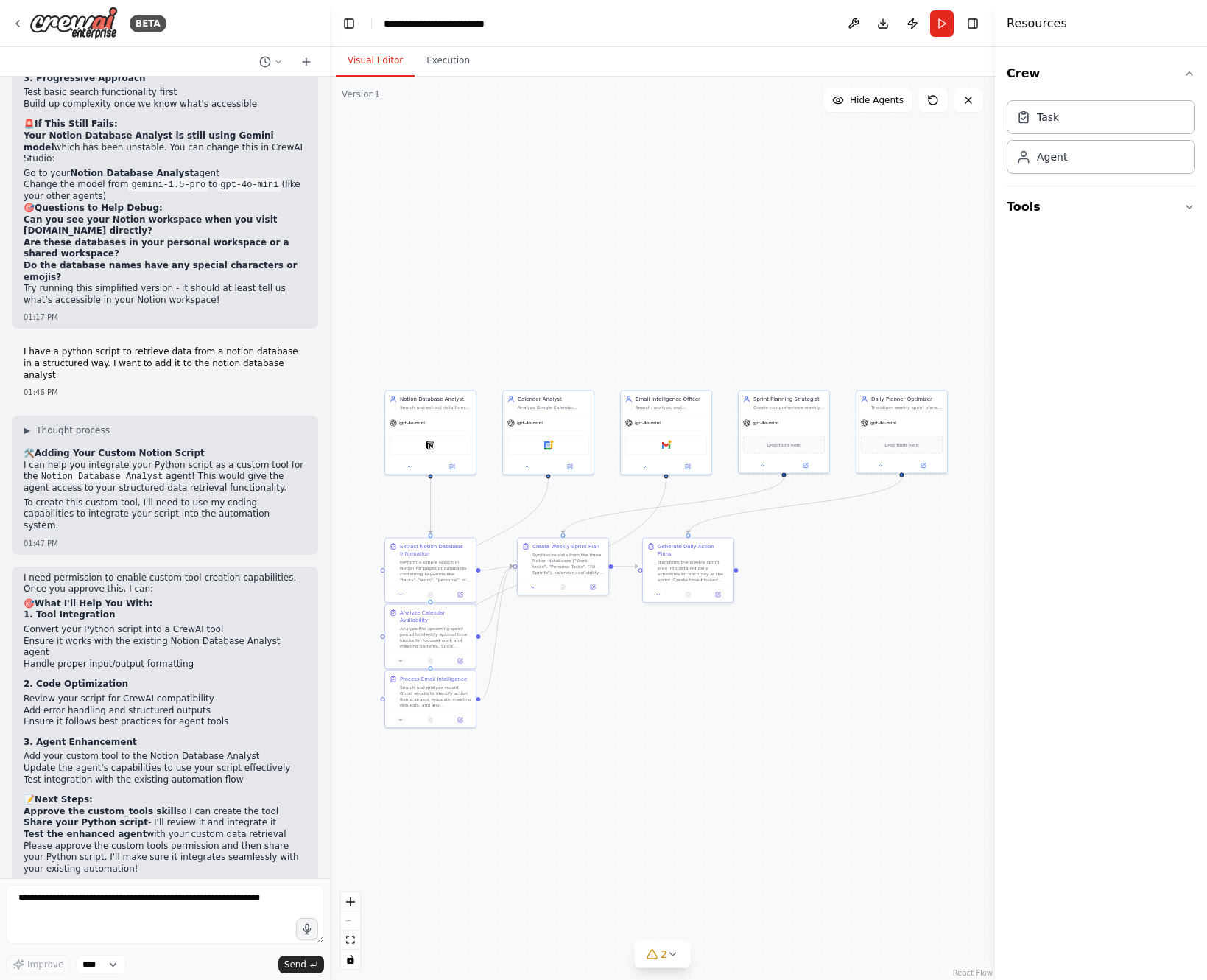
drag, startPoint x: 825, startPoint y: 695, endPoint x: 616, endPoint y: 663, distance: 211.4
click at [614, 667] on div ".deletable-edge-delete-btn { width: 20px; height: 20px; border: 0px solid #ffff…" at bounding box center [662, 528] width 665 height 903
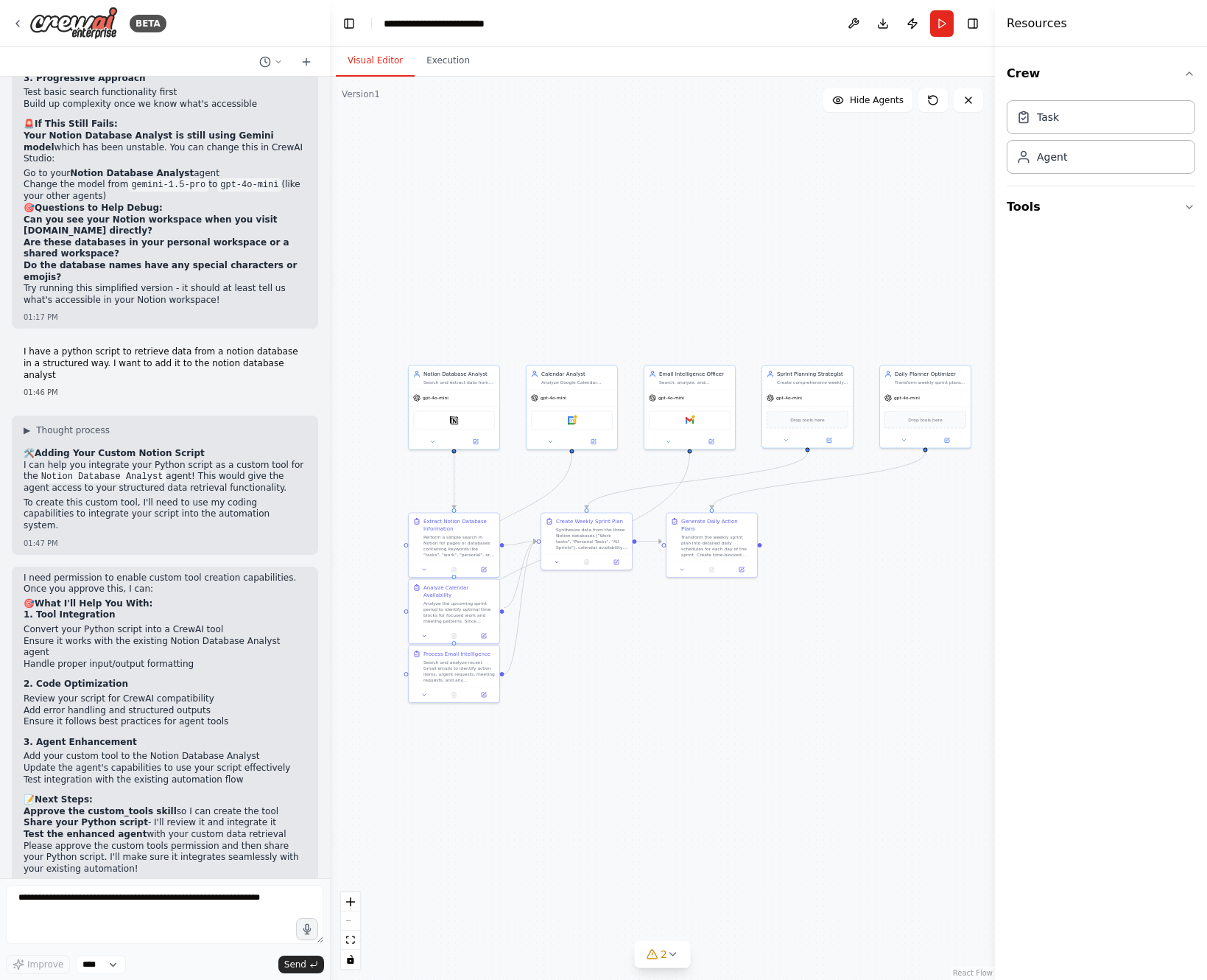
drag, startPoint x: 616, startPoint y: 663, endPoint x: 642, endPoint y: 636, distance: 37.5
click at [640, 639] on div ".deletable-edge-delete-btn { width: 20px; height: 20px; border: 0px solid #ffff…" at bounding box center [662, 528] width 665 height 903
click at [169, 900] on textarea at bounding box center [166, 914] width 318 height 59
paste textarea "**********"
type textarea "**********"
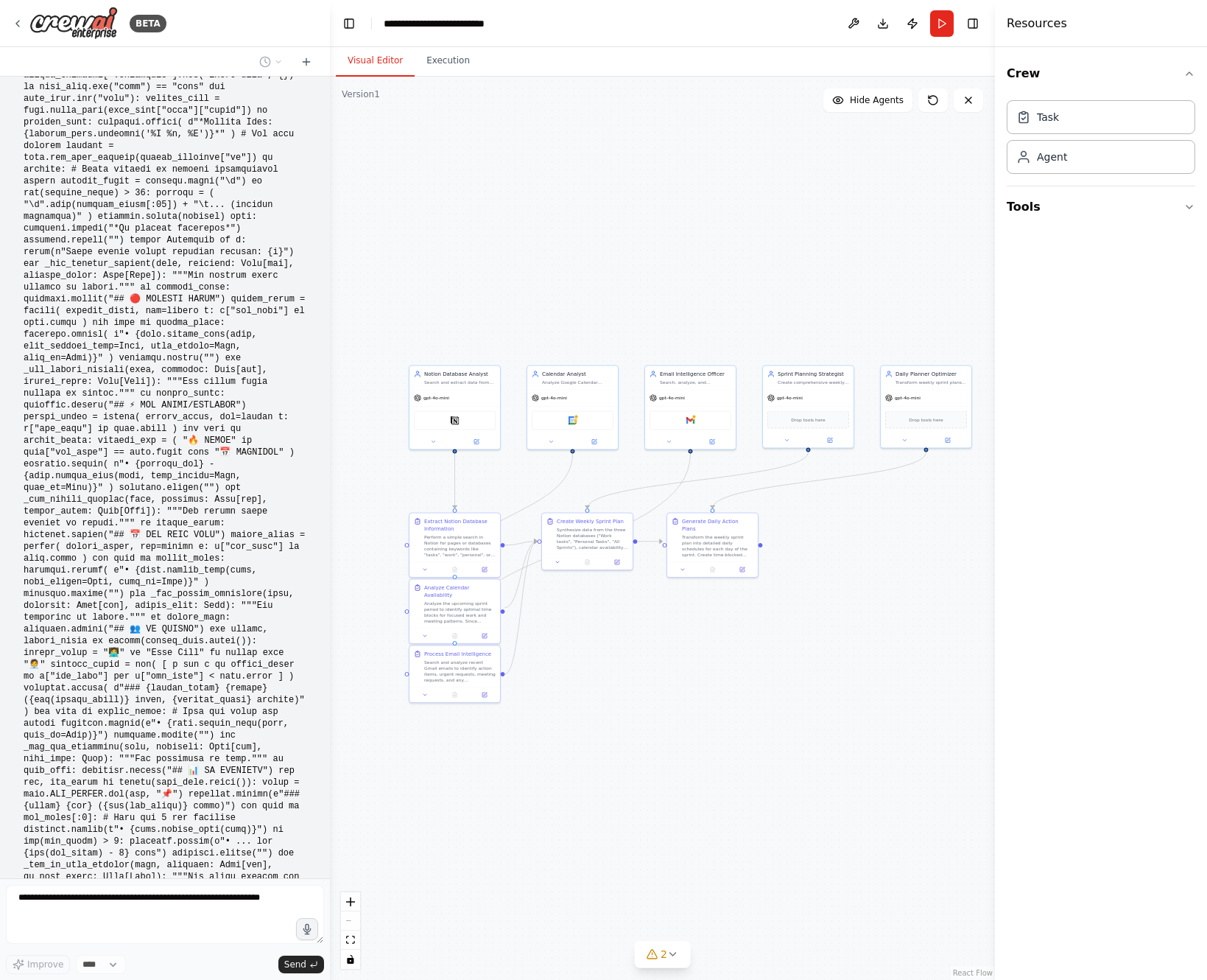
scroll to position [13949, 0]
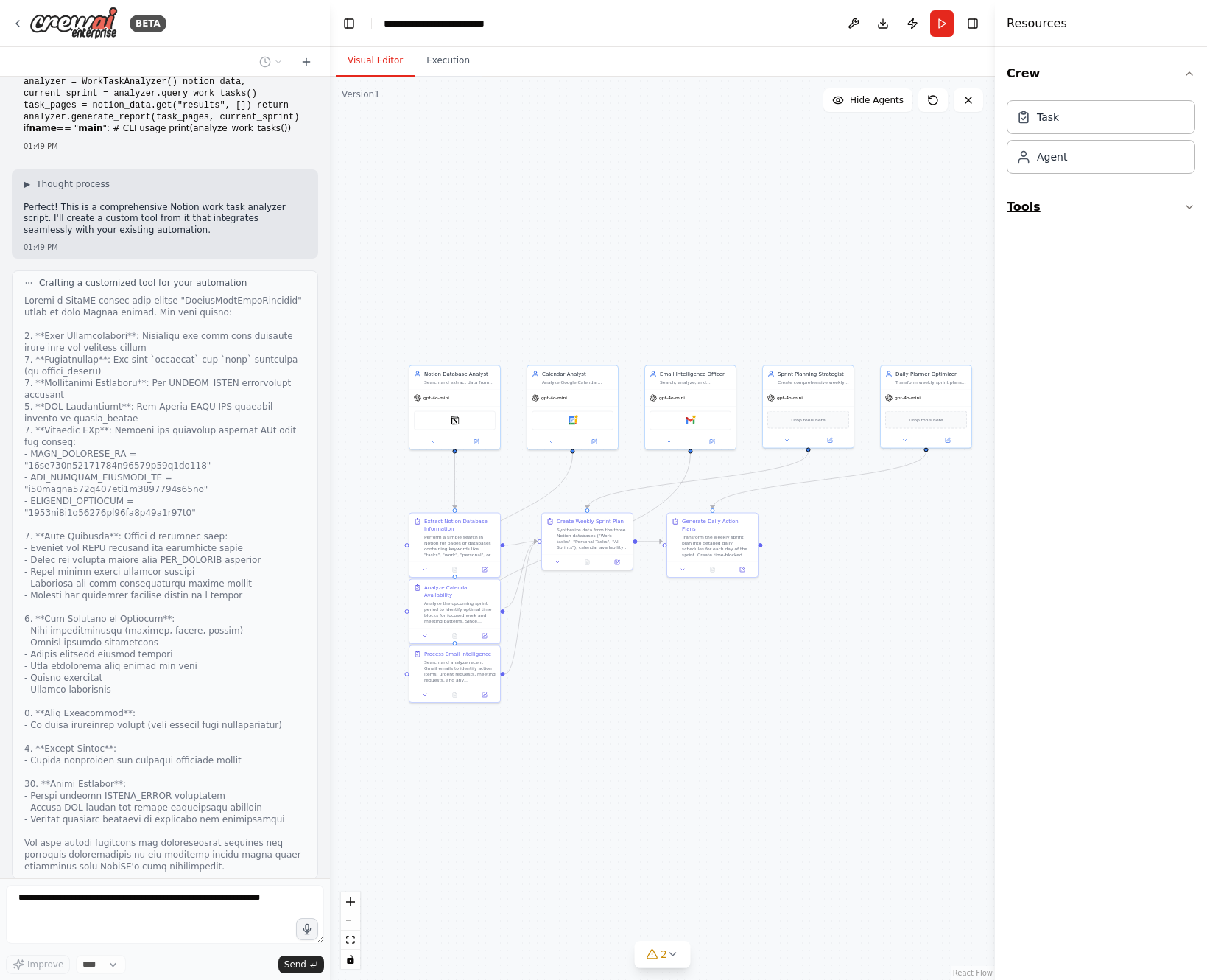
click at [1073, 196] on button "Tools" at bounding box center [1101, 207] width 188 height 42
click at [1074, 247] on input at bounding box center [1085, 246] width 157 height 26
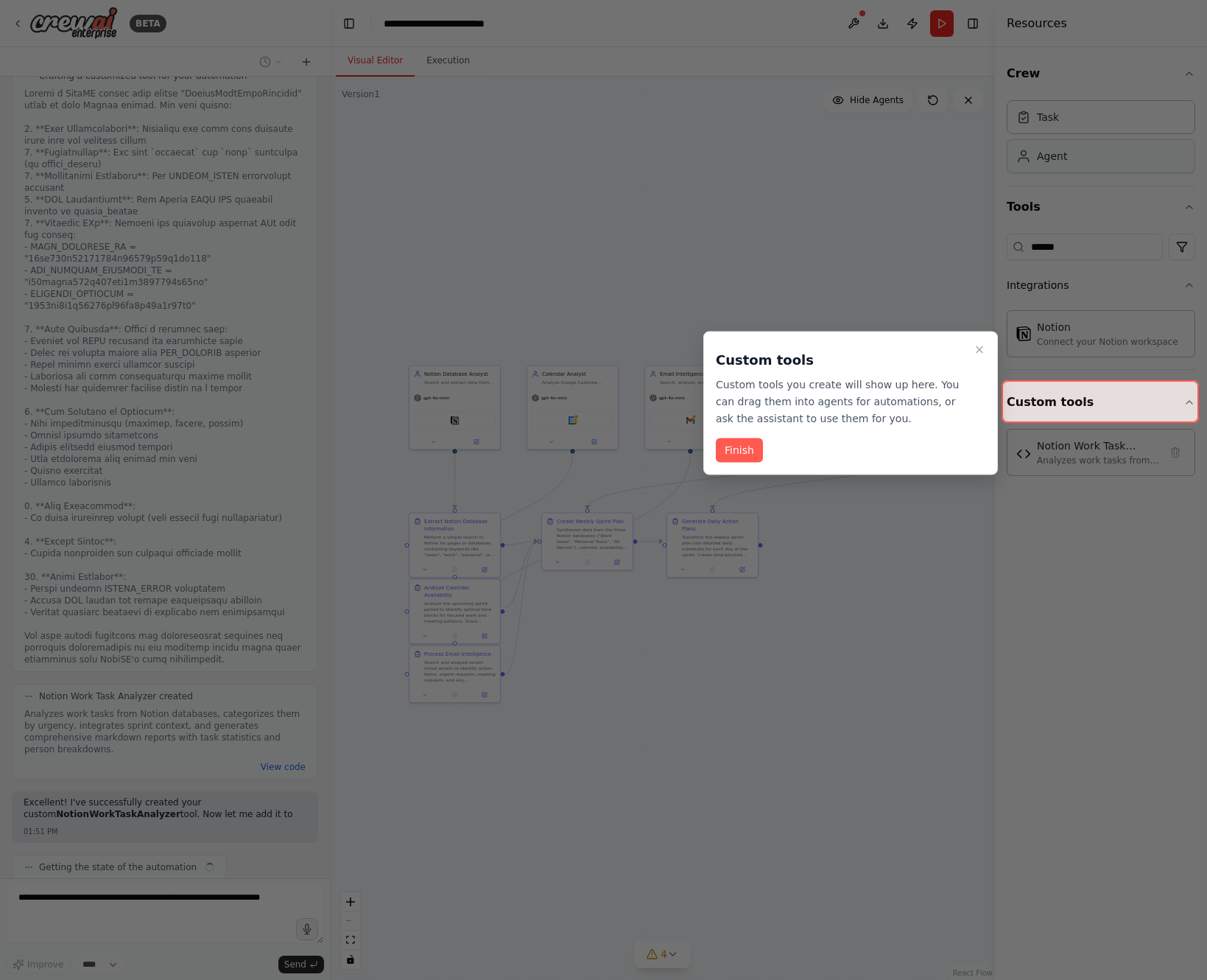
scroll to position [14167, 0]
type input "******"
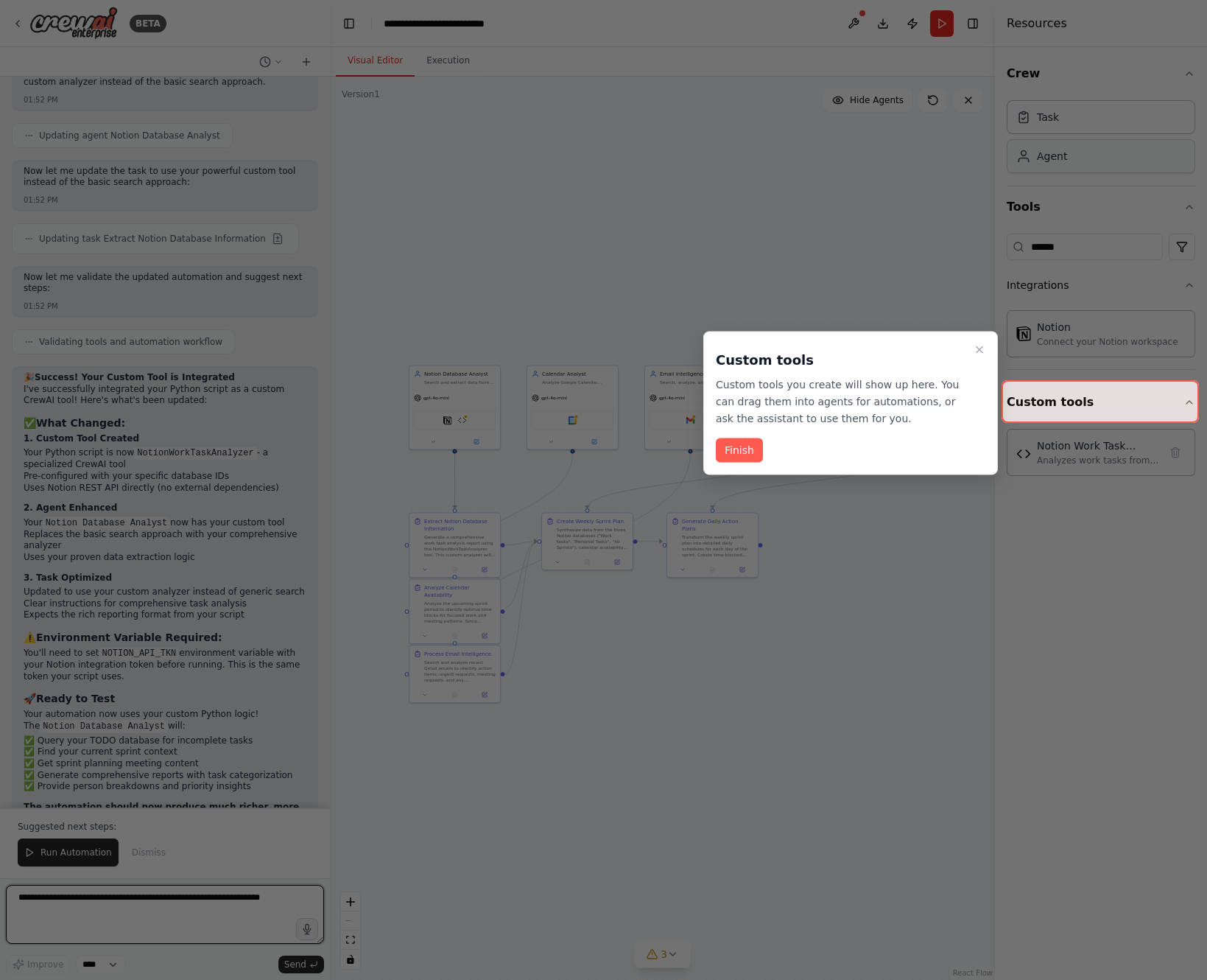
scroll to position [15034, 0]
